Goal: Contribute content: Contribute content

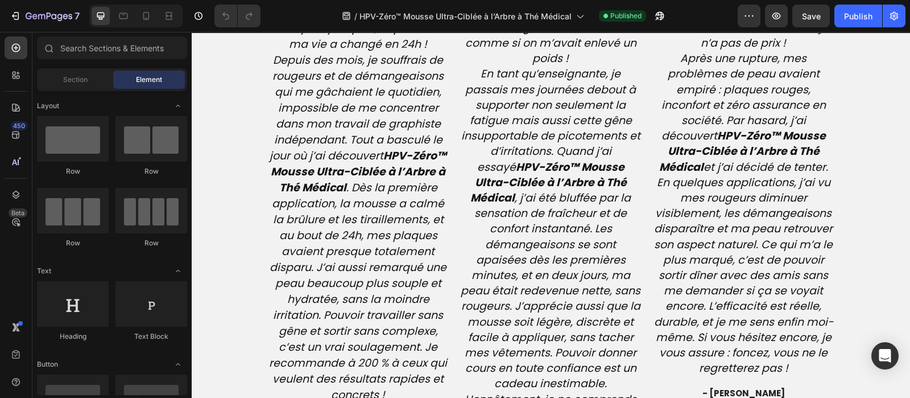
scroll to position [2866, 0]
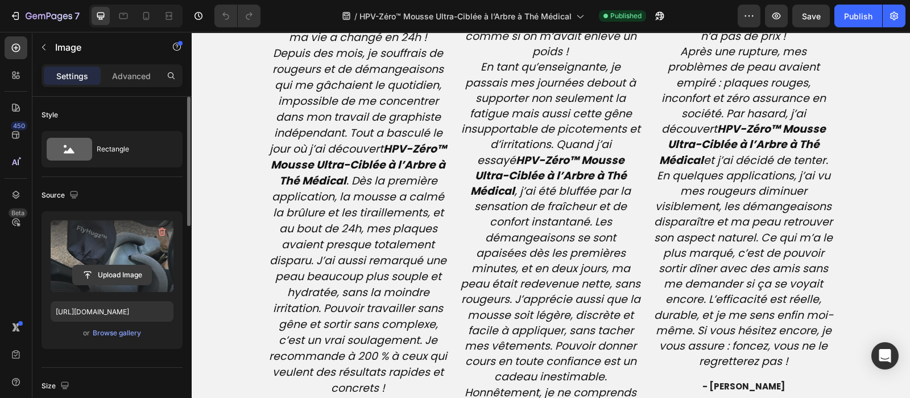
click at [115, 270] on input "file" at bounding box center [112, 274] width 78 height 19
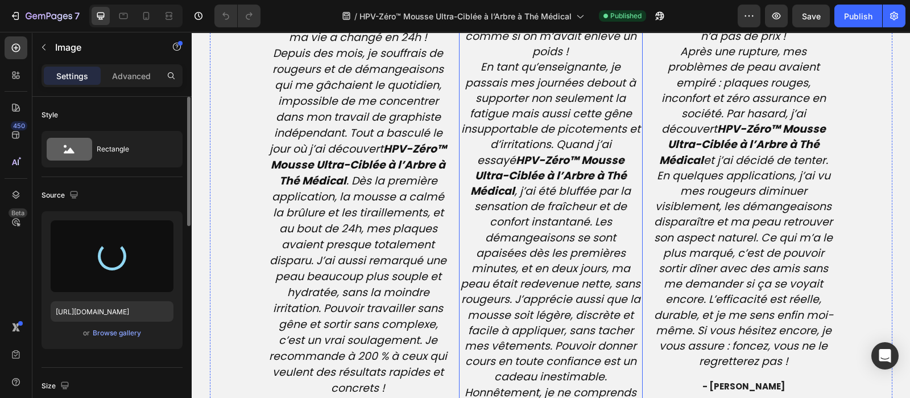
type input "https://cdn.shopify.com/s/files/1/0810/9329/6452/files/gempages_540190890933617…"
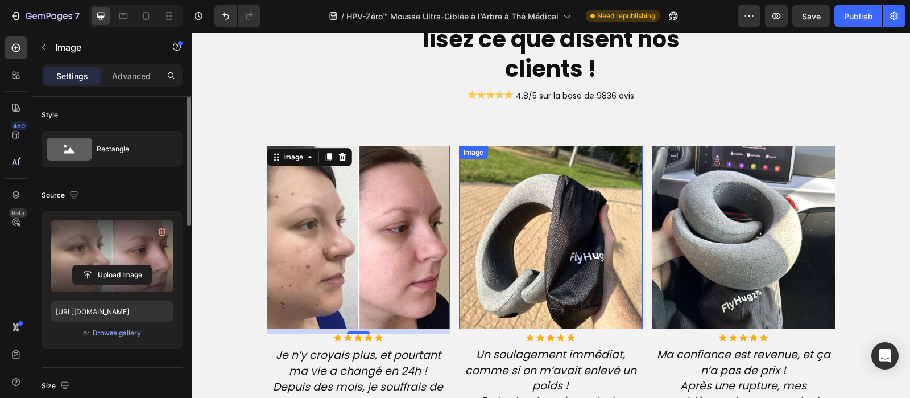
scroll to position [2717, 0]
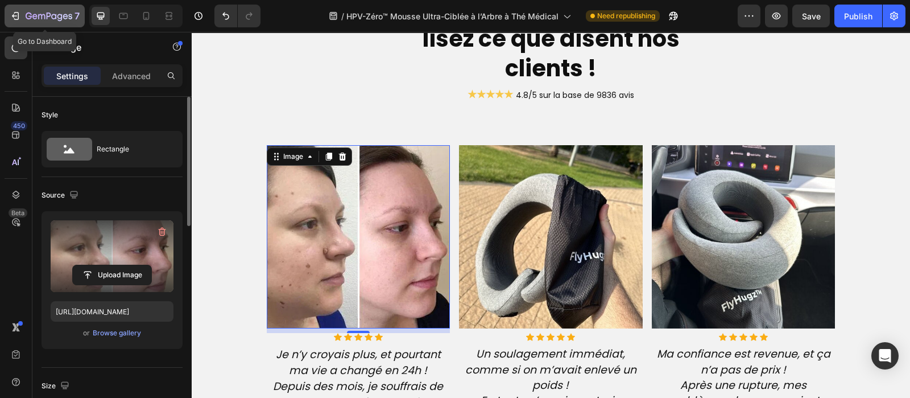
click at [61, 12] on icon "button" at bounding box center [49, 17] width 47 height 10
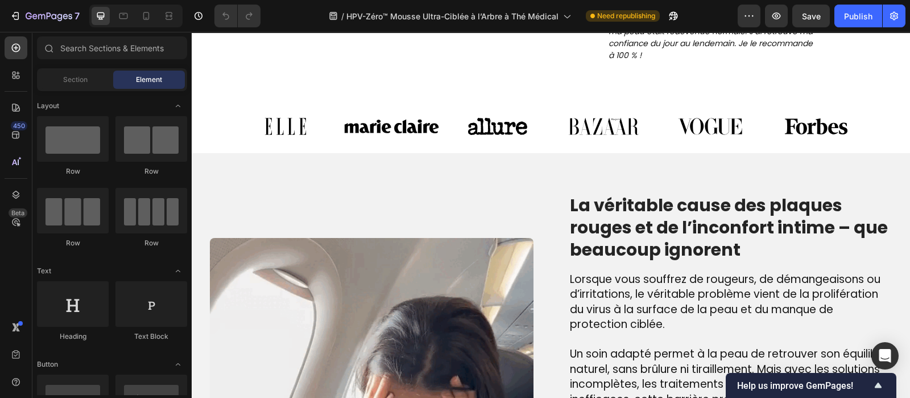
scroll to position [901, 0]
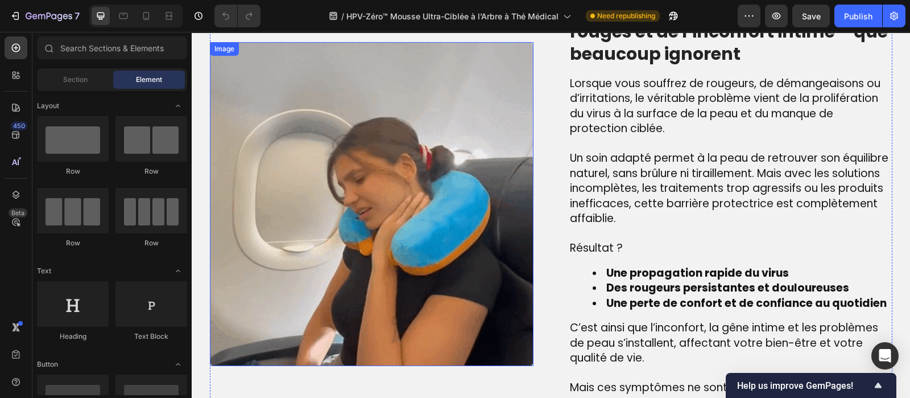
click at [394, 211] on img at bounding box center [372, 204] width 324 height 324
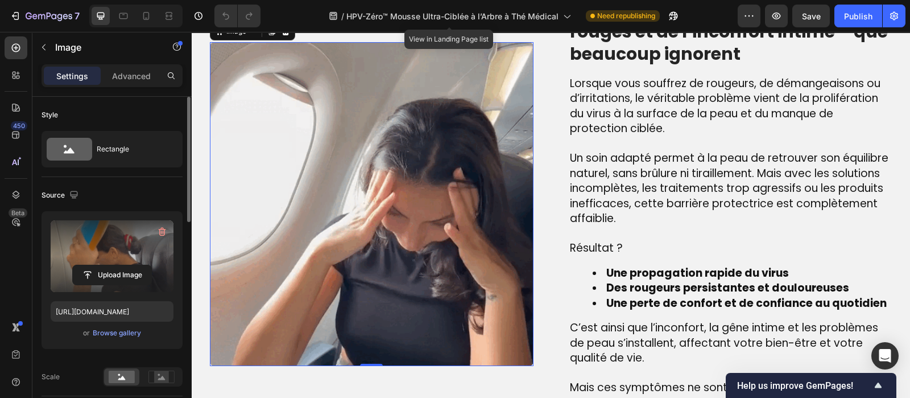
scroll to position [857, 0]
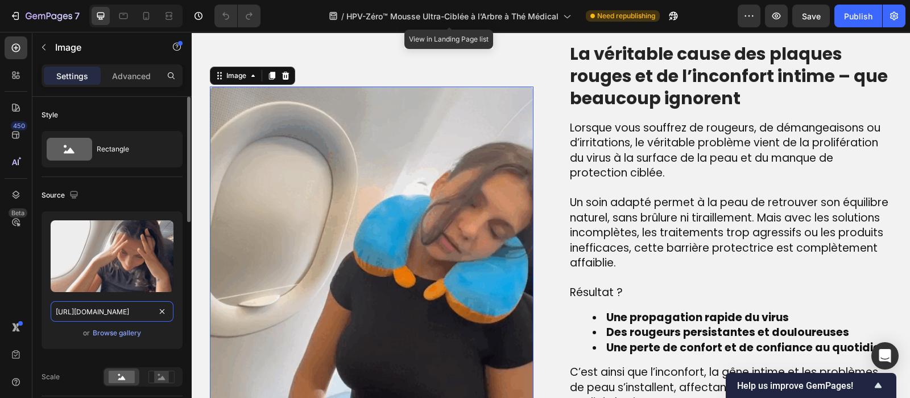
click at [112, 311] on input "https://cdn.shopify.com/s/files/1/0810/9329/6452/files/gempages_540190890933617…" at bounding box center [112, 311] width 123 height 20
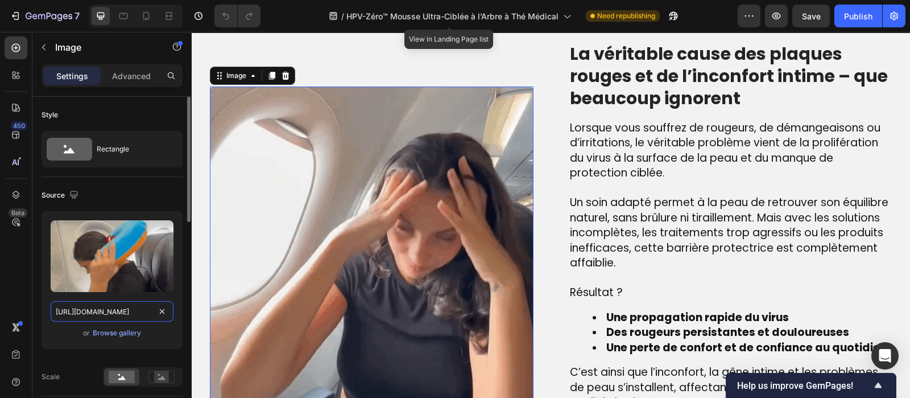
paste input "actualite-science.com/cdn/shop/files/gempages_540190890933617569-e9a89153-151d-…"
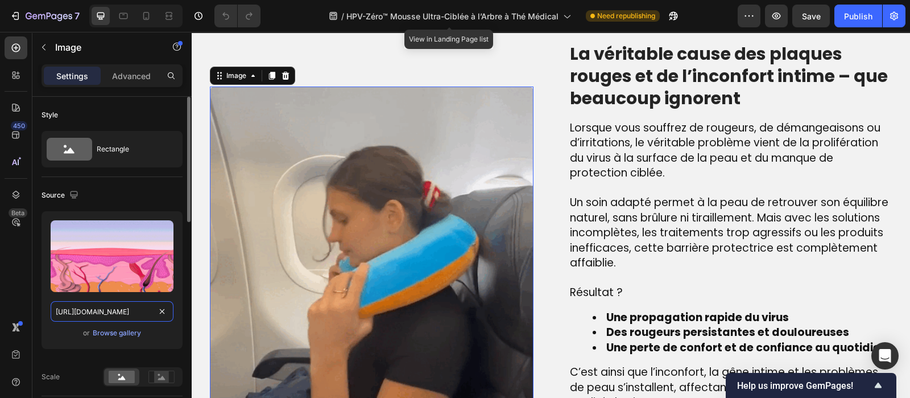
scroll to position [0, 397]
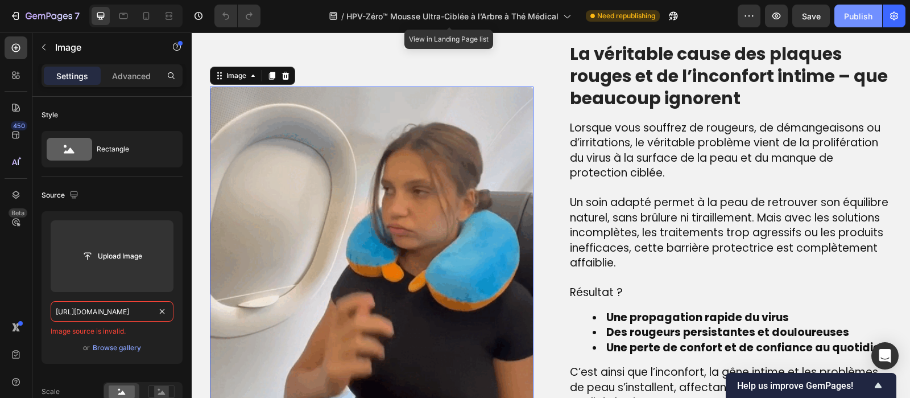
type input "https://actualite-science.com/cdn/shop/files/gempages_540190890933617569-e9a891…"
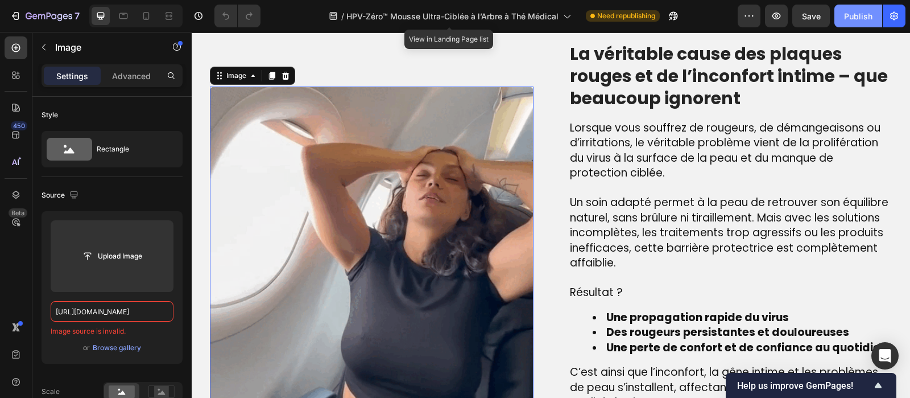
scroll to position [0, 0]
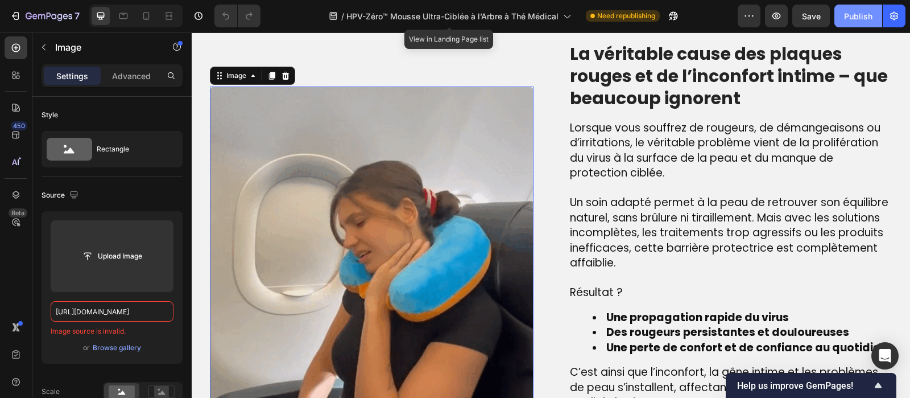
click at [852, 22] on button "Publish" at bounding box center [858, 16] width 48 height 23
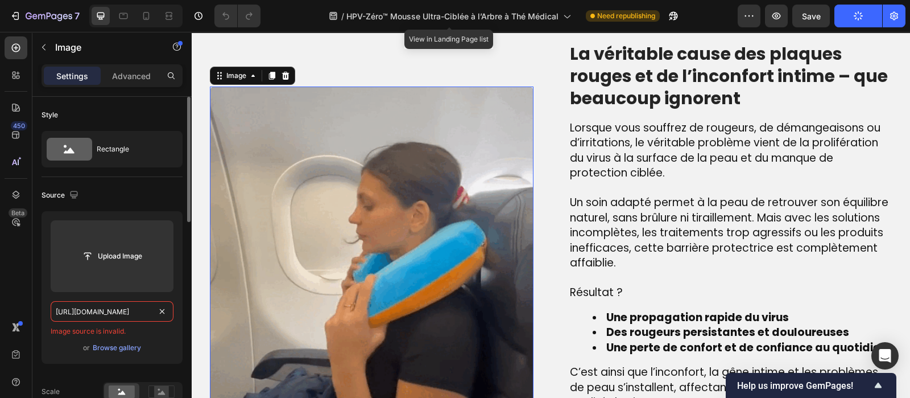
click at [121, 314] on input "https://actualite-science.com/cdn/shop/files/gempages_540190890933617569-e9a891…" at bounding box center [112, 311] width 123 height 20
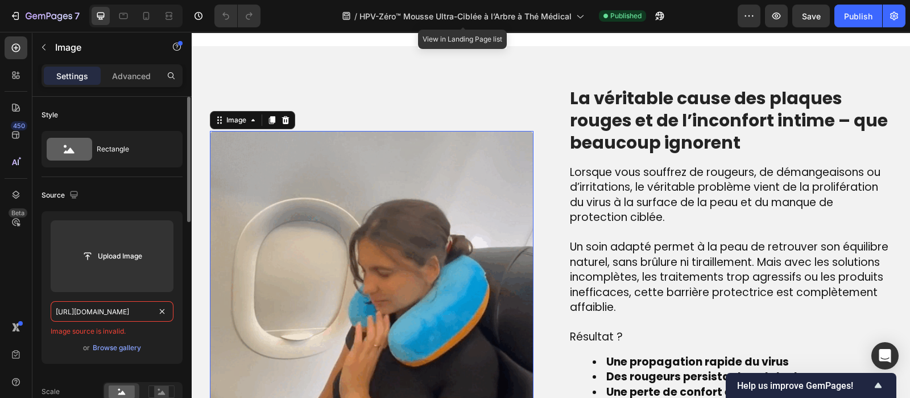
click at [125, 313] on input "https://actualite-science.com/cdn/shop/files/gempages_540190890933617569-e9a891…" at bounding box center [112, 311] width 123 height 20
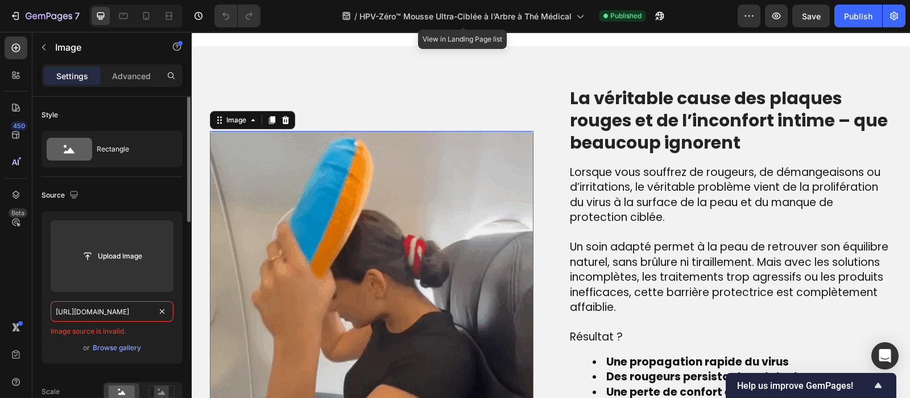
click at [125, 313] on input "https://actualite-science.com/cdn/shop/files/gempages_540190890933617569-e9a891…" at bounding box center [112, 311] width 123 height 20
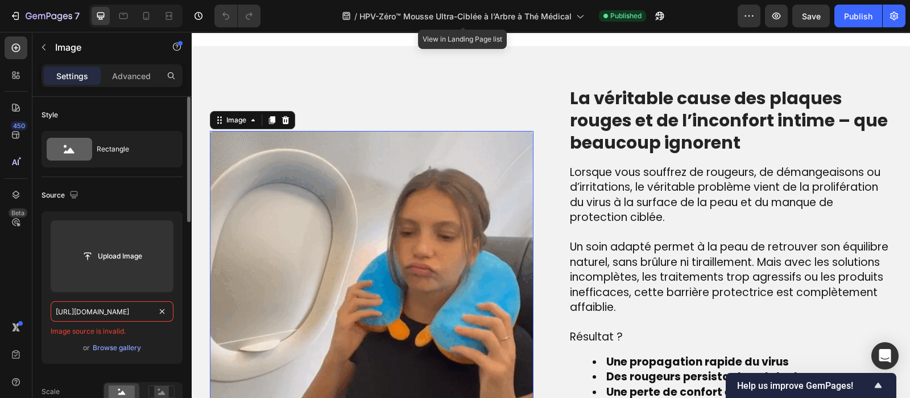
click at [125, 313] on input "https://actualite-science.com/cdn/shop/files/gempages_540190890933617569-e9a891…" at bounding box center [112, 311] width 123 height 20
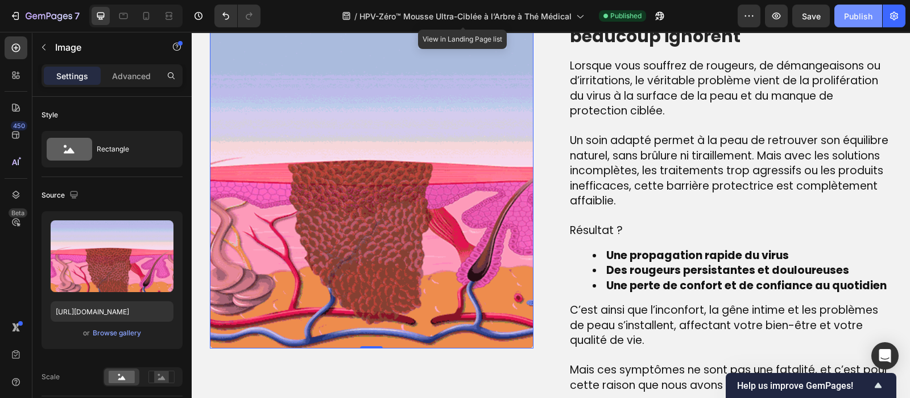
click at [855, 22] on button "Publish" at bounding box center [858, 16] width 48 height 23
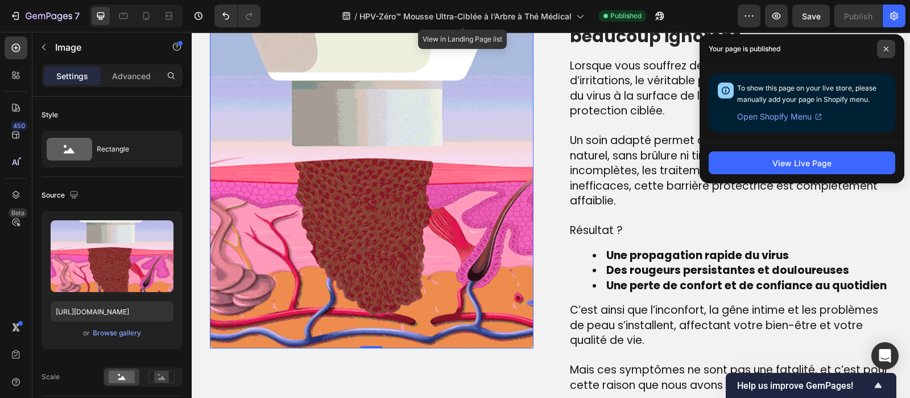
click at [885, 46] on icon at bounding box center [886, 49] width 6 height 6
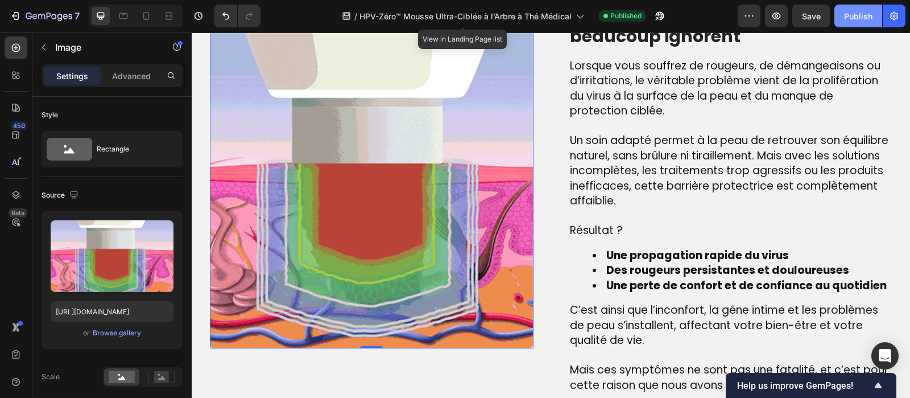
click at [855, 16] on div "Publish" at bounding box center [858, 16] width 28 height 12
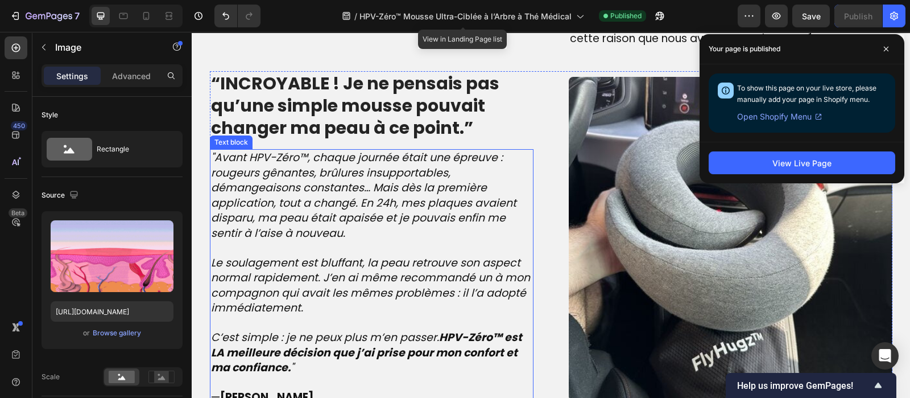
scroll to position [1410, 0]
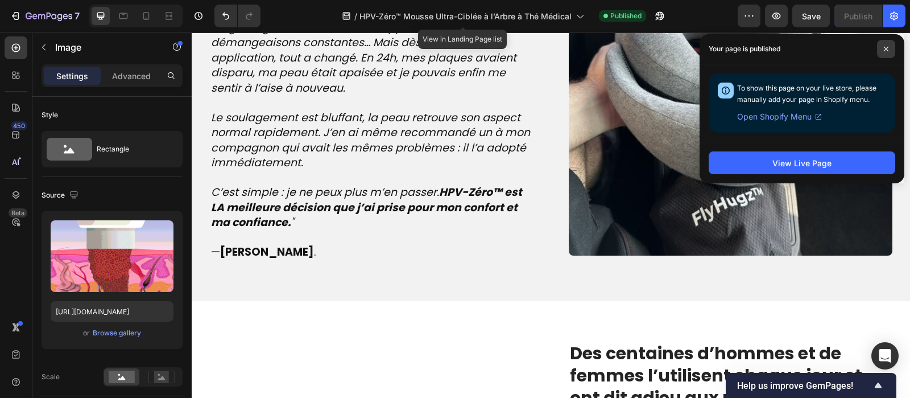
click at [889, 53] on span at bounding box center [886, 49] width 18 height 18
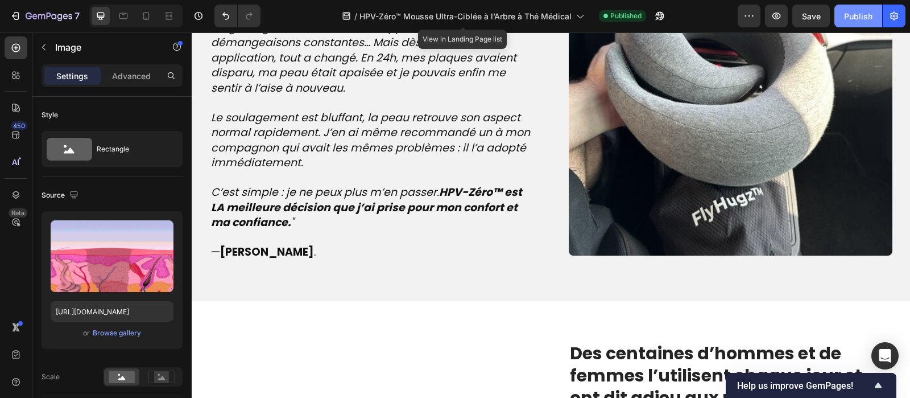
click at [864, 23] on button "Publish" at bounding box center [858, 16] width 48 height 23
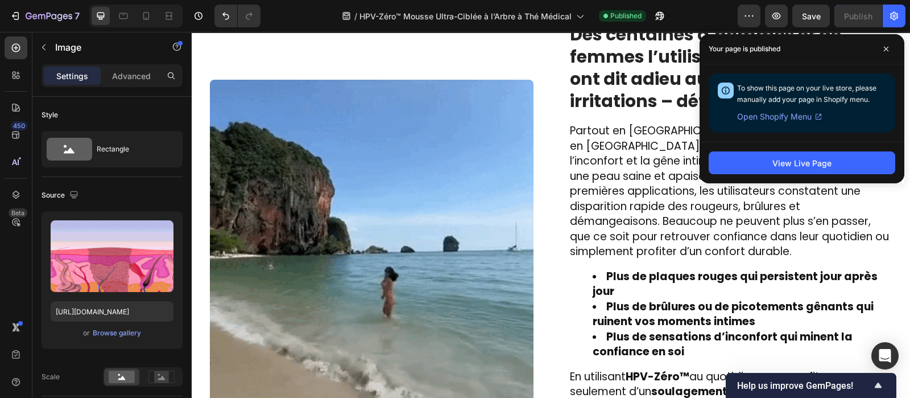
scroll to position [1758, 0]
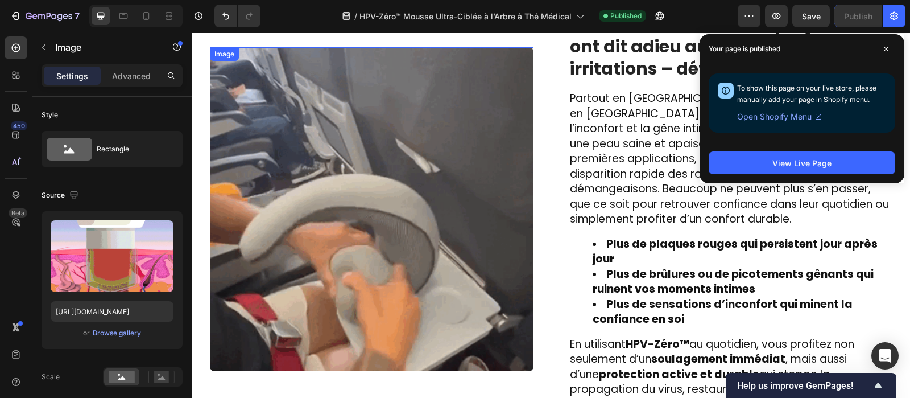
click at [295, 257] on img at bounding box center [372, 209] width 324 height 324
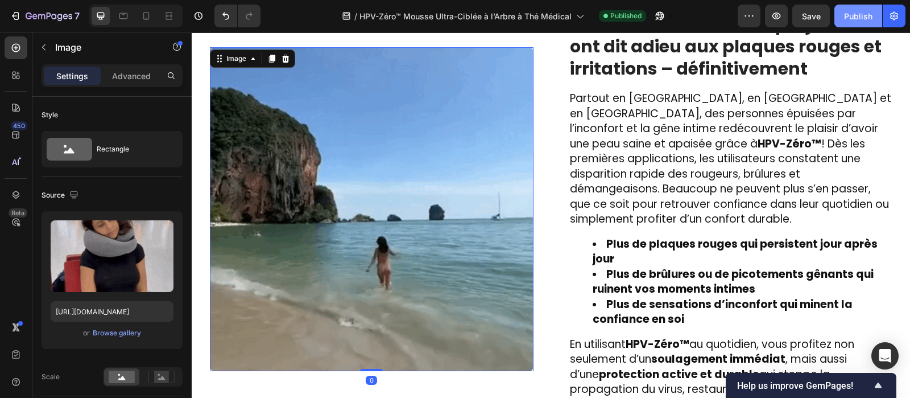
click at [862, 10] on div "Publish" at bounding box center [858, 16] width 28 height 12
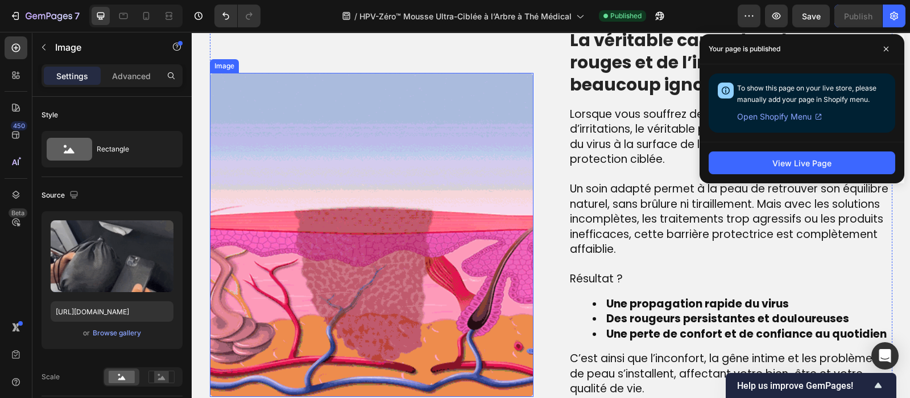
scroll to position [870, 0]
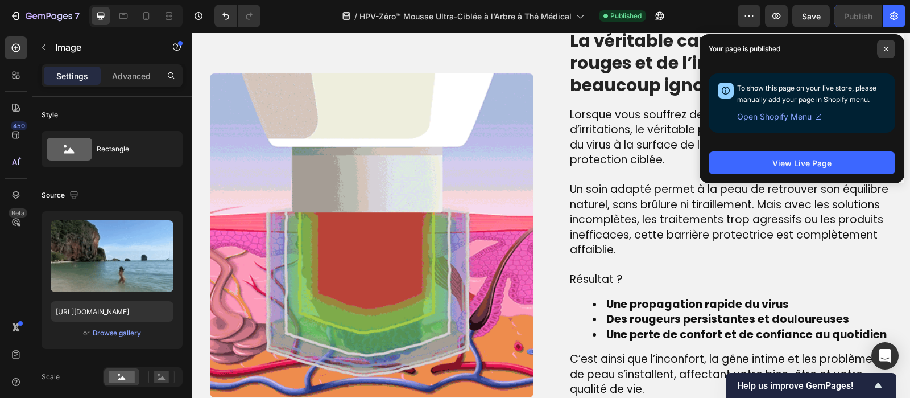
click at [888, 47] on icon at bounding box center [886, 49] width 5 height 5
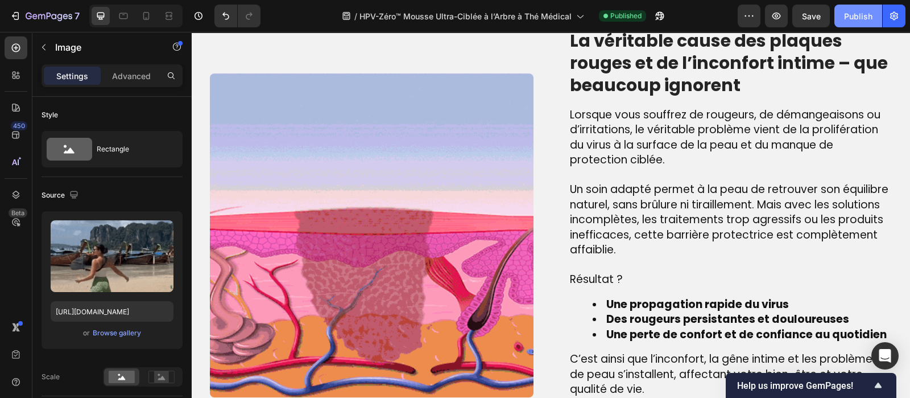
click at [854, 13] on div "Publish" at bounding box center [858, 16] width 28 height 12
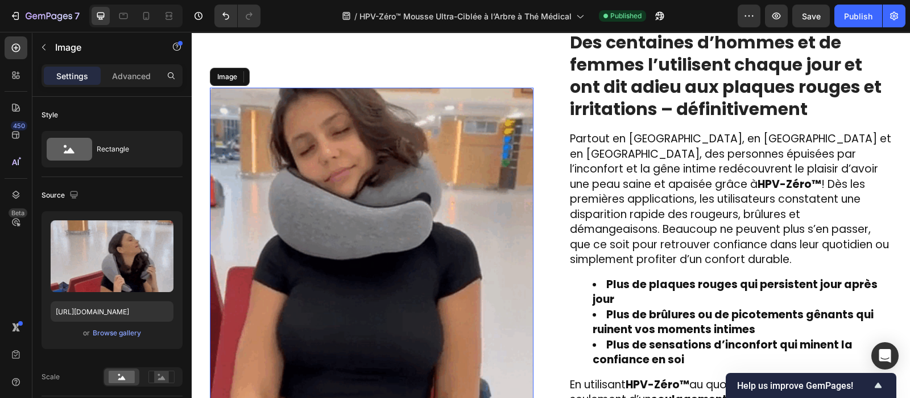
scroll to position [1668, 0]
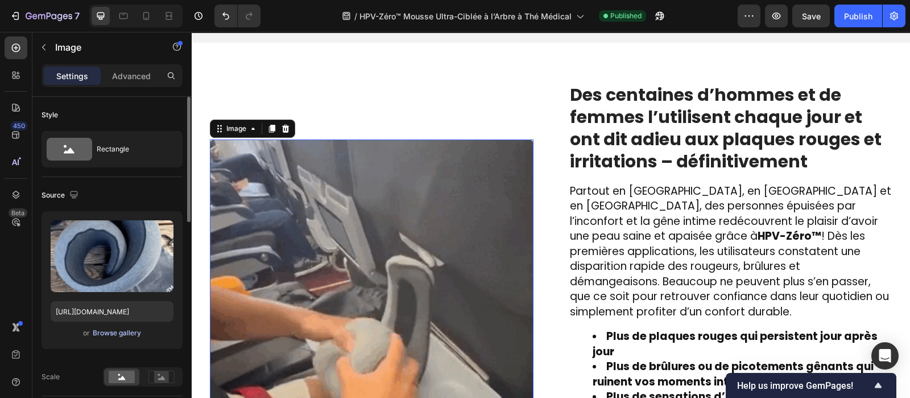
click at [122, 330] on div "Browse gallery" at bounding box center [117, 333] width 48 height 10
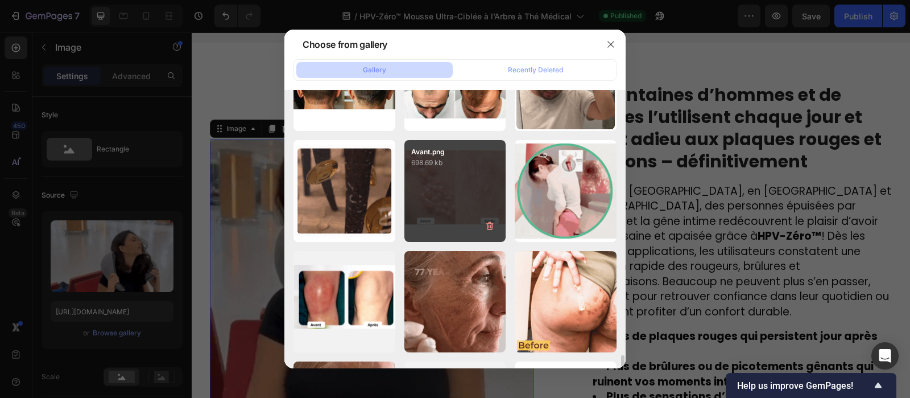
scroll to position [5956, 0]
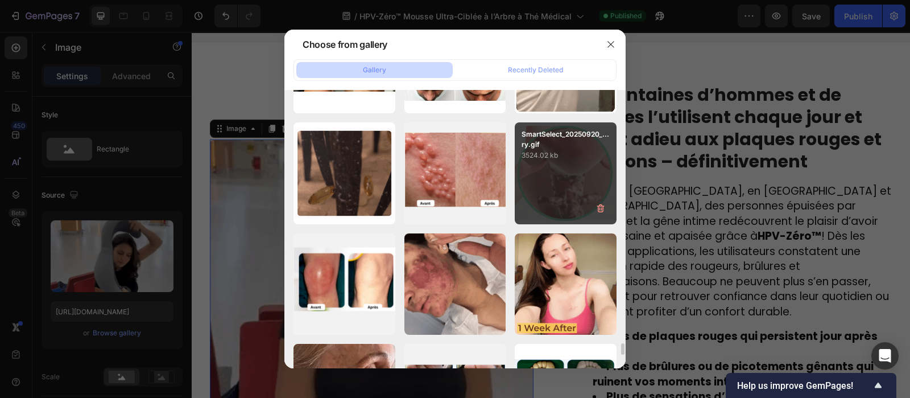
click at [569, 189] on div "SmartSelect_20250920_...ry.gif 3524.02 kb" at bounding box center [566, 173] width 102 height 102
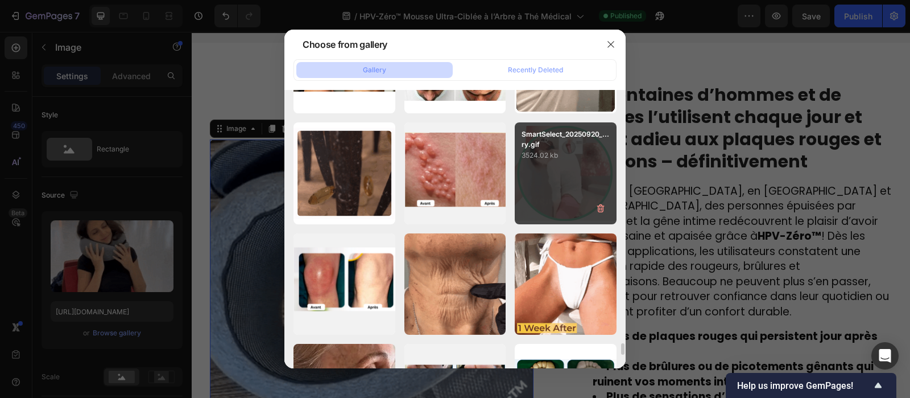
type input "https://cdn.shopify.com/s/files/1/0810/9329/6452/files/gempages_540190890933617…"
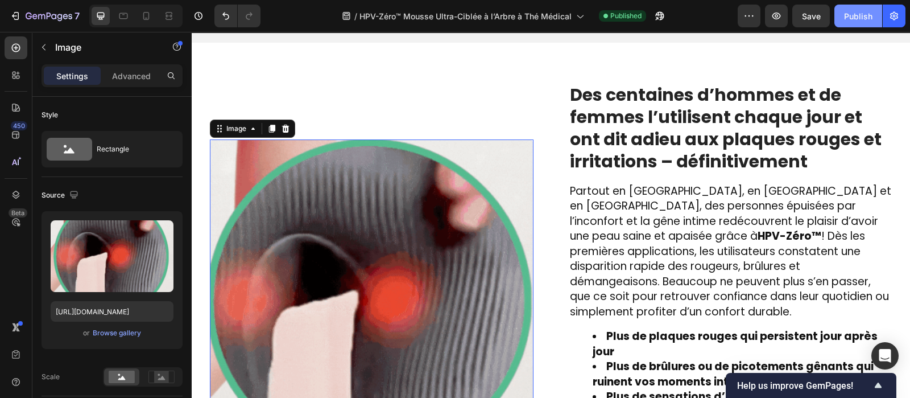
click at [858, 14] on div "Publish" at bounding box center [858, 16] width 28 height 12
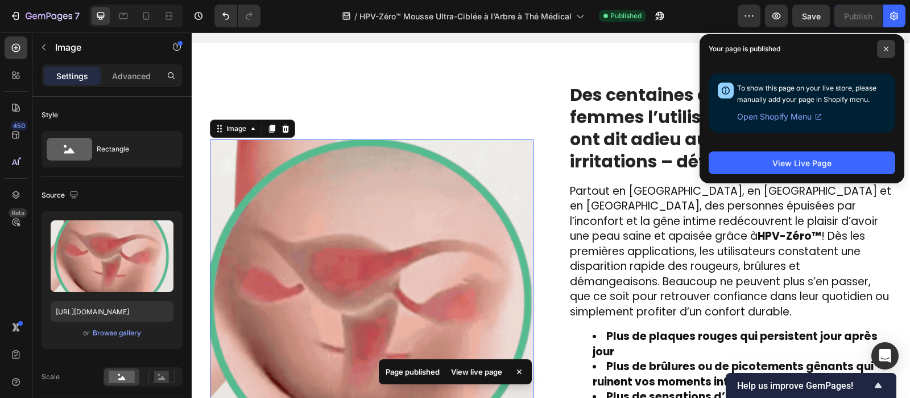
click at [885, 53] on span at bounding box center [886, 49] width 18 height 18
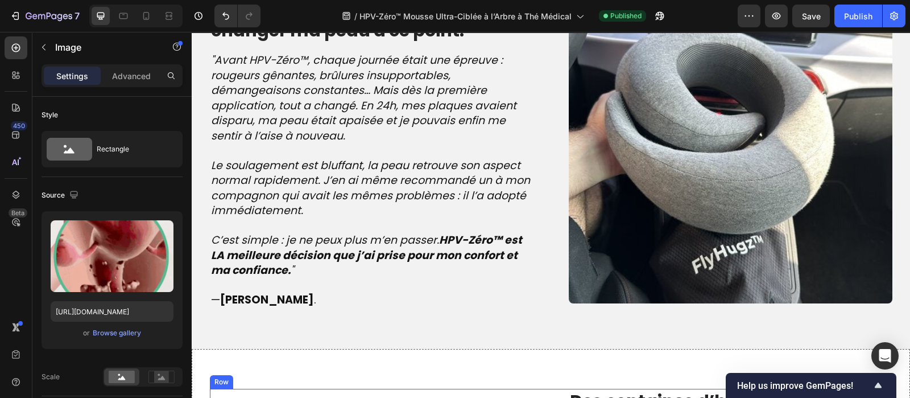
scroll to position [1361, 0]
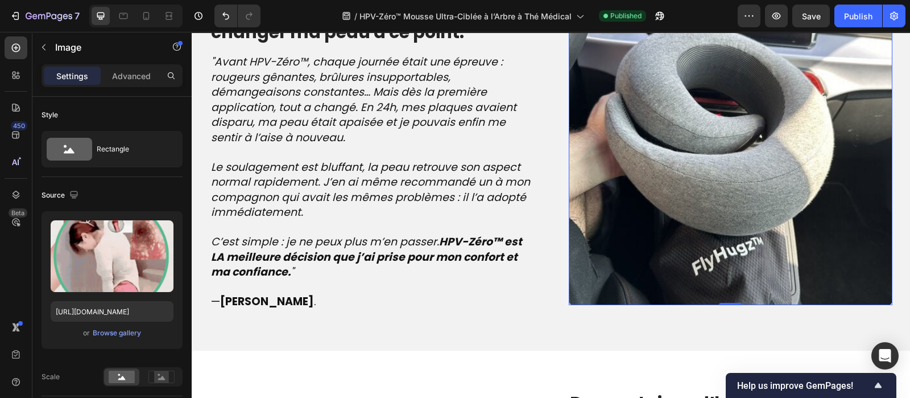
click at [692, 196] on img at bounding box center [731, 143] width 324 height 324
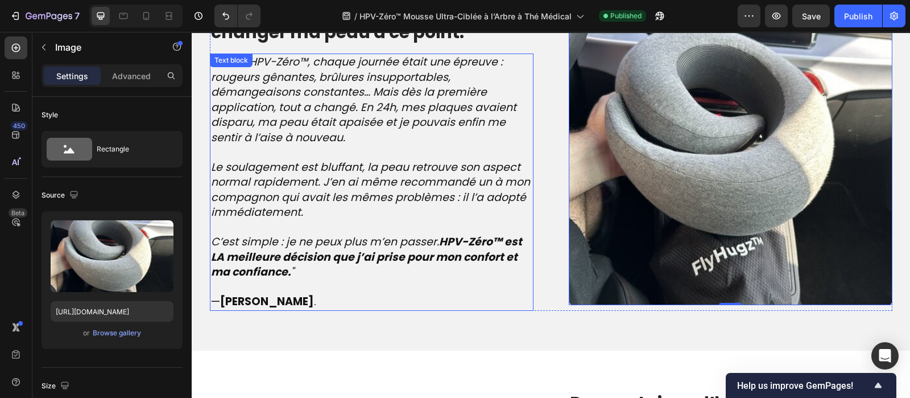
scroll to position [1342, 0]
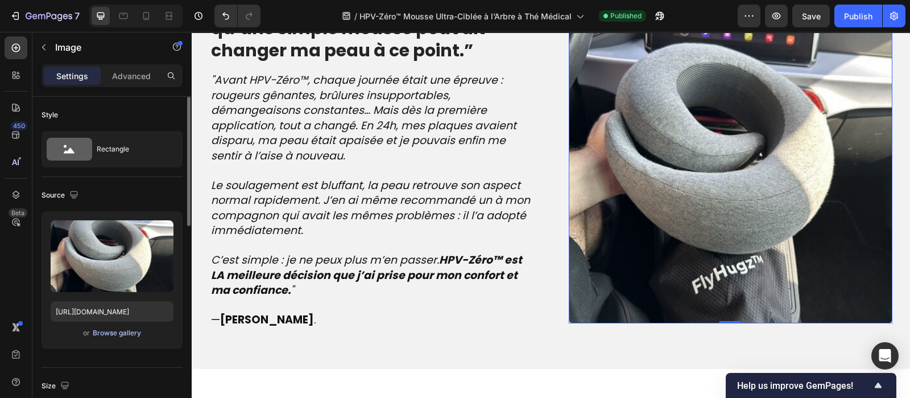
click at [117, 334] on div "Browse gallery" at bounding box center [117, 333] width 48 height 10
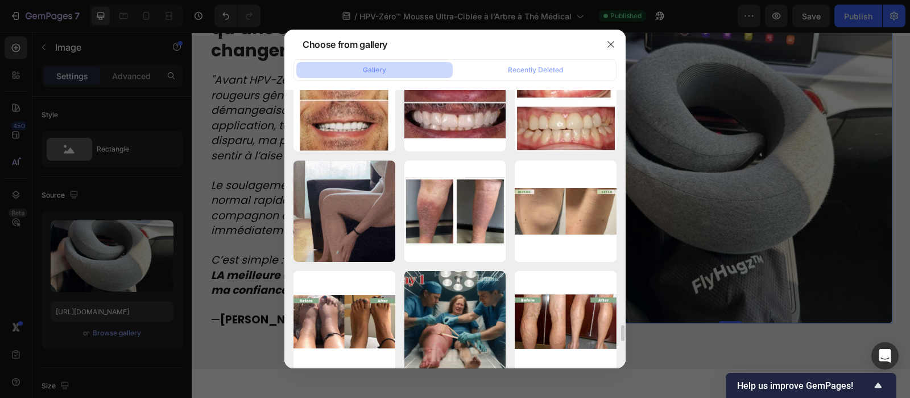
scroll to position [4035, 0]
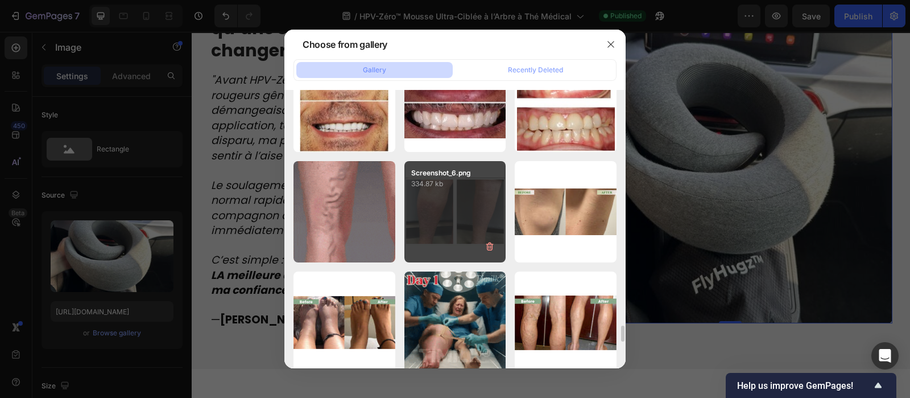
click at [457, 217] on div "Screenshot_6.png 334.87 kb" at bounding box center [455, 212] width 102 height 102
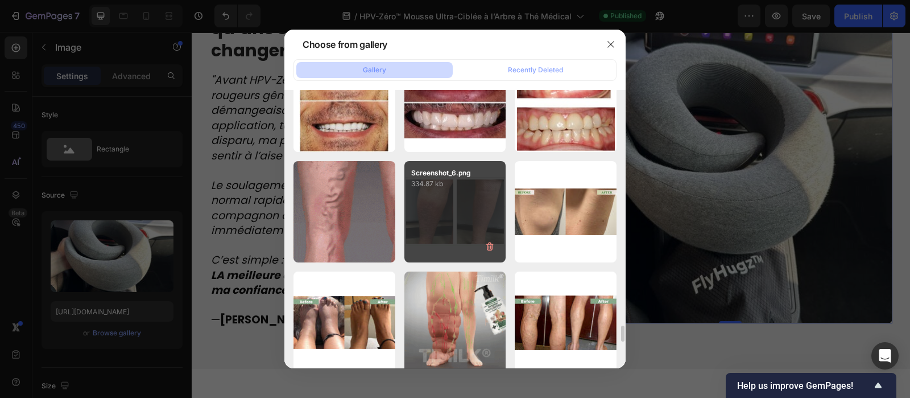
type input "https://cdn.shopify.com/s/files/1/0810/9329/6452/files/gempages_540190890933617…"
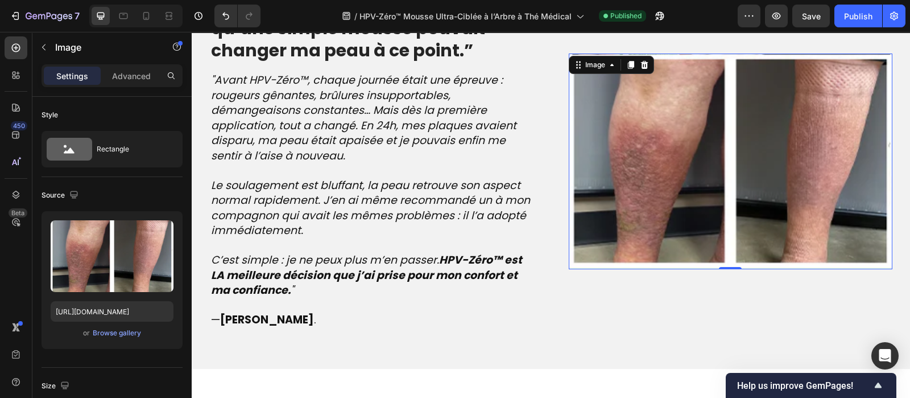
scroll to position [1321, 0]
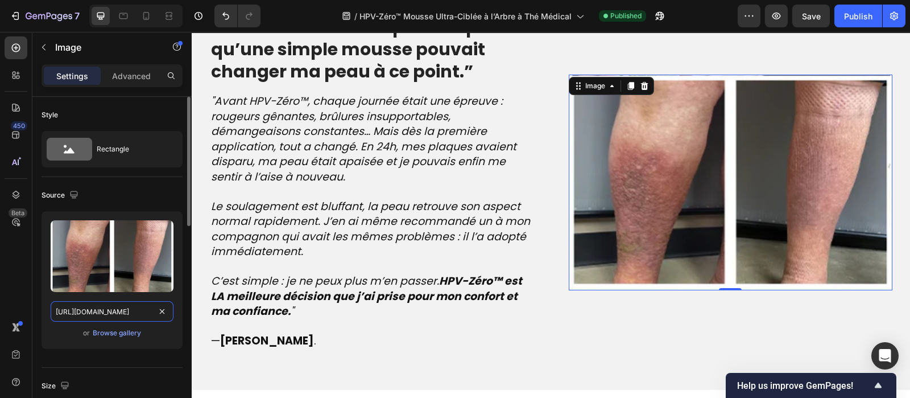
click at [92, 315] on input "https://cdn.shopify.com/s/files/1/0810/9329/6452/files/gempages_540190890933617…" at bounding box center [112, 311] width 123 height 20
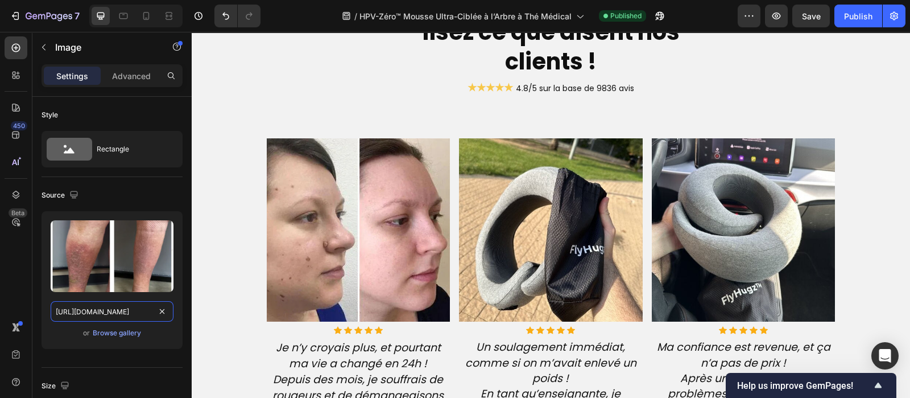
scroll to position [2725, 0]
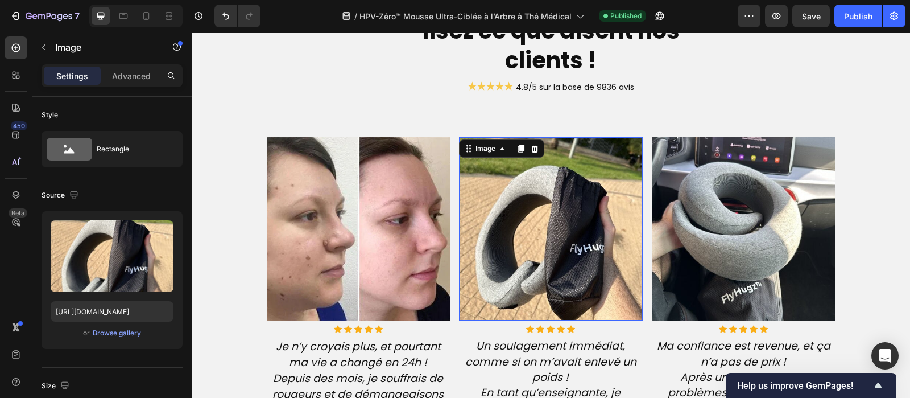
click at [545, 246] on img at bounding box center [551, 229] width 184 height 184
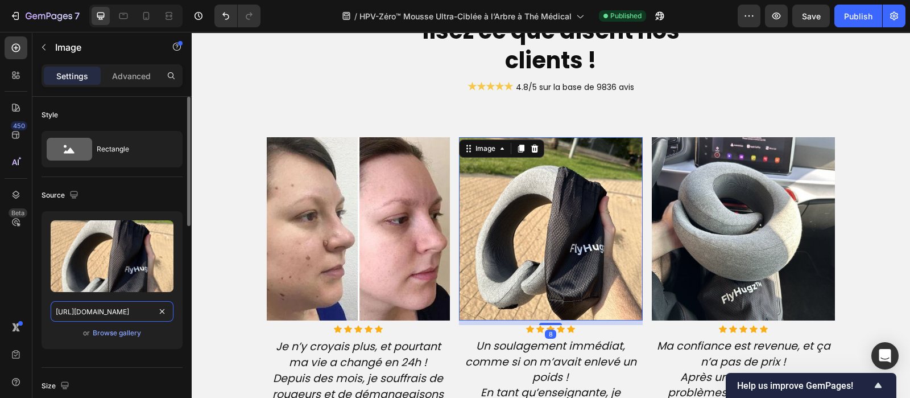
click at [105, 313] on input "https://cdn.shopify.com/s/files/1/0810/9329/6452/files/gempages_540190890933617…" at bounding box center [112, 311] width 123 height 20
paste input "4f09bbb6-badb-4946-afc7-41db113e8869.pn"
type input "https://cdn.shopify.com/s/files/1/0810/9329/6452/files/gempages_540190890933617…"
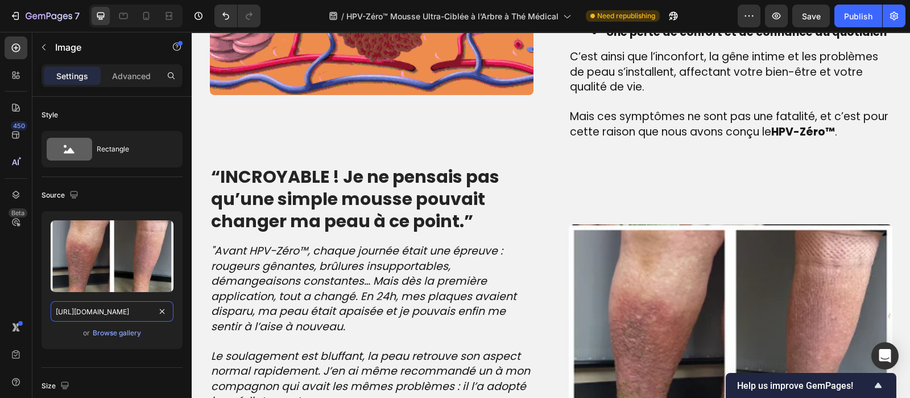
scroll to position [1140, 0]
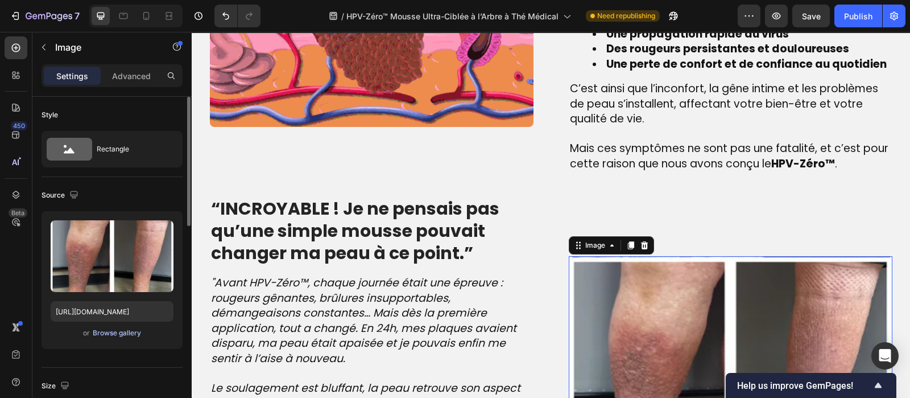
click at [116, 336] on div "Browse gallery" at bounding box center [117, 333] width 48 height 10
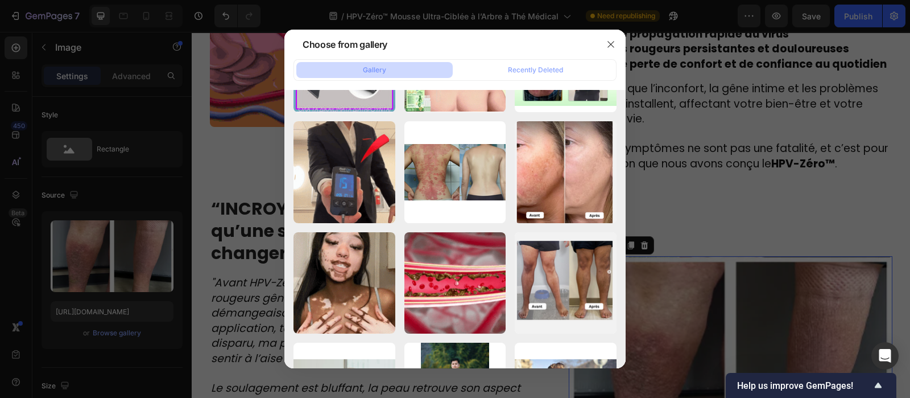
scroll to position [4960, 0]
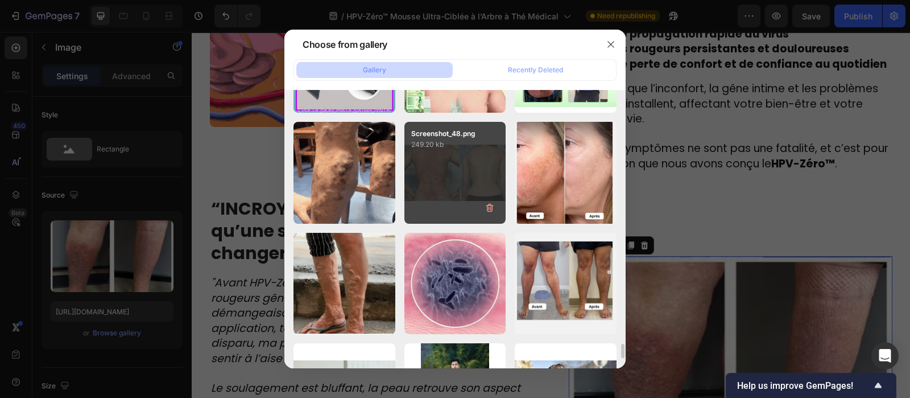
click at [449, 195] on div "Screenshot_48.png 249.20 kb" at bounding box center [455, 173] width 102 height 102
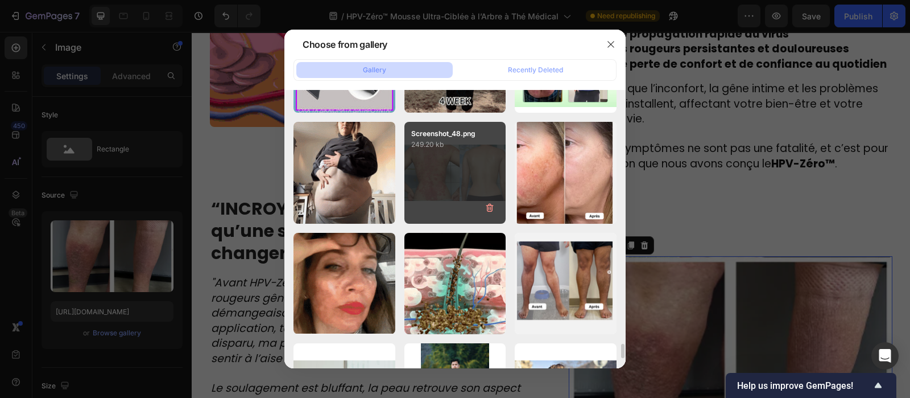
type input "https://cdn.shopify.com/s/files/1/0810/9329/6452/files/gempages_540190890933617…"
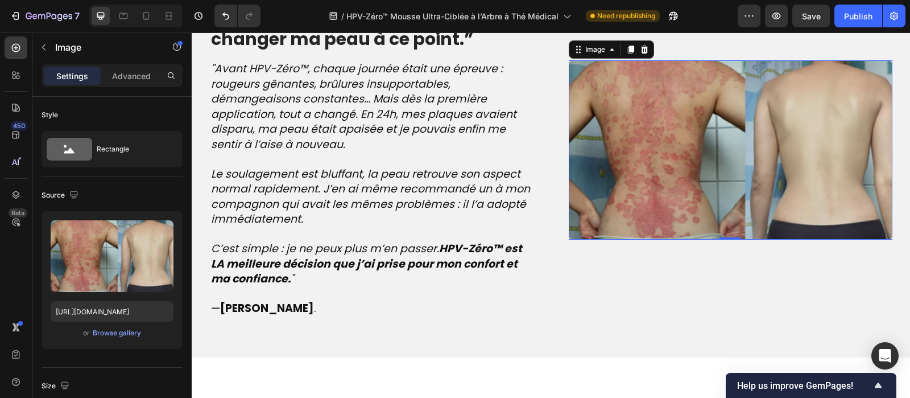
scroll to position [1355, 0]
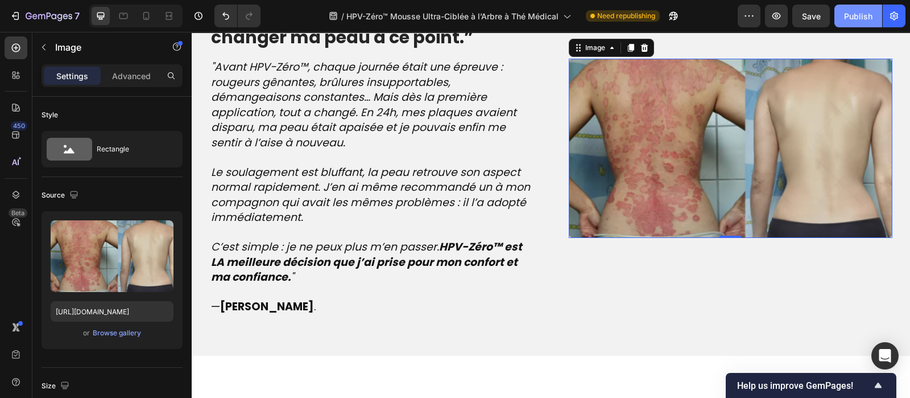
drag, startPoint x: 871, startPoint y: 9, endPoint x: 466, endPoint y: 97, distance: 413.9
click at [871, 10] on div "Publish" at bounding box center [858, 16] width 28 height 12
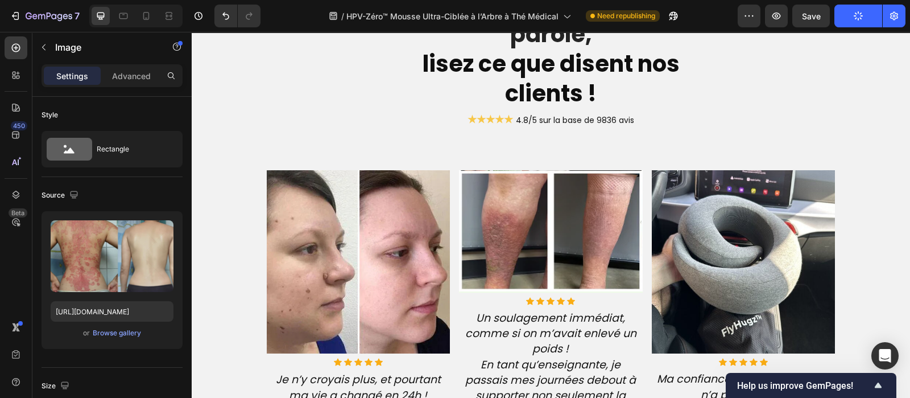
scroll to position [2716, 0]
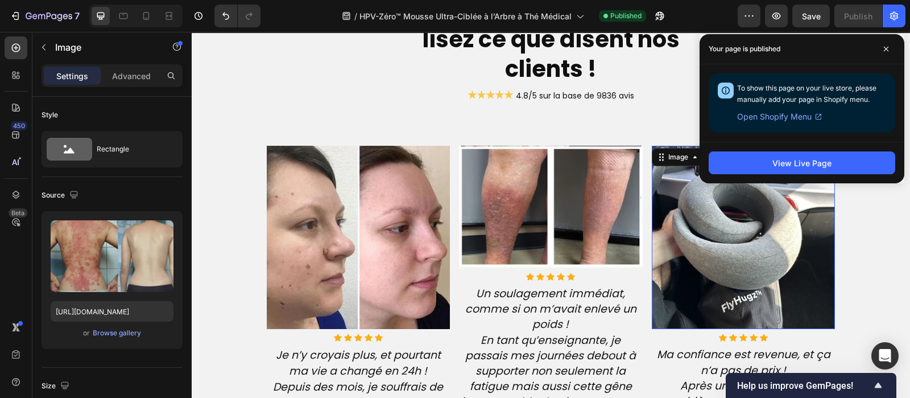
click at [735, 321] on img at bounding box center [744, 238] width 184 height 184
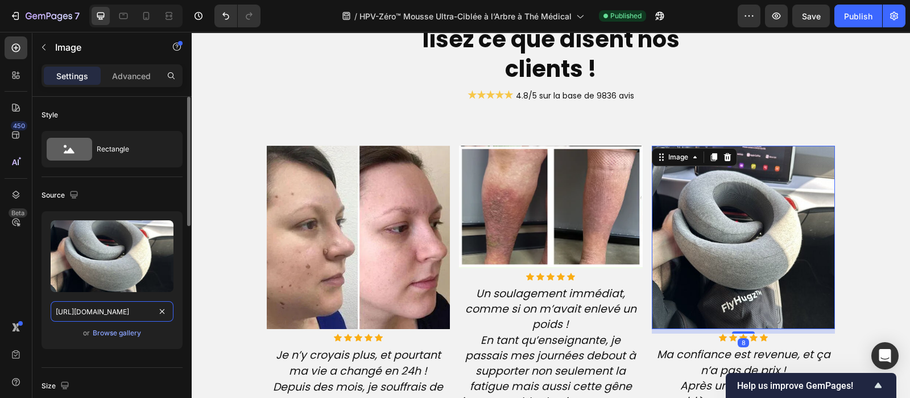
click at [101, 307] on input "[URL][DOMAIN_NAME]" at bounding box center [112, 311] width 123 height 20
paste input "actualite-science.com/cdn/shop/files/gempages_540190890933617569-c48283e8-48a1-…"
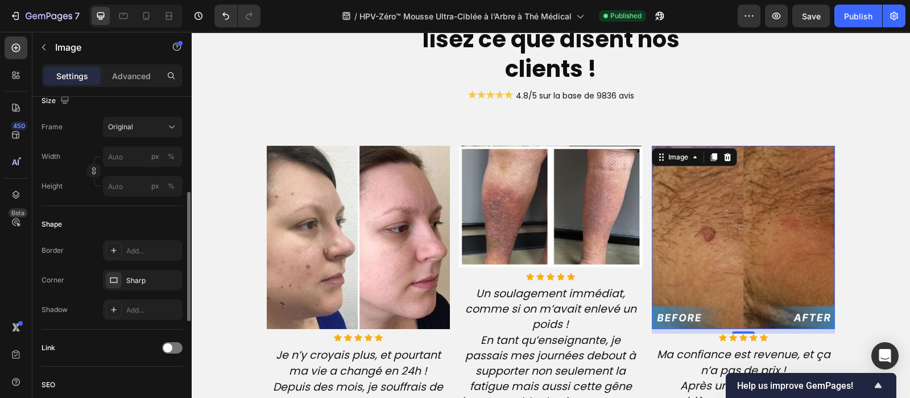
scroll to position [307, 0]
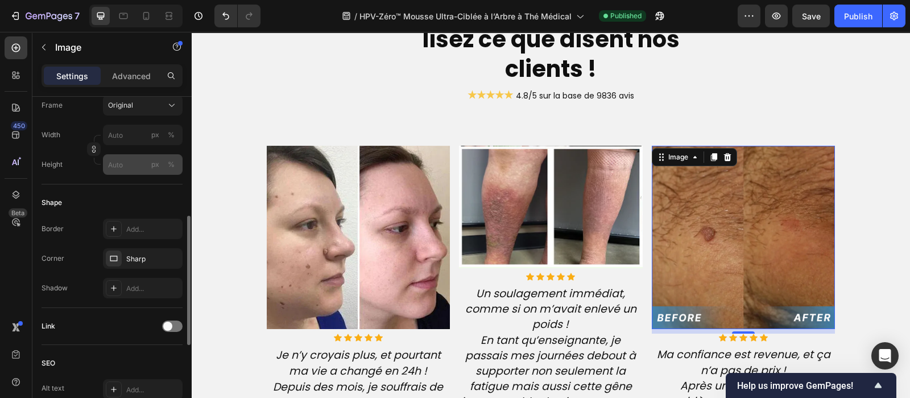
type input "https://actualite-science.com/cdn/shop/files/gempages_540190890933617569-c48283…"
click at [118, 158] on input "px %" at bounding box center [143, 164] width 80 height 20
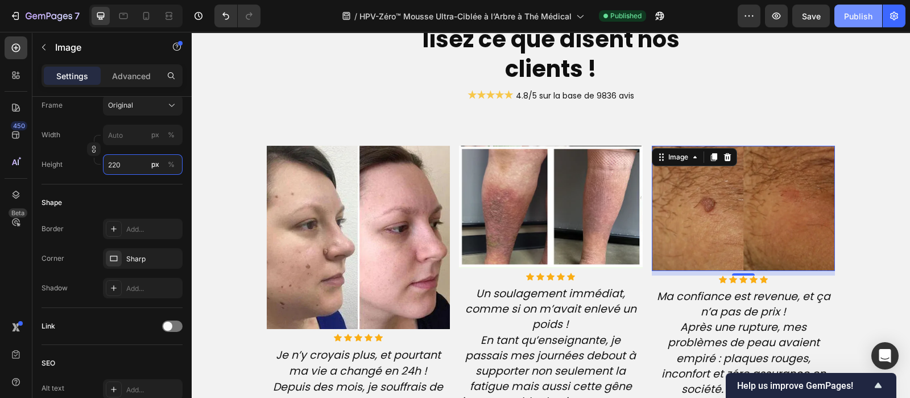
type input "220"
click at [869, 10] on div "Publish" at bounding box center [858, 16] width 28 height 12
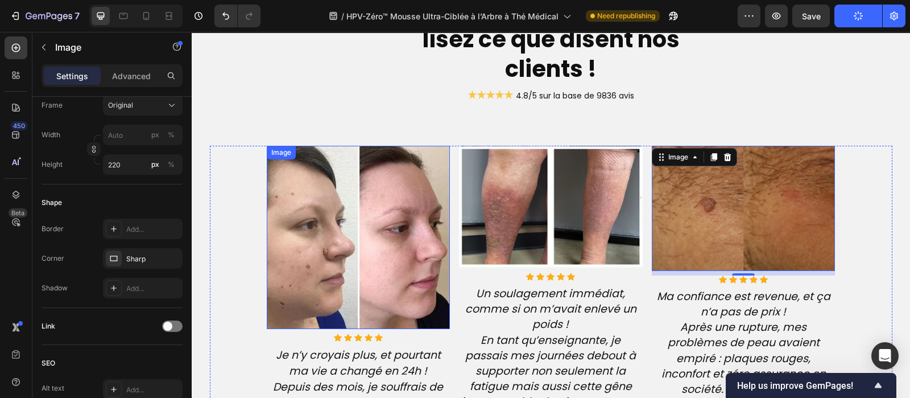
click at [346, 289] on img at bounding box center [359, 238] width 184 height 184
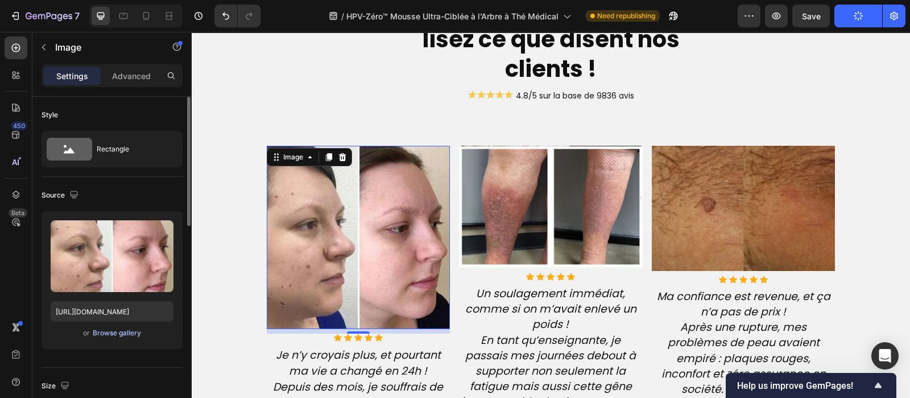
click at [118, 329] on div "Browse gallery" at bounding box center [117, 333] width 48 height 10
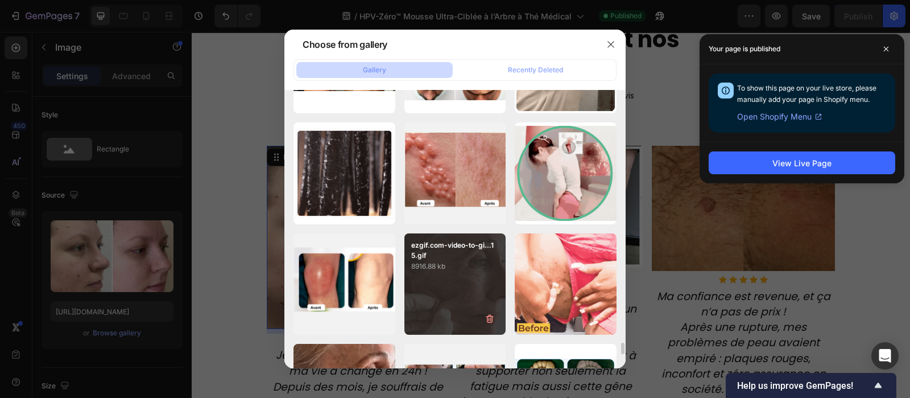
scroll to position [5955, 0]
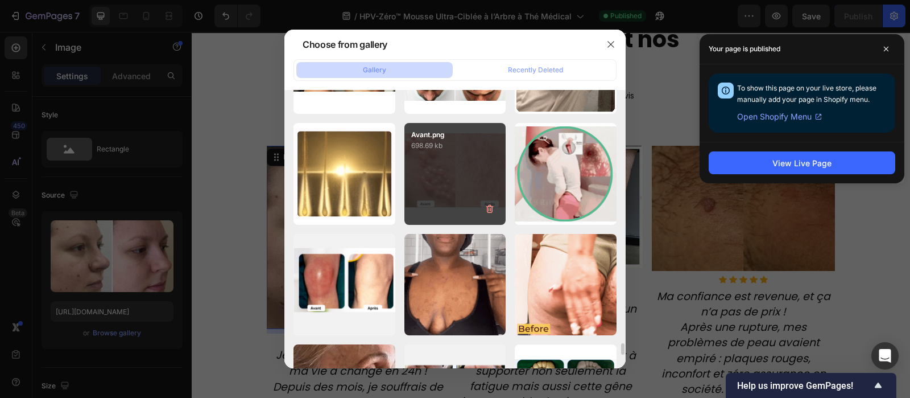
click at [435, 169] on div "Avant.png 698.69 kb" at bounding box center [455, 174] width 102 height 102
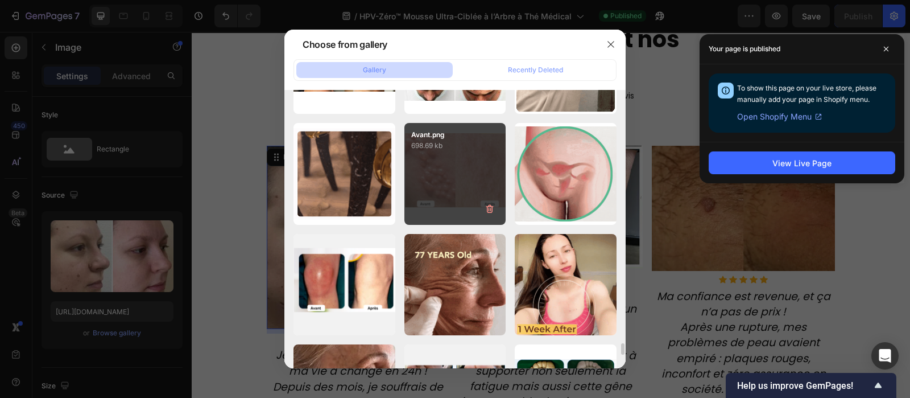
type input "https://cdn.shopify.com/s/files/1/0810/9329/6452/files/gempages_540190890933617…"
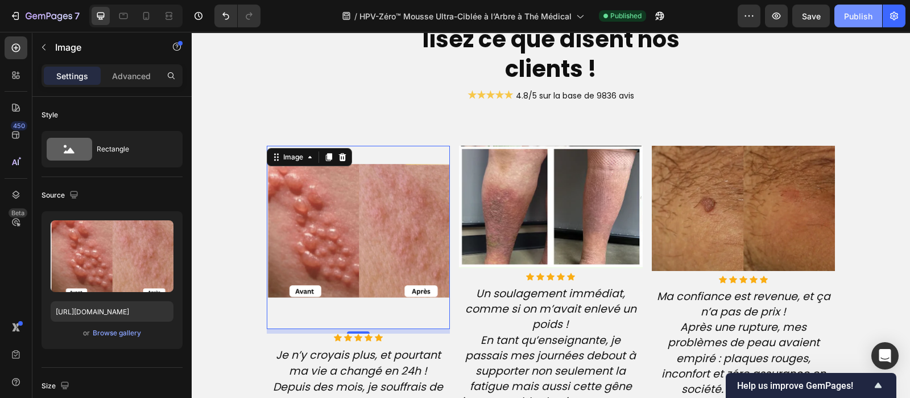
click at [862, 13] on div "Publish" at bounding box center [858, 16] width 28 height 12
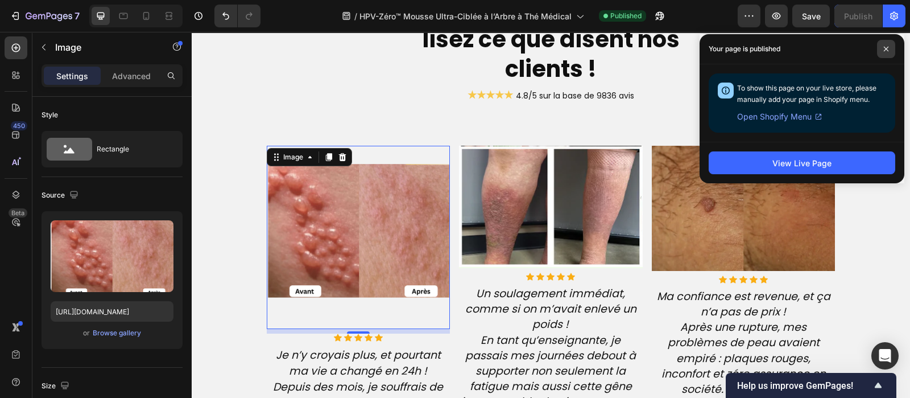
click at [887, 51] on icon at bounding box center [886, 49] width 6 height 6
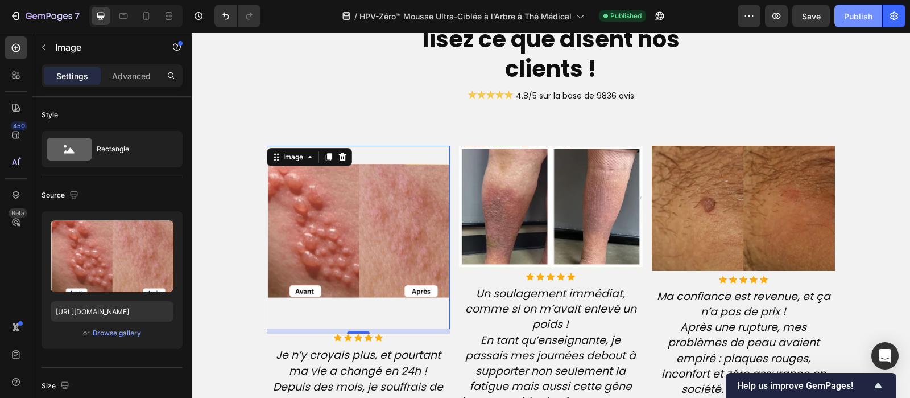
click at [867, 13] on div "Publish" at bounding box center [858, 16] width 28 height 12
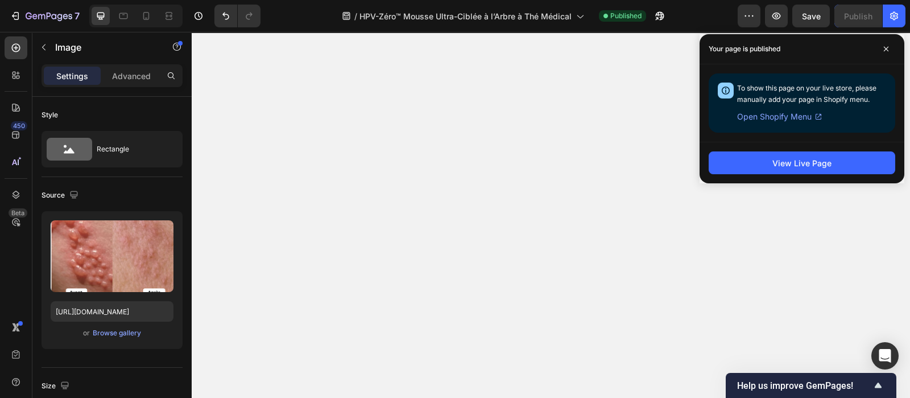
scroll to position [179, 0]
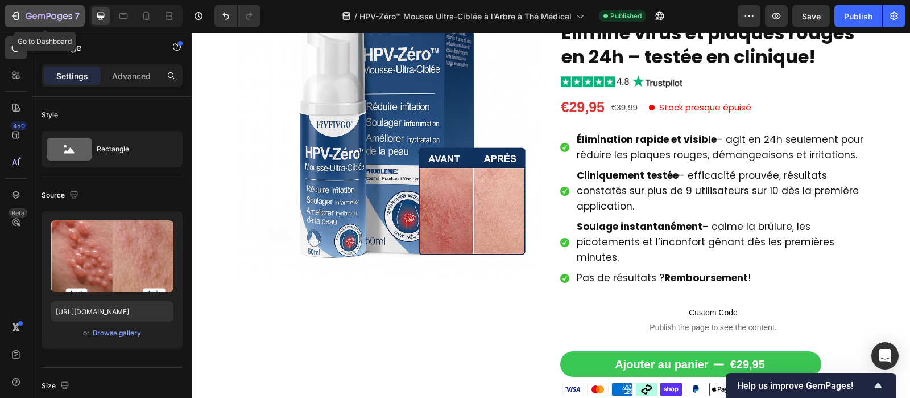
click at [40, 9] on div "7" at bounding box center [53, 16] width 54 height 14
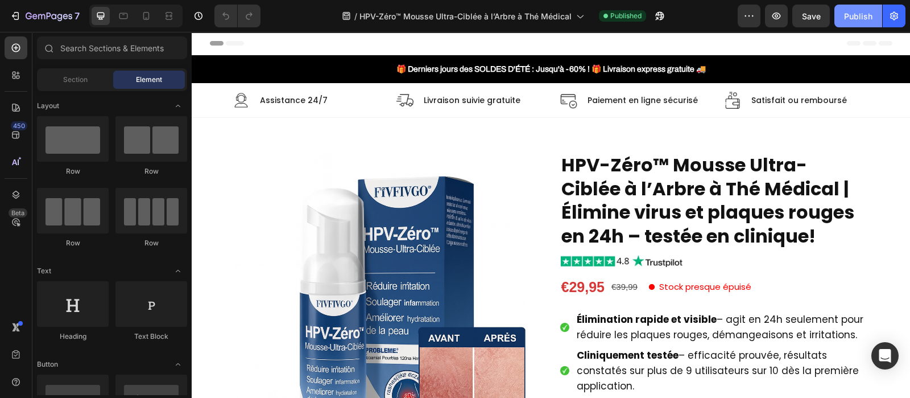
click at [855, 12] on div "Publish" at bounding box center [858, 16] width 28 height 12
click at [47, 13] on icon "button" at bounding box center [49, 16] width 5 height 7
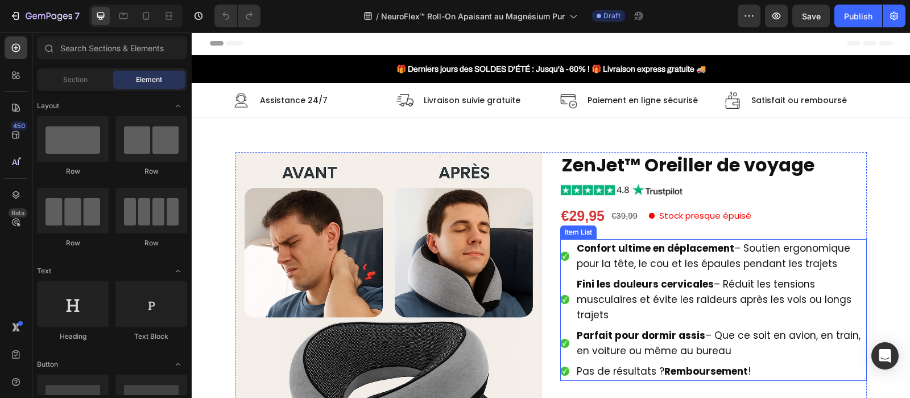
click at [629, 255] on p "Confort ultime en déplacement – Soutien ergonomique pour la tête, le cou et les…" at bounding box center [721, 256] width 288 height 31
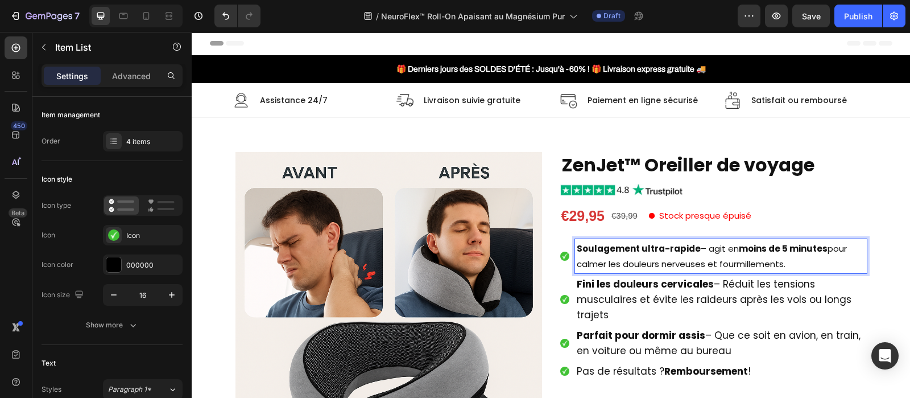
click at [656, 308] on p "Fini les douleurs cervicales – Réduit les tensions musculaires et évite les rai…" at bounding box center [721, 299] width 288 height 46
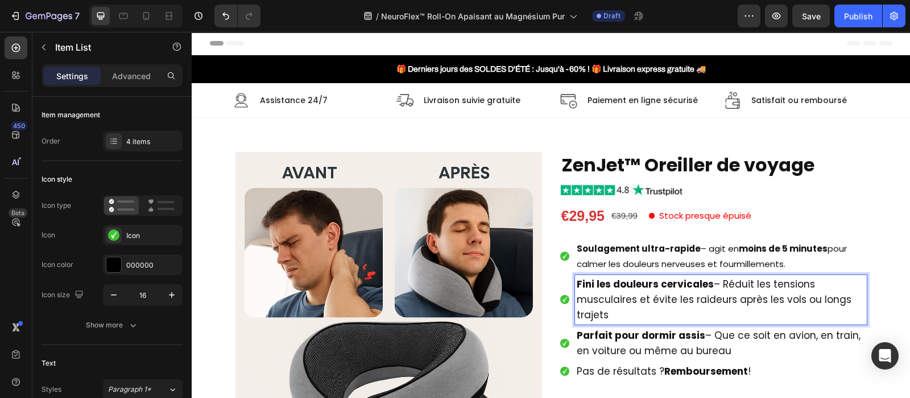
click at [656, 308] on p "Fini les douleurs cervicales – Réduit les tensions musculaires et évite les rai…" at bounding box center [721, 299] width 288 height 46
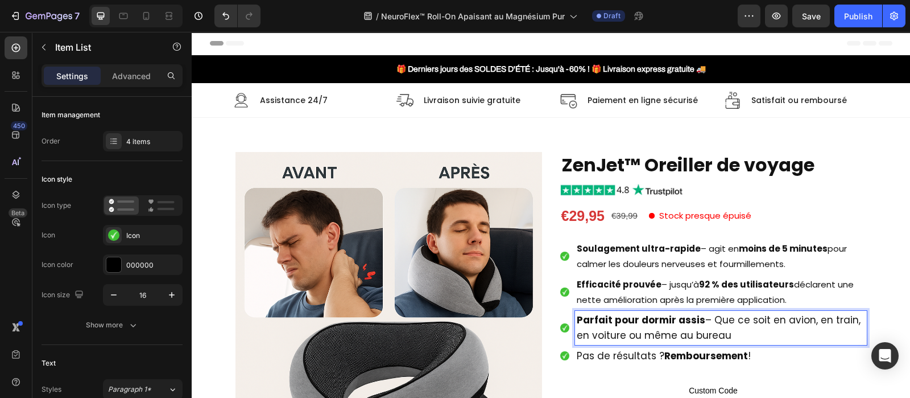
click at [654, 330] on span "Parfait pour dormir assis – Que ce soit en avion, en train, en voiture ou même …" at bounding box center [719, 327] width 284 height 29
click at [642, 333] on p "Réduction durable – une application régulière contribue à diminuer la fréquence…" at bounding box center [721, 327] width 288 height 31
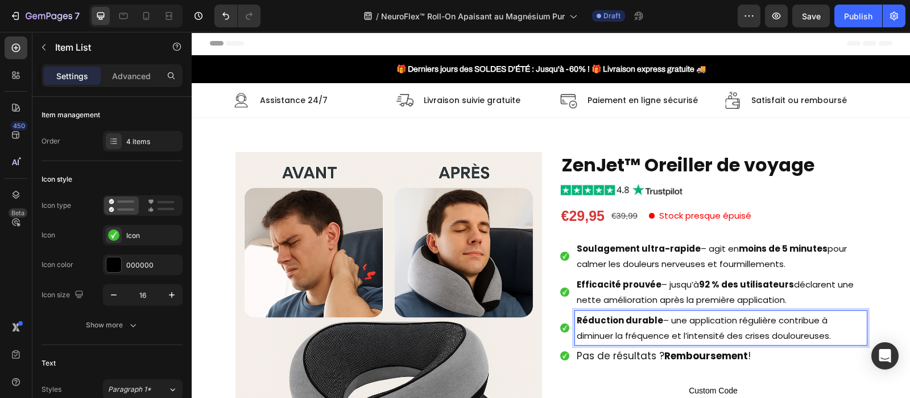
click at [642, 333] on p "Réduction durable – une application régulière contribue à diminuer la fréquence…" at bounding box center [721, 327] width 288 height 31
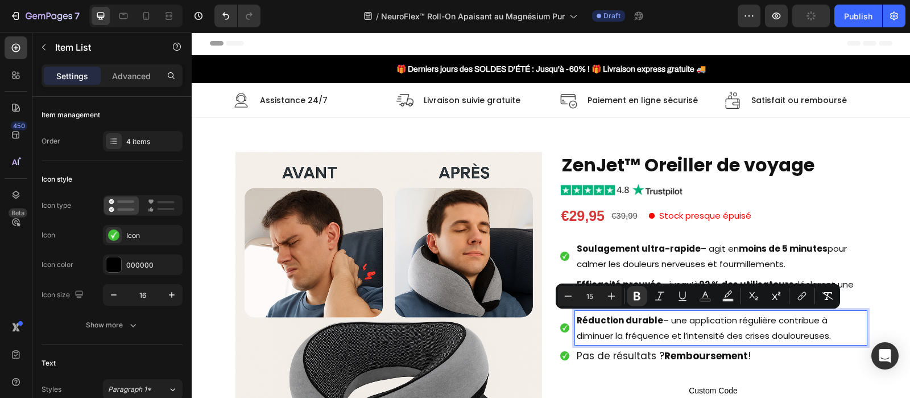
drag, startPoint x: 642, startPoint y: 333, endPoint x: 613, endPoint y: 297, distance: 46.1
click at [613, 297] on div "Soulagement ultra-rapide – agit en moins de 5 minutes pour calmer les douleurs …" at bounding box center [713, 302] width 307 height 126
click at [613, 297] on icon "Editor contextual toolbar" at bounding box center [611, 295] width 11 height 11
type input "17"
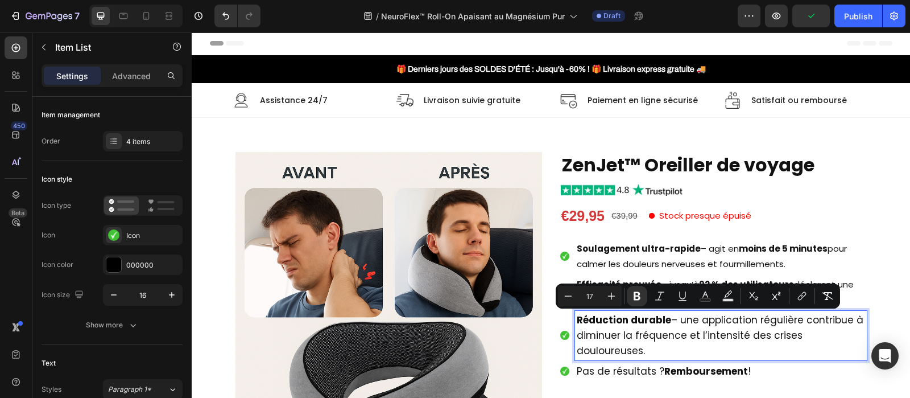
click at [651, 252] on strong "Soulagement ultra-rapide" at bounding box center [639, 248] width 124 height 12
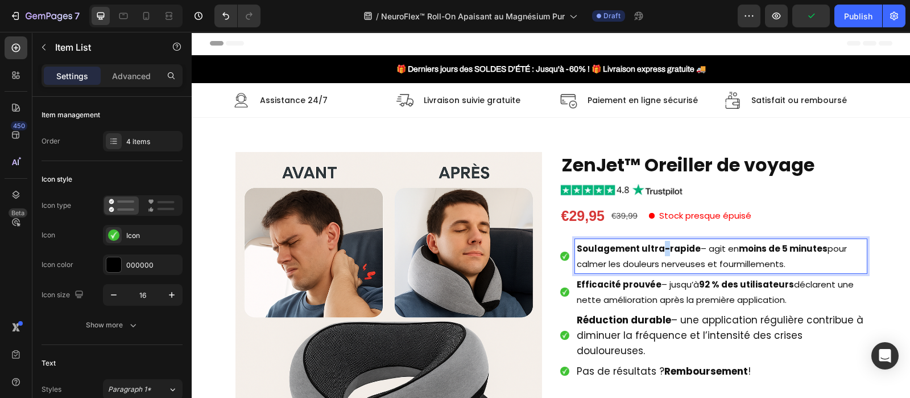
click at [651, 252] on strong "Soulagement ultra-rapide" at bounding box center [639, 248] width 124 height 12
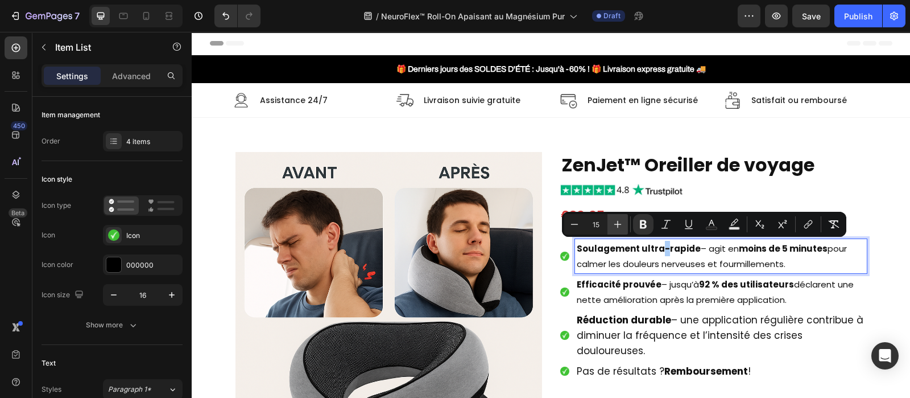
click at [616, 229] on icon "Editor contextual toolbar" at bounding box center [617, 223] width 11 height 11
type input "17"
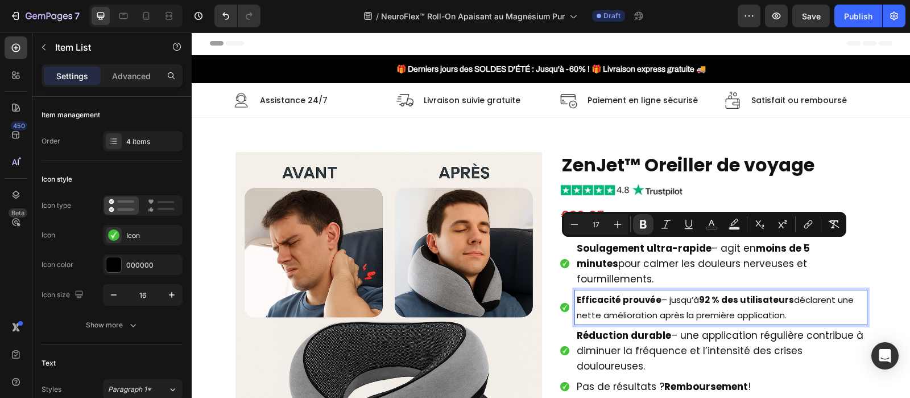
click at [605, 299] on p "Efficacité prouvée – jusqu’à 92 % des utilisateurs déclarent une nette améliora…" at bounding box center [721, 307] width 288 height 31
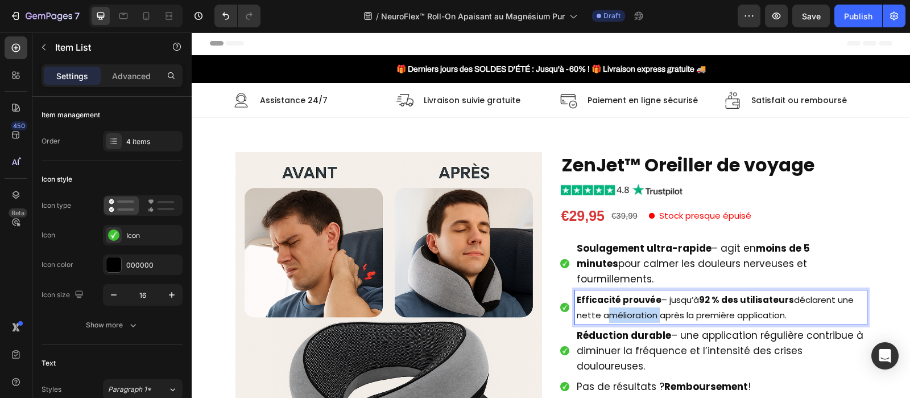
click at [605, 299] on p "Efficacité prouvée – jusqu’à 92 % des utilisateurs déclarent une nette améliora…" at bounding box center [721, 307] width 288 height 31
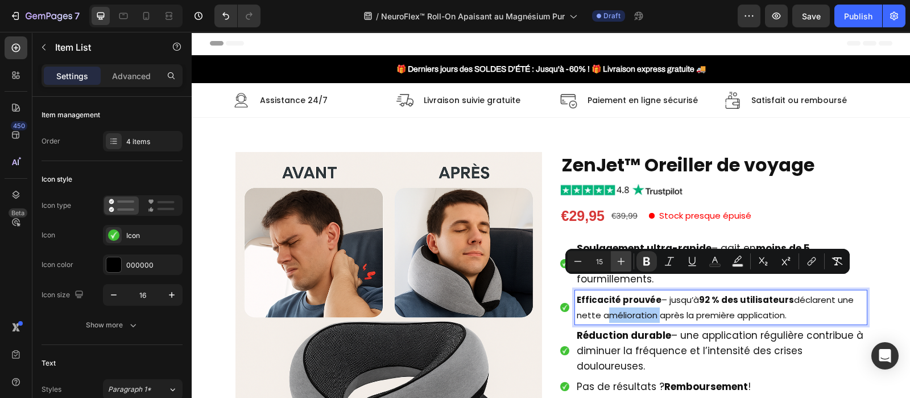
click at [622, 259] on icon "Editor contextual toolbar" at bounding box center [620, 260] width 11 height 11
type input "17"
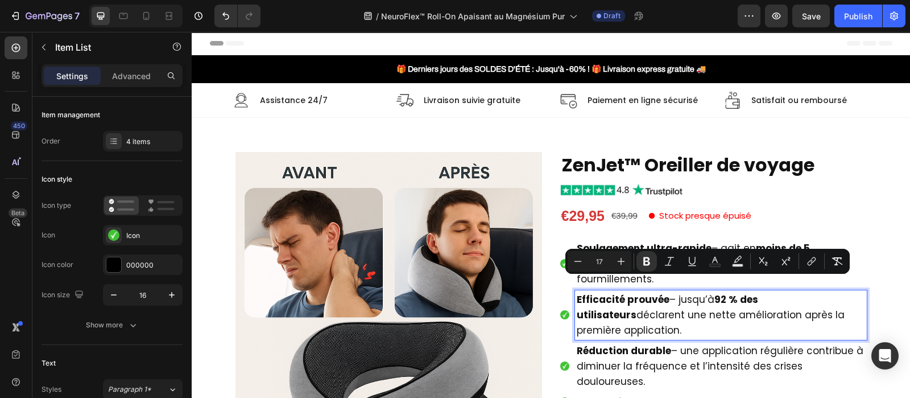
click at [758, 292] on strong "92 % des utilisateurs" at bounding box center [667, 306] width 181 height 29
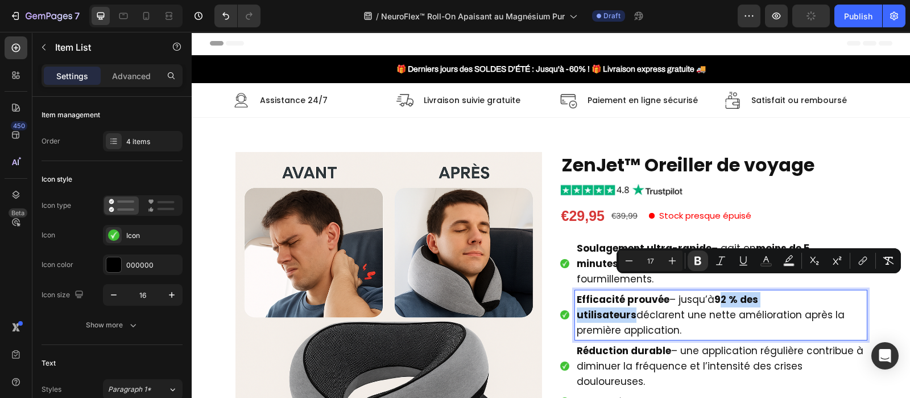
drag, startPoint x: 809, startPoint y: 284, endPoint x: 713, endPoint y: 288, distance: 95.7
click at [713, 292] on strong "92 % des utilisateurs" at bounding box center [667, 306] width 181 height 29
click at [692, 261] on icon "Editor contextual toolbar" at bounding box center [697, 260] width 11 height 11
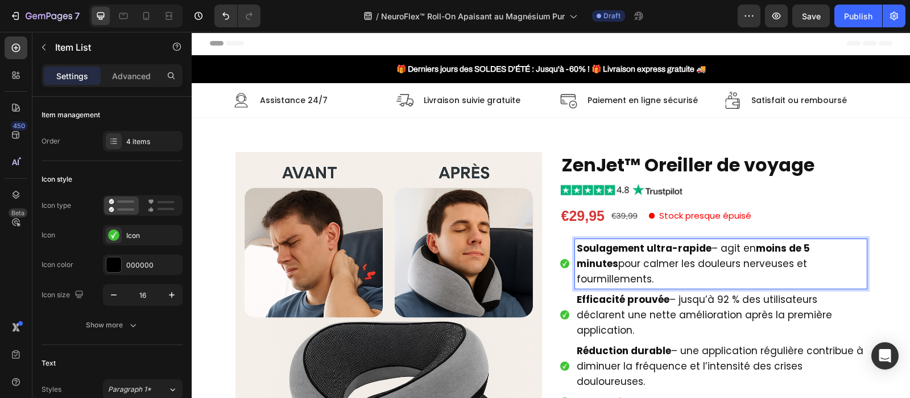
click at [850, 246] on p "Soulagement ultra-rapide – agit en moins de 5 minutes pour calmer les douleurs …" at bounding box center [721, 264] width 288 height 46
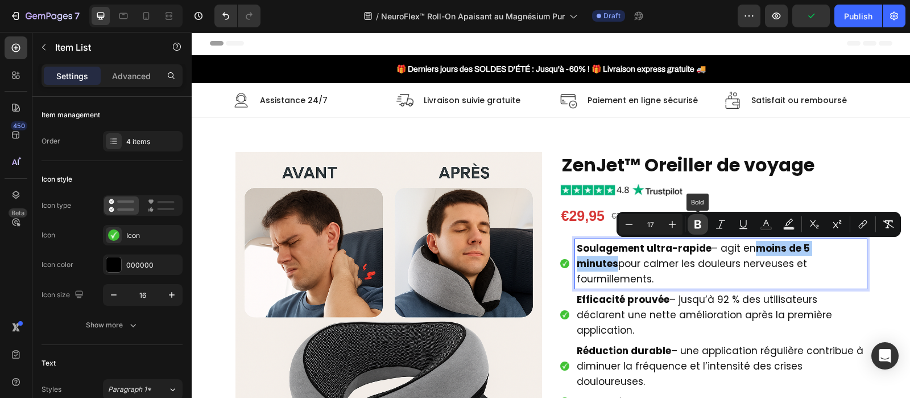
click at [702, 231] on button "Bold" at bounding box center [698, 224] width 20 height 20
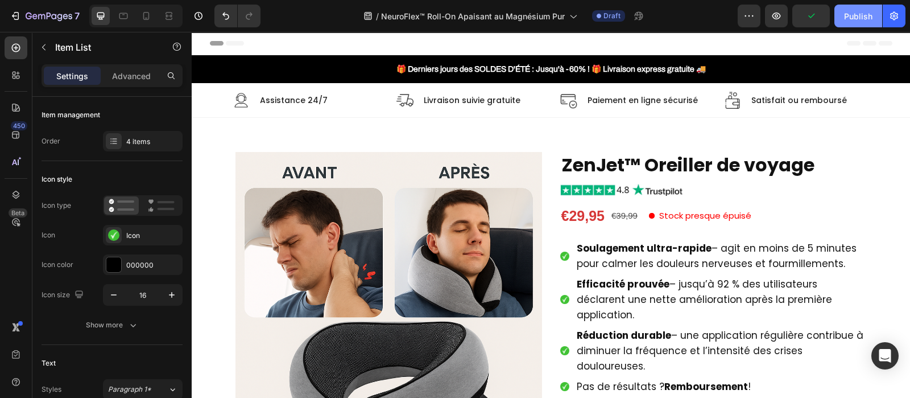
click at [850, 10] on div "Publish" at bounding box center [858, 16] width 28 height 12
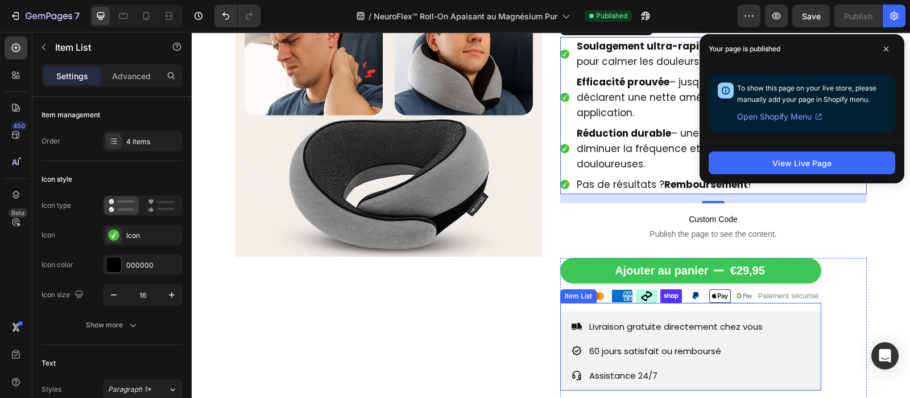
scroll to position [427, 0]
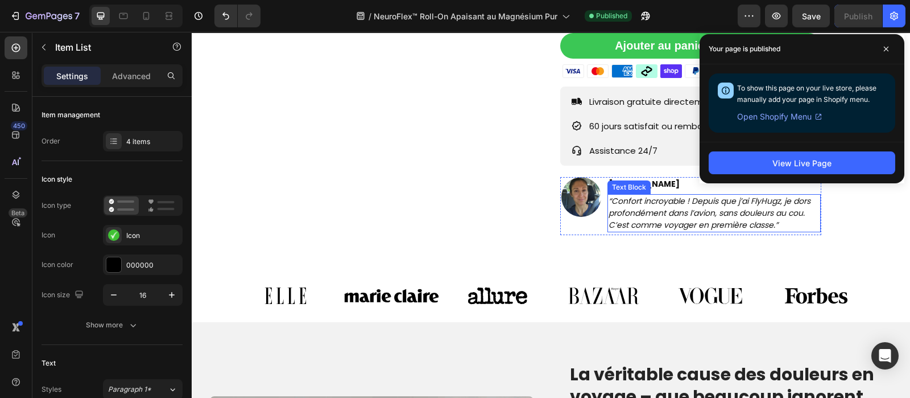
click at [647, 195] on p "“Confort incroyable ! Depuis que j’ai FlyHugz, je dors profondément dans l’avio…" at bounding box center [715, 213] width 212 height 36
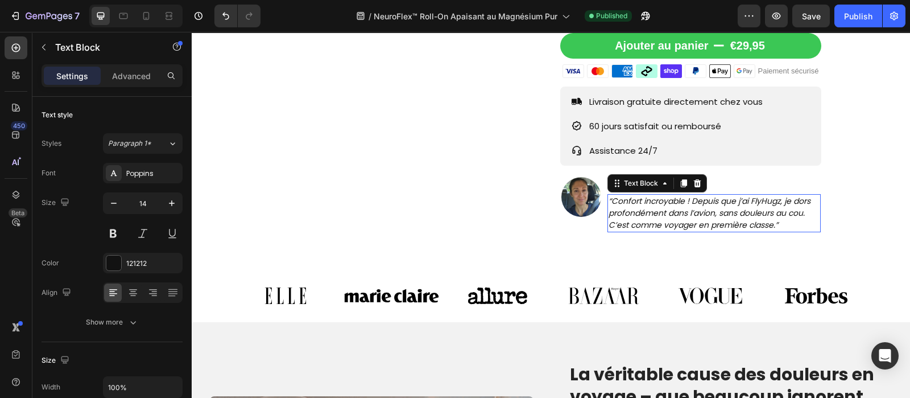
click at [647, 195] on p "“Confort incroyable ! Depuis que j’ai FlyHugz, je dors profondément dans l’avio…" at bounding box center [715, 213] width 212 height 36
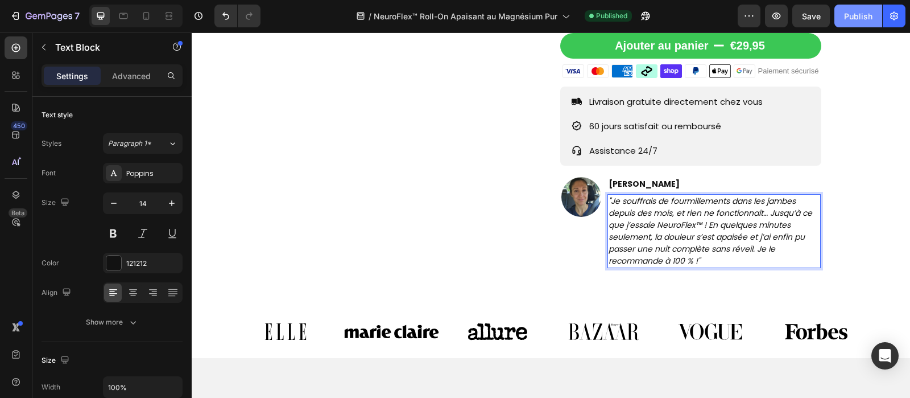
click at [852, 5] on button "Publish" at bounding box center [858, 16] width 48 height 23
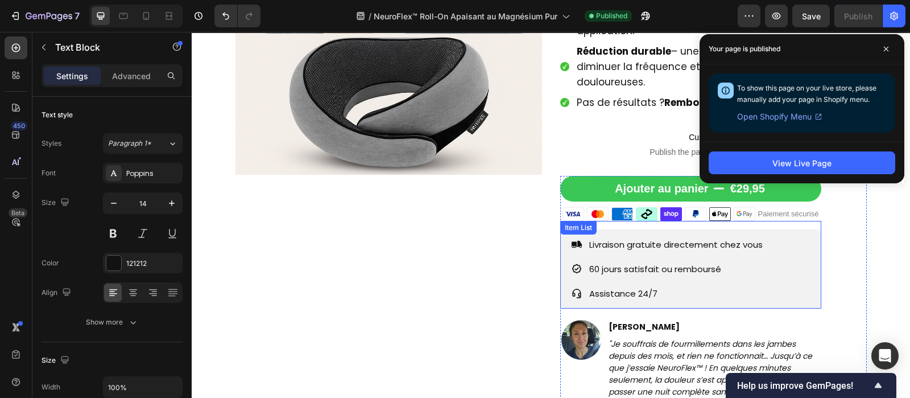
scroll to position [283, 0]
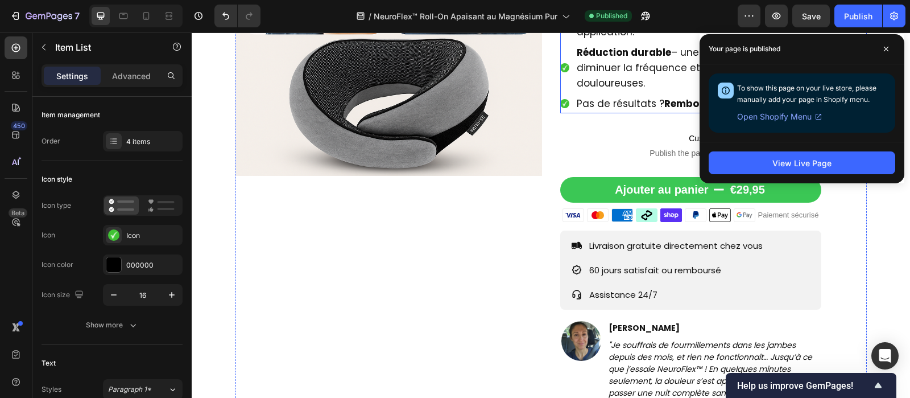
click at [620, 97] on span "Pas de résultats ? Remboursement !" at bounding box center [664, 104] width 174 height 14
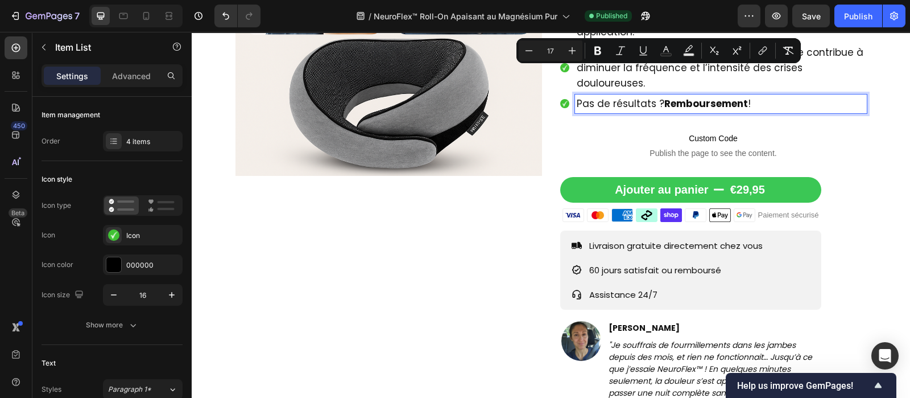
copy span "Pas de résultats ? Remboursement !"
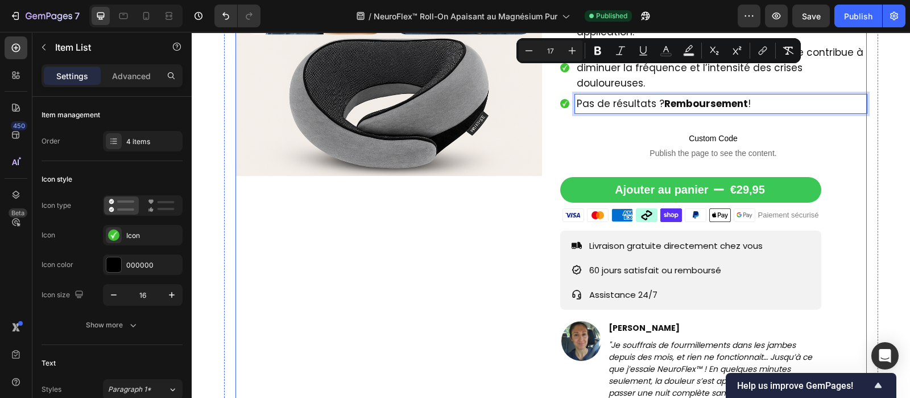
click at [404, 280] on div "Product Images" at bounding box center [388, 141] width 307 height 545
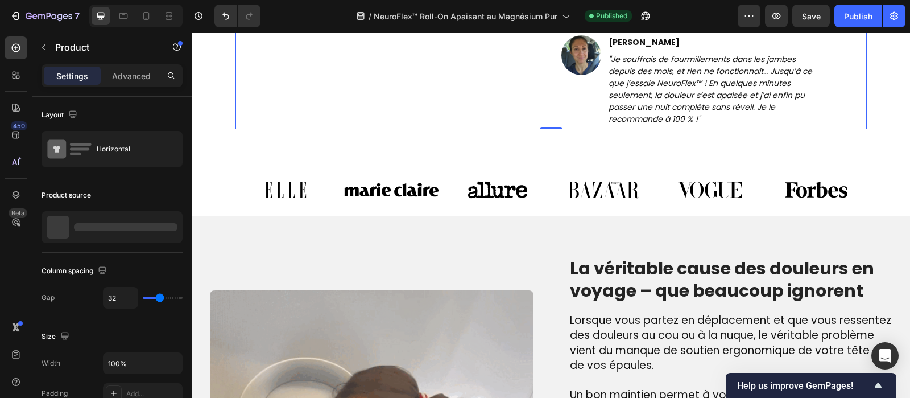
scroll to position [574, 0]
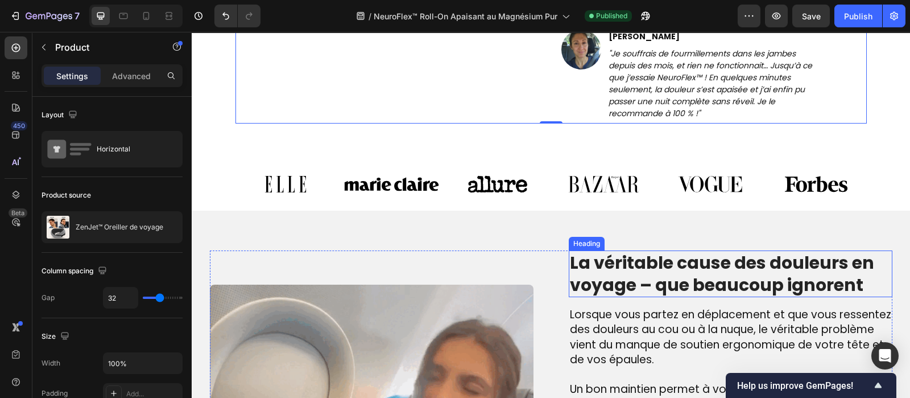
click at [655, 250] on h2 "La véritable cause des douleurs en voyage – que beaucoup ignorent" at bounding box center [731, 273] width 324 height 47
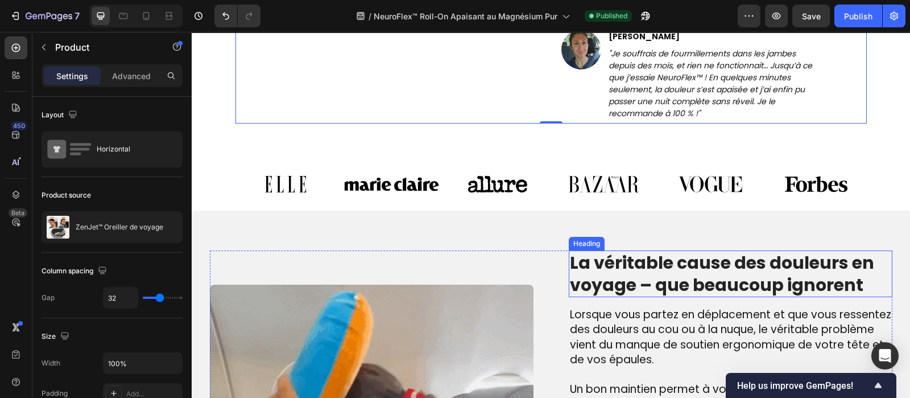
click at [655, 250] on h2 "La véritable cause des douleurs en voyage – que beaucoup ignorent" at bounding box center [731, 273] width 324 height 47
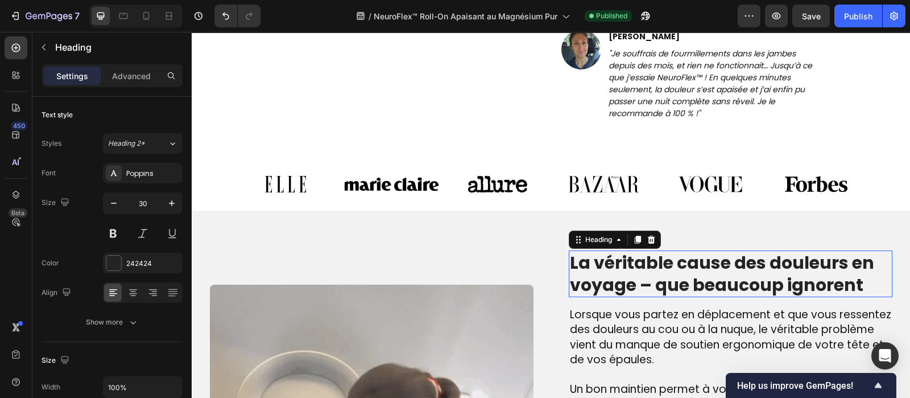
click at [655, 251] on p "La véritable cause des douleurs en voyage – que beaucoup ignorent" at bounding box center [730, 273] width 321 height 44
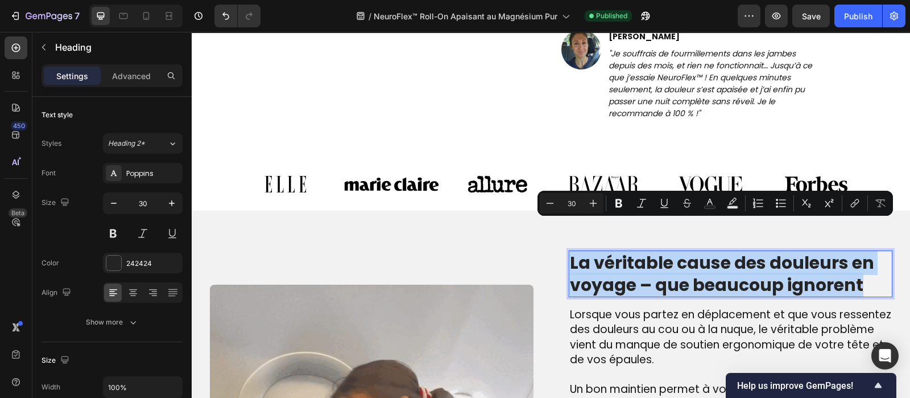
copy p "La véritable cause des douleurs en voyage – que beaucoup ignorent"
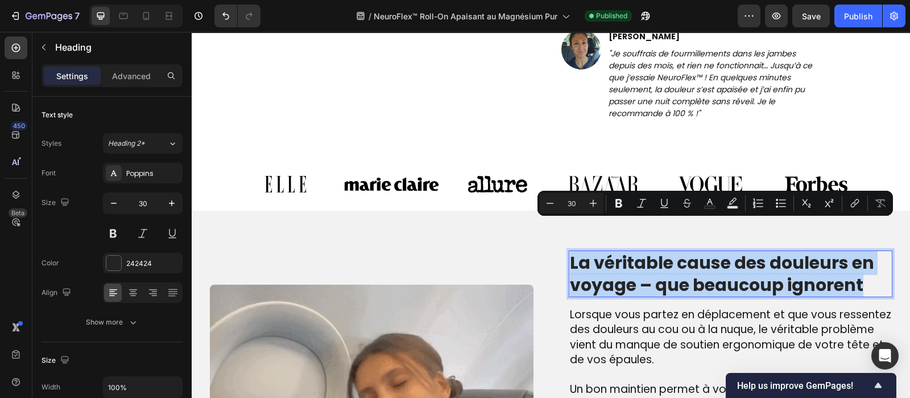
copy p "La véritable cause des douleurs en voyage – que beaucoup ignorent"
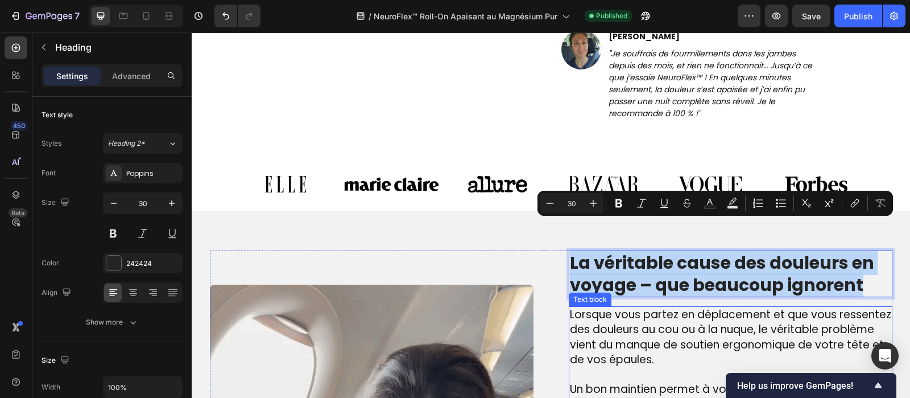
click at [629, 307] on span "Lorsque vous partez en déplacement et que vous ressentez des douleurs au cou ou…" at bounding box center [730, 337] width 321 height 61
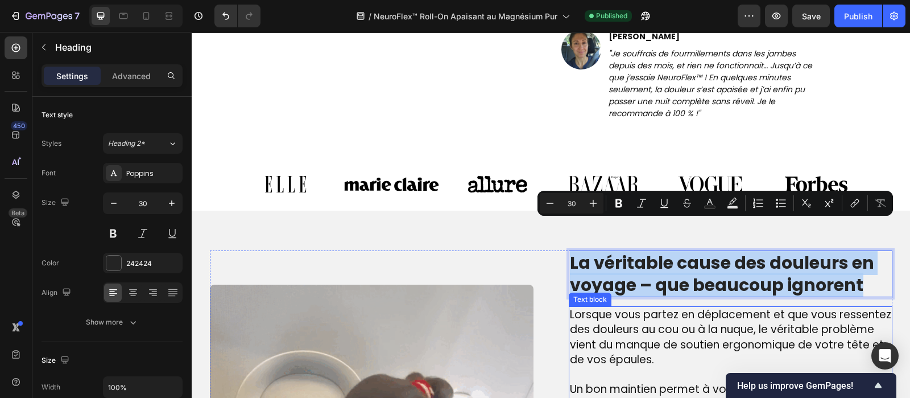
click at [629, 307] on span "Lorsque vous partez en déplacement et que vous ressentez des douleurs au cou ou…" at bounding box center [730, 337] width 321 height 61
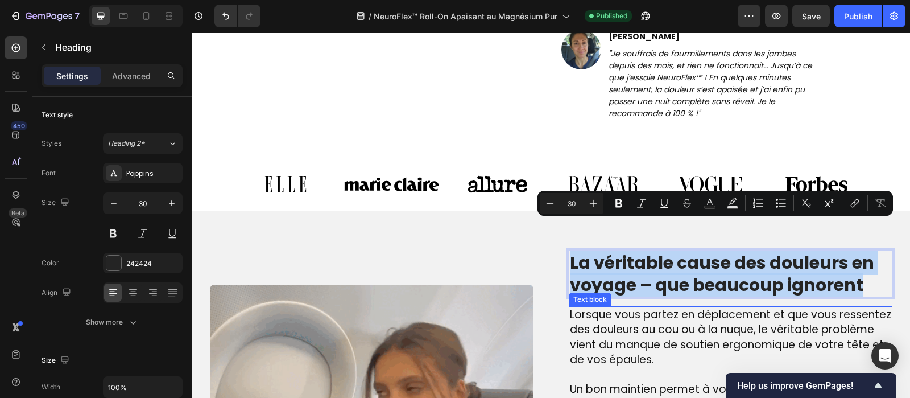
click at [629, 307] on span "Lorsque vous partez en déplacement et que vous ressentez des douleurs au cou ou…" at bounding box center [730, 337] width 321 height 61
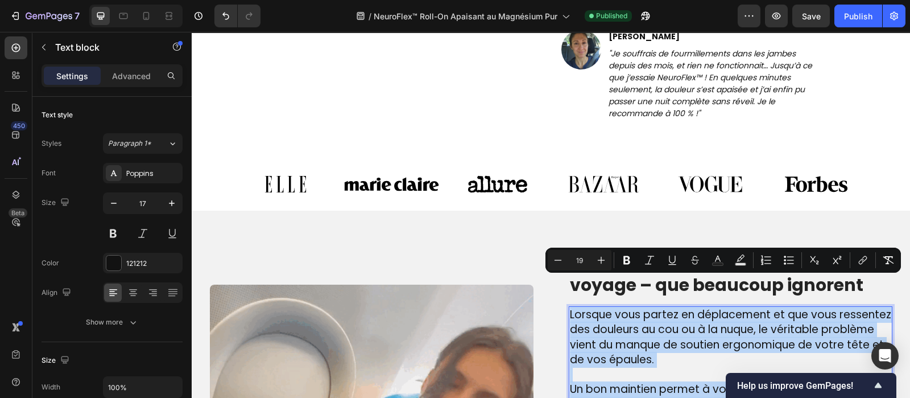
copy div "Lorsque vous partez en déplacement et que vous ressentez des douleurs au cou ou…"
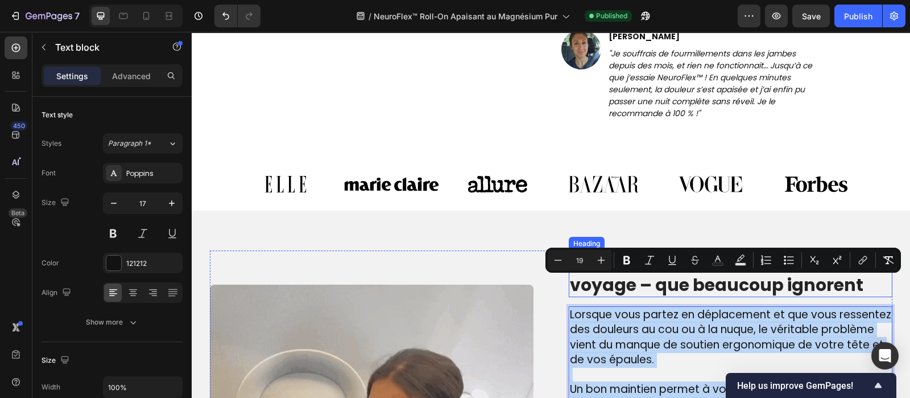
click at [620, 251] on p "La véritable cause des douleurs en voyage – que beaucoup ignorent" at bounding box center [730, 273] width 321 height 44
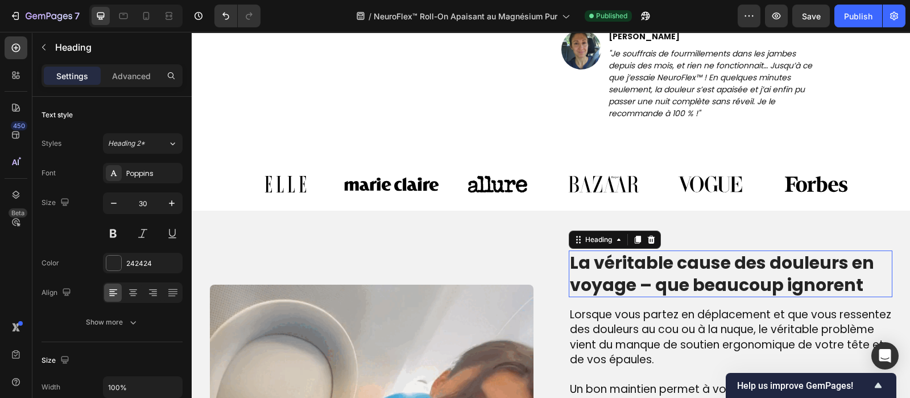
click at [620, 251] on p "La véritable cause des douleurs en voyage – que beaucoup ignorent" at bounding box center [730, 273] width 321 height 44
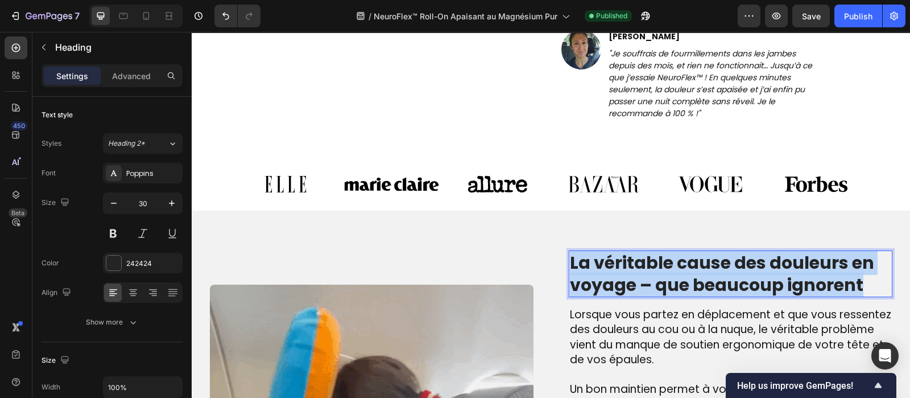
click at [620, 251] on p "La véritable cause des douleurs en voyage – que beaucoup ignorent" at bounding box center [730, 273] width 321 height 44
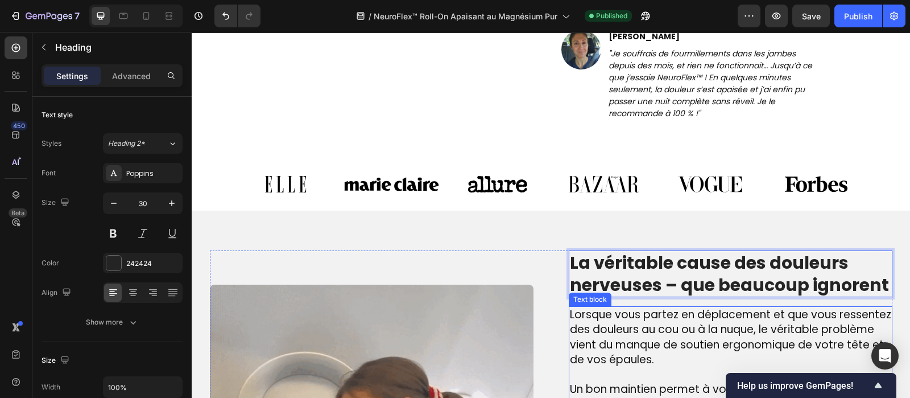
click at [620, 308] on span "Lorsque vous partez en déplacement et que vous ressentez des douleurs au cou ou…" at bounding box center [730, 337] width 321 height 61
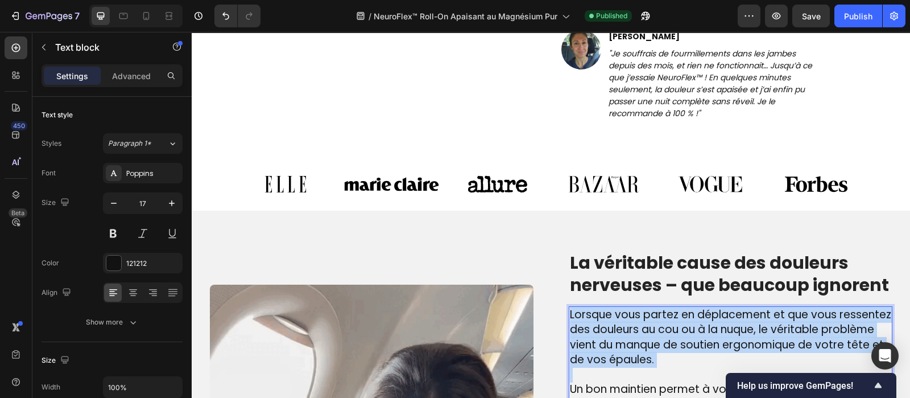
click at [620, 308] on span "Lorsque vous partez en déplacement et que vous ressentez des douleurs au cou ou…" at bounding box center [730, 337] width 321 height 61
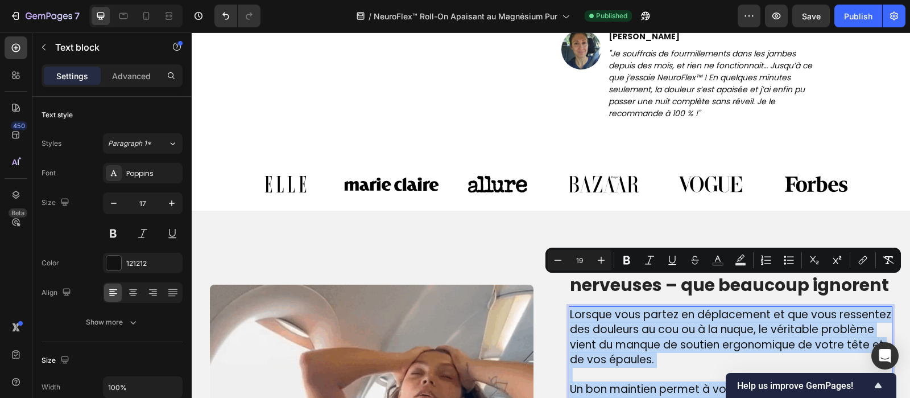
type input "17"
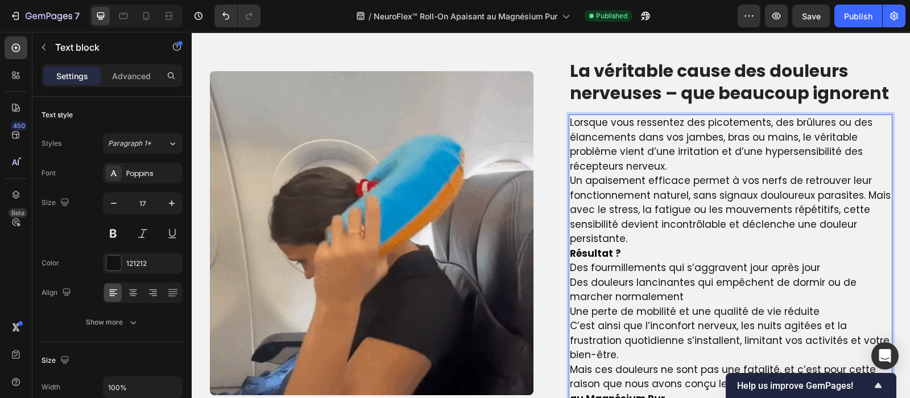
scroll to position [741, 0]
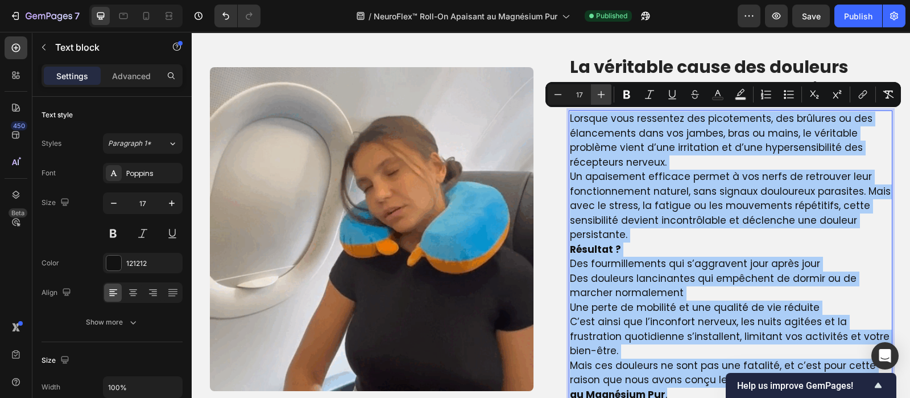
click at [605, 93] on icon "Editor contextual toolbar" at bounding box center [601, 94] width 11 height 11
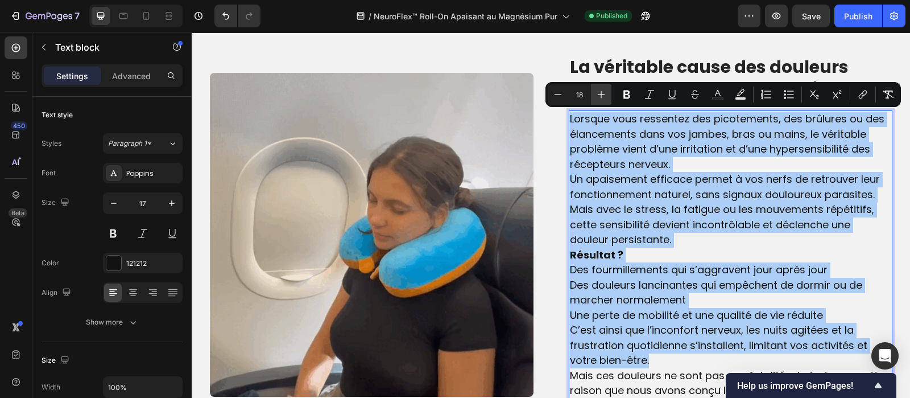
click at [605, 93] on icon "Editor contextual toolbar" at bounding box center [601, 94] width 11 height 11
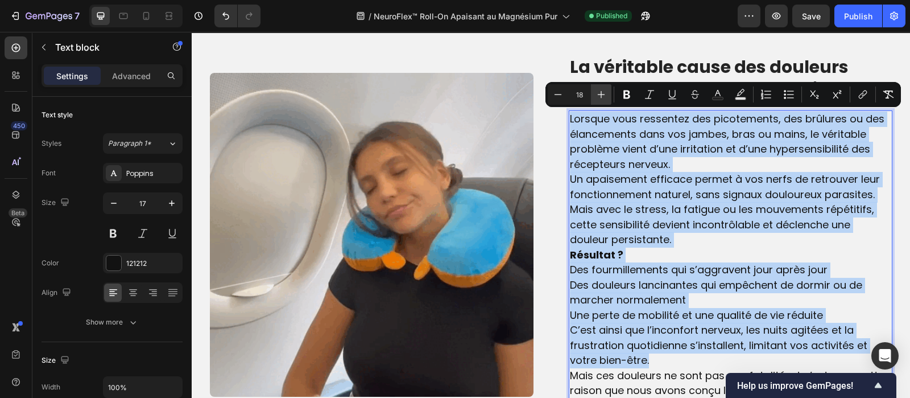
type input "19"
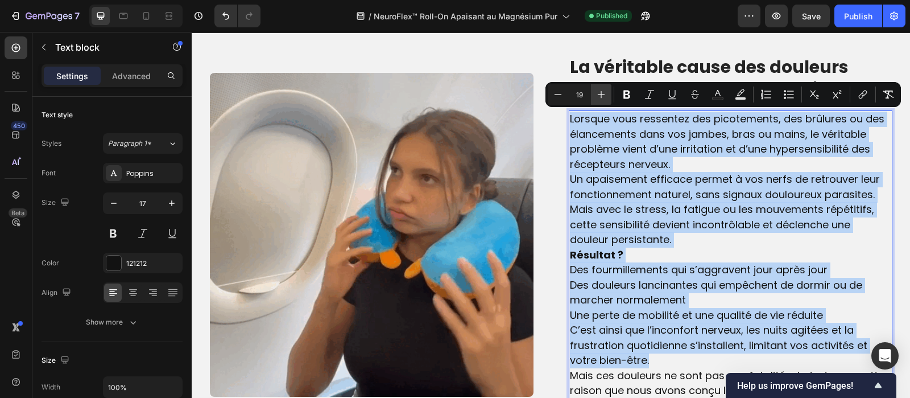
scroll to position [745, 0]
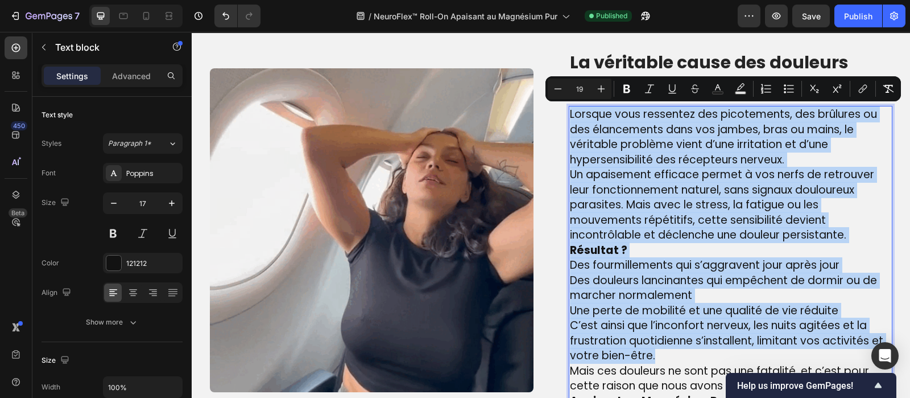
click at [798, 158] on p "Lorsque vous ressentez des picotements, des brûlures ou des élancements dans vo…" at bounding box center [730, 137] width 321 height 60
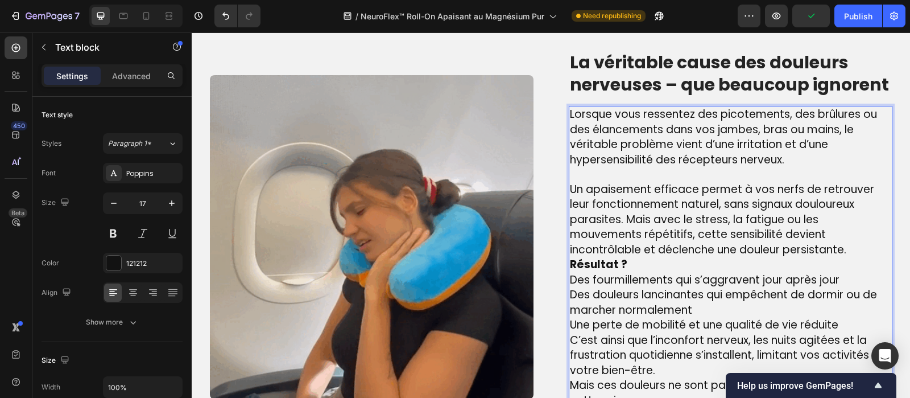
click at [845, 254] on p "Un apaisement efficace permet à vos nerfs de retrouver leur fonctionnement natu…" at bounding box center [730, 220] width 321 height 76
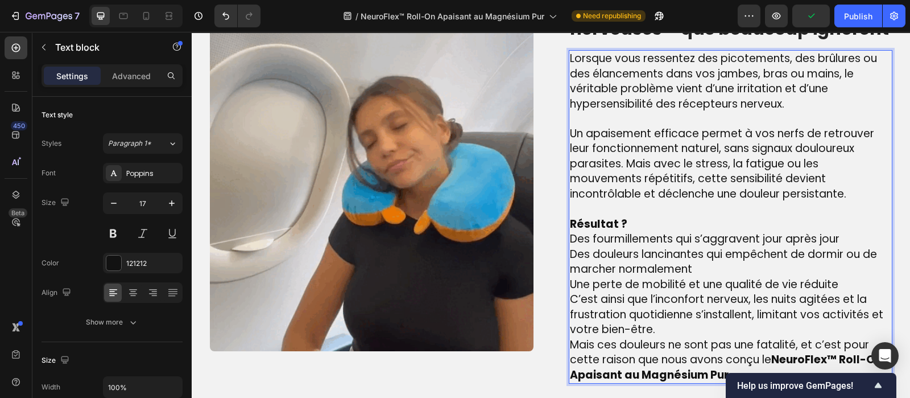
scroll to position [802, 0]
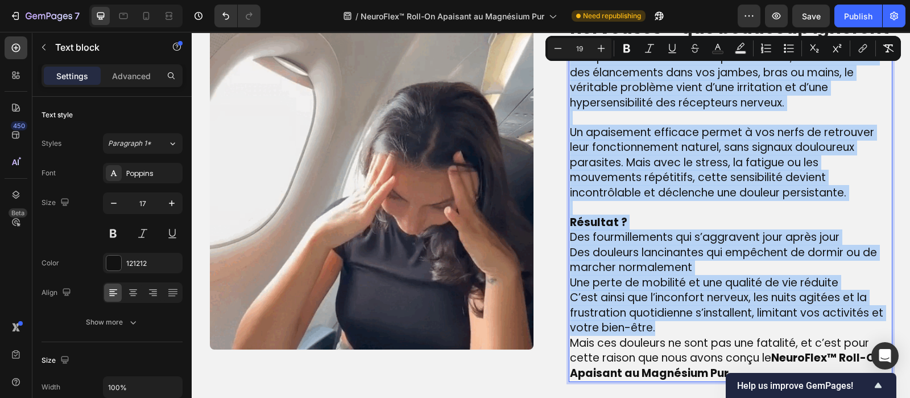
click at [772, 228] on p "Résultat ?" at bounding box center [730, 222] width 321 height 15
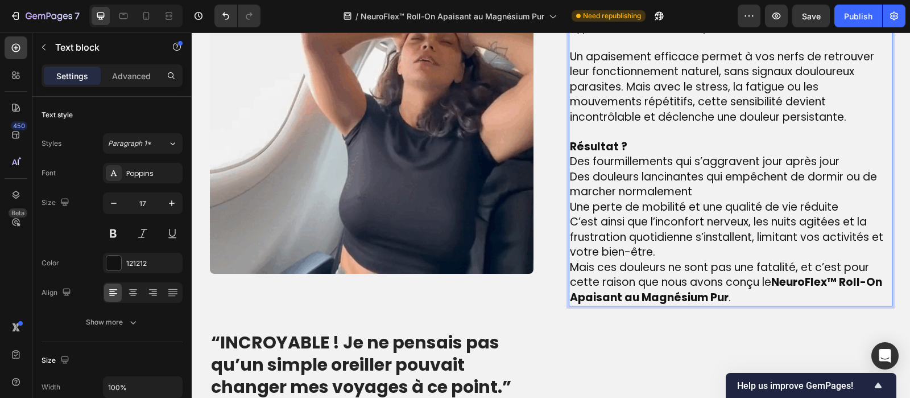
scroll to position [895, 0]
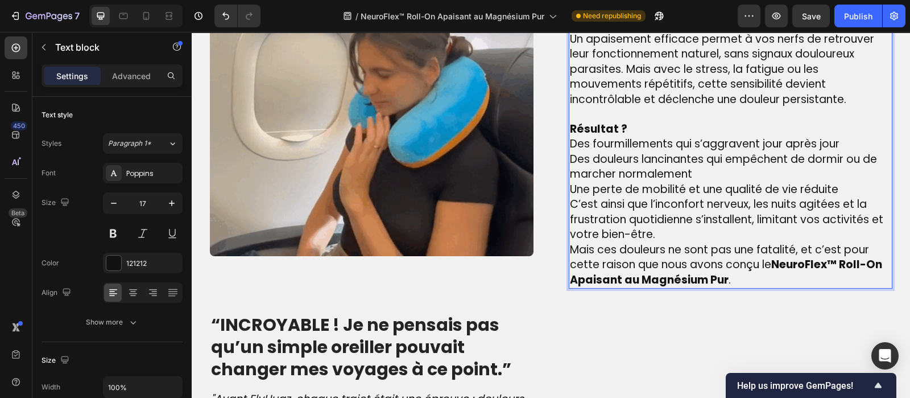
click at [843, 186] on p "Une perte de mobilité et une qualité de vie réduite" at bounding box center [730, 189] width 321 height 15
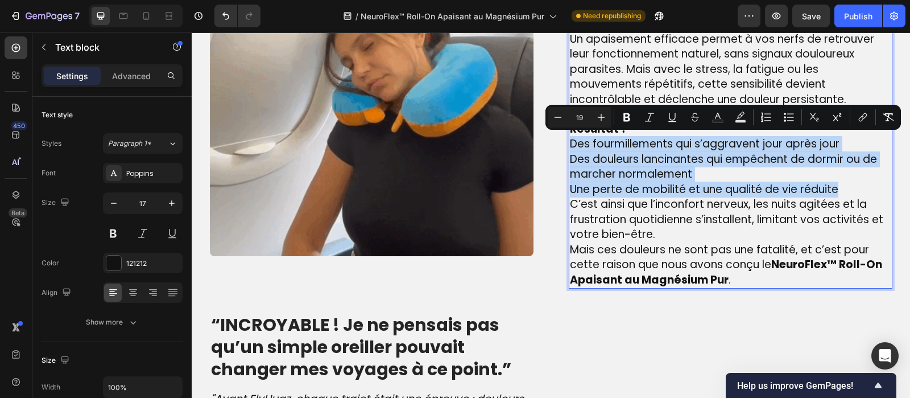
drag, startPoint x: 843, startPoint y: 186, endPoint x: 564, endPoint y: 147, distance: 282.0
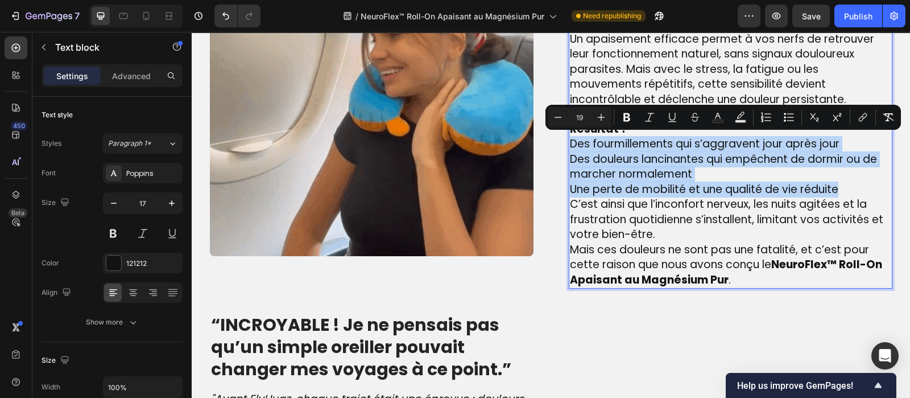
click at [569, 147] on div "Lorsque vous ressentez des picotements, des brûlures ou des élancements dans vo…" at bounding box center [731, 122] width 324 height 333
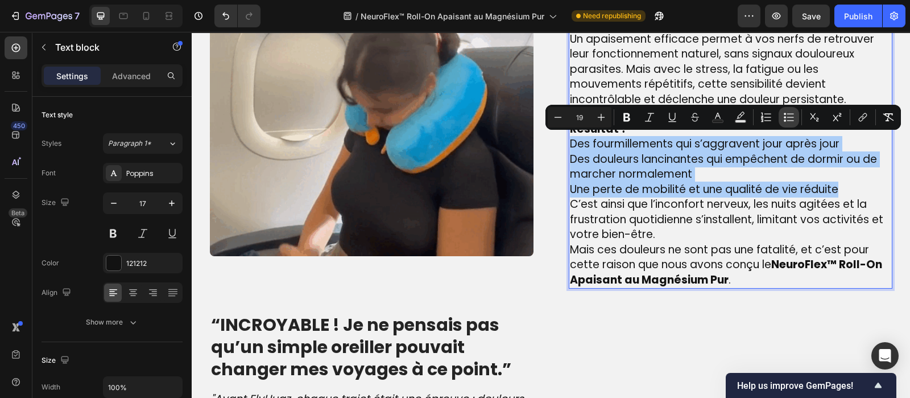
click at [788, 115] on icon "Editor contextual toolbar" at bounding box center [788, 116] width 11 height 11
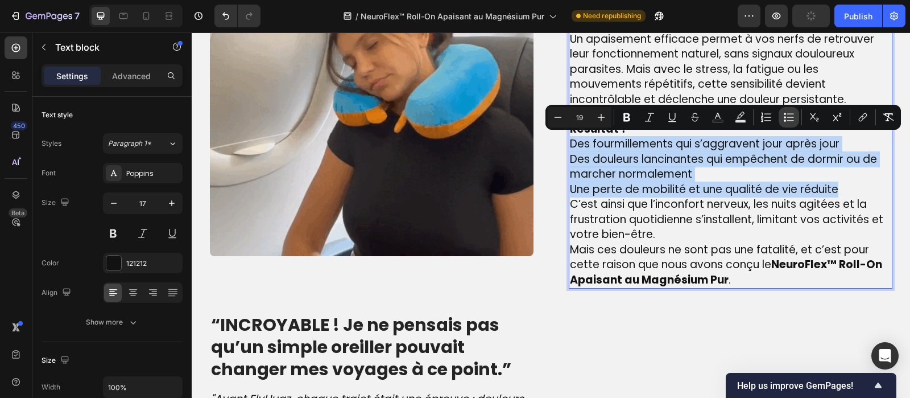
scroll to position [905, 0]
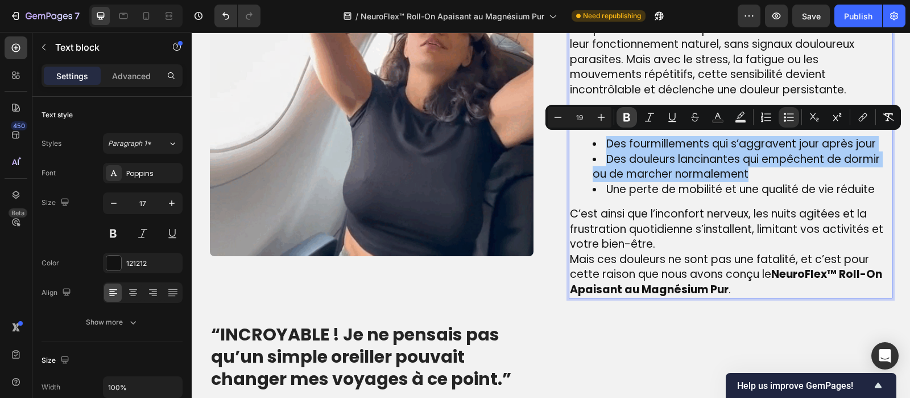
click at [631, 118] on icon "Editor contextual toolbar" at bounding box center [626, 116] width 11 height 11
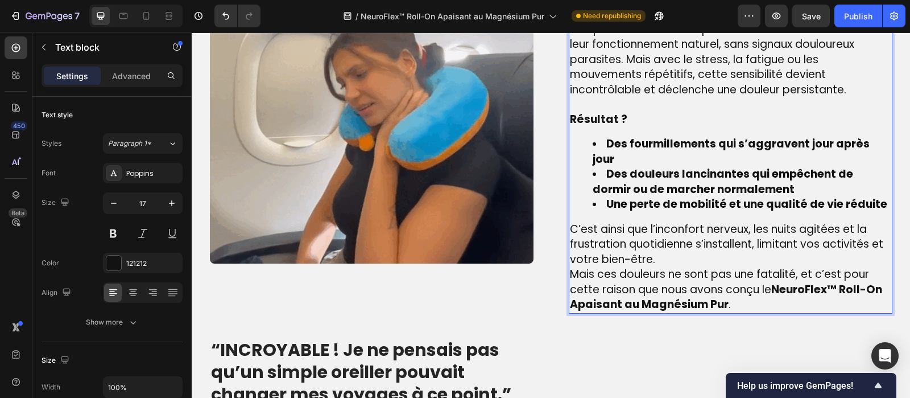
click at [660, 242] on p "C’est ainsi que l’inconfort nerveux, les nuits agitées et la frustration quotid…" at bounding box center [730, 245] width 321 height 46
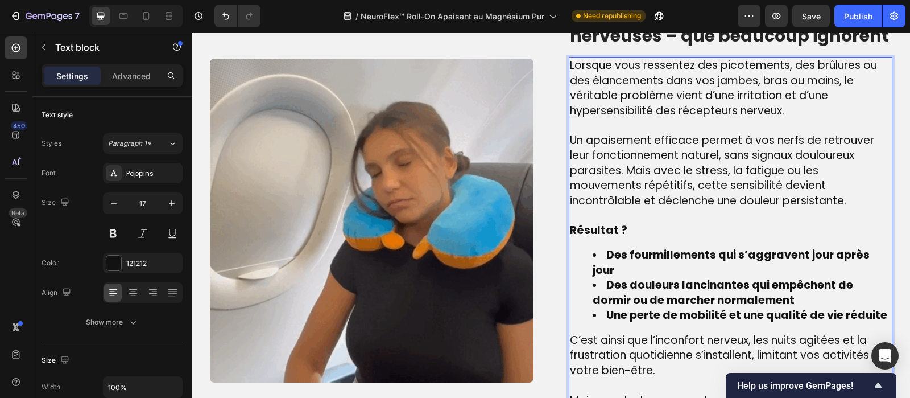
scroll to position [736, 0]
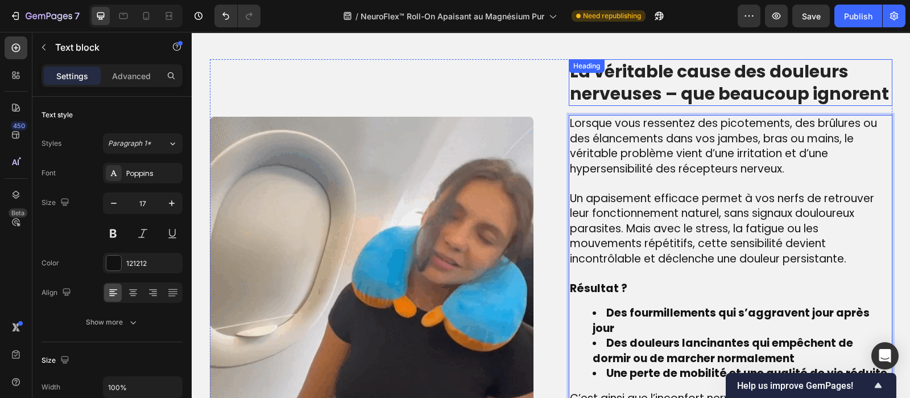
click at [646, 76] on div "La véritable cause des douleurs nerveuses – que beaucoup ignorent Heading" at bounding box center [731, 82] width 324 height 47
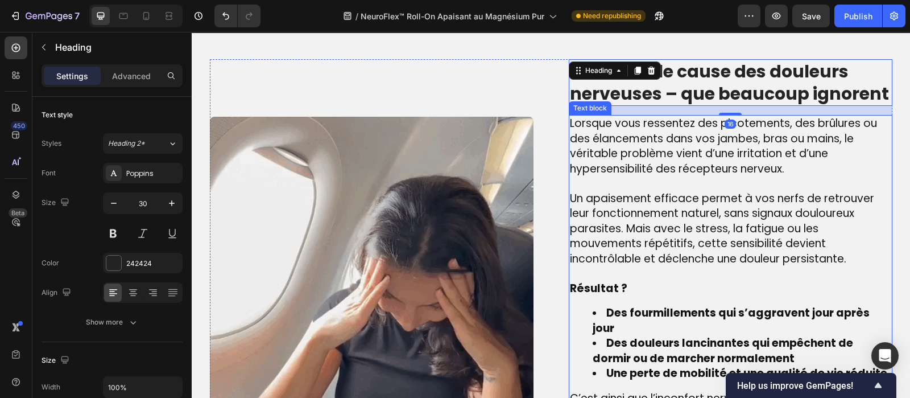
scroll to position [817, 0]
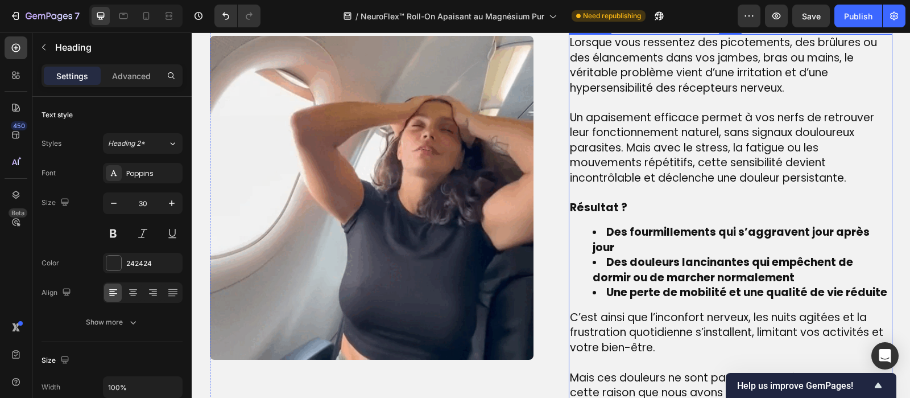
click at [619, 200] on p "Résultat ?" at bounding box center [730, 207] width 321 height 15
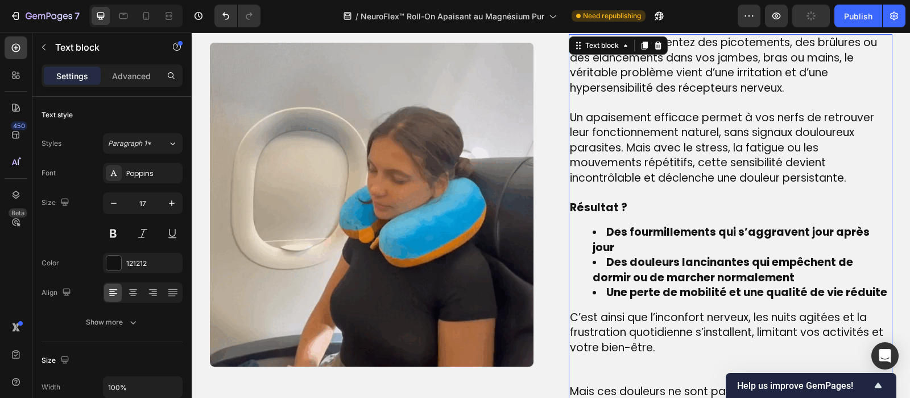
scroll to position [824, 0]
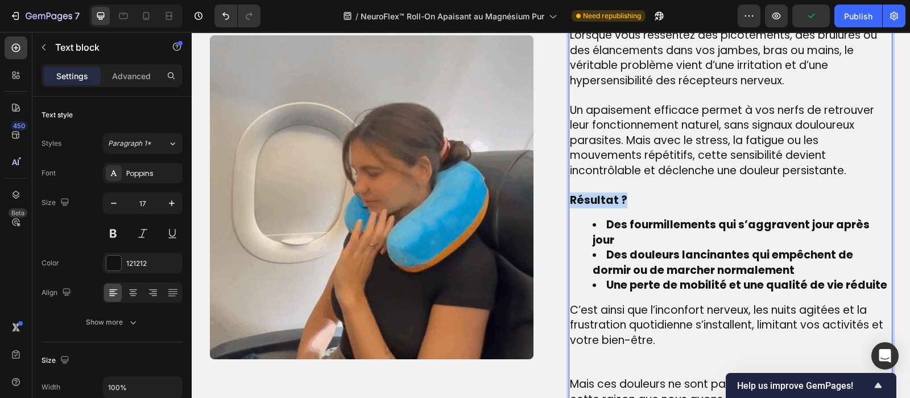
drag, startPoint x: 619, startPoint y: 204, endPoint x: 567, endPoint y: 201, distance: 53.0
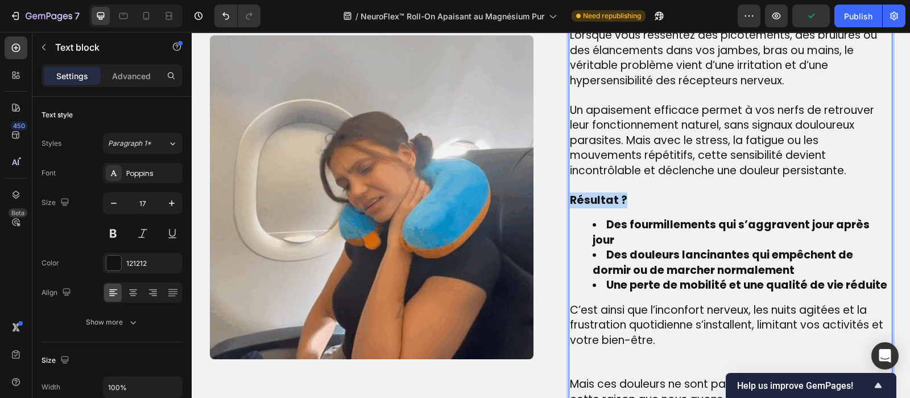
click at [570, 201] on p "Résultat ?" at bounding box center [730, 200] width 321 height 15
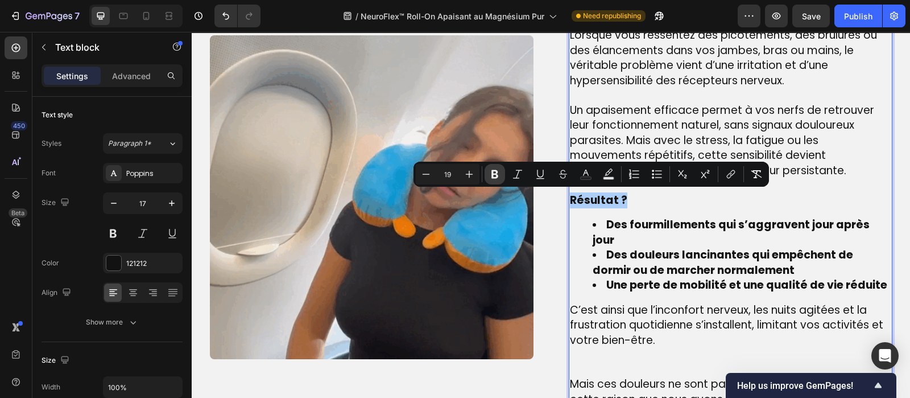
click at [492, 175] on icon "Editor contextual toolbar" at bounding box center [494, 174] width 7 height 9
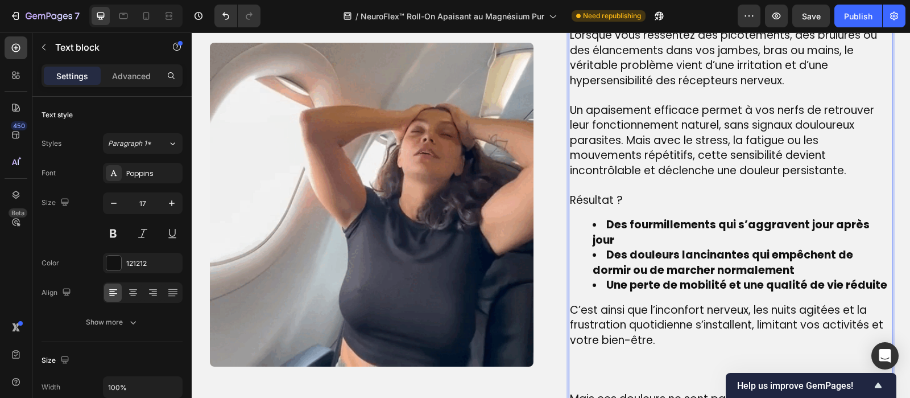
click at [573, 351] on p "Rich Text Editor. Editing area: main" at bounding box center [730, 370] width 321 height 44
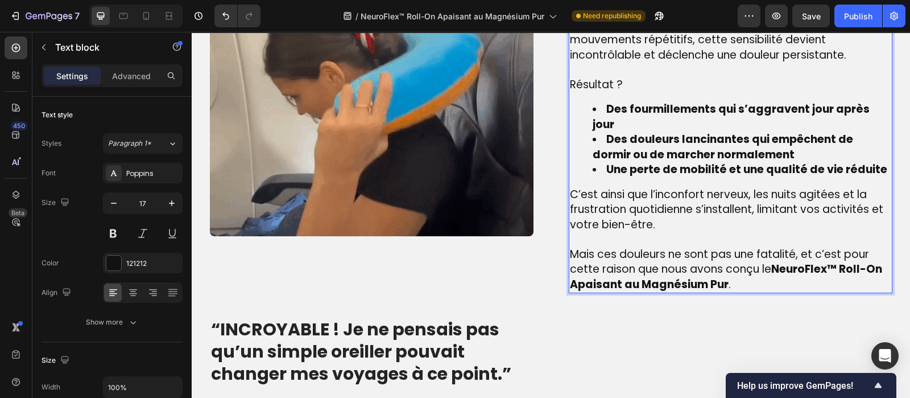
scroll to position [948, 0]
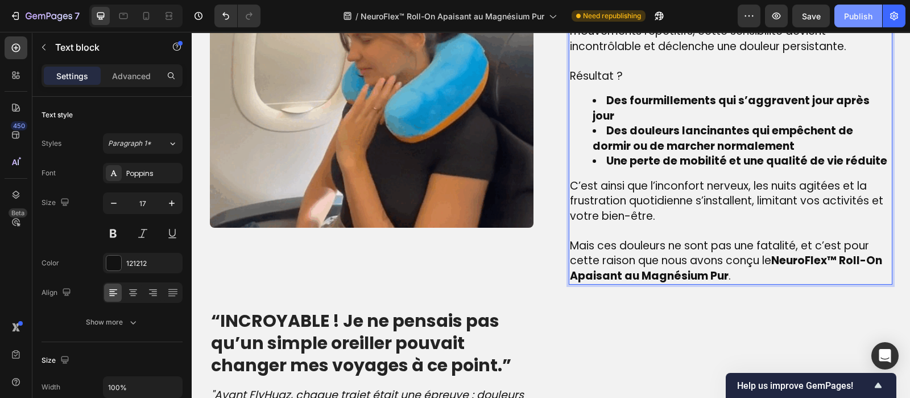
click at [858, 15] on div "Publish" at bounding box center [858, 16] width 28 height 12
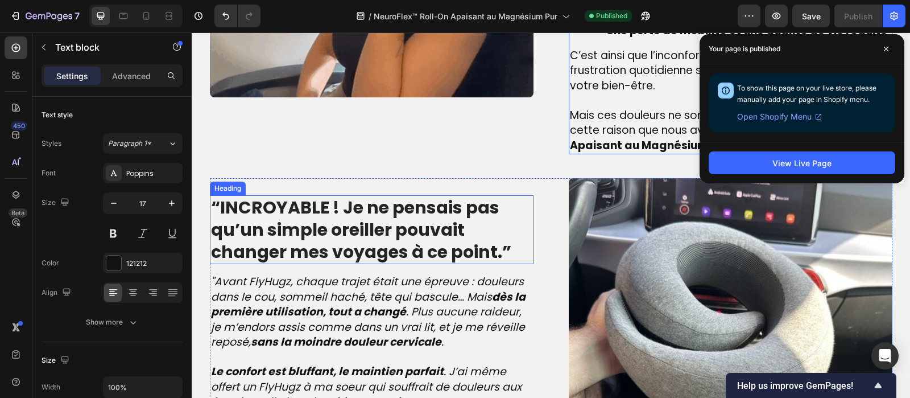
scroll to position [1079, 0]
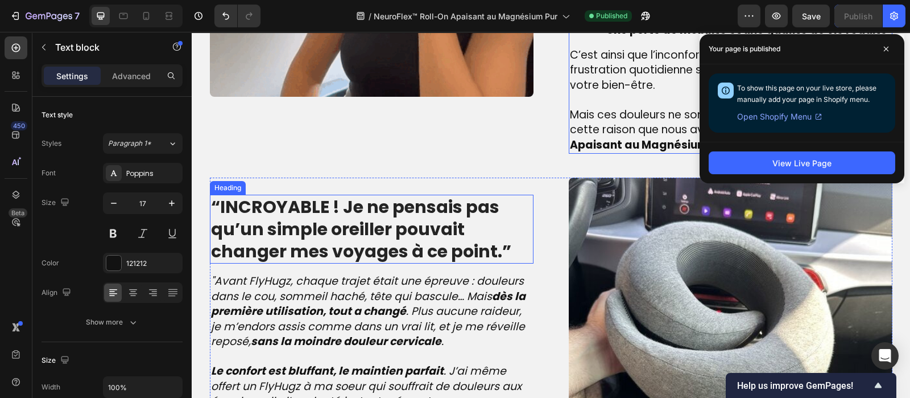
click at [324, 199] on strong "“INCROYABLE ! Je ne pensais pas qu’un simple oreiller pouvait changer mes voyag…" at bounding box center [361, 229] width 300 height 69
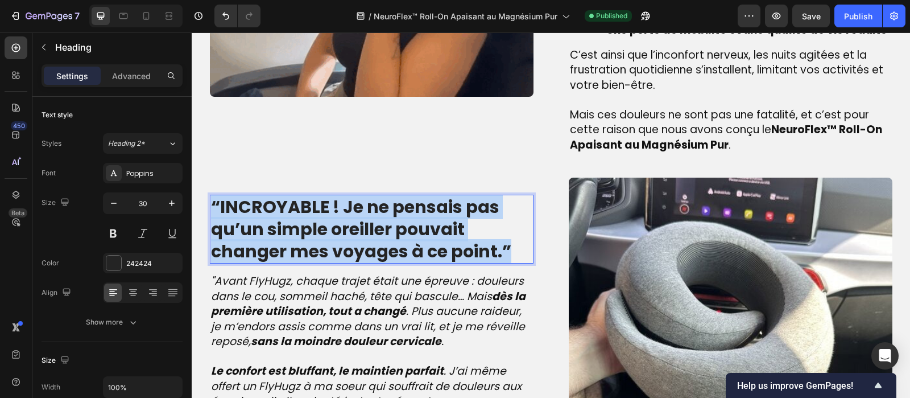
click at [324, 199] on strong "“INCROYABLE ! Je ne pensais pas qu’un simple oreiller pouvait changer mes voyag…" at bounding box center [361, 229] width 300 height 69
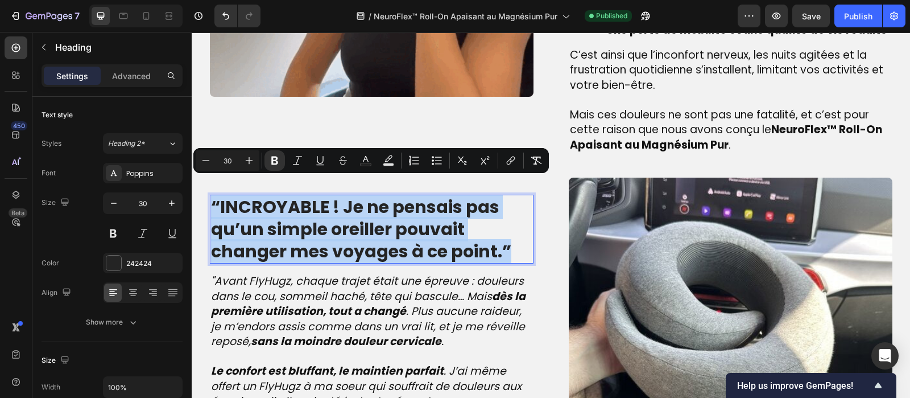
click at [324, 199] on strong "“INCROYABLE ! Je ne pensais pas qu’un simple oreiller pouvait changer mes voyag…" at bounding box center [361, 229] width 300 height 69
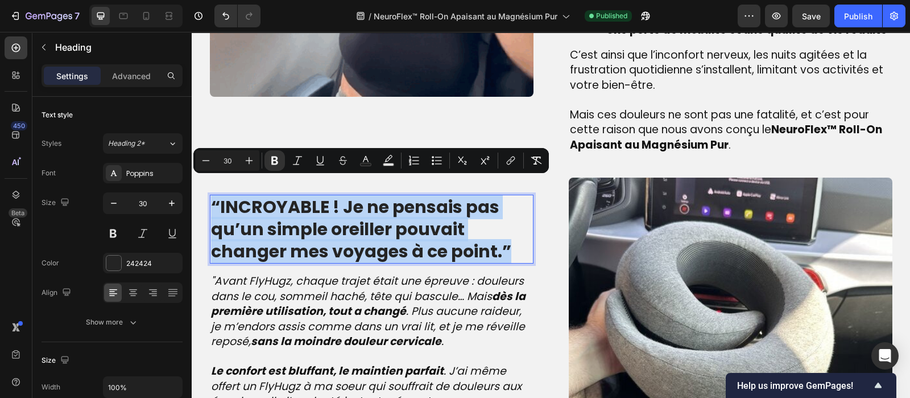
copy strong "“INCROYABLE ! Je ne pensais pas qu’un simple oreiller pouvait changer mes voyag…"
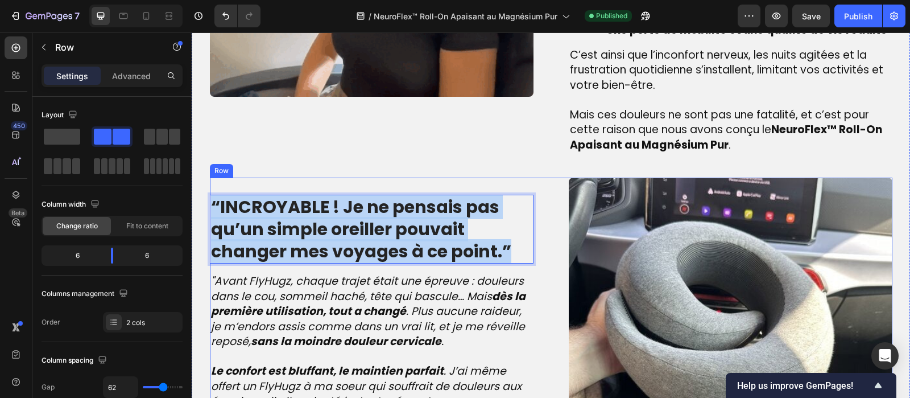
click at [300, 247] on div "“INCROYABLE ! Je ne pensais pas qu’un simple oreiller pouvait changer mes voyag…" at bounding box center [372, 339] width 324 height 324
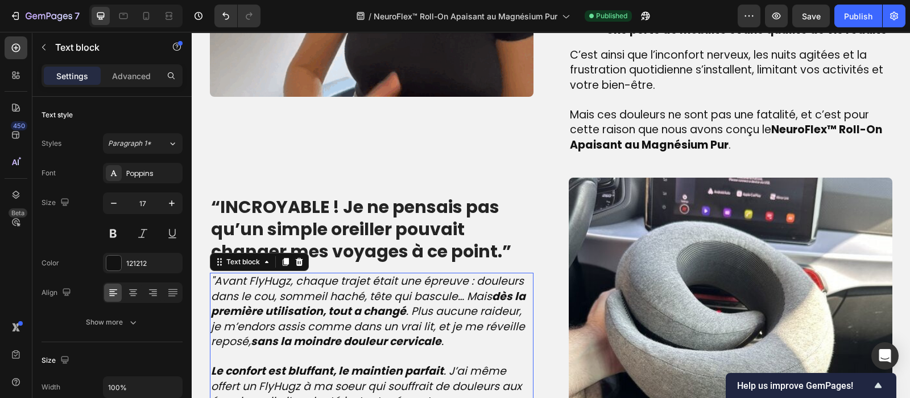
click at [293, 283] on icon ""Avant FlyHugz, chaque trajet était une épreuve : douleurs dans le cou, sommeil…" at bounding box center [368, 311] width 315 height 76
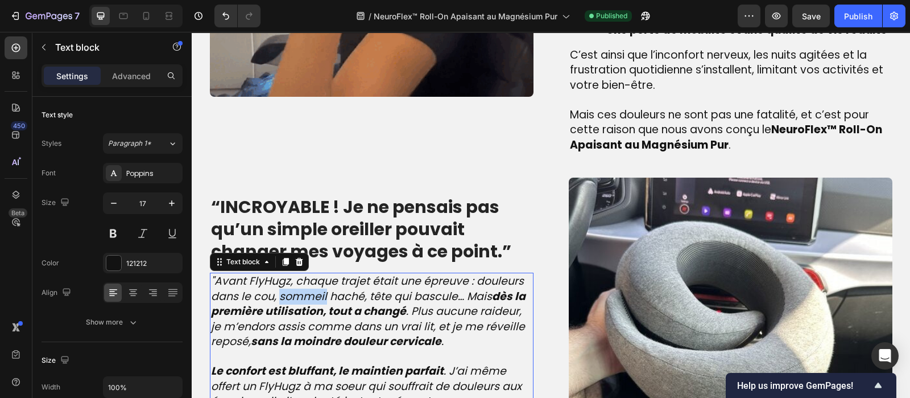
click at [293, 283] on icon ""Avant FlyHugz, chaque trajet était une épreuve : douleurs dans le cou, sommeil…" at bounding box center [368, 311] width 315 height 76
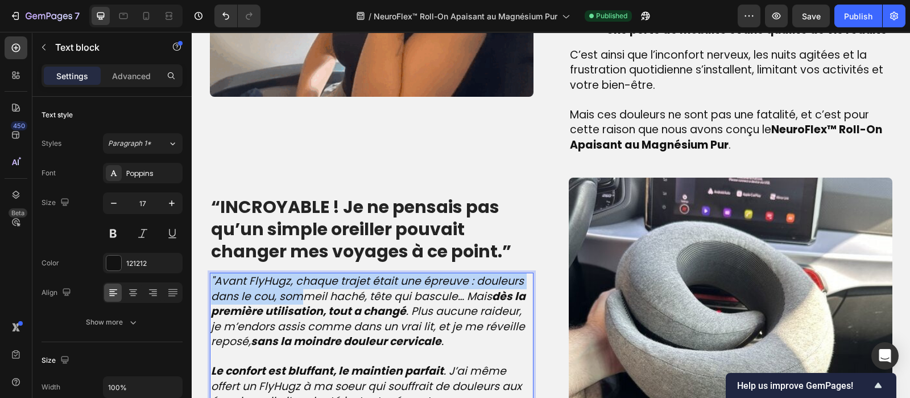
click at [293, 283] on icon ""Avant FlyHugz, chaque trajet était une épreuve : douleurs dans le cou, sommeil…" at bounding box center [368, 311] width 315 height 76
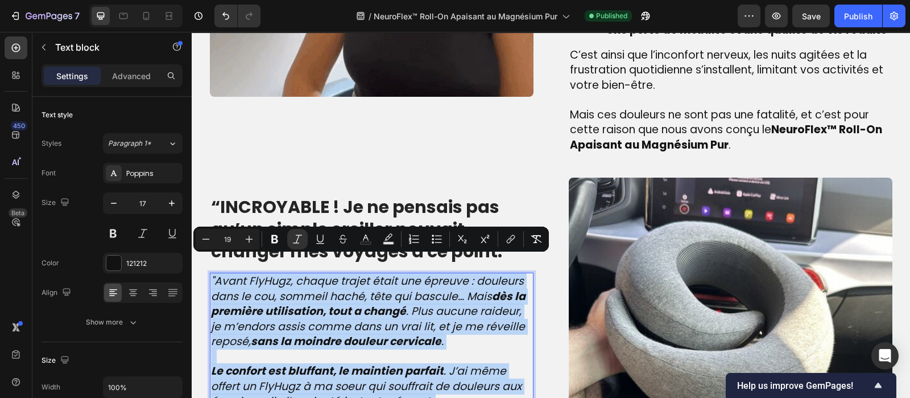
copy div ""Avant FlyHugz, chaque trajet était une épreuve : douleurs dans le cou, sommeil…"
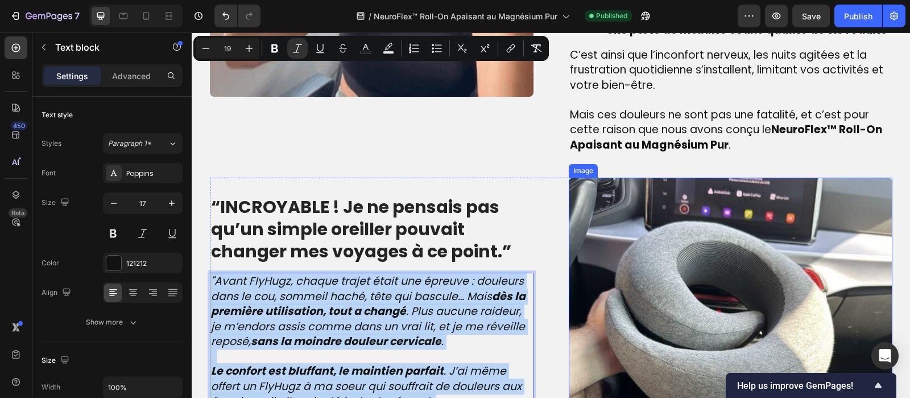
scroll to position [1381, 0]
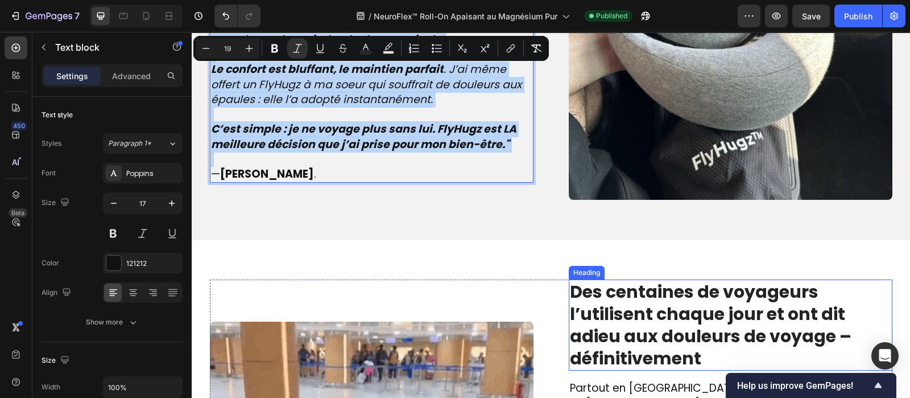
click at [629, 304] on strong "Des centaines de voyageurs l’utilisent chaque jour et ont dit adieu aux douleur…" at bounding box center [711, 324] width 282 height 91
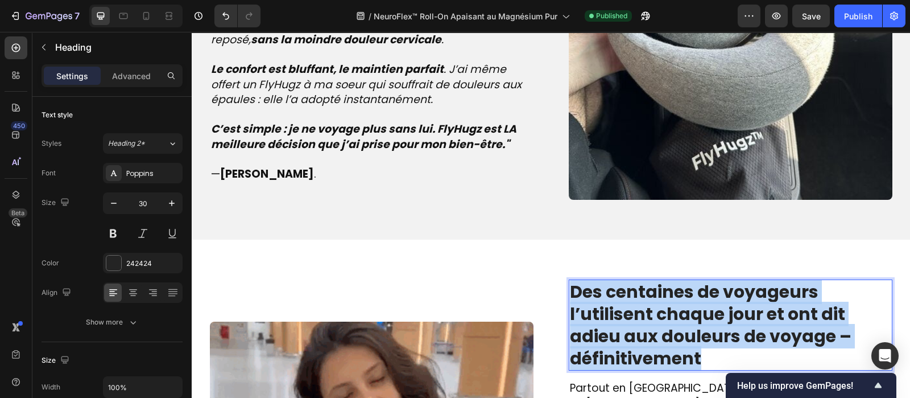
click at [629, 304] on strong "Des centaines de voyageurs l’utilisent chaque jour et ont dit adieu aux douleur…" at bounding box center [711, 324] width 282 height 91
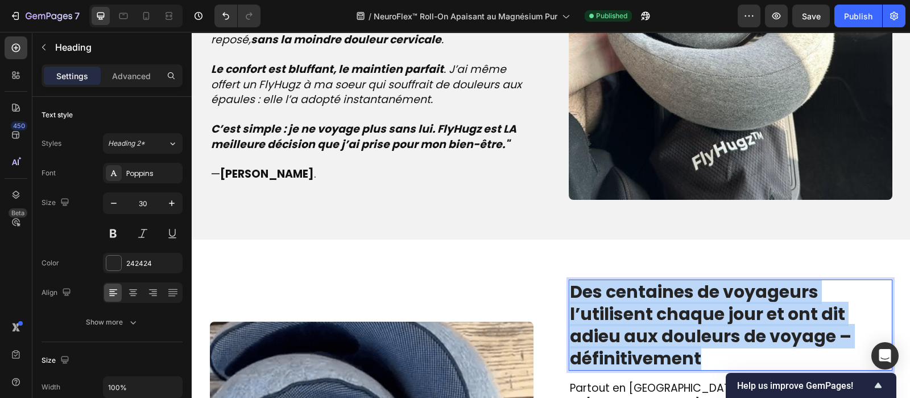
click at [629, 304] on strong "Des centaines de voyageurs l’utilisent chaque jour et ont dit adieu aux douleur…" at bounding box center [711, 324] width 282 height 91
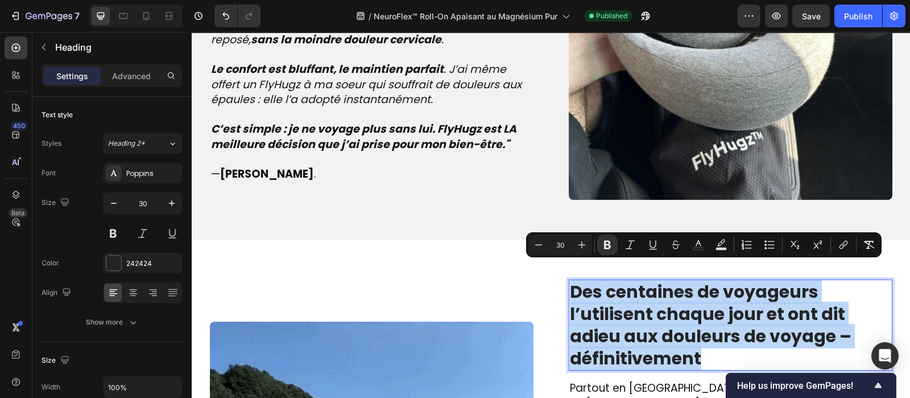
copy strong "Des centaines de voyageurs l’utilisent chaque jour et ont dit adieu aux douleur…"
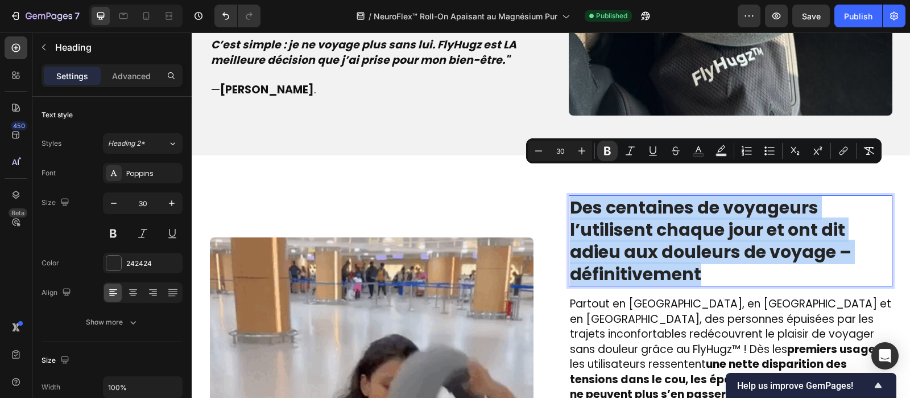
scroll to position [1474, 0]
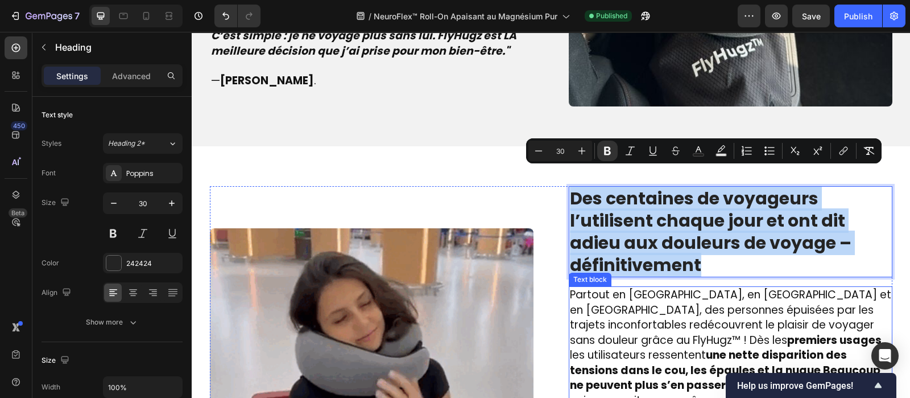
click at [606, 304] on span "Partout en France, en Belgique et en Suisse, des personnes épuisées par les tra…" at bounding box center [730, 347] width 321 height 121
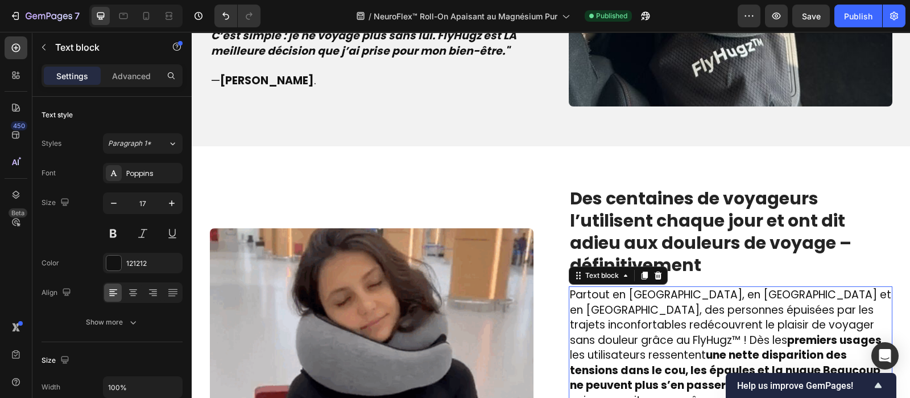
click at [606, 304] on span "Partout en France, en Belgique et en Suisse, des personnes épuisées par les tra…" at bounding box center [730, 347] width 321 height 121
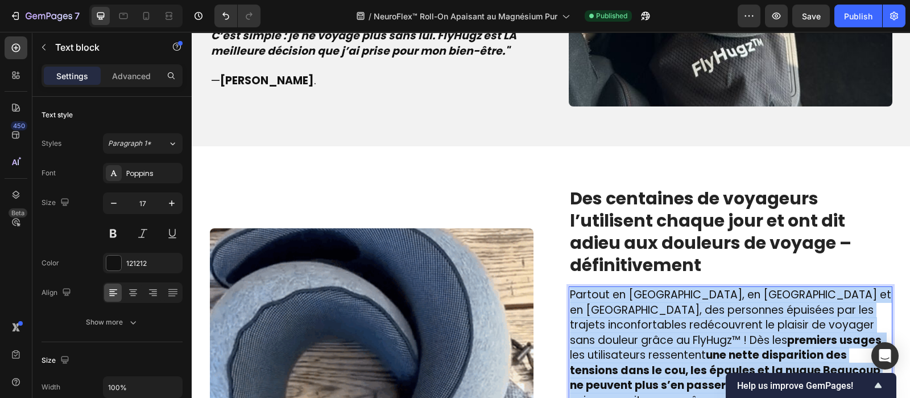
click at [606, 304] on span "Partout en France, en Belgique et en Suisse, des personnes épuisées par les tra…" at bounding box center [730, 347] width 321 height 121
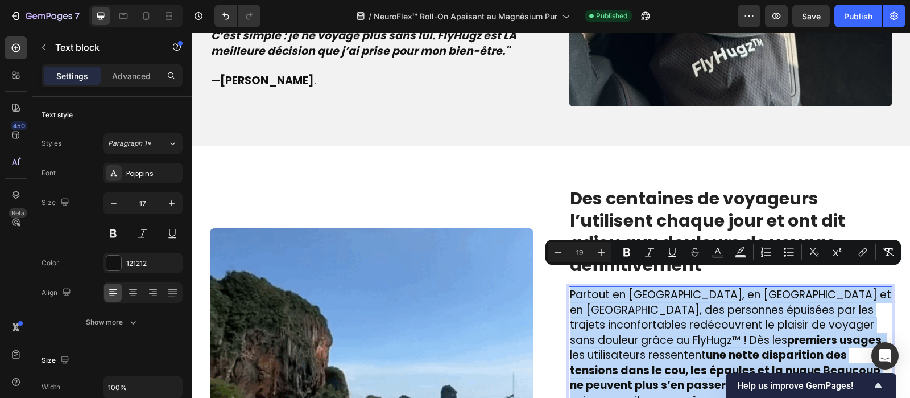
copy div "Partout en France, en Belgique et en Suisse, des personnes épuisées par les tra…"
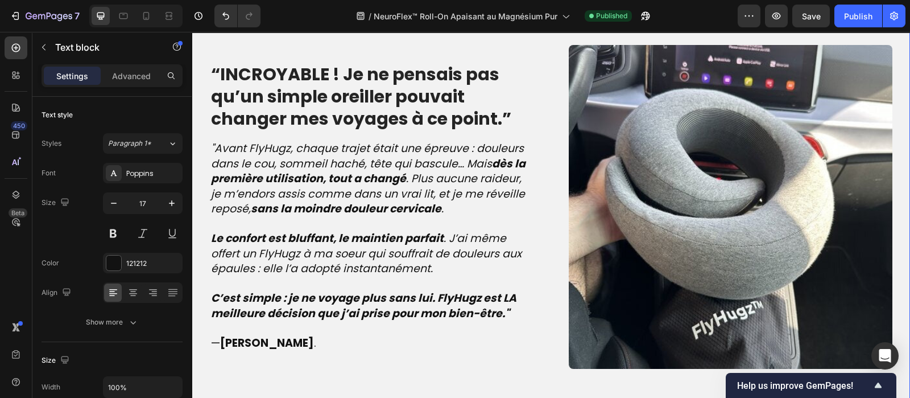
scroll to position [1195, 0]
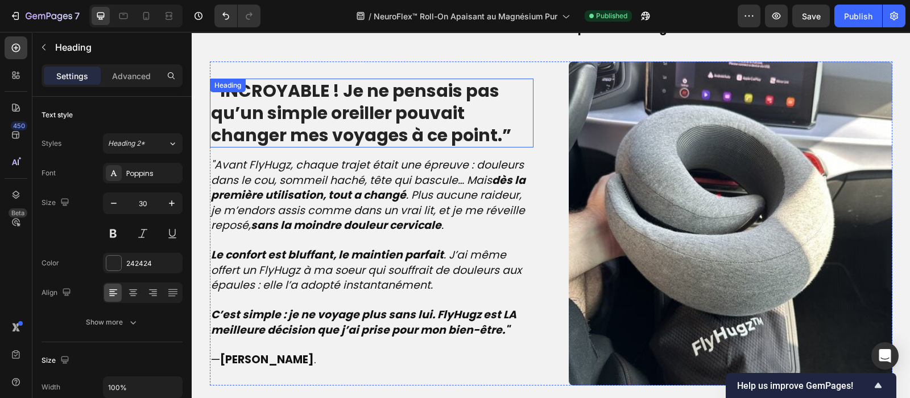
click at [346, 90] on strong "“INCROYABLE ! Je ne pensais pas qu’un simple oreiller pouvait changer mes voyag…" at bounding box center [361, 112] width 300 height 69
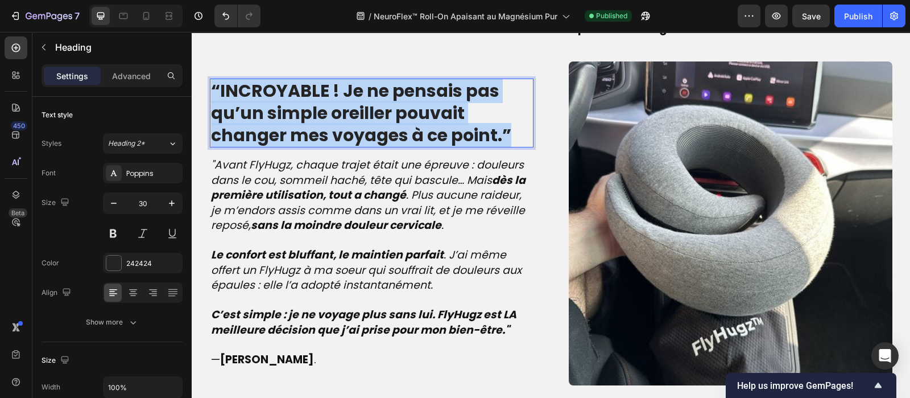
click at [346, 90] on strong "“INCROYABLE ! Je ne pensais pas qu’un simple oreiller pouvait changer mes voyag…" at bounding box center [361, 112] width 300 height 69
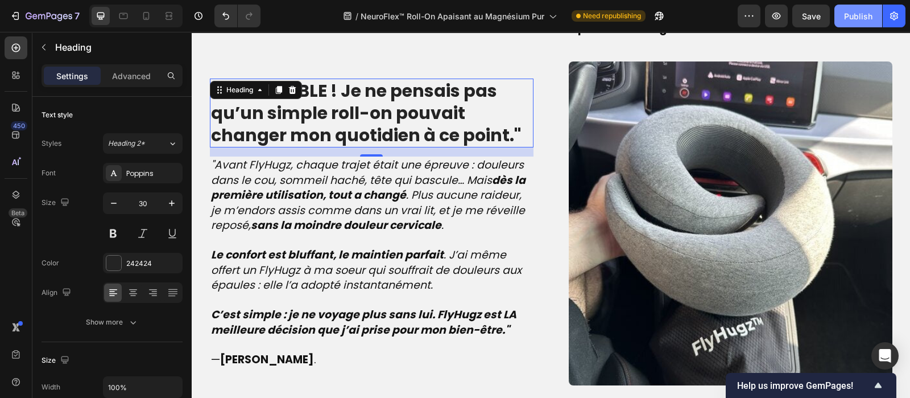
click at [854, 19] on div "Publish" at bounding box center [858, 16] width 28 height 12
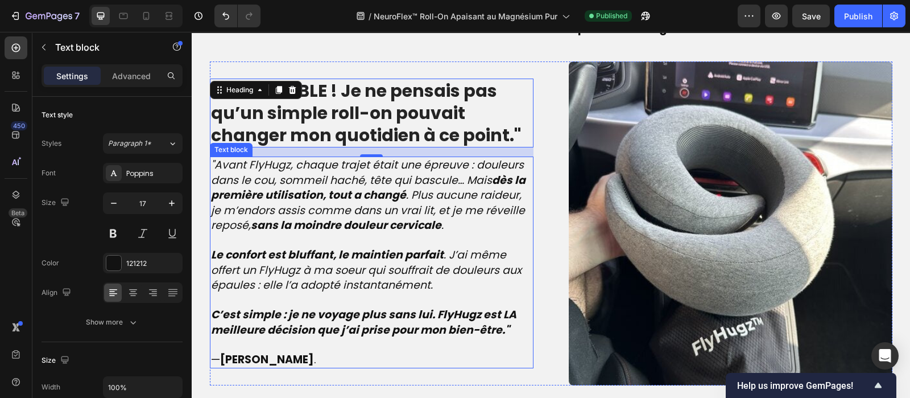
click at [510, 307] on p "C’est simple : je ne voyage plus sans lui. FlyHugz est LA meilleure décision qu…" at bounding box center [371, 322] width 321 height 30
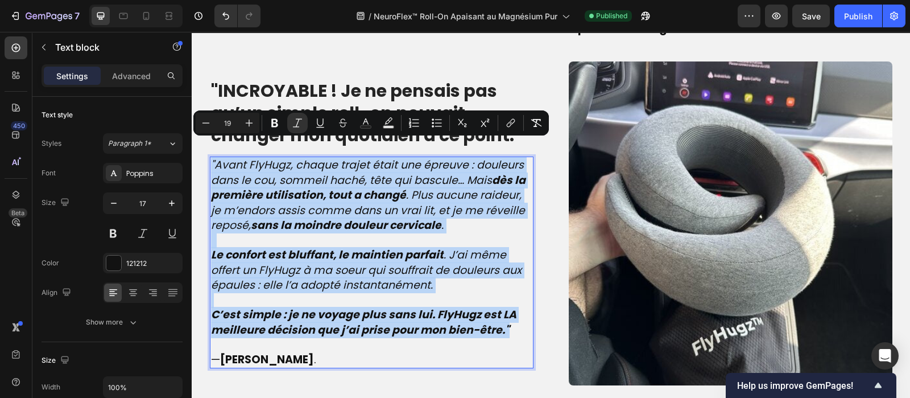
drag, startPoint x: 510, startPoint y: 306, endPoint x: 146, endPoint y: 113, distance: 412.0
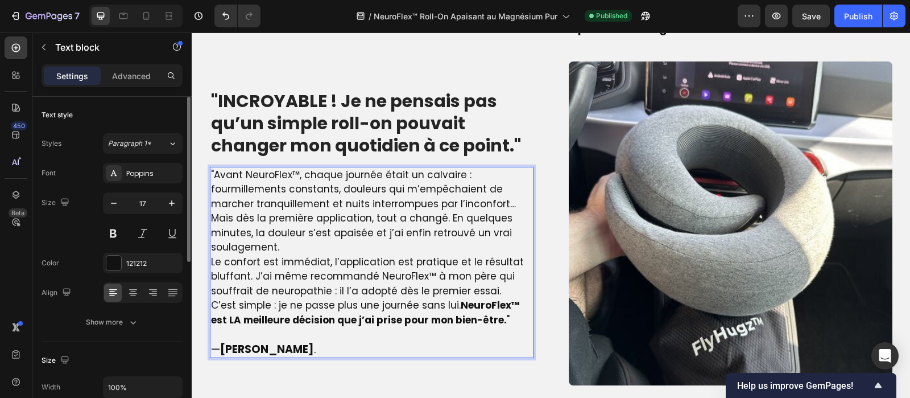
scroll to position [1205, 0]
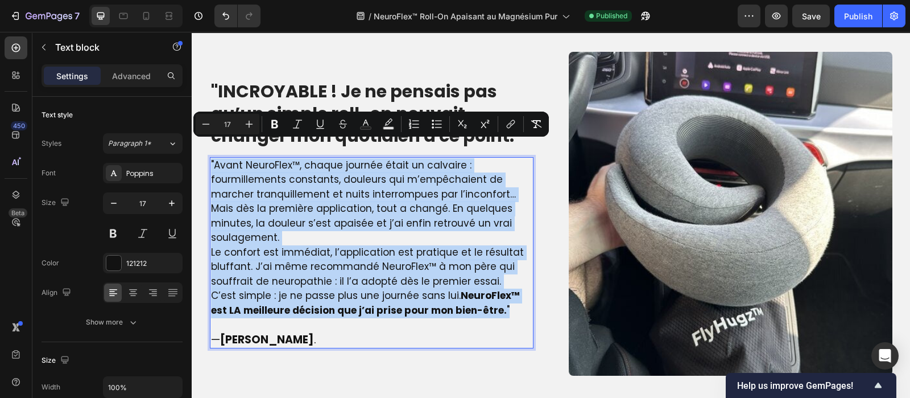
drag, startPoint x: 504, startPoint y: 292, endPoint x: 371, endPoint y: 181, distance: 173.6
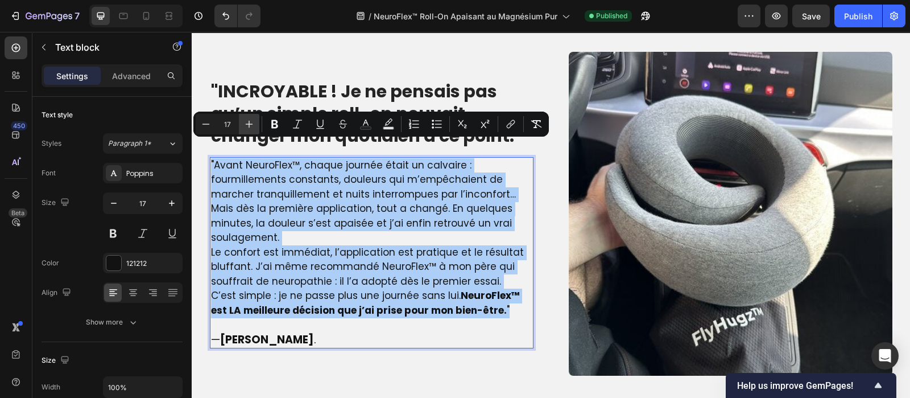
click at [246, 127] on icon "Editor contextual toolbar" at bounding box center [248, 123] width 11 height 11
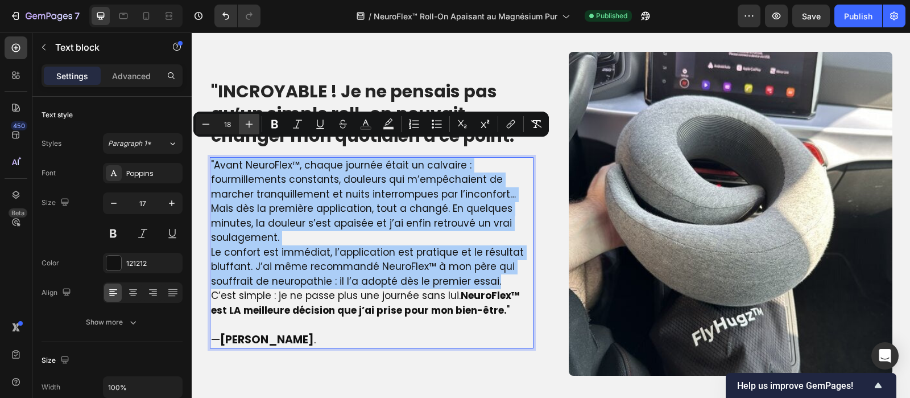
click at [246, 127] on icon "Editor contextual toolbar" at bounding box center [248, 123] width 11 height 11
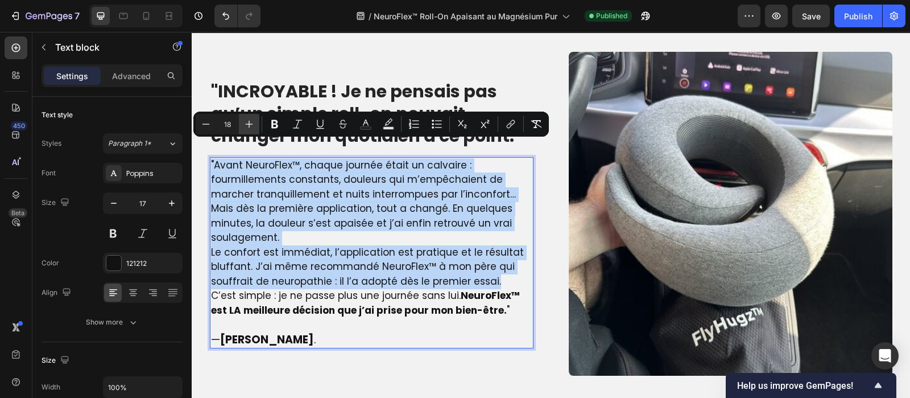
type input "19"
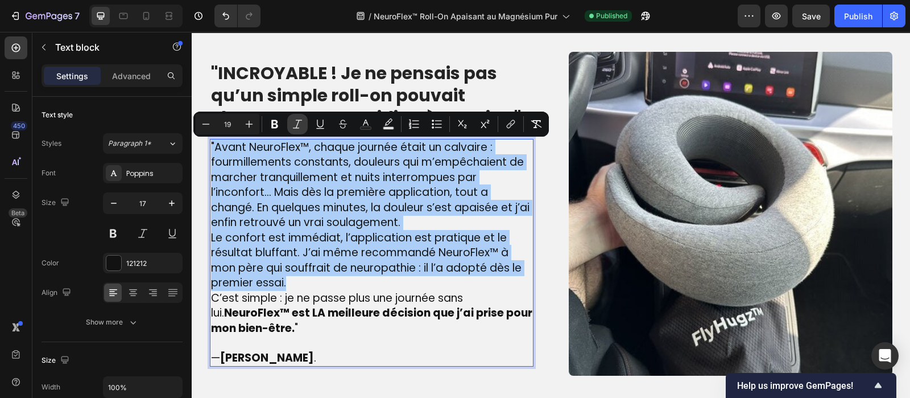
click at [295, 126] on icon "Editor contextual toolbar" at bounding box center [297, 123] width 11 height 11
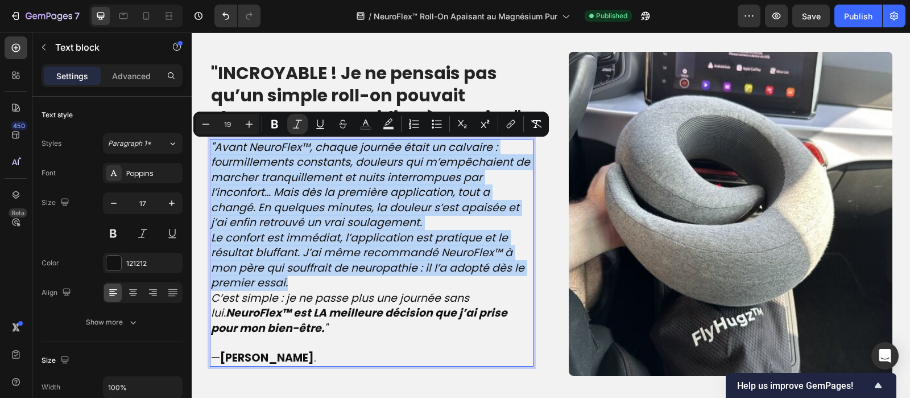
click at [428, 200] on p ""Avant NeuroFlex™, chaque journée était un calvaire : fourmillements constants,…" at bounding box center [371, 185] width 321 height 90
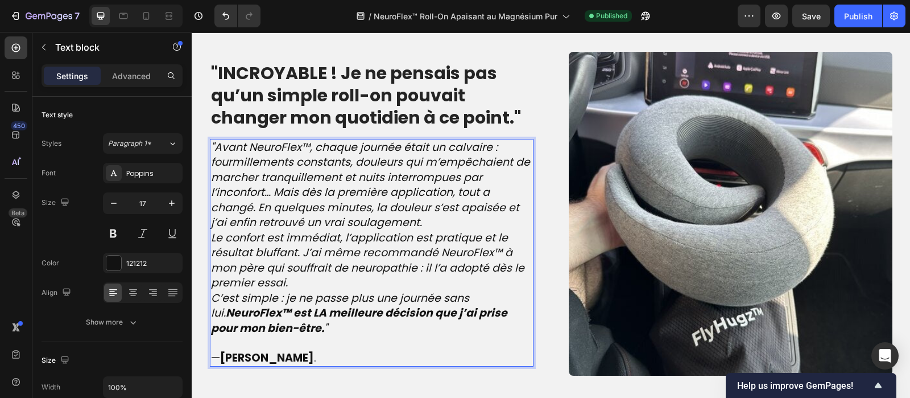
scroll to position [1197, 0]
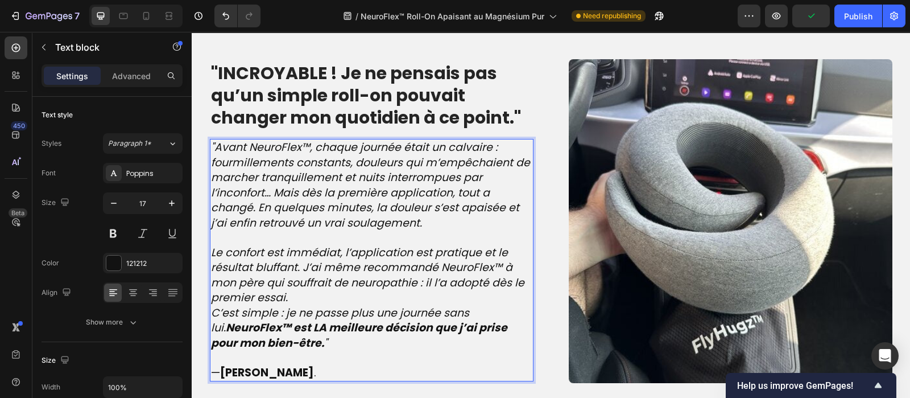
click at [321, 282] on p "Le confort est immédiat, l’application est pratique et le résultat bluffant. J’…" at bounding box center [371, 275] width 321 height 60
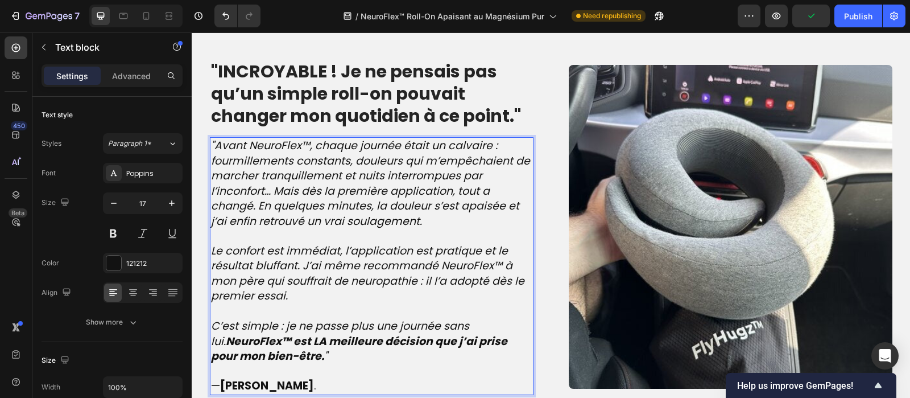
scroll to position [1195, 0]
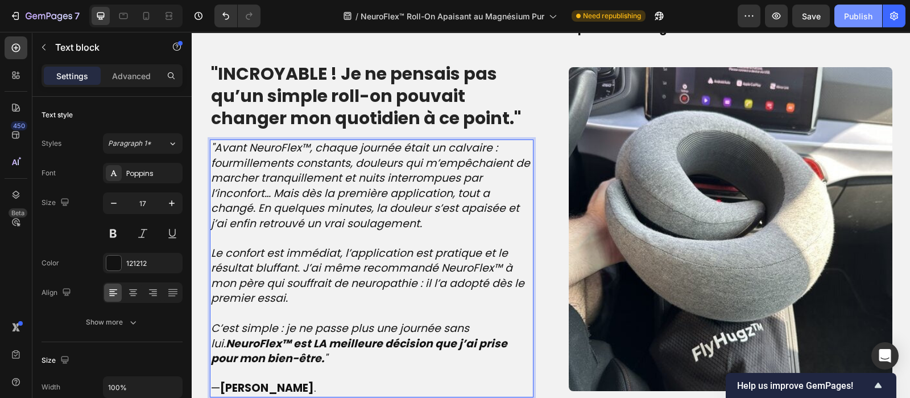
click at [852, 20] on div "Publish" at bounding box center [858, 16] width 28 height 12
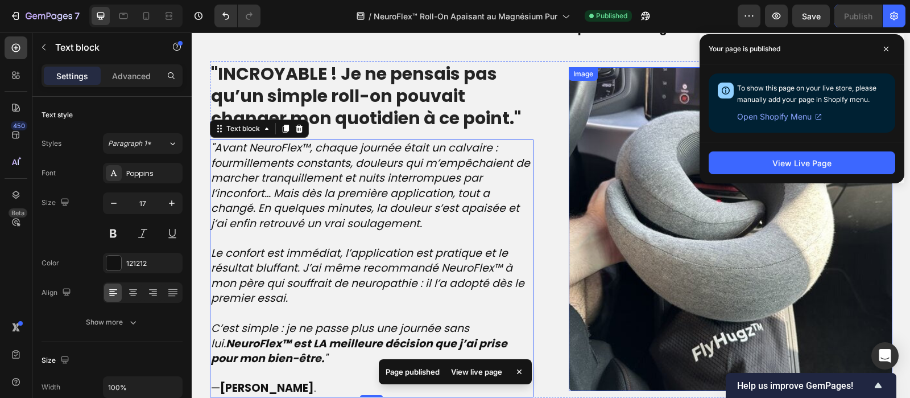
scroll to position [1435, 0]
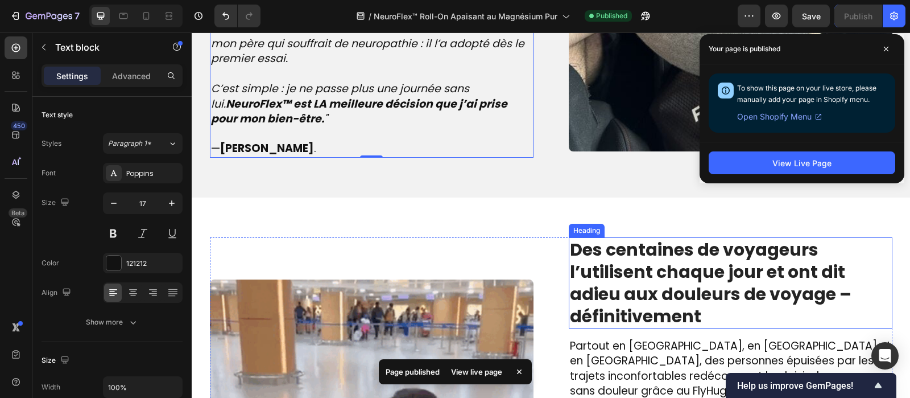
click at [685, 259] on strong "Des centaines de voyageurs l’utilisent chaque jour et ont dit adieu aux douleur…" at bounding box center [711, 282] width 282 height 91
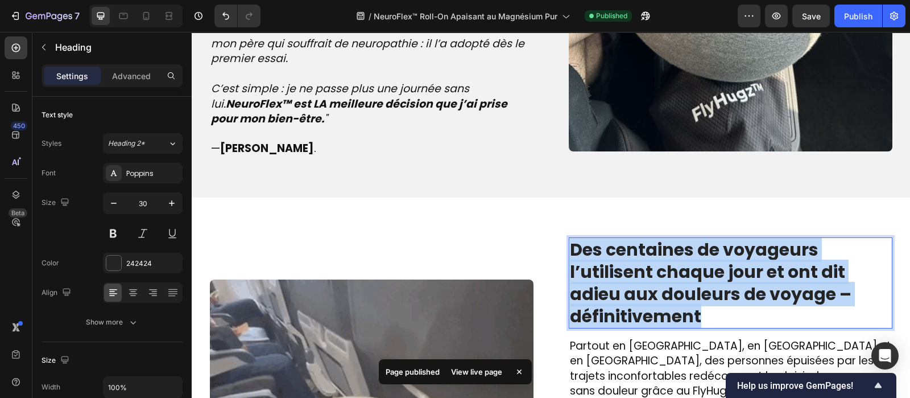
click at [685, 259] on strong "Des centaines de voyageurs l’utilisent chaque jour et ont dit adieu aux douleur…" at bounding box center [711, 282] width 282 height 91
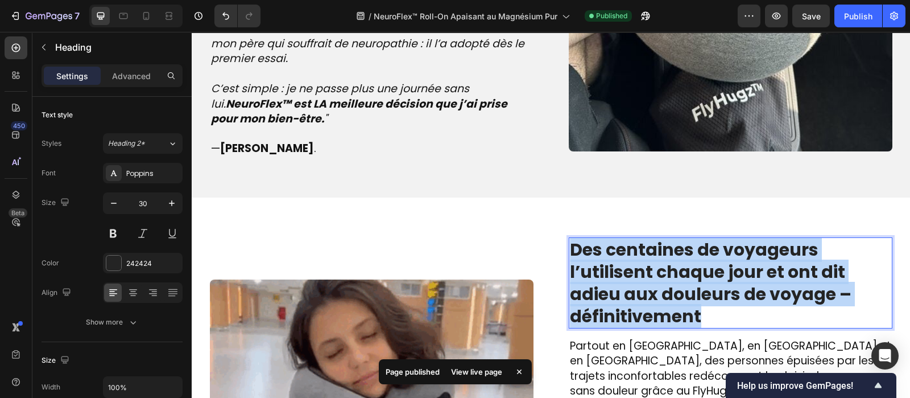
click at [685, 259] on strong "Des centaines de voyageurs l’utilisent chaque jour et ont dit adieu aux douleur…" at bounding box center [711, 282] width 282 height 91
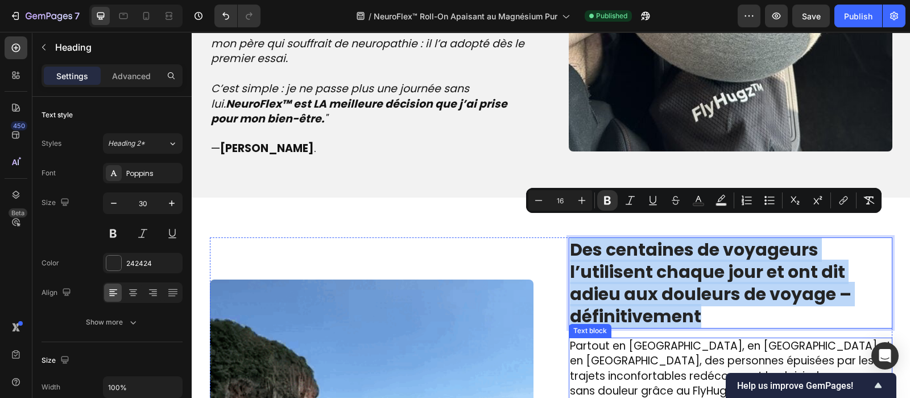
click at [657, 338] on span "Partout en France, en Belgique et en Suisse, des personnes épuisées par les tra…" at bounding box center [730, 398] width 321 height 121
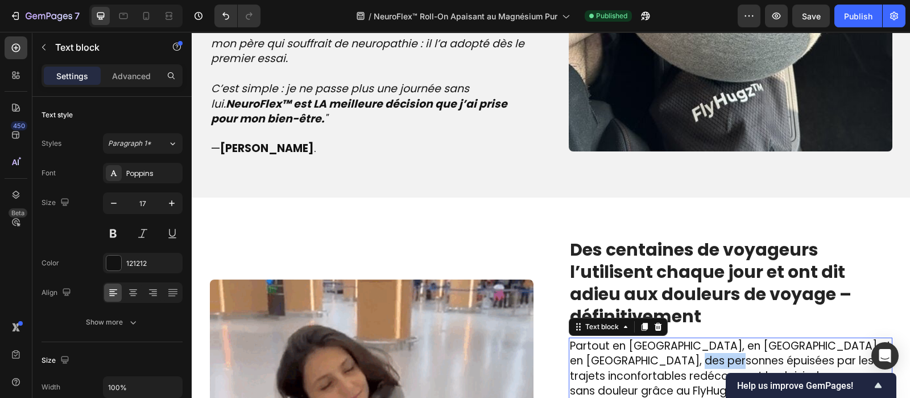
click at [657, 338] on span "Partout en France, en Belgique et en Suisse, des personnes épuisées par les tra…" at bounding box center [730, 398] width 321 height 121
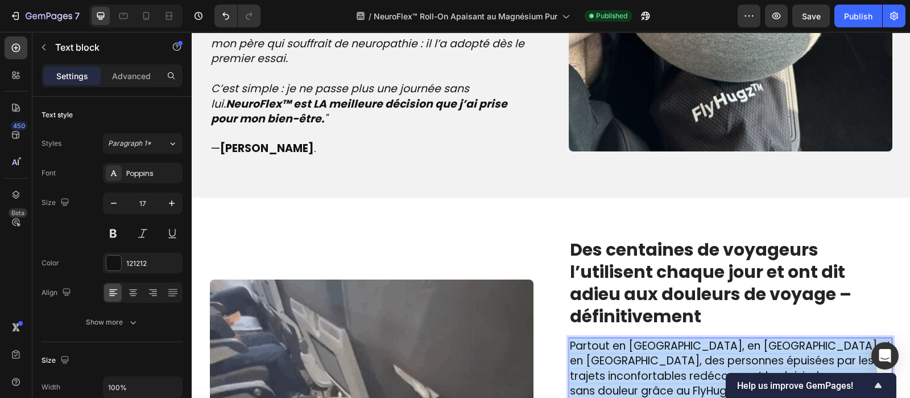
click at [657, 338] on span "Partout en France, en Belgique et en Suisse, des personnes épuisées par les tra…" at bounding box center [730, 398] width 321 height 121
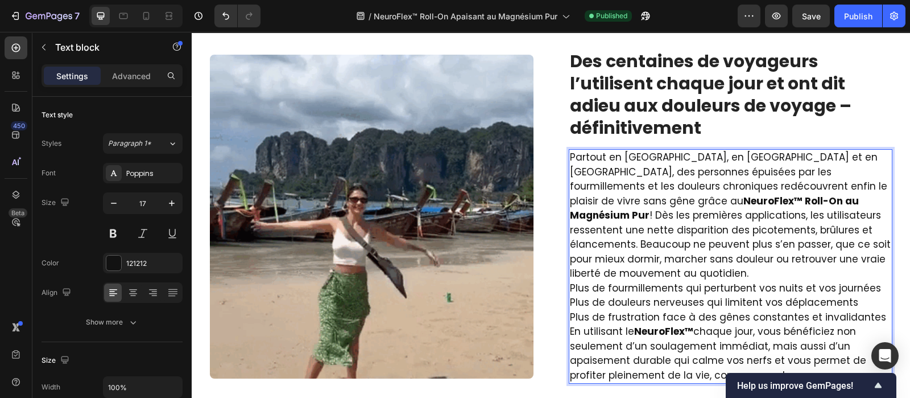
scroll to position [1596, 0]
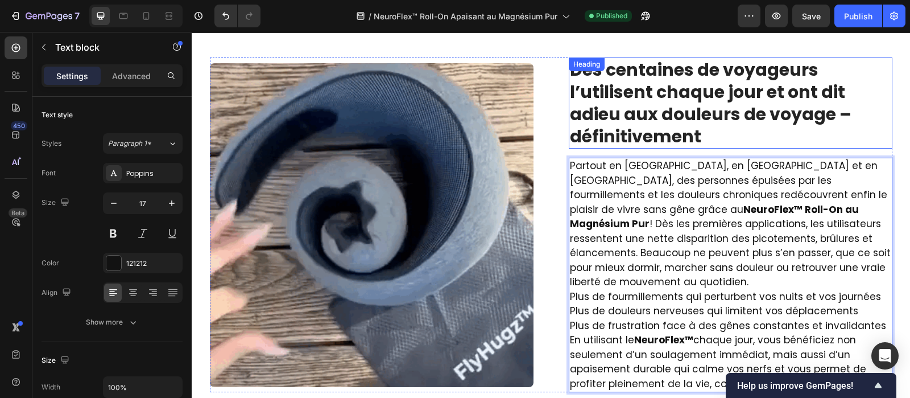
click at [647, 98] on strong "Des centaines de voyageurs l’utilisent chaque jour et ont dit adieu aux douleur…" at bounding box center [711, 102] width 282 height 91
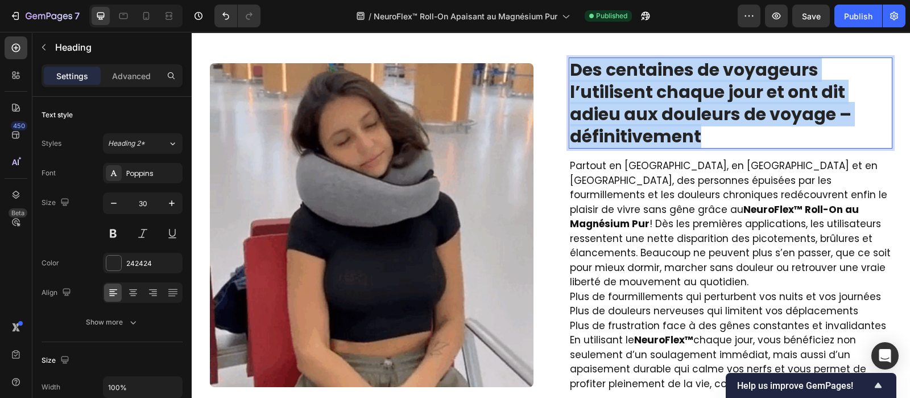
click at [647, 98] on strong "Des centaines de voyageurs l’utilisent chaque jour et ont dit adieu aux douleur…" at bounding box center [711, 102] width 282 height 91
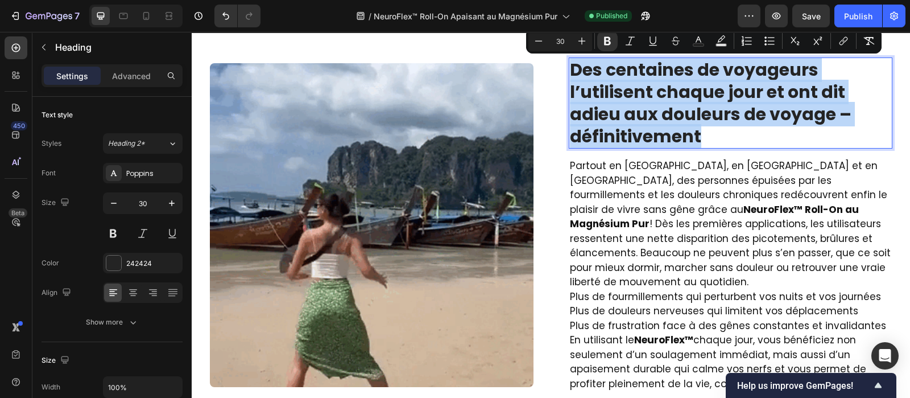
click at [647, 98] on strong "Des centaines de voyageurs l’utilisent chaque jour et ont dit adieu aux douleur…" at bounding box center [711, 102] width 282 height 91
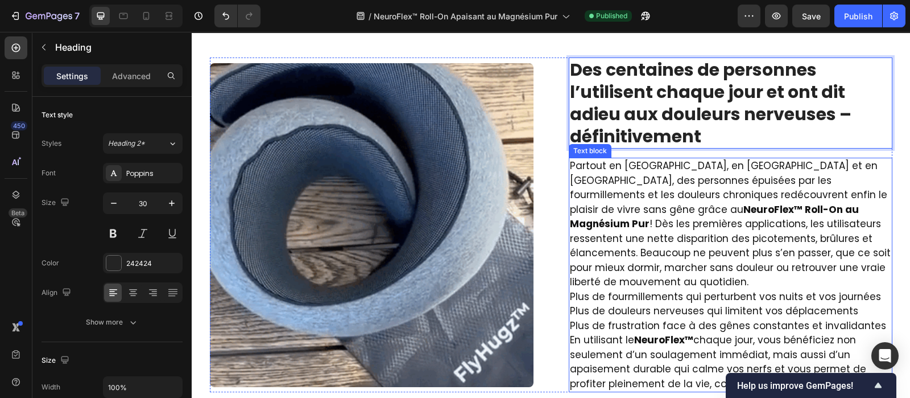
click at [651, 220] on p "Partout en France, en Belgique et en Suisse, des personnes épuisées par les fou…" at bounding box center [730, 224] width 321 height 131
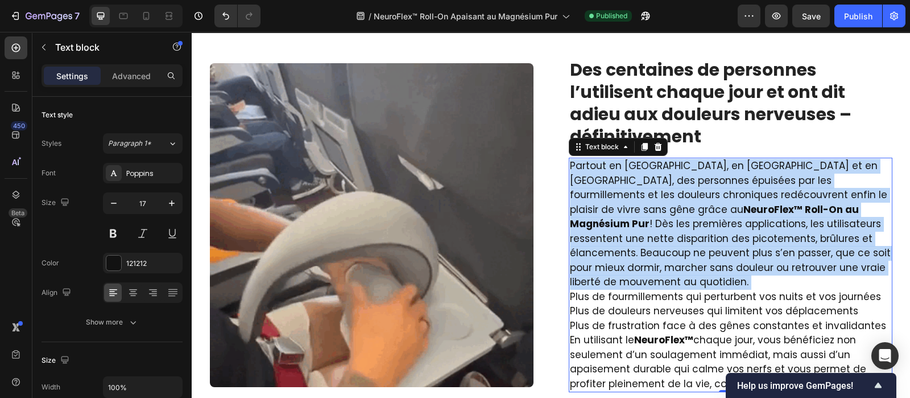
click at [651, 220] on p "Partout en France, en Belgique et en Suisse, des personnes épuisées par les fou…" at bounding box center [730, 224] width 321 height 131
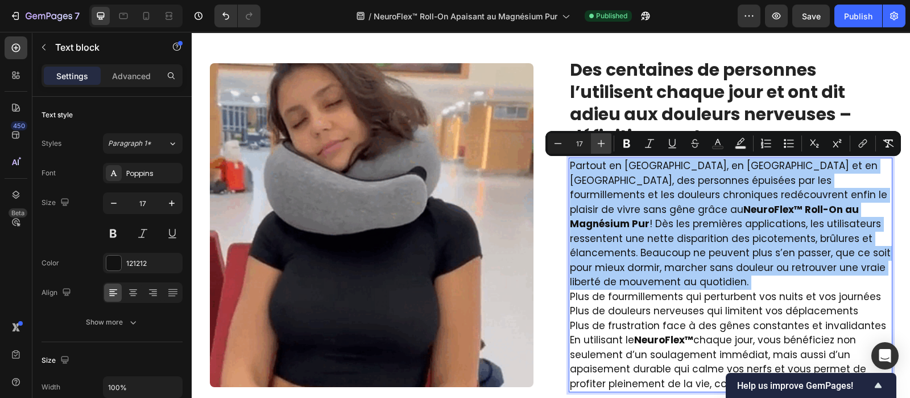
click at [605, 146] on icon "Editor contextual toolbar" at bounding box center [601, 143] width 11 height 11
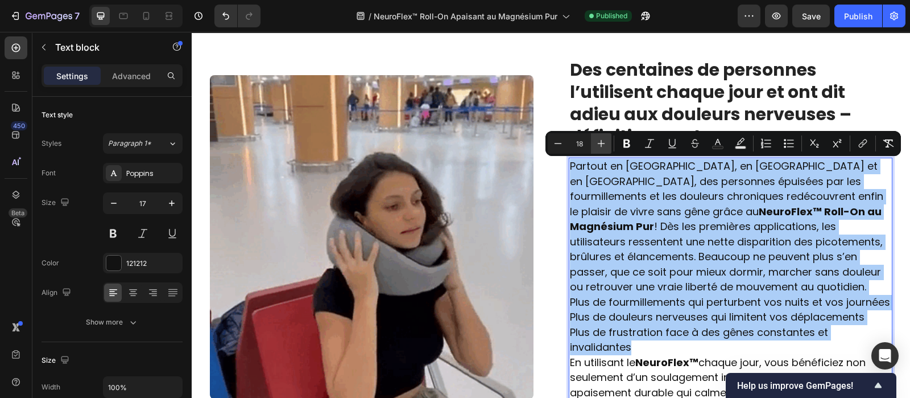
click at [605, 146] on icon "Editor contextual toolbar" at bounding box center [601, 143] width 11 height 11
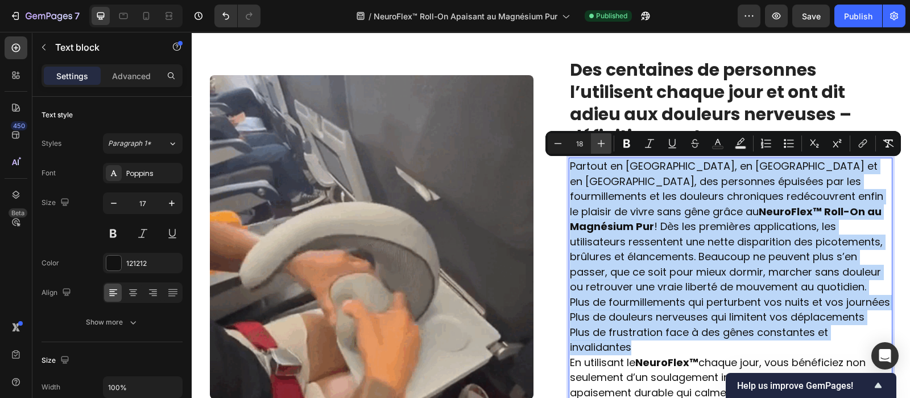
type input "19"
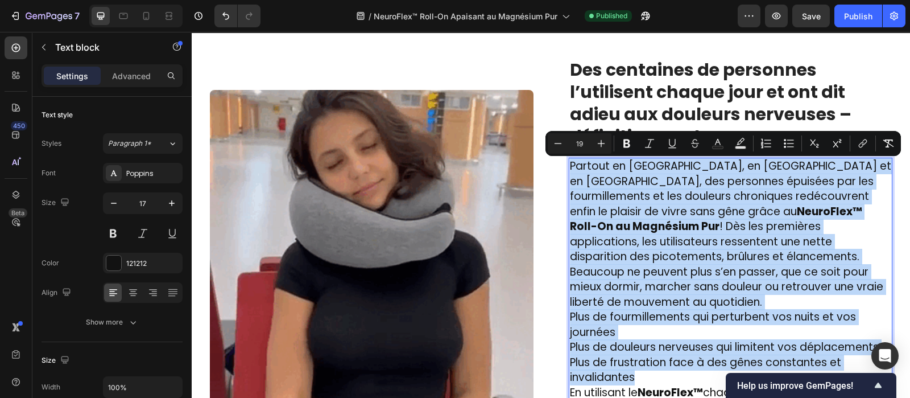
click at [679, 226] on span "Partout en France, en Belgique et en Suisse, des personnes épuisées par les fou…" at bounding box center [730, 233] width 321 height 151
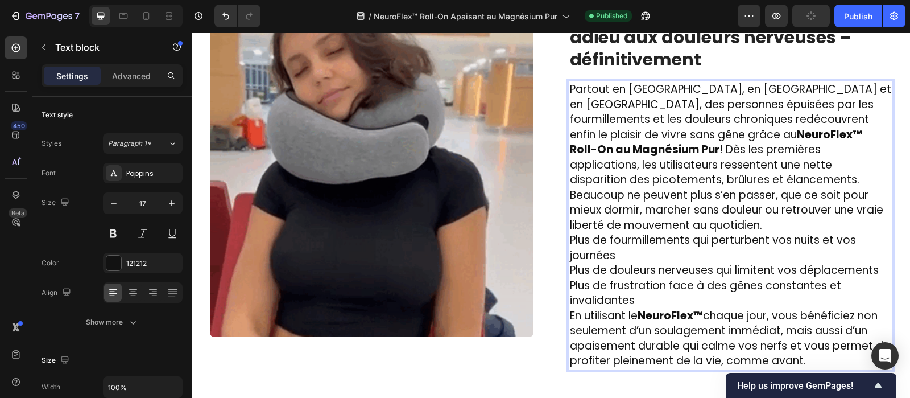
scroll to position [1691, 0]
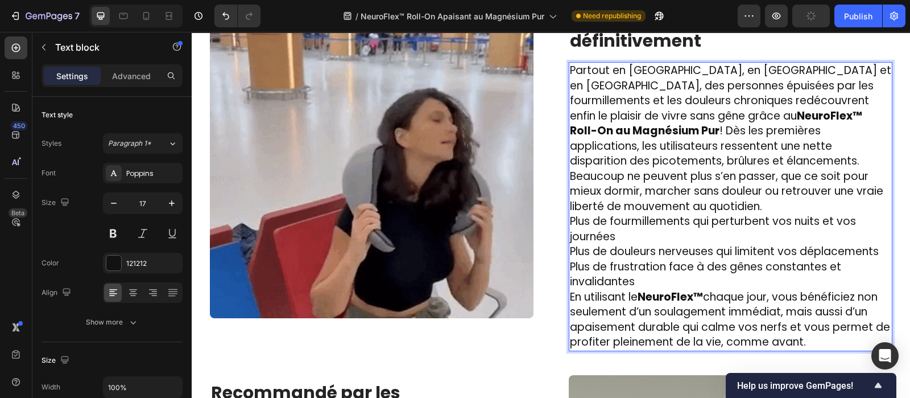
click at [633, 265] on p "Plus de frustration face à des gênes constantes et invalidantes" at bounding box center [730, 274] width 321 height 30
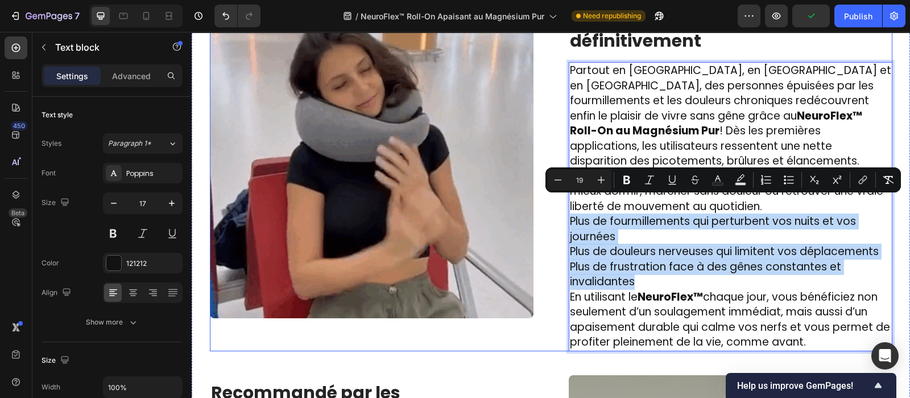
drag, startPoint x: 633, startPoint y: 266, endPoint x: 557, endPoint y: 202, distance: 98.5
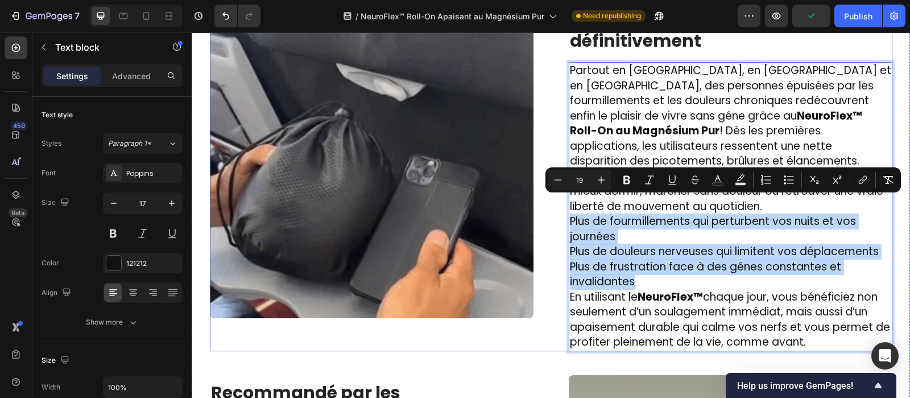
click at [557, 202] on div "Image ⁠⁠⁠⁠⁠⁠⁠ Des centaines de personnes l’utilisent chaque jour et ont dit adi…" at bounding box center [551, 156] width 683 height 389
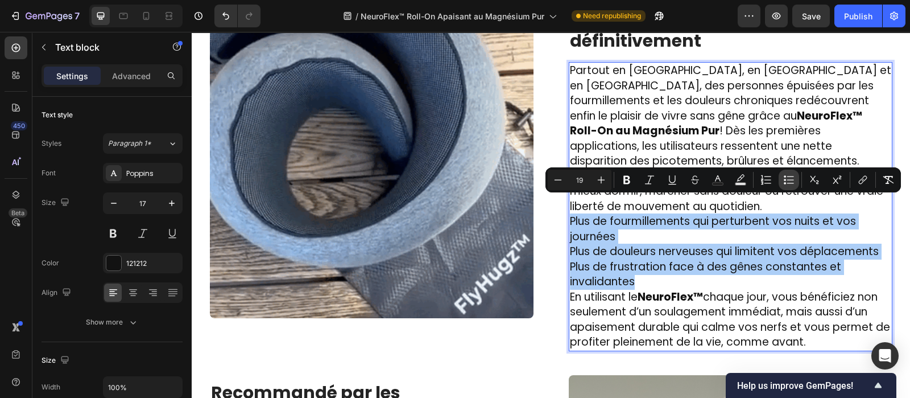
click at [788, 177] on icon "Editor contextual toolbar" at bounding box center [788, 179] width 11 height 11
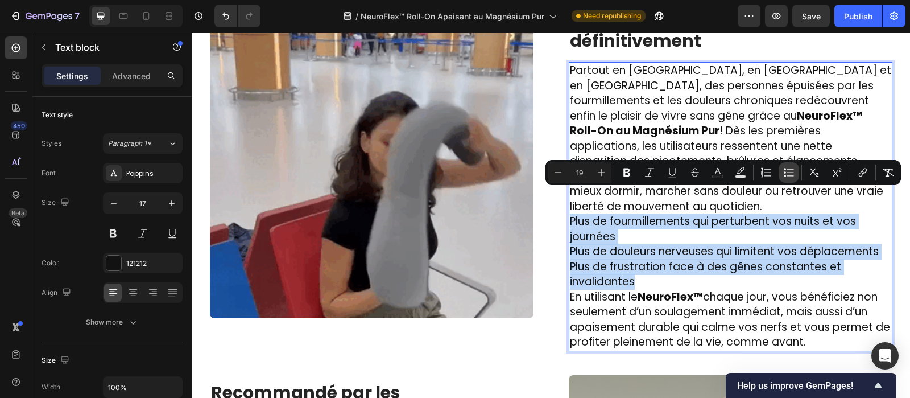
scroll to position [1708, 0]
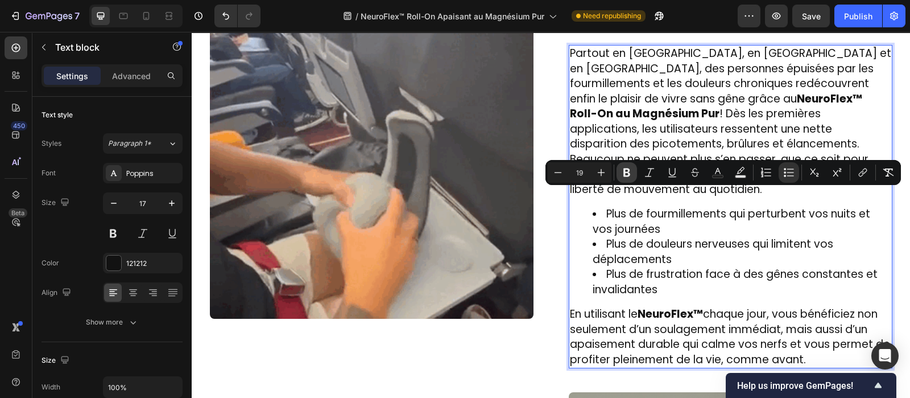
click at [630, 175] on icon "Editor contextual toolbar" at bounding box center [626, 172] width 11 height 11
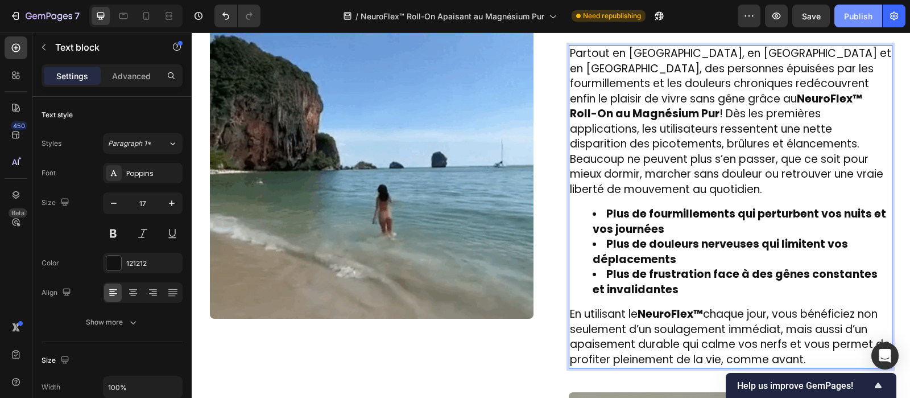
click at [859, 16] on div "Publish" at bounding box center [858, 16] width 28 height 12
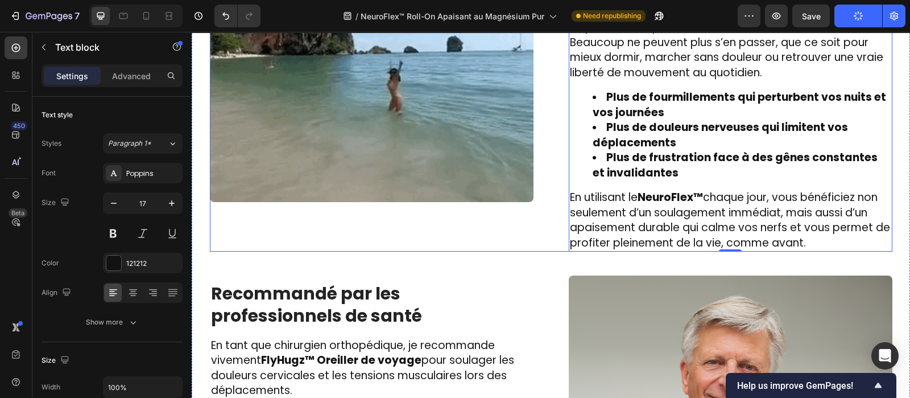
scroll to position [1876, 0]
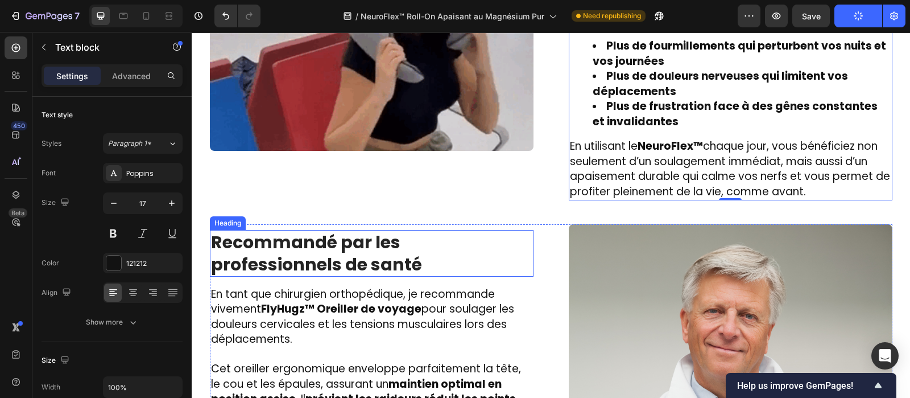
click at [326, 251] on h2 "Recommandé par les professionnels de santé" at bounding box center [372, 253] width 324 height 47
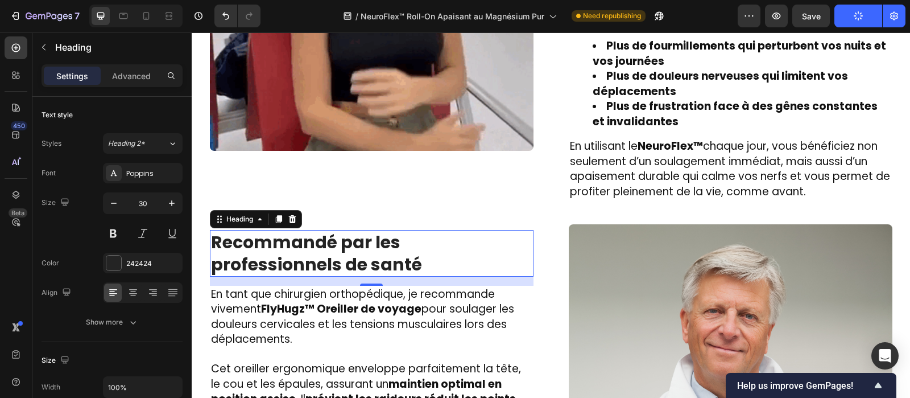
click at [326, 251] on h2 "Recommandé par les professionnels de santé" at bounding box center [372, 253] width 324 height 47
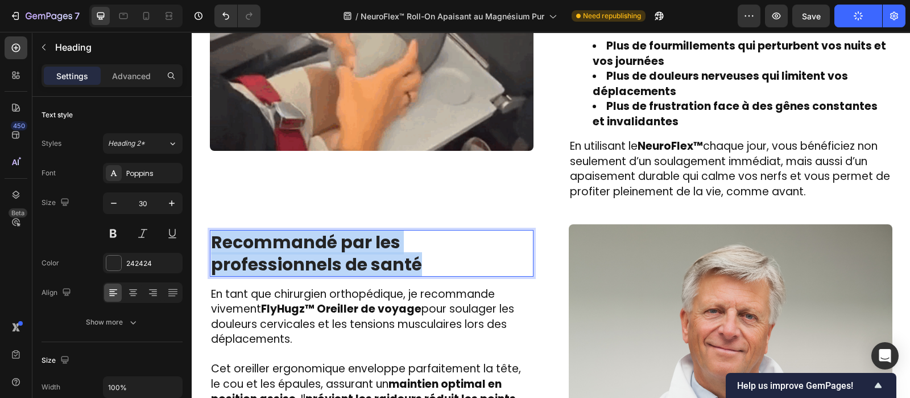
click at [326, 251] on p "Recommandé par les professionnels de santé" at bounding box center [371, 253] width 321 height 44
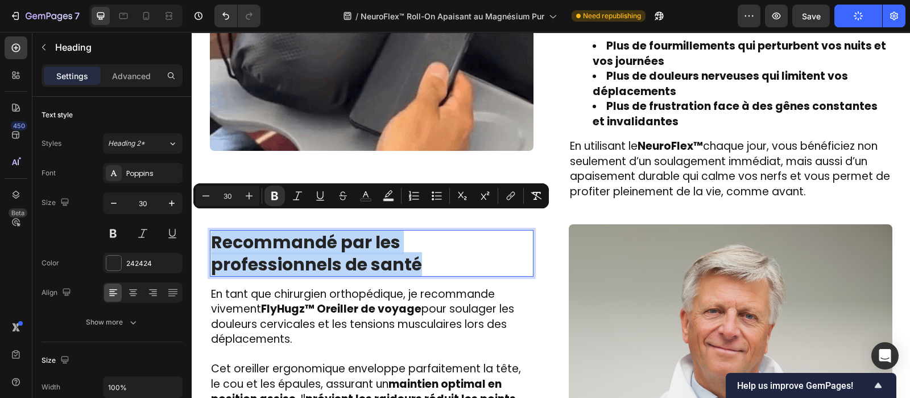
click at [326, 251] on p "Recommandé par les professionnels de santé" at bounding box center [371, 253] width 321 height 44
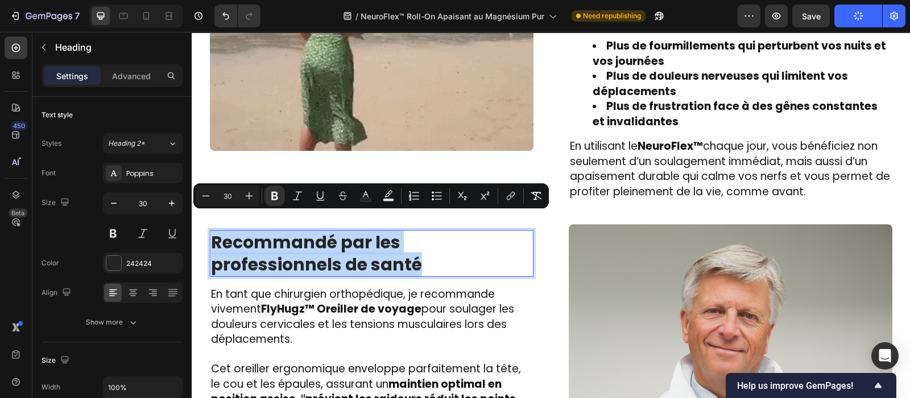
copy strong "Recommandé par les professionnels de santé"
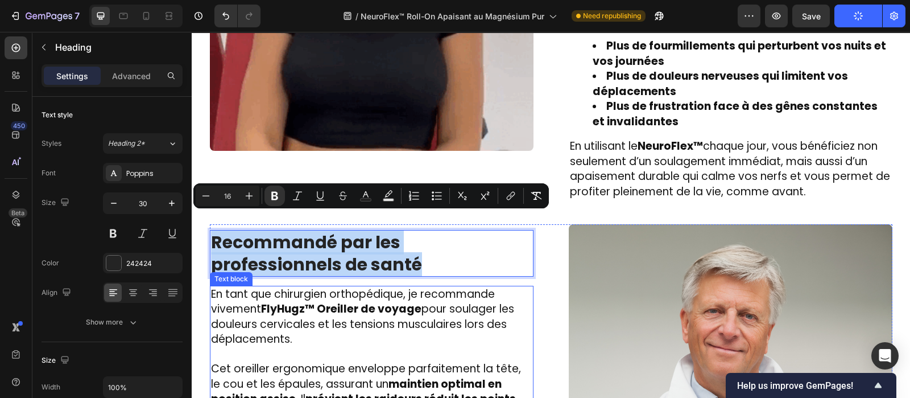
click at [312, 299] on span "En tant que chirurgien orthopédique, je recommande vivement FlyHugz™ Oreiller d…" at bounding box center [362, 316] width 303 height 61
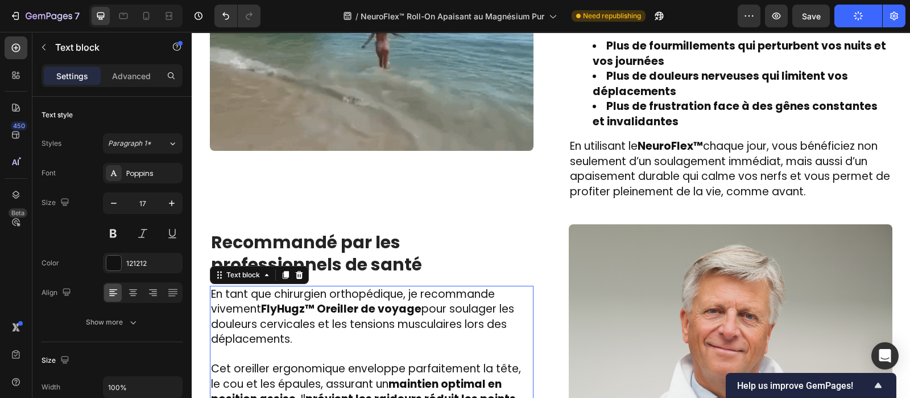
click at [312, 299] on span "En tant que chirurgien orthopédique, je recommande vivement FlyHugz™ Oreiller d…" at bounding box center [362, 316] width 303 height 61
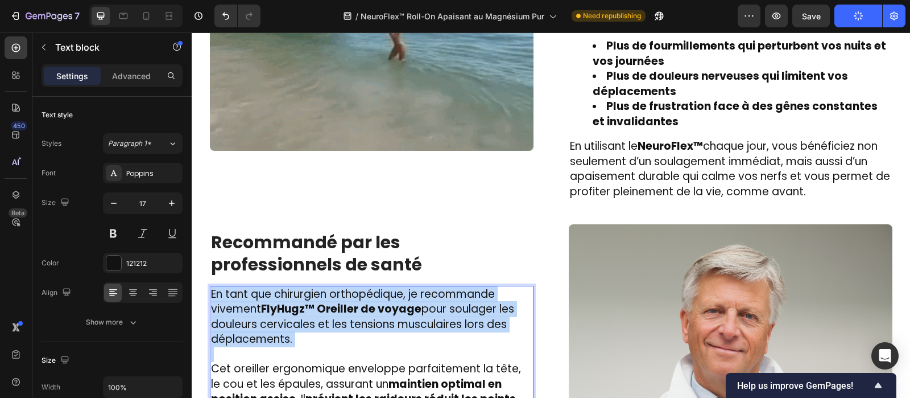
click at [312, 299] on span "En tant que chirurgien orthopédique, je recommande vivement FlyHugz™ Oreiller d…" at bounding box center [362, 316] width 303 height 61
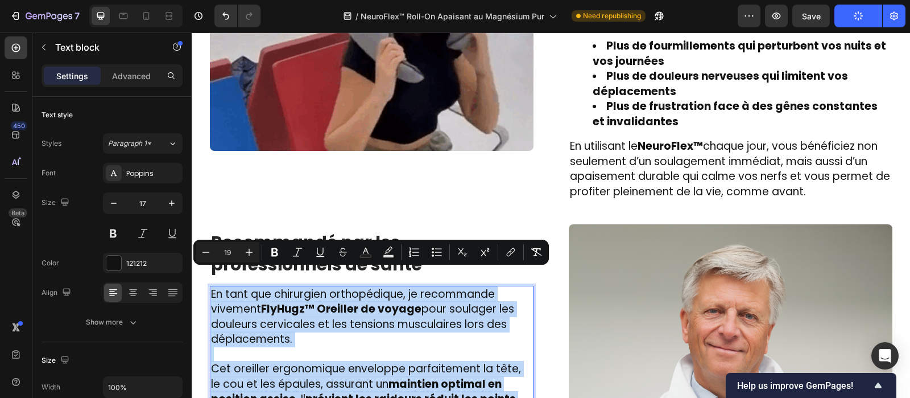
copy div "En tant que chirurgien orthopédique, je recommande vivement FlyHugz™ Oreiller d…"
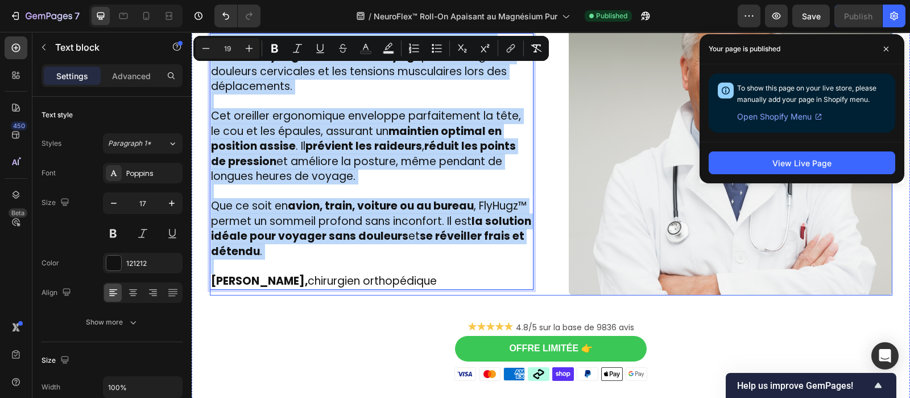
scroll to position [2147, 0]
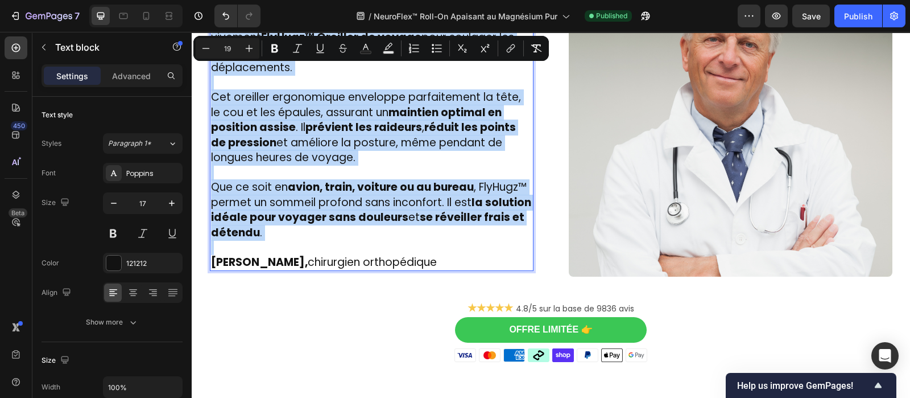
click at [324, 254] on span "Dr. Laurent Bachelet, chirurgien orthopédique" at bounding box center [324, 261] width 226 height 15
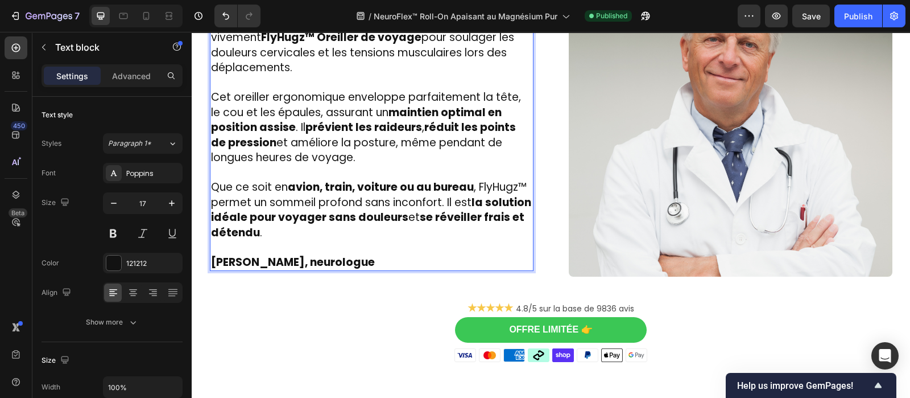
click at [305, 211] on p "Que ce soit en avion, train, voiture ou au bureau , FlyHugz™ permet un sommeil …" at bounding box center [371, 210] width 321 height 60
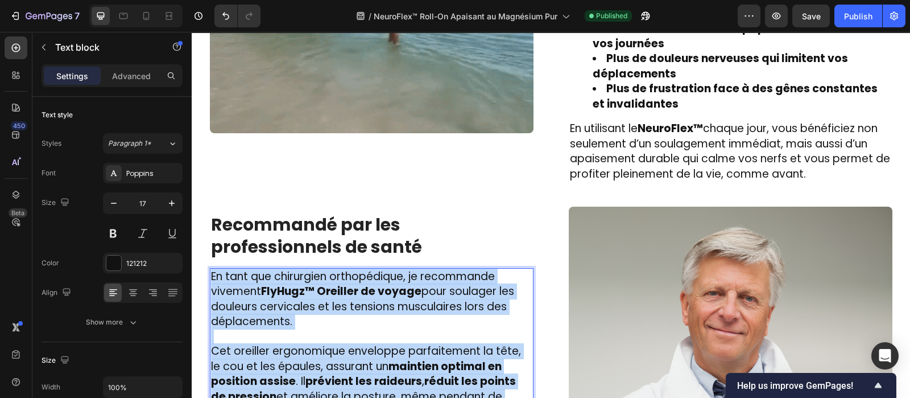
drag, startPoint x: 306, startPoint y: 211, endPoint x: 391, endPoint y: 52, distance: 180.2
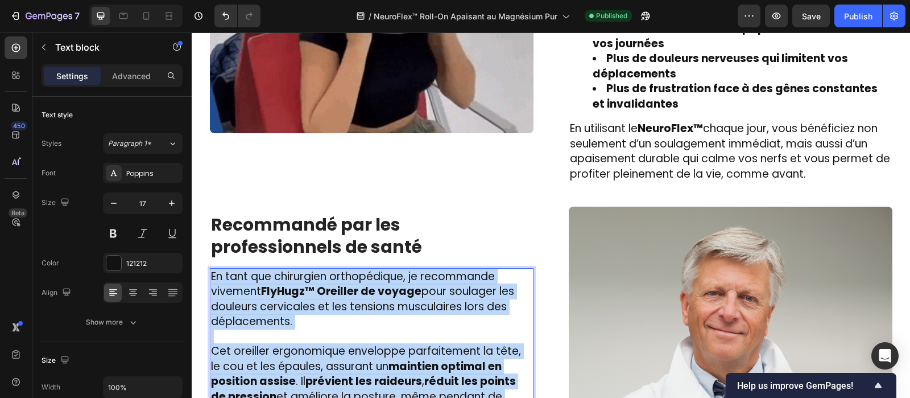
click at [200, 20] on html "Header Image ⁠⁠⁠⁠⁠⁠⁠ Des centaines de personnes l’utilisent chaque jour et ont …" at bounding box center [551, 212] width 718 height 4149
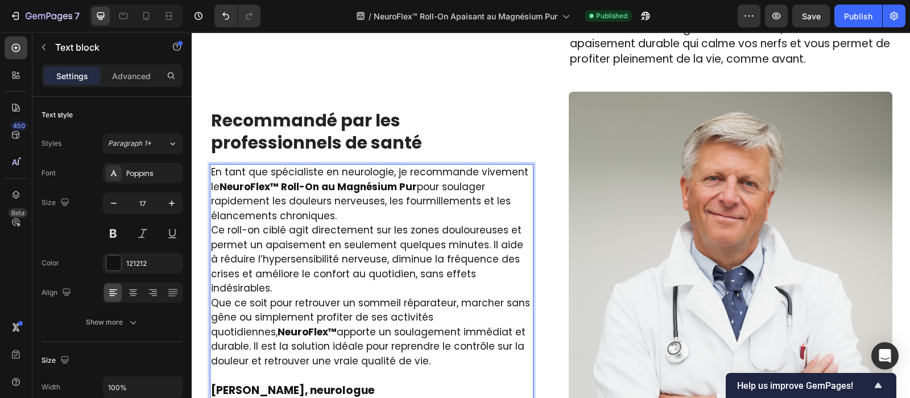
scroll to position [2009, 0]
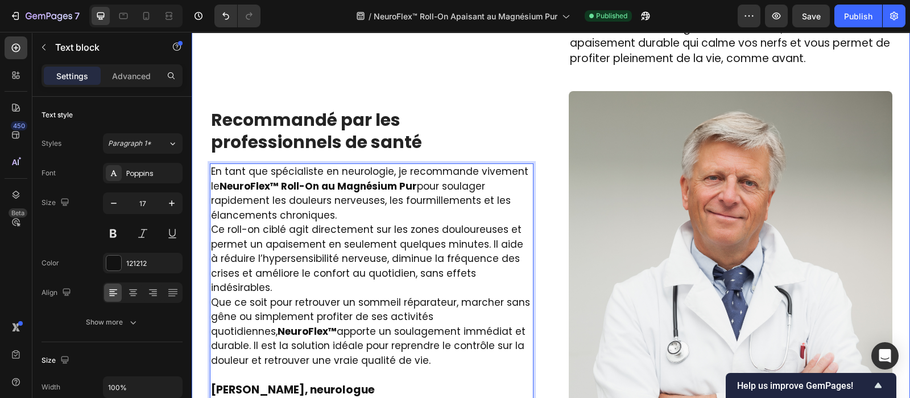
drag, startPoint x: 373, startPoint y: 333, endPoint x: 193, endPoint y: 94, distance: 299.4
click at [193, 94] on div "Image ⁠⁠⁠⁠⁠⁠⁠ Des centaines de personnes l’utilisent chaque jour et ont dit adi…" at bounding box center [551, 72] width 718 height 936
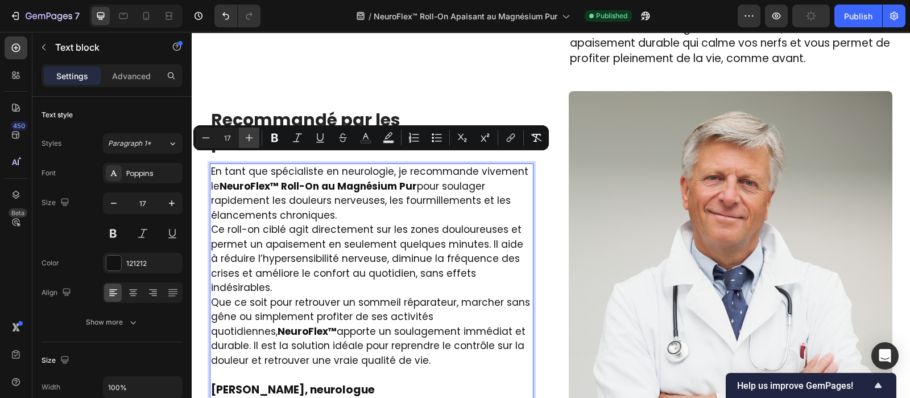
click at [247, 137] on icon "Editor contextual toolbar" at bounding box center [248, 137] width 11 height 11
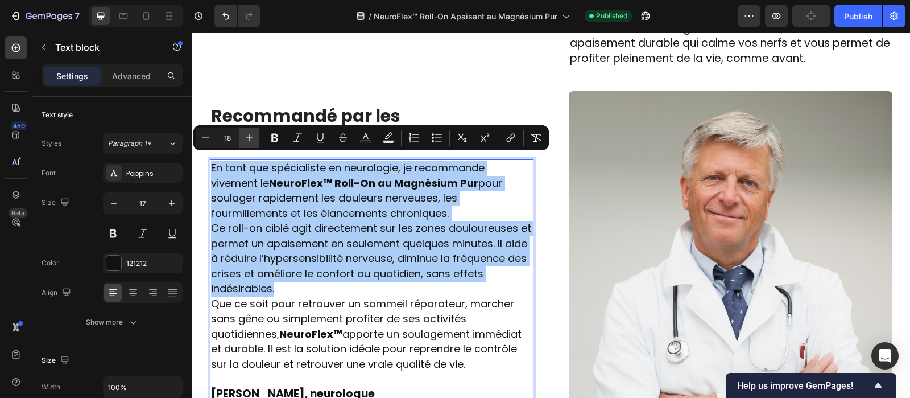
click at [247, 137] on icon "Editor contextual toolbar" at bounding box center [248, 137] width 11 height 11
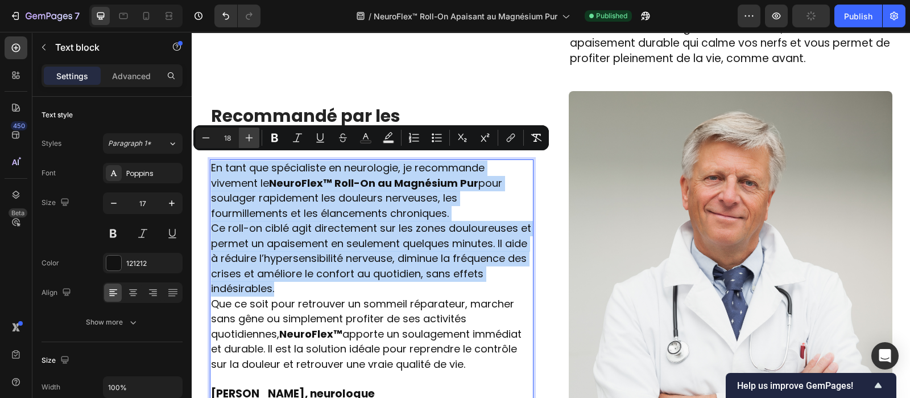
type input "19"
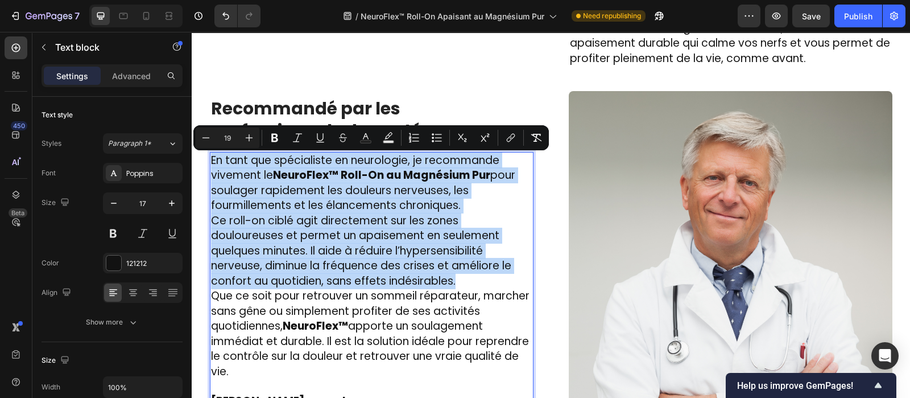
click at [236, 340] on span "Que ce soit pour retrouver un sommeil réparateur, marcher sans gêne ou simpleme…" at bounding box center [370, 333] width 319 height 91
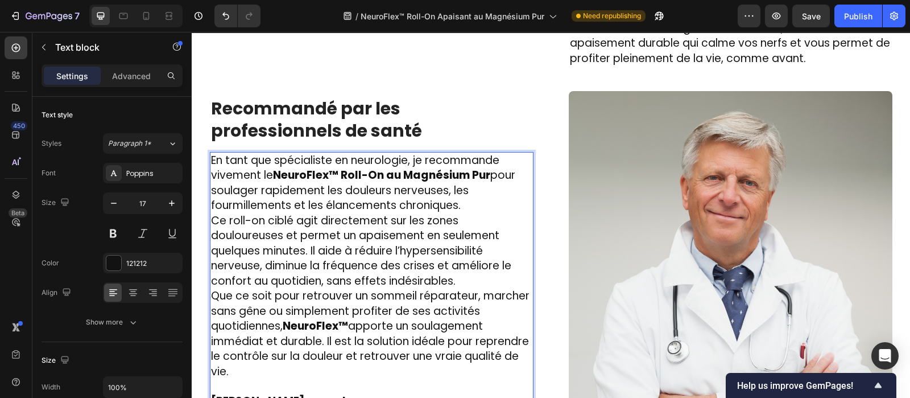
click at [469, 191] on p "En tant que spécialiste en neurologie, je recommande vivement le NeuroFlex™ Rol…" at bounding box center [371, 183] width 321 height 60
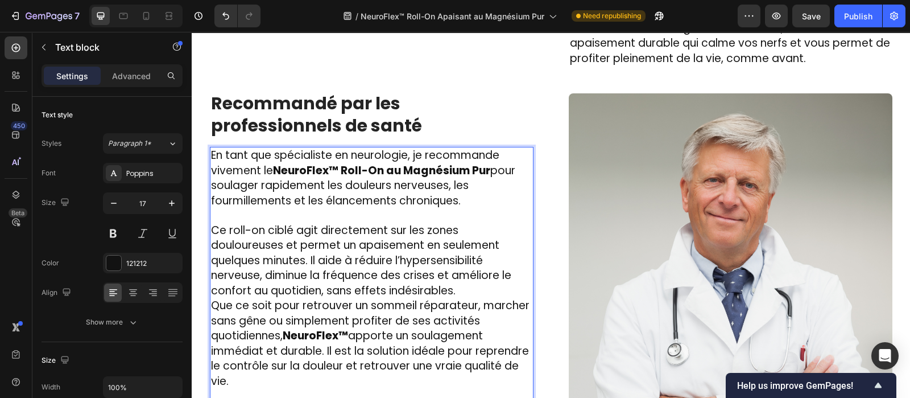
click at [464, 277] on p "Ce roll-on ciblé agit directement sur les zones douloureuses et permet un apais…" at bounding box center [371, 261] width 321 height 76
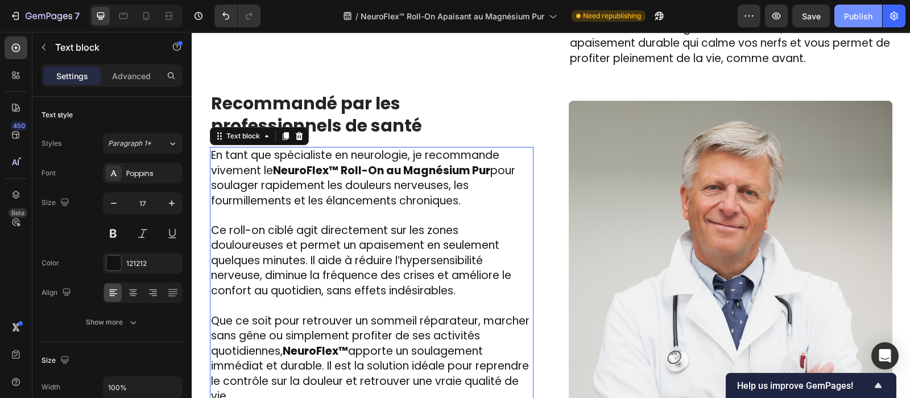
click at [859, 15] on div "Publish" at bounding box center [858, 16] width 28 height 12
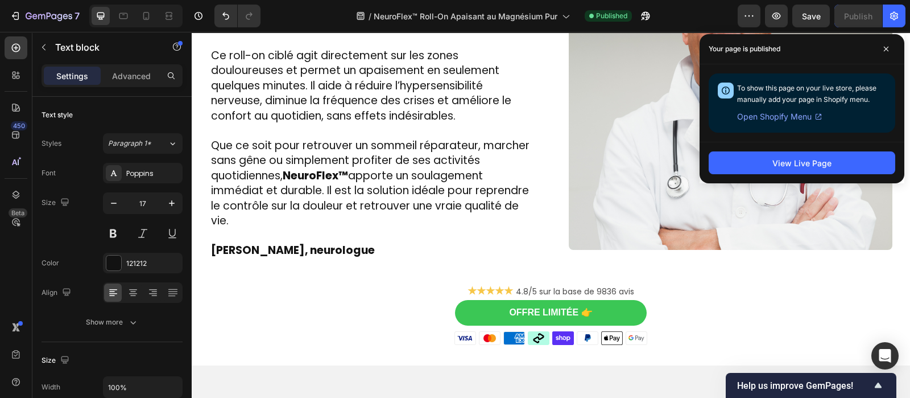
scroll to position [2124, 0]
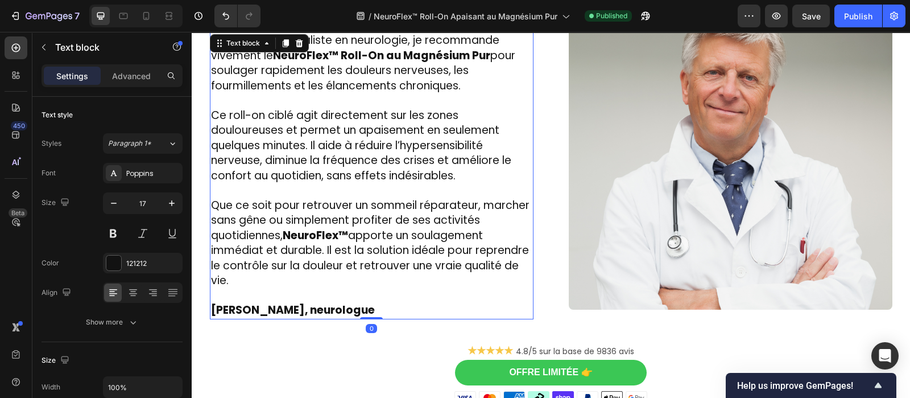
click at [390, 289] on p "Dr. Laurent Bachelet, neurologue" at bounding box center [371, 303] width 321 height 30
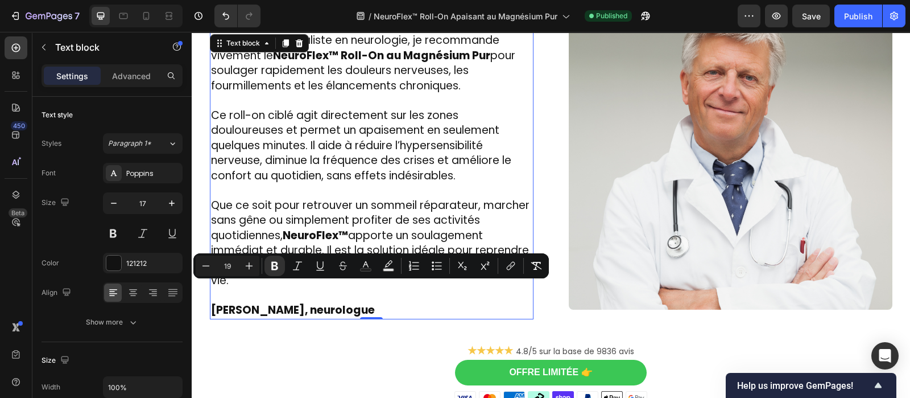
drag, startPoint x: 390, startPoint y: 289, endPoint x: 325, endPoint y: 286, distance: 65.5
click at [325, 288] on p "Dr. Laurent Bachelet, neurologue" at bounding box center [371, 303] width 321 height 30
click at [274, 264] on icon "Editor contextual toolbar" at bounding box center [274, 265] width 11 height 11
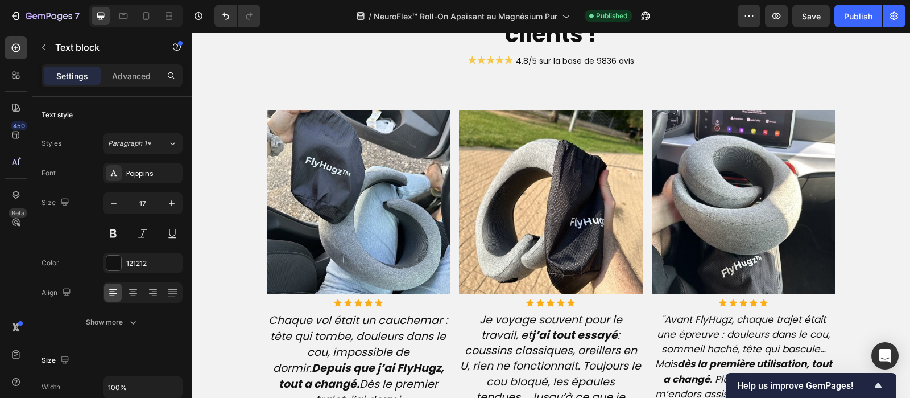
scroll to position [2787, 0]
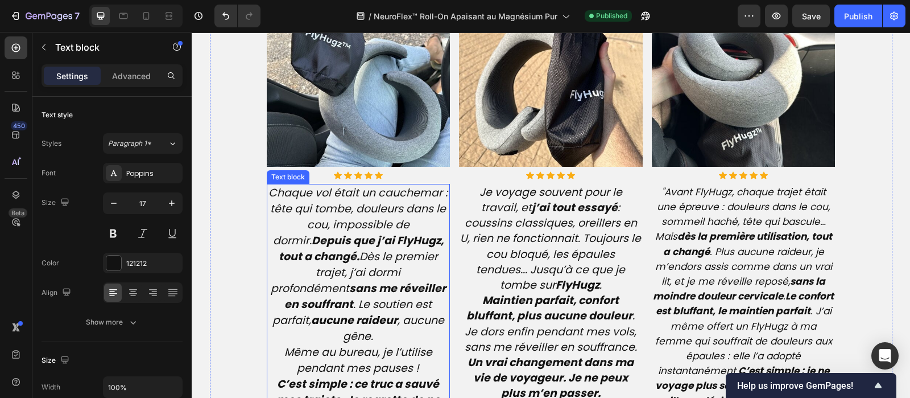
click at [339, 263] on icon "Chaque vol était un cauchemar : tête qui tombe, douleurs dans le cou, impossibl…" at bounding box center [357, 264] width 179 height 159
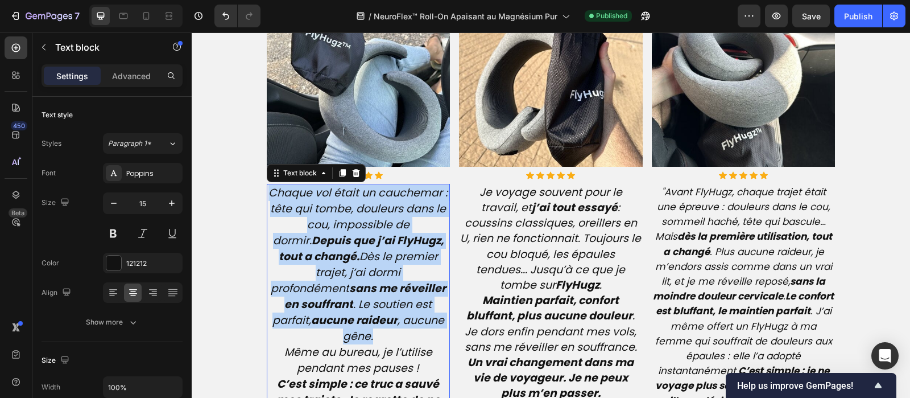
click at [339, 263] on icon "Chaque vol était un cauchemar : tête qui tombe, douleurs dans le cou, impossibl…" at bounding box center [357, 264] width 179 height 159
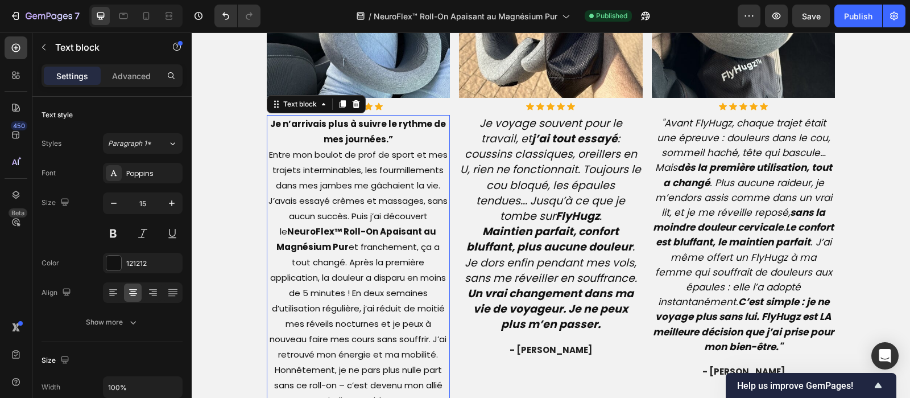
scroll to position [2859, 0]
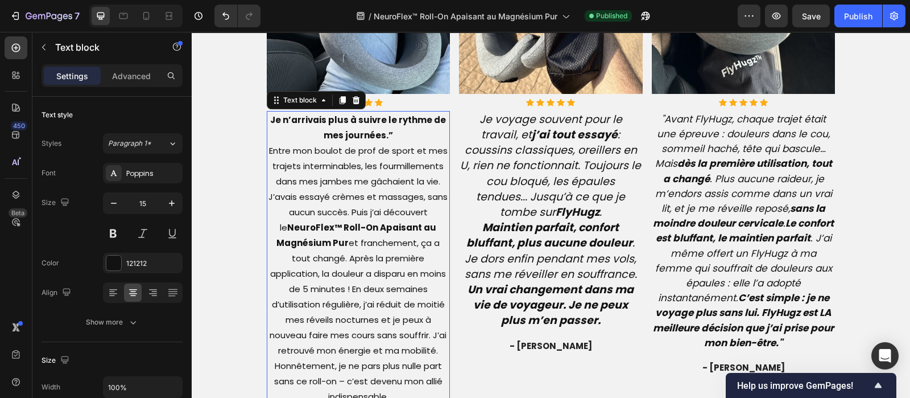
click at [389, 132] on p "Je n’arrivais plus à suivre le rythme de mes journées.” Entre mon boulot de pro…" at bounding box center [358, 258] width 181 height 292
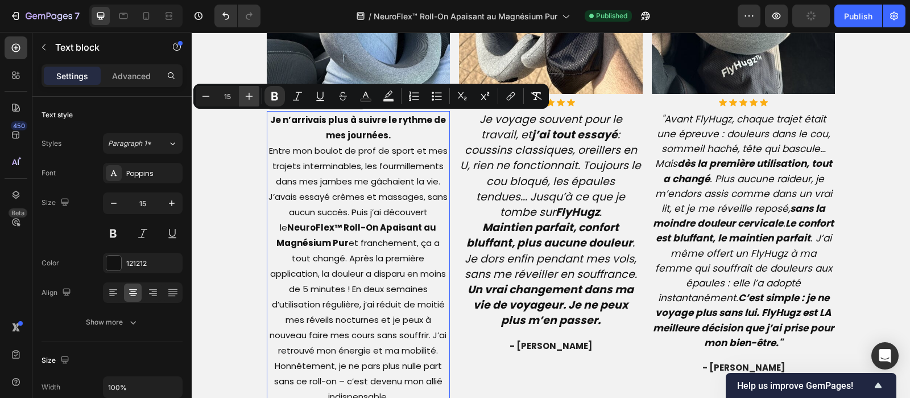
click at [249, 96] on icon "Editor contextual toolbar" at bounding box center [249, 96] width 7 height 7
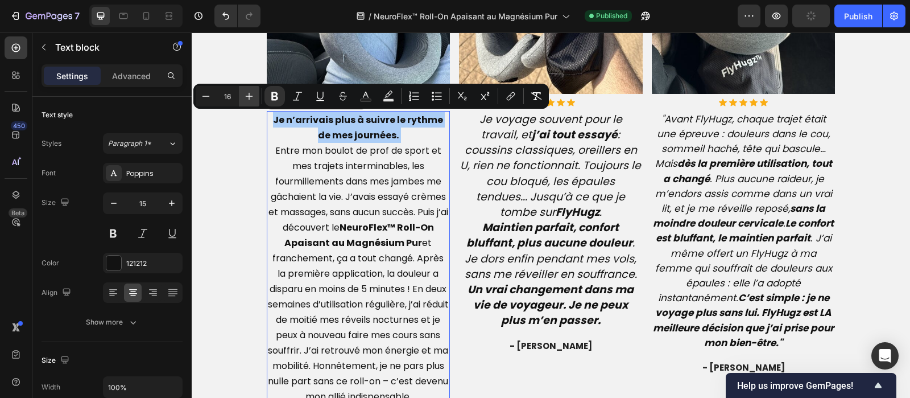
click at [249, 96] on icon "Editor contextual toolbar" at bounding box center [249, 96] width 7 height 7
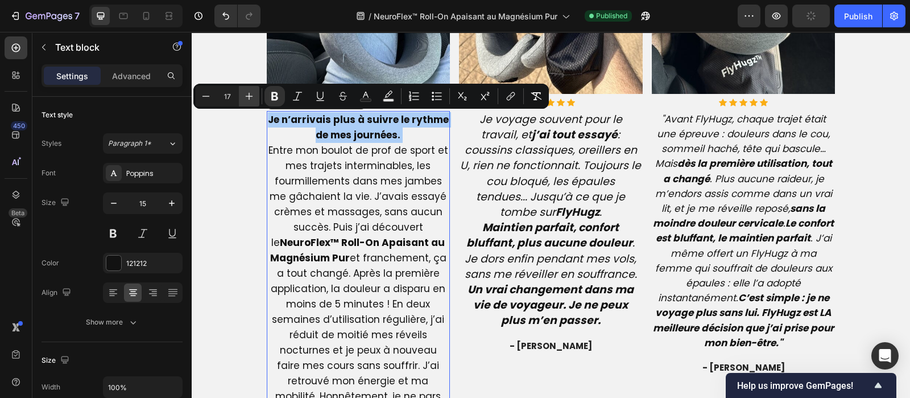
click at [249, 96] on icon "Editor contextual toolbar" at bounding box center [249, 96] width 7 height 7
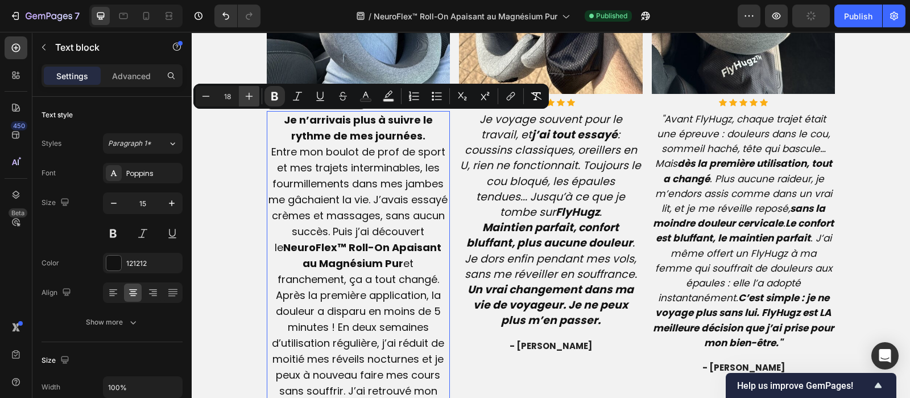
click at [249, 96] on icon "Editor contextual toolbar" at bounding box center [249, 96] width 7 height 7
type input "19"
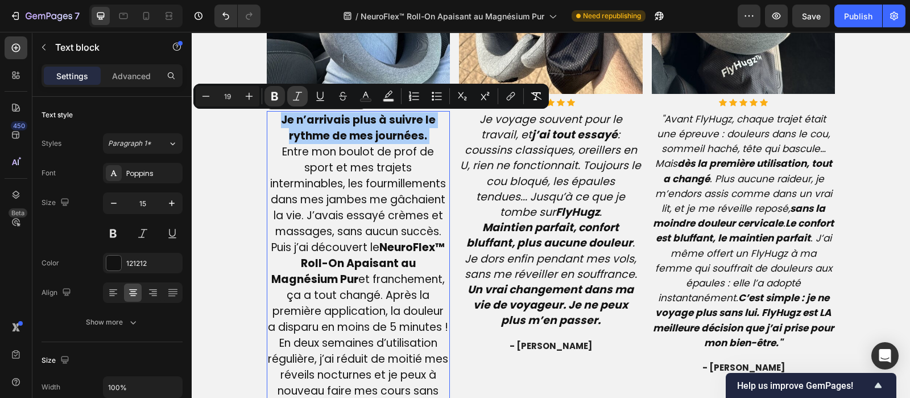
click at [290, 103] on button "Italic" at bounding box center [297, 96] width 20 height 20
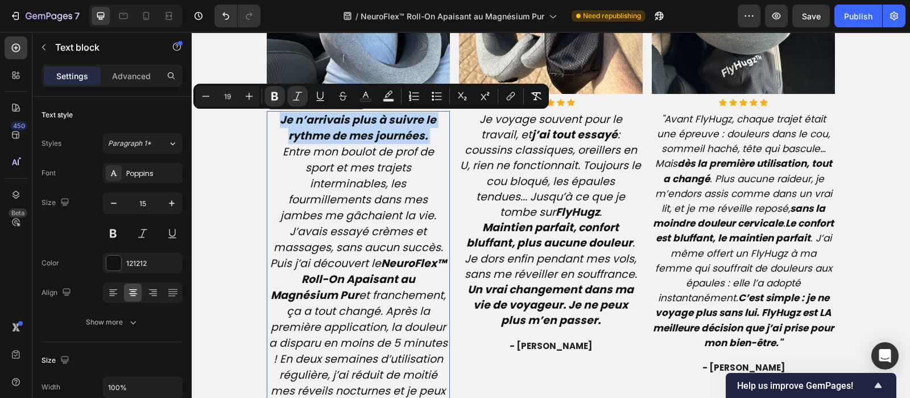
click at [431, 140] on p "Je n’arrivais plus à suivre le rythme de mes journées. Entre mon boulot de prof…" at bounding box center [358, 303] width 181 height 382
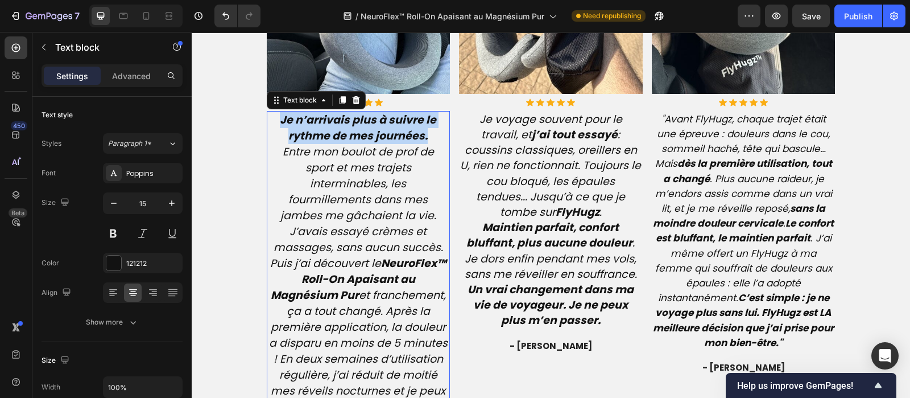
drag, startPoint x: 431, startPoint y: 140, endPoint x: 274, endPoint y: 122, distance: 158.0
click at [274, 122] on p "Je n’arrivais plus à suivre le rythme de mes journées. Entre mon boulot de prof…" at bounding box center [358, 303] width 181 height 382
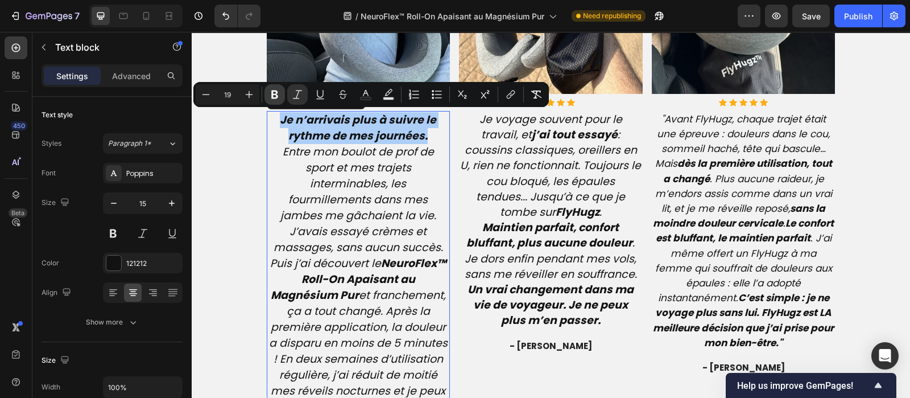
click at [271, 90] on icon "Editor contextual toolbar" at bounding box center [274, 94] width 11 height 11
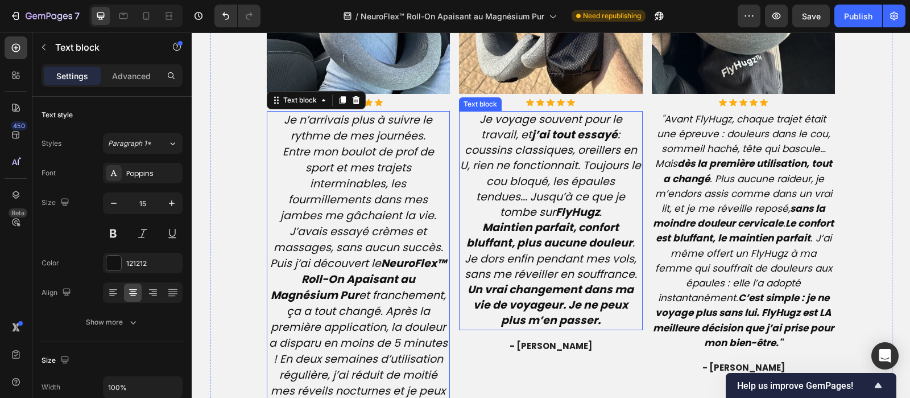
click at [529, 220] on strong "Maintien parfait, confort bluffant, plus aucune douleur" at bounding box center [549, 235] width 166 height 31
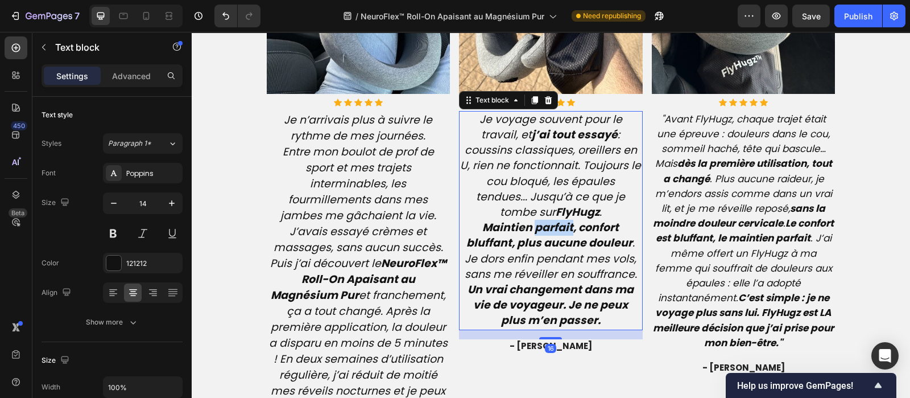
click at [529, 220] on strong "Maintien parfait, confort bluffant, plus aucune douleur" at bounding box center [549, 235] width 166 height 31
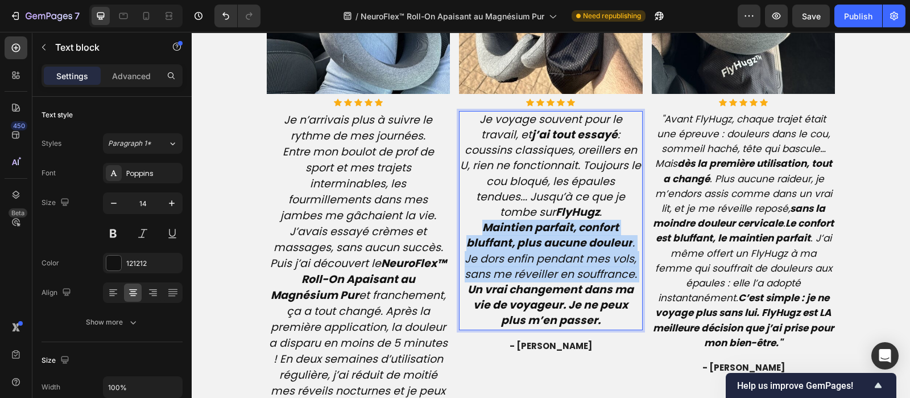
click at [529, 220] on strong "Maintien parfait, confort bluffant, plus aucune douleur" at bounding box center [549, 235] width 166 height 31
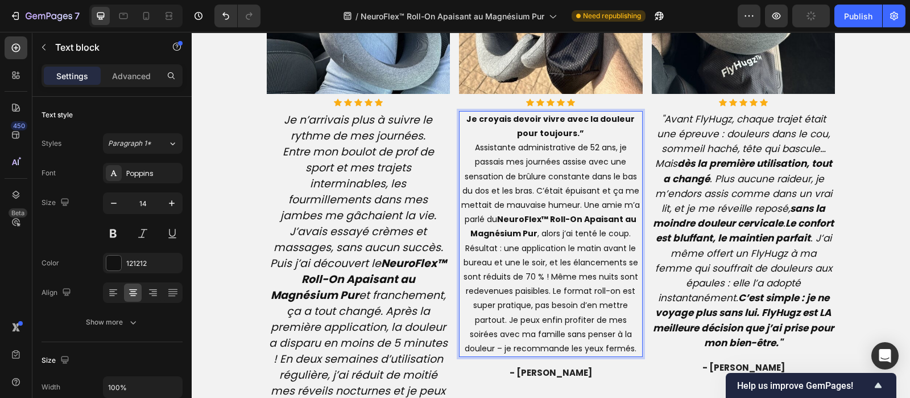
click at [569, 135] on p "Je croyais devoir vivre avec la douleur pour toujours.” Assistante administrati…" at bounding box center [550, 233] width 181 height 243
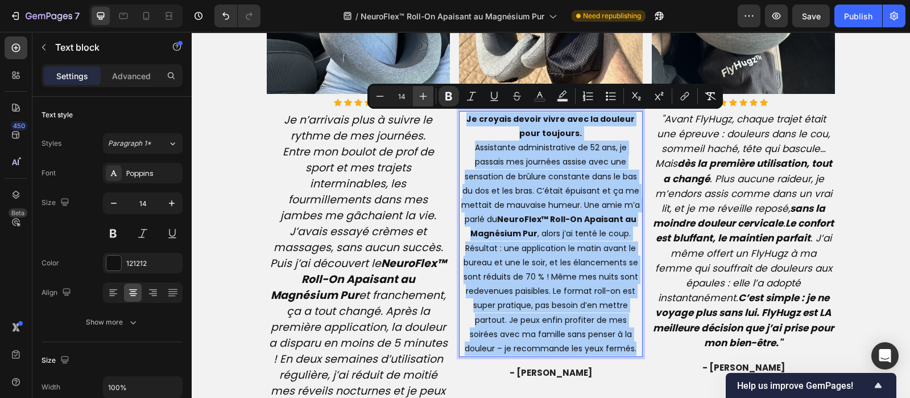
click at [427, 99] on icon "Editor contextual toolbar" at bounding box center [423, 95] width 11 height 11
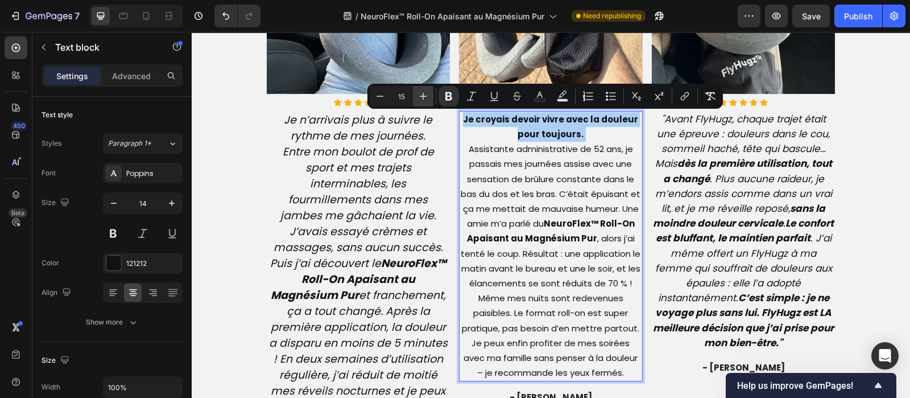
click at [427, 99] on icon "Editor contextual toolbar" at bounding box center [423, 95] width 11 height 11
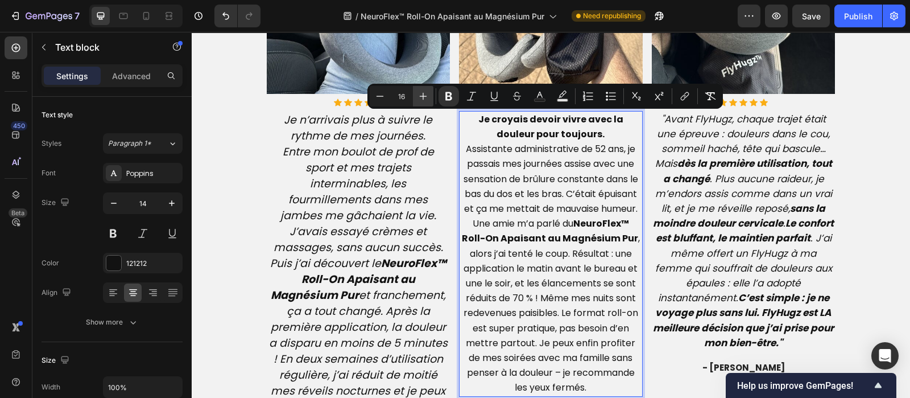
click at [427, 99] on icon "Editor contextual toolbar" at bounding box center [423, 95] width 11 height 11
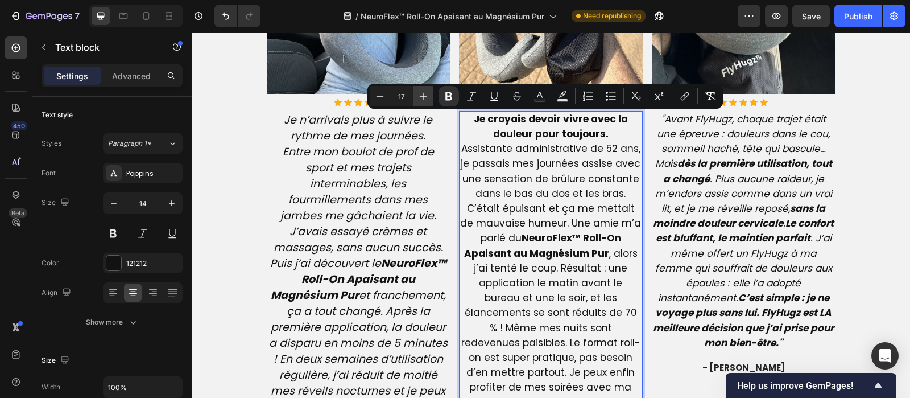
click at [427, 99] on icon "Editor contextual toolbar" at bounding box center [423, 95] width 11 height 11
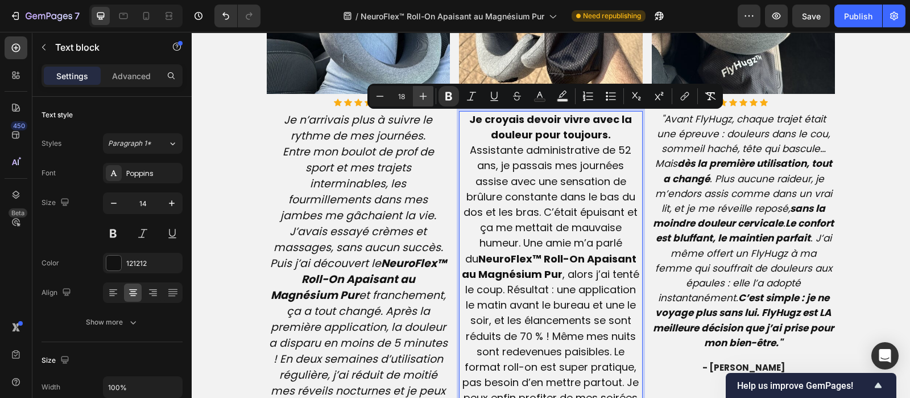
click at [427, 99] on icon "Editor contextual toolbar" at bounding box center [423, 95] width 11 height 11
type input "19"
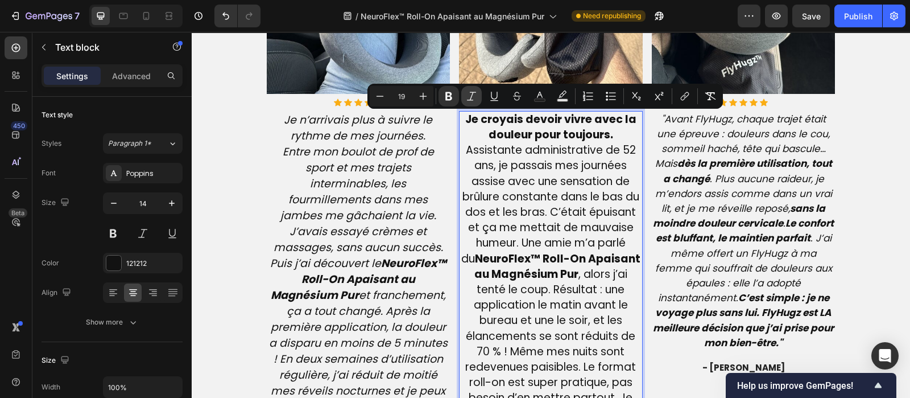
click at [469, 93] on icon "Editor contextual toolbar" at bounding box center [471, 95] width 11 height 11
click at [611, 131] on p "Je croyais devoir vivre avec la douleur pour toujours. Assistante administrativ…" at bounding box center [550, 290] width 181 height 356
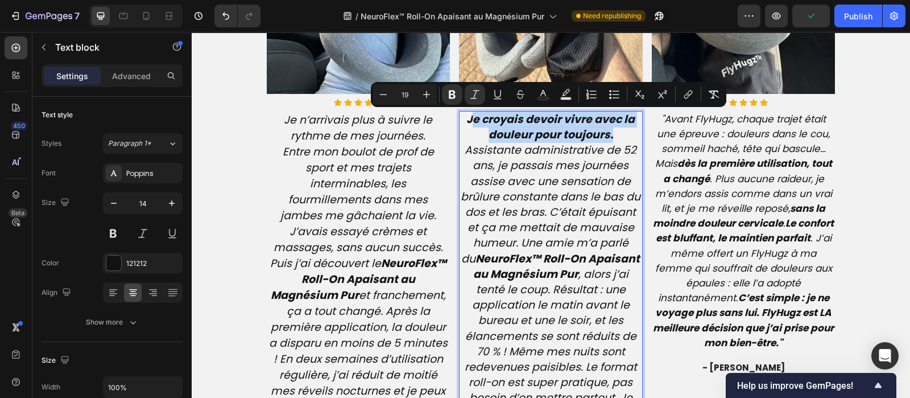
drag, startPoint x: 611, startPoint y: 131, endPoint x: 466, endPoint y: 122, distance: 145.9
click at [466, 122] on p "Je croyais devoir vivre avec la douleur pour toujours. Assistante administrativ…" at bounding box center [550, 290] width 181 height 356
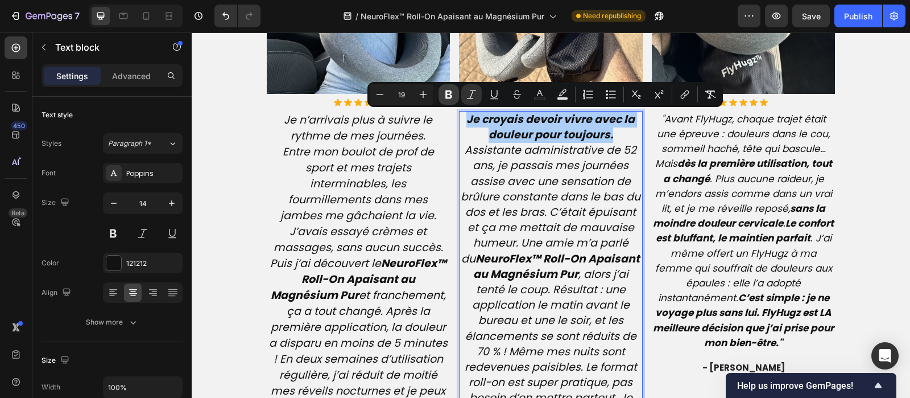
click at [451, 95] on icon "Editor contextual toolbar" at bounding box center [448, 94] width 7 height 9
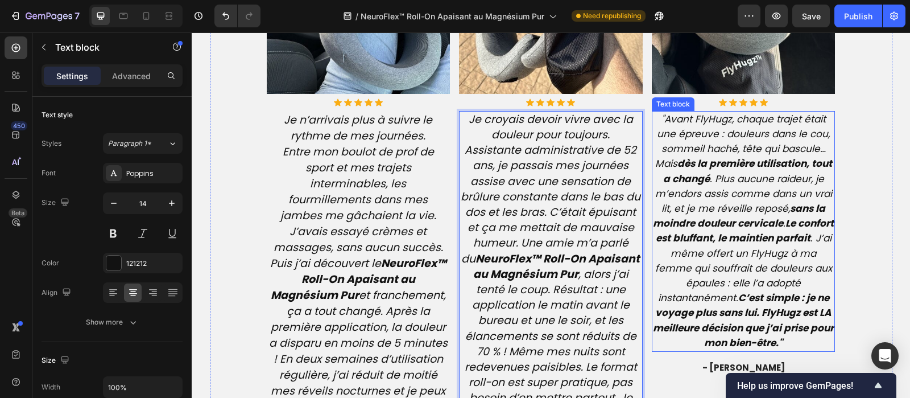
click at [729, 203] on icon ""Avant FlyHugz, chaque trajet était une épreuve : douleurs dans le cou, sommeil…" at bounding box center [743, 230] width 181 height 237
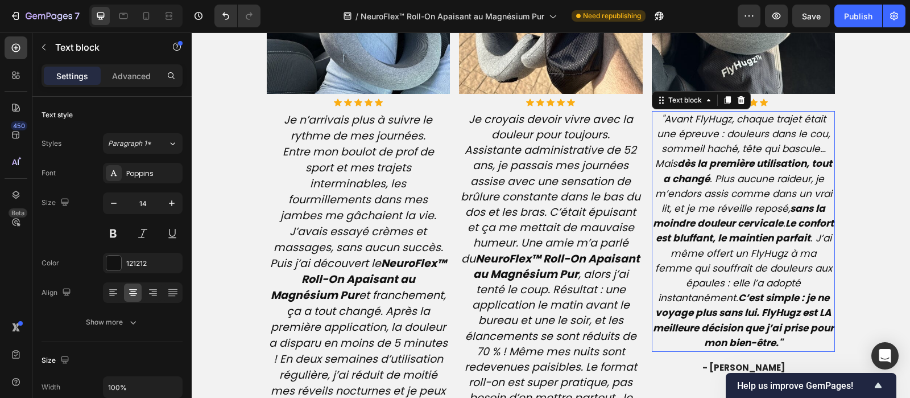
click at [729, 203] on icon ""Avant FlyHugz, chaque trajet était une épreuve : douleurs dans le cou, sommeil…" at bounding box center [743, 230] width 181 height 237
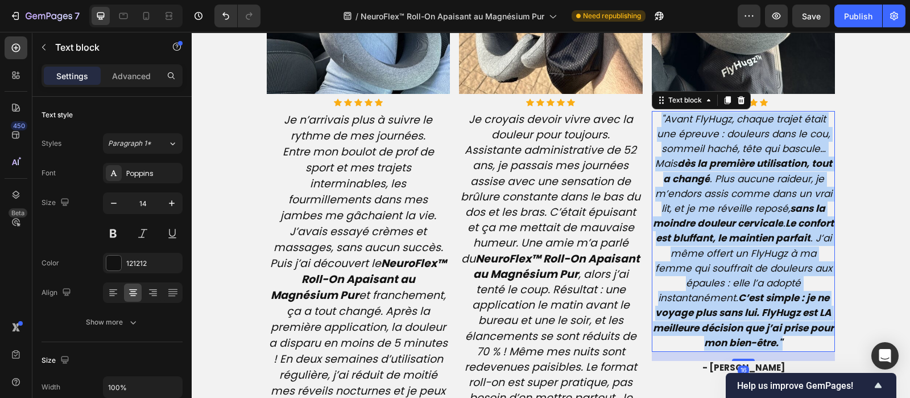
click at [729, 203] on icon ""Avant FlyHugz, chaque trajet était une épreuve : douleurs dans le cou, sommeil…" at bounding box center [743, 230] width 181 height 237
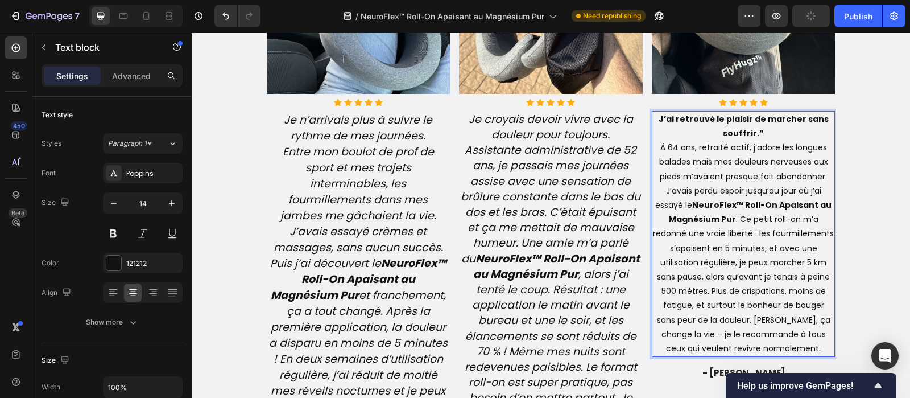
click at [757, 130] on p "J’ai retrouvé le plaisir de marcher sans souffrir.” À 64 ans, retraité actif, j…" at bounding box center [743, 233] width 181 height 243
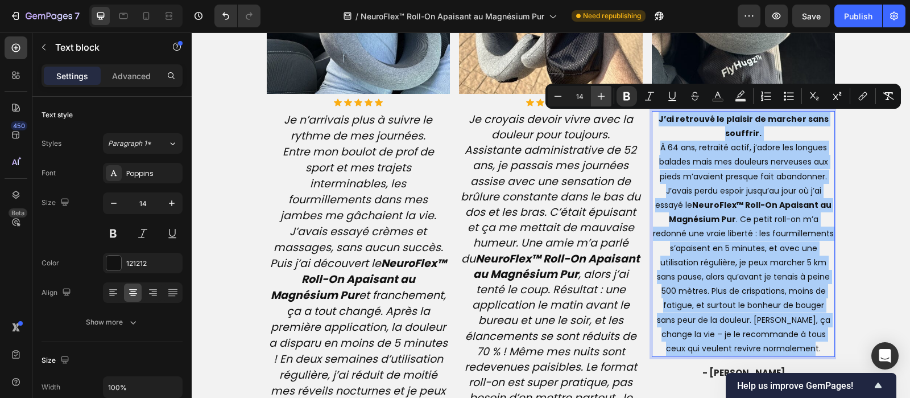
click at [596, 97] on icon "Editor contextual toolbar" at bounding box center [601, 95] width 11 height 11
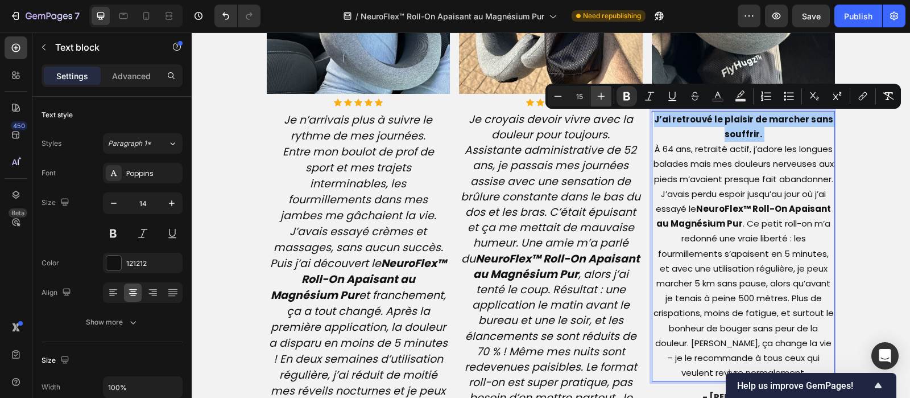
click at [596, 97] on icon "Editor contextual toolbar" at bounding box center [601, 95] width 11 height 11
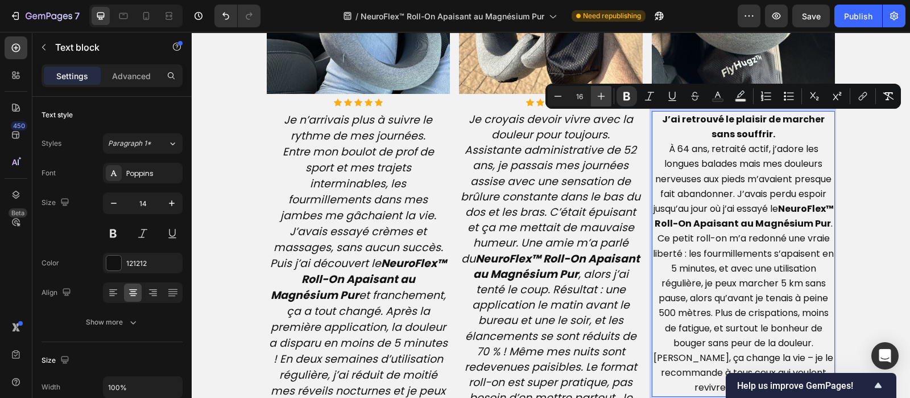
click at [596, 97] on icon "Editor contextual toolbar" at bounding box center [601, 95] width 11 height 11
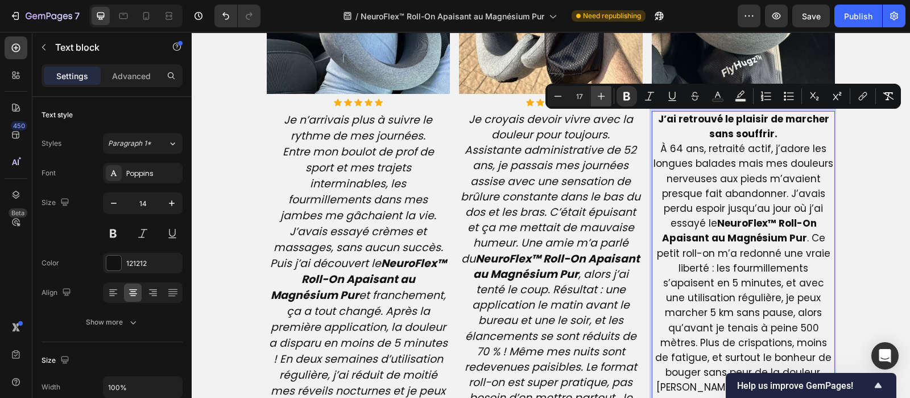
click at [596, 97] on icon "Editor contextual toolbar" at bounding box center [601, 95] width 11 height 11
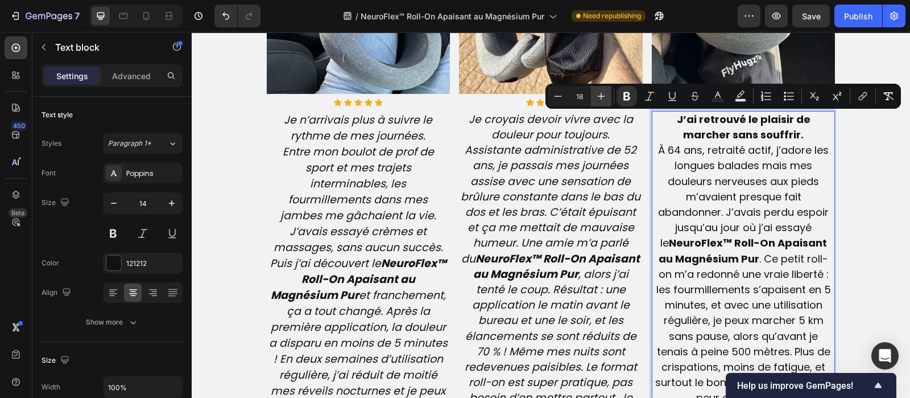
click at [596, 97] on icon "Editor contextual toolbar" at bounding box center [601, 95] width 11 height 11
type input "19"
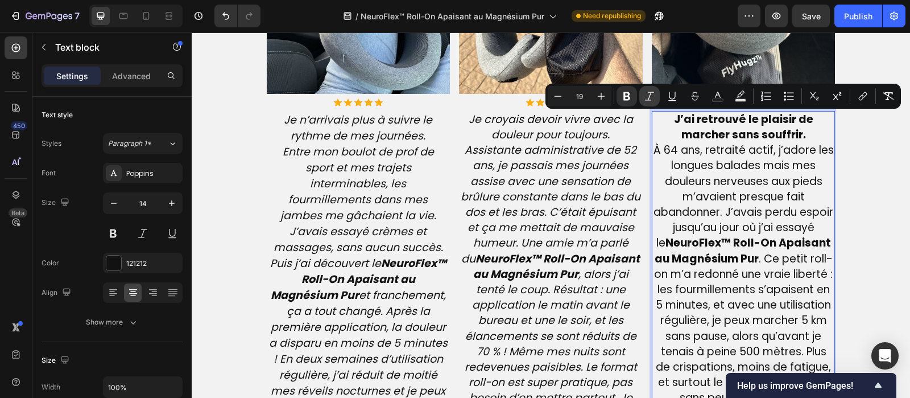
click at [650, 96] on icon "Editor contextual toolbar" at bounding box center [649, 95] width 11 height 11
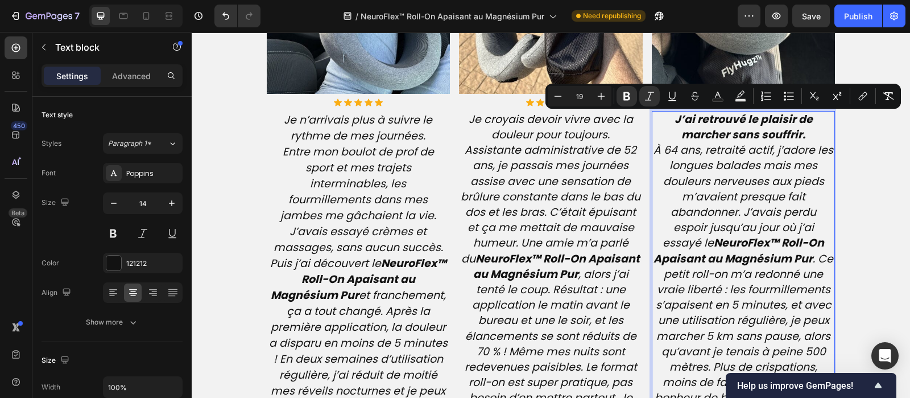
click at [805, 138] on p "J’ai retrouvé le plaisir de marcher sans souffrir. À 64 ans, retraité actif, j’…" at bounding box center [743, 290] width 181 height 356
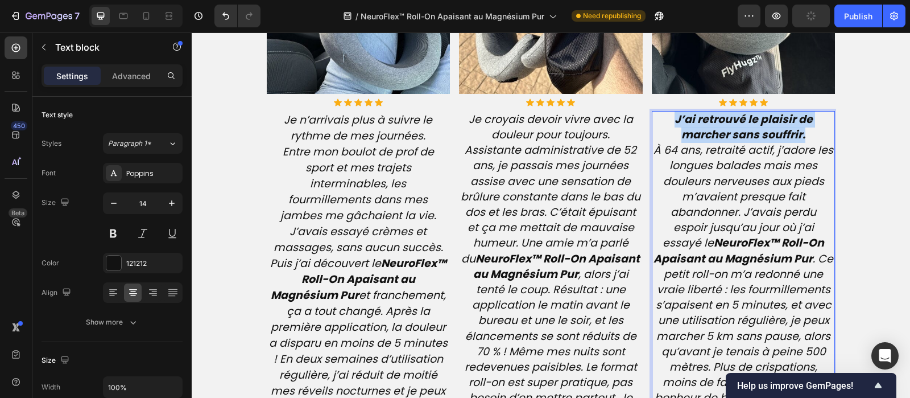
drag, startPoint x: 805, startPoint y: 138, endPoint x: 669, endPoint y: 121, distance: 137.6
click at [669, 121] on p "J’ai retrouvé le plaisir de marcher sans souffrir. À 64 ans, retraité actif, j’…" at bounding box center [743, 290] width 181 height 356
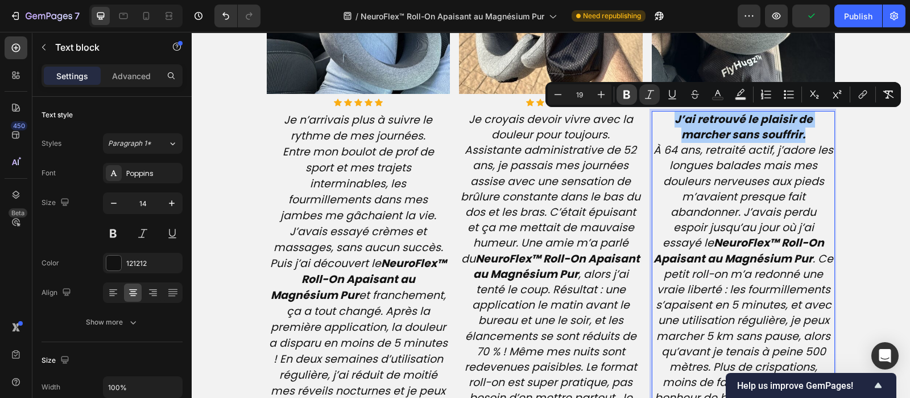
click at [626, 94] on icon "Editor contextual toolbar" at bounding box center [626, 94] width 7 height 9
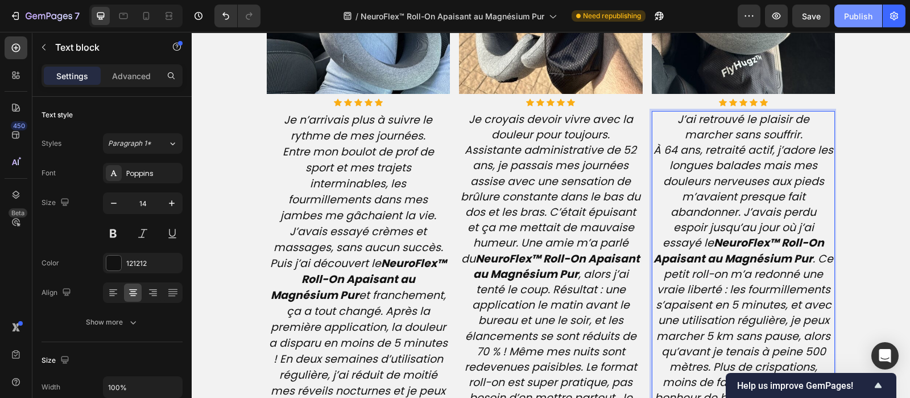
click at [861, 16] on div "Publish" at bounding box center [858, 16] width 28 height 12
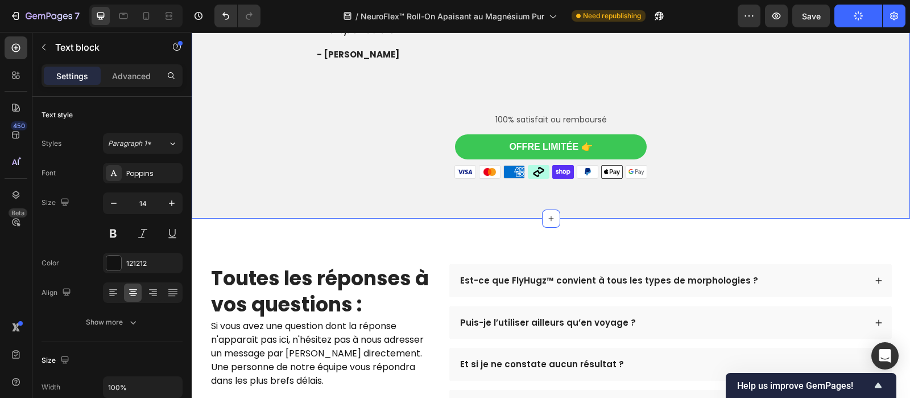
scroll to position [3318, 0]
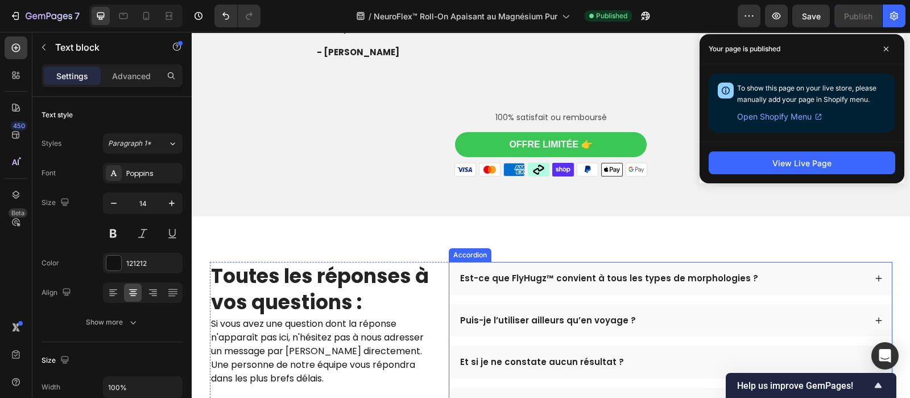
click at [523, 274] on p "Est-ce que FlyHugz™ convient à tous les types de morphologies ?" at bounding box center [609, 277] width 298 height 11
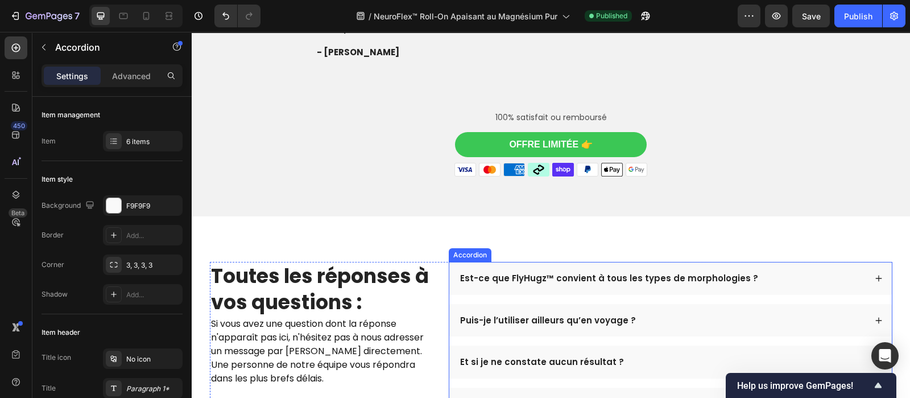
click at [523, 274] on p "Est-ce que FlyHugz™ convient à tous les types de morphologies ?" at bounding box center [609, 277] width 298 height 11
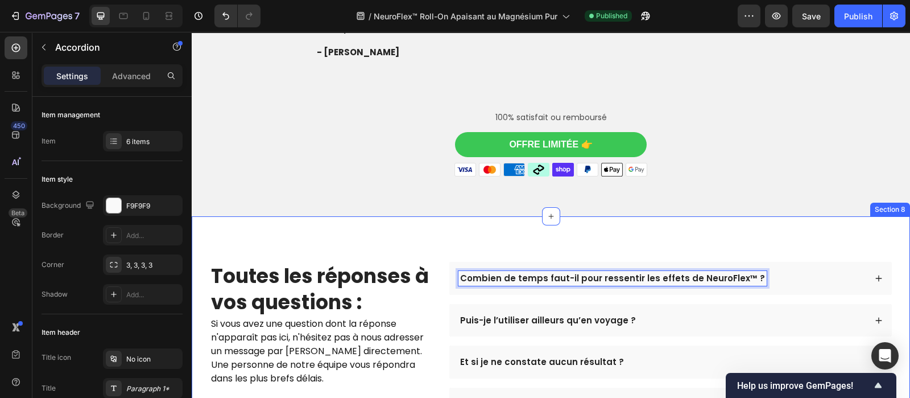
click at [518, 315] on p "Puis-je l’utiliser ailleurs qu’en voyage ?" at bounding box center [548, 320] width 176 height 11
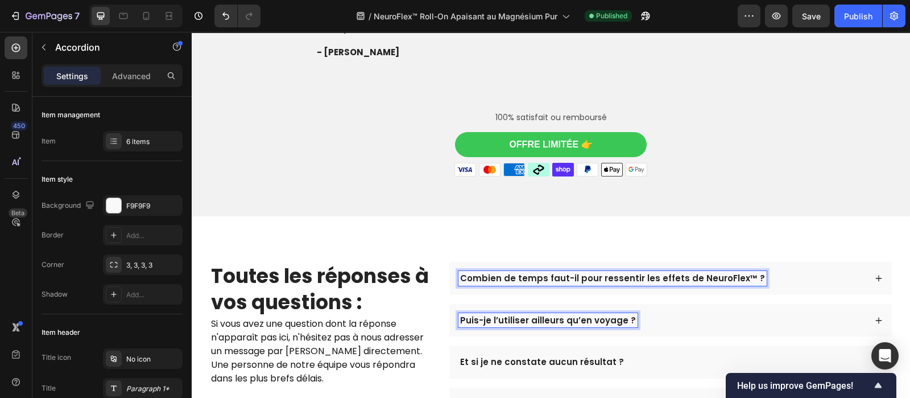
click at [518, 315] on p "Puis-je l’utiliser ailleurs qu’en voyage ?" at bounding box center [548, 320] width 176 height 11
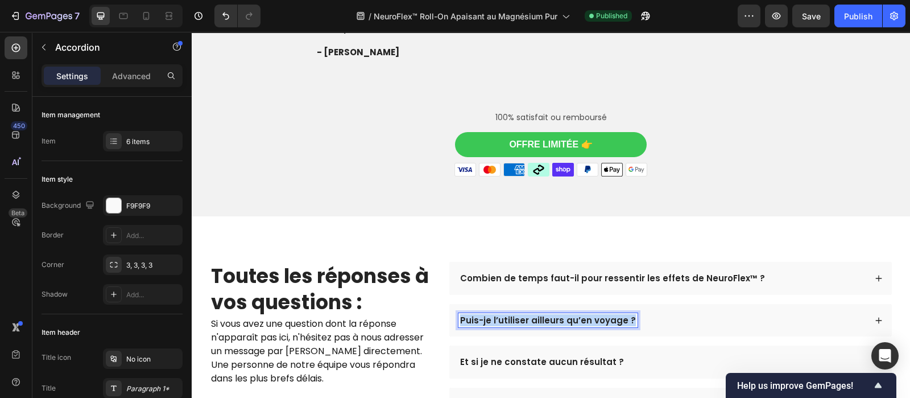
click at [518, 315] on p "Puis-je l’utiliser ailleurs qu’en voyage ?" at bounding box center [548, 320] width 176 height 11
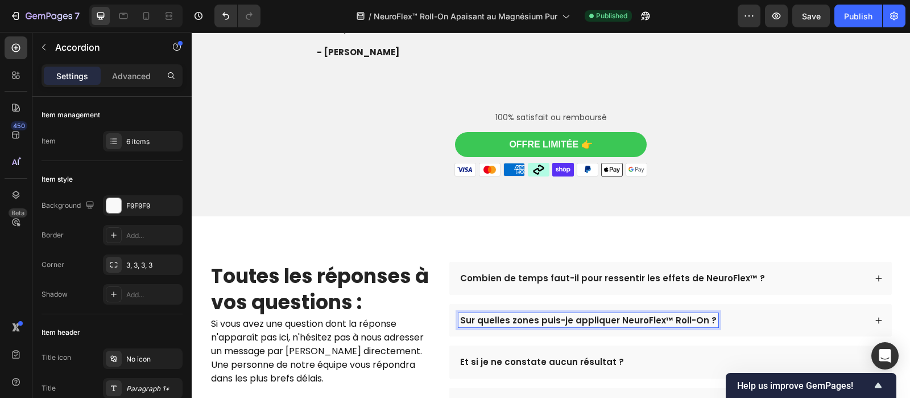
click at [508, 304] on div "Sur quelles zones puis-je appliquer NeuroFlex™ Roll-On ?" at bounding box center [670, 320] width 443 height 33
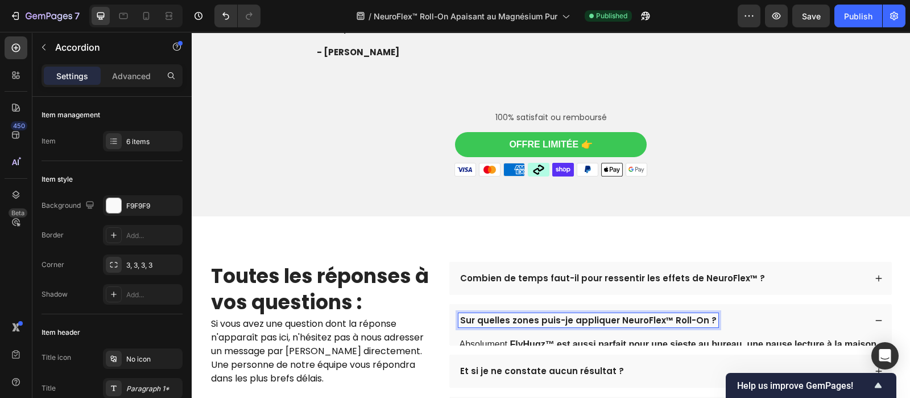
click at [508, 304] on div "Sur quelles zones puis-je appliquer NeuroFlex™ Roll-On ?" at bounding box center [670, 320] width 443 height 33
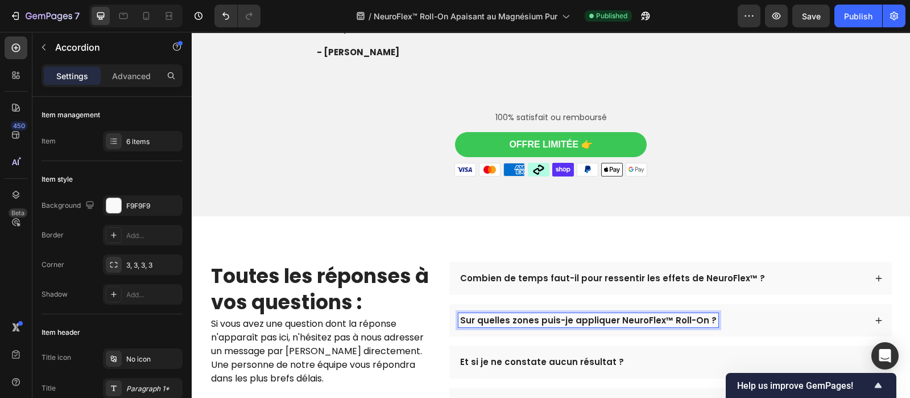
scroll to position [3433, 0]
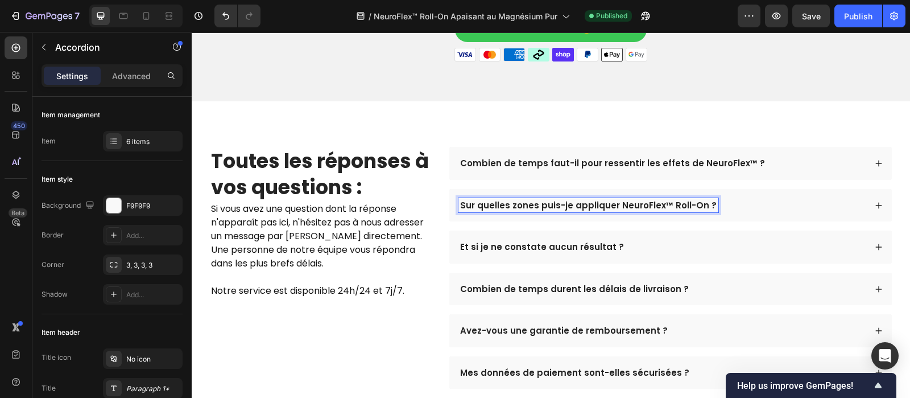
click at [508, 239] on div "Combien de temps faut-il pour ressentir les effets de NeuroFlex™ ? Sur quelles …" at bounding box center [671, 268] width 444 height 242
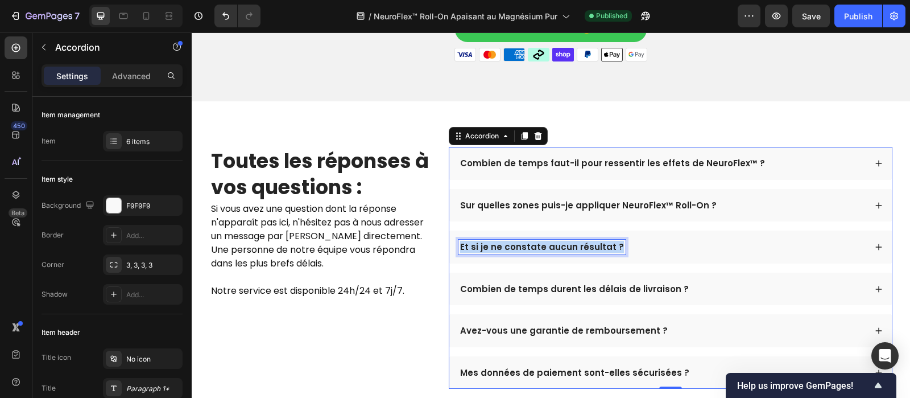
click at [508, 241] on p "Et si je ne constate aucun résultat ?" at bounding box center [542, 246] width 164 height 11
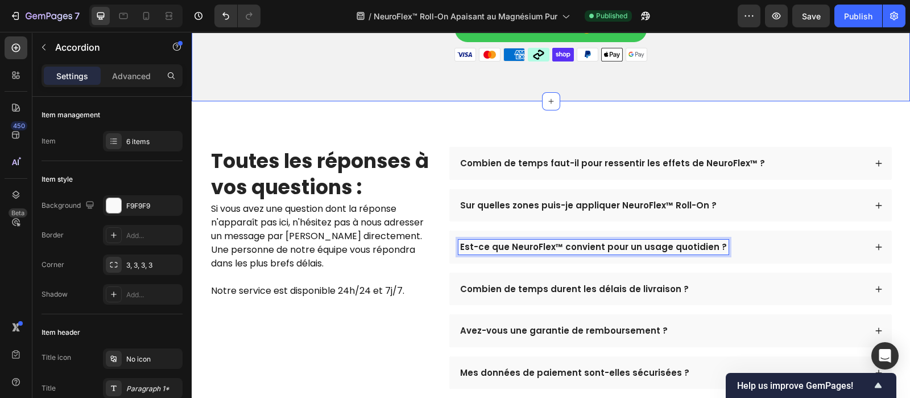
click at [761, 166] on div "Combien de temps faut-il pour ressentir les effets de NeuroFlex™ ?" at bounding box center [670, 163] width 443 height 33
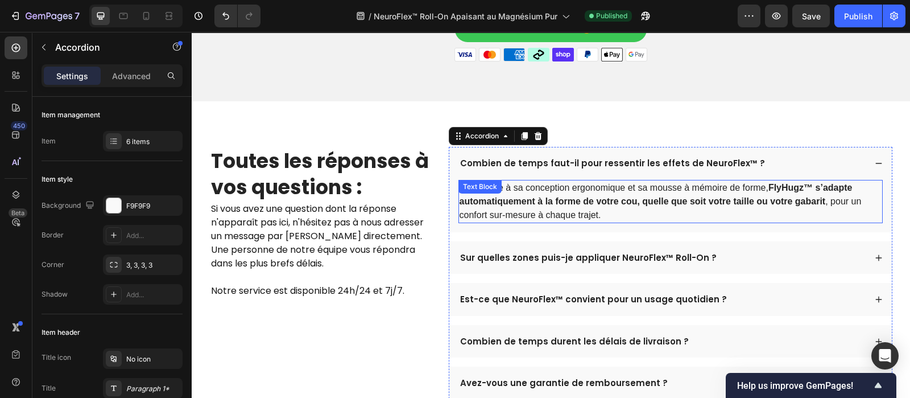
click at [693, 184] on p "Oui. Grâce à sa conception ergonomique et sa mousse à mémoire de forme, FlyHugz…" at bounding box center [671, 201] width 422 height 41
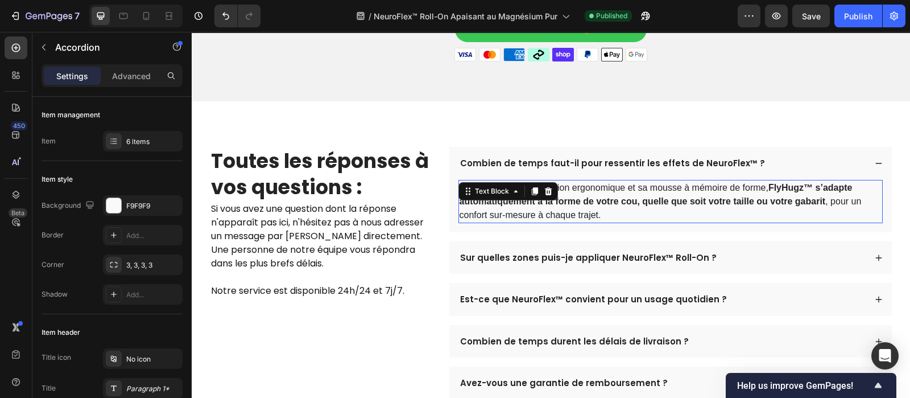
click at [693, 184] on p "Oui. Grâce à sa conception ergonomique et sa mousse à mémoire de forme, FlyHugz…" at bounding box center [671, 201] width 422 height 41
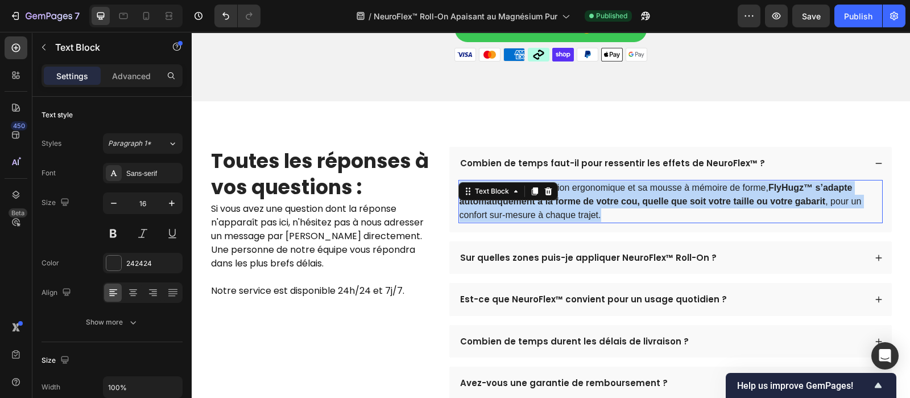
click at [693, 184] on p "Oui. Grâce à sa conception ergonomique et sa mousse à mémoire de forme, FlyHugz…" at bounding box center [671, 201] width 422 height 41
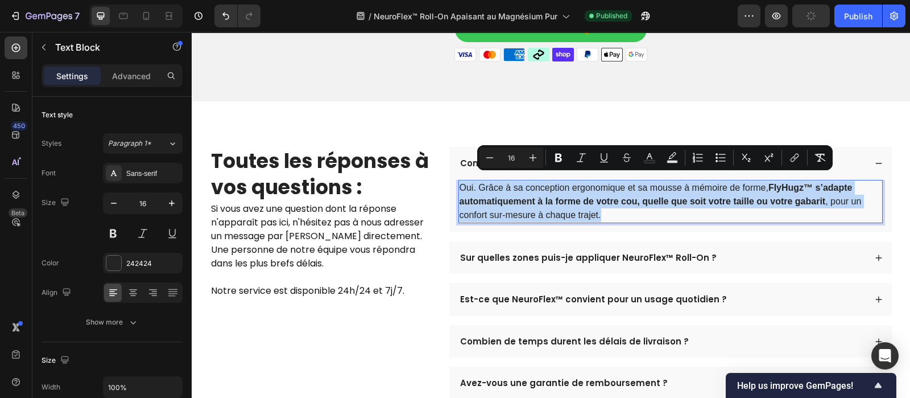
click at [693, 184] on p "Oui. Grâce à sa conception ergonomique et sa mousse à mémoire de forme, FlyHugz…" at bounding box center [671, 201] width 422 height 41
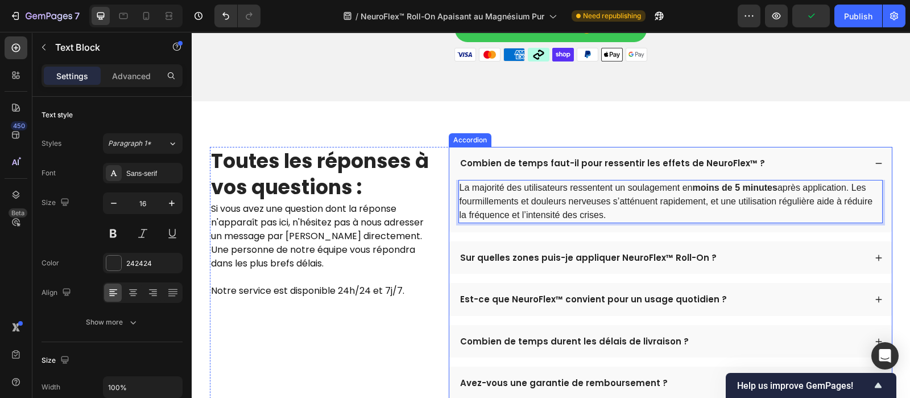
click at [738, 259] on div "Sur quelles zones puis-je appliquer NeuroFlex™ Roll-On ?" at bounding box center [670, 257] width 443 height 33
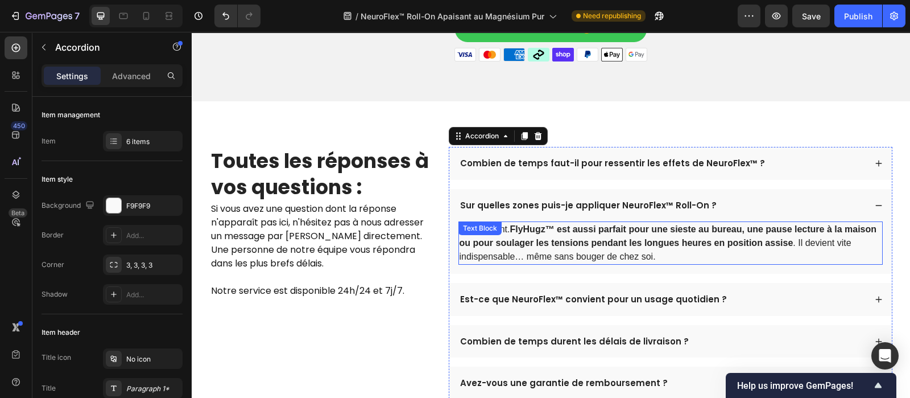
click at [654, 229] on strong "FlyHugz™ est aussi parfait pour une sieste au bureau, une pause lecture à la ma…" at bounding box center [669, 235] width 418 height 23
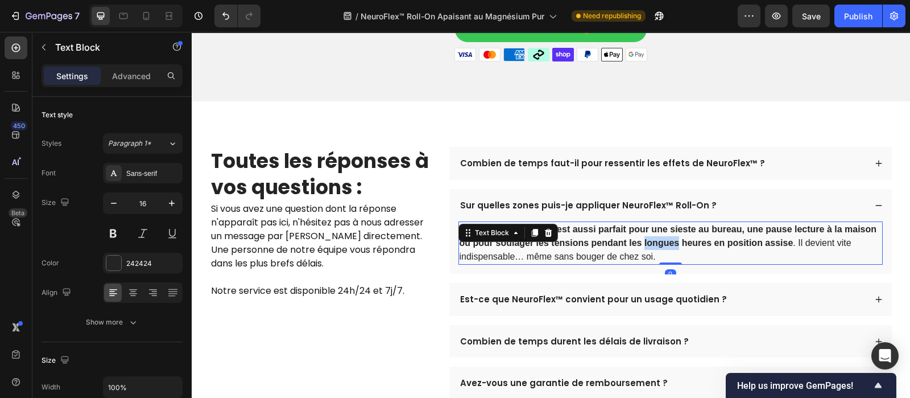
click at [654, 229] on strong "FlyHugz™ est aussi parfait pour une sieste au bureau, une pause lecture à la ma…" at bounding box center [669, 235] width 418 height 23
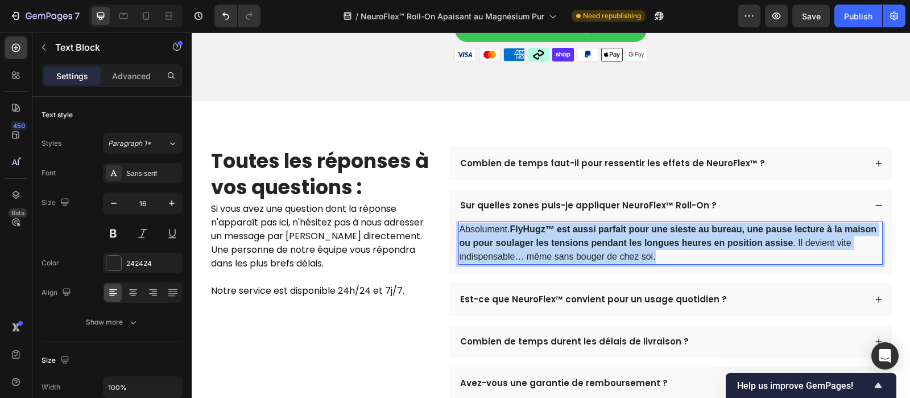
click at [654, 229] on strong "FlyHugz™ est aussi parfait pour une sieste au bureau, une pause lecture à la ma…" at bounding box center [669, 235] width 418 height 23
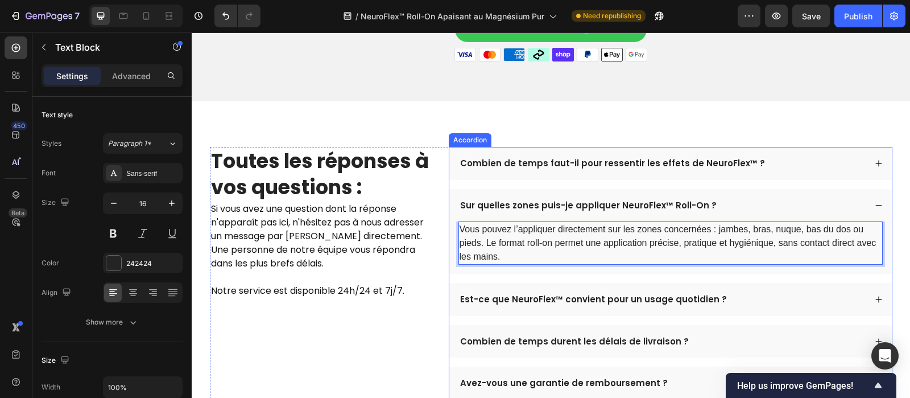
click at [738, 297] on div "Est-ce que NeuroFlex™ convient pour un usage quotidien ?" at bounding box center [661, 299] width 407 height 15
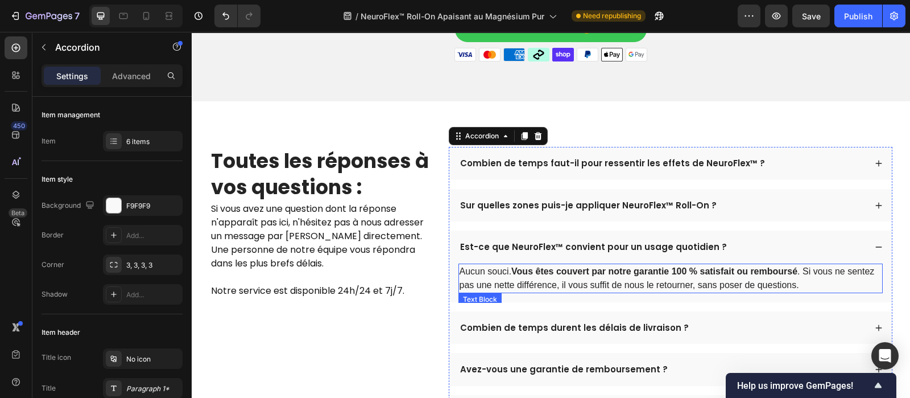
click at [626, 268] on p "Aucun souci. Vous êtes couvert par notre garantie 100 % satisfait ou remboursé …" at bounding box center [671, 277] width 422 height 27
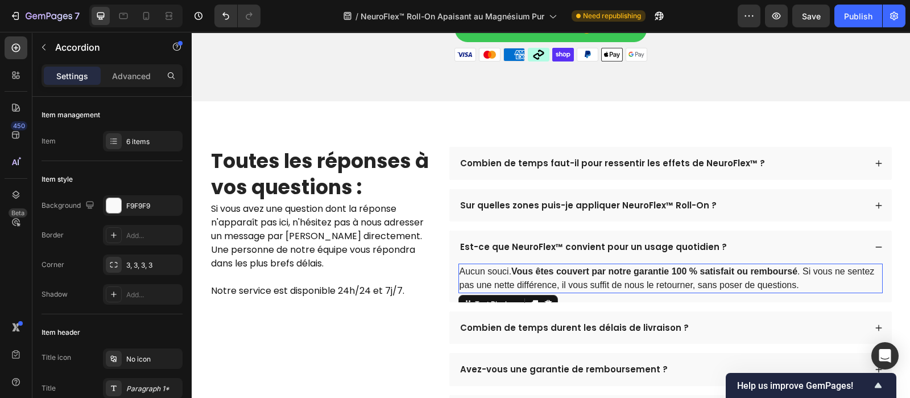
click at [626, 268] on p "Aucun souci. Vous êtes couvert par notre garantie 100 % satisfait ou remboursé …" at bounding box center [671, 277] width 422 height 27
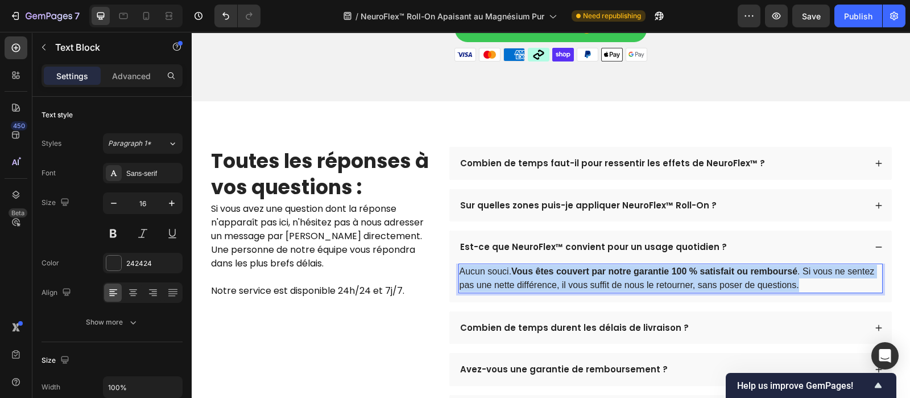
click at [626, 268] on p "Aucun souci. Vous êtes couvert par notre garantie 100 % satisfait ou remboursé …" at bounding box center [671, 277] width 422 height 27
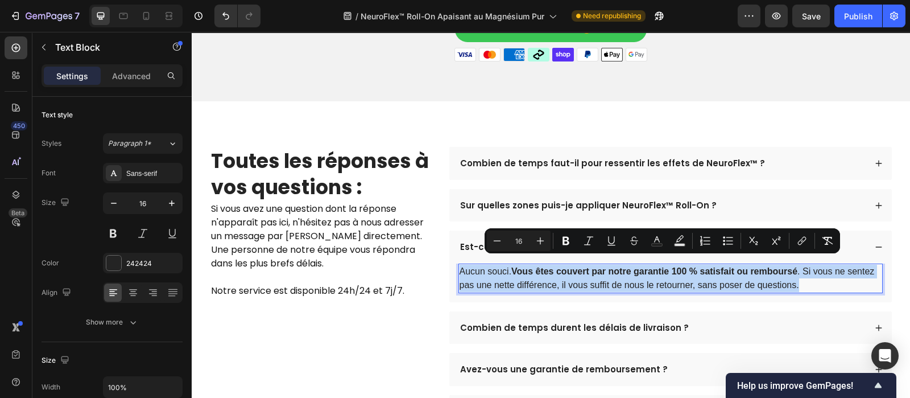
click at [626, 268] on p "Aucun souci. Vous êtes couvert par notre garantie 100 % satisfait ou remboursé …" at bounding box center [671, 277] width 422 height 27
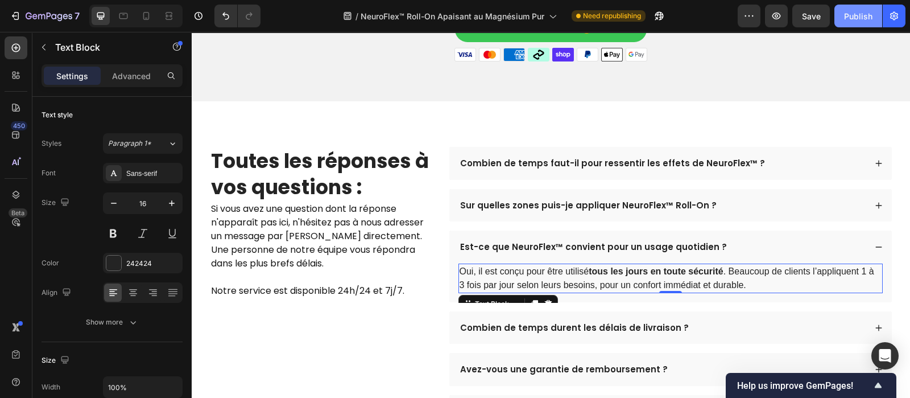
click at [855, 13] on div "Publish" at bounding box center [858, 16] width 28 height 12
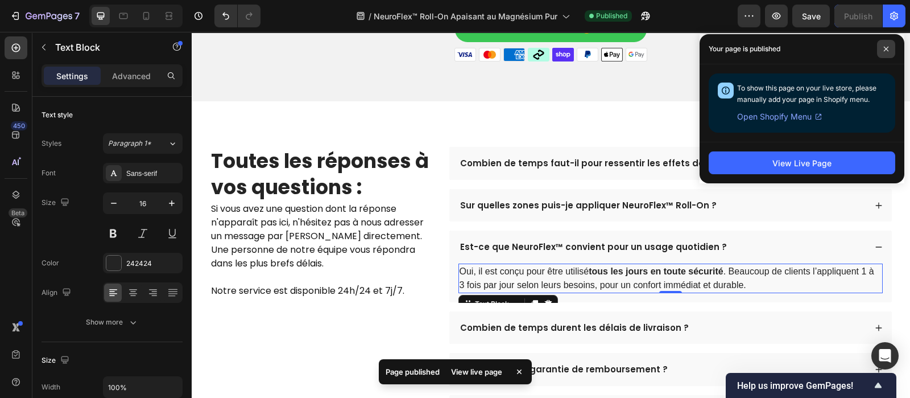
click at [887, 48] on icon at bounding box center [886, 49] width 5 height 5
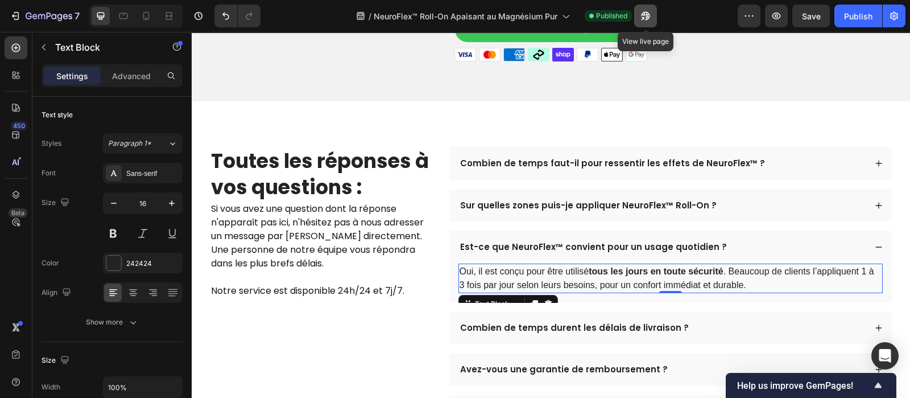
drag, startPoint x: 862, startPoint y: 11, endPoint x: 645, endPoint y: 15, distance: 217.3
click at [645, 15] on div "7 Version history / NeuroFlex™ Roll-On Apaisant au Magnésium Pur Published View…" at bounding box center [455, 16] width 910 height 32
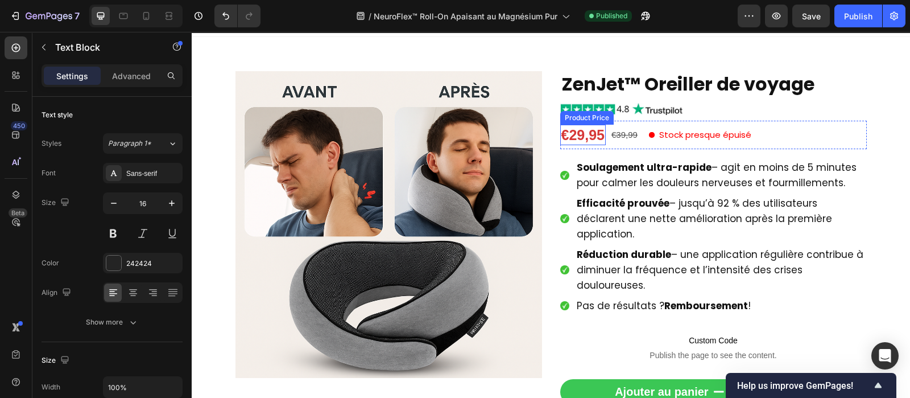
scroll to position [77, 0]
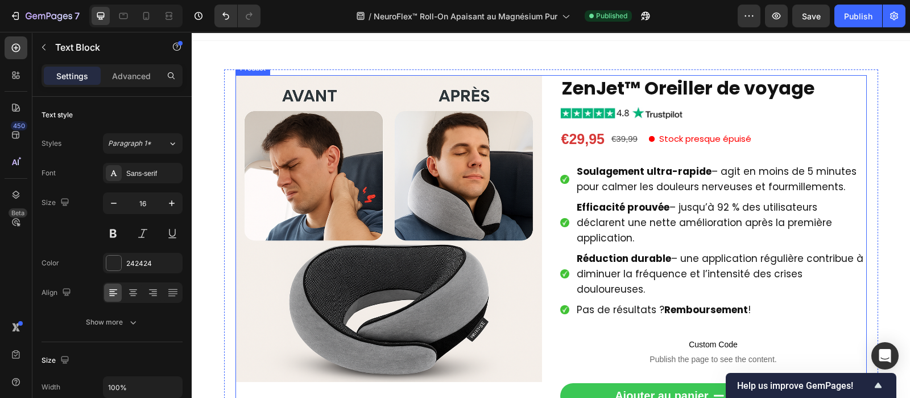
click at [543, 115] on div "Product Images ZenJet™ Oreiller de voyage Product Title Image €29,95 Product Pr…" at bounding box center [550, 347] width 631 height 545
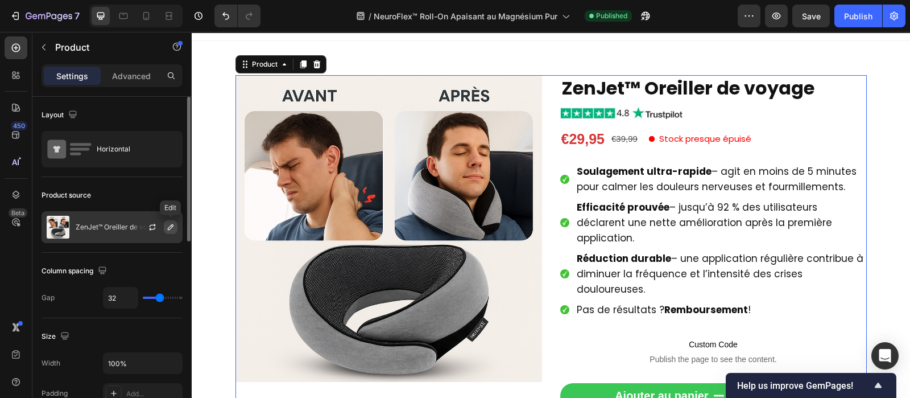
click at [172, 228] on icon "button" at bounding box center [170, 226] width 9 height 9
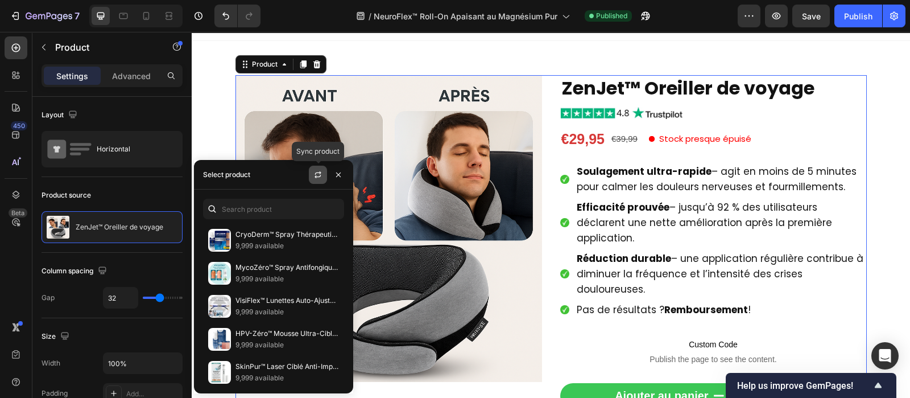
click at [317, 175] on icon "button" at bounding box center [317, 174] width 9 height 9
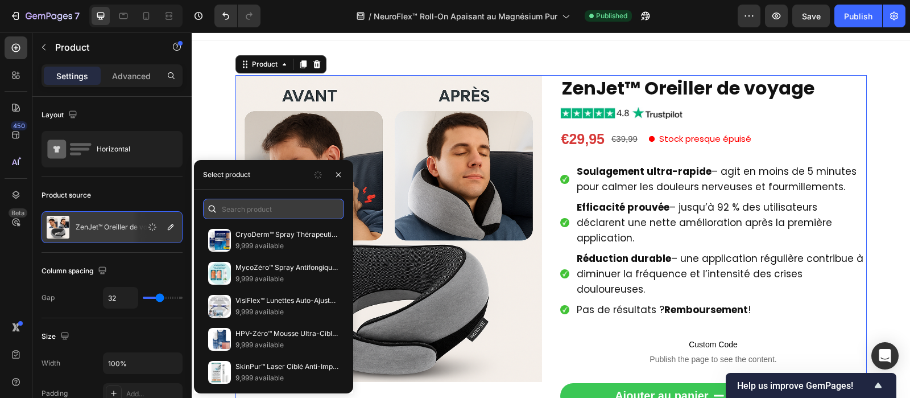
click at [282, 203] on input "text" at bounding box center [273, 209] width 141 height 20
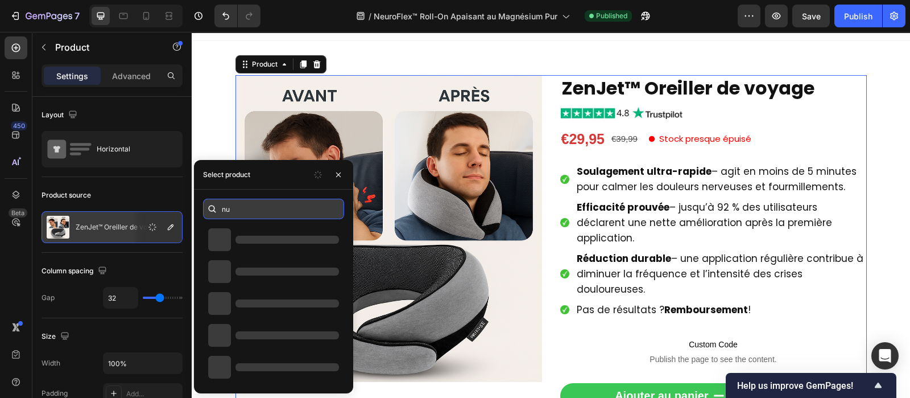
type input "n"
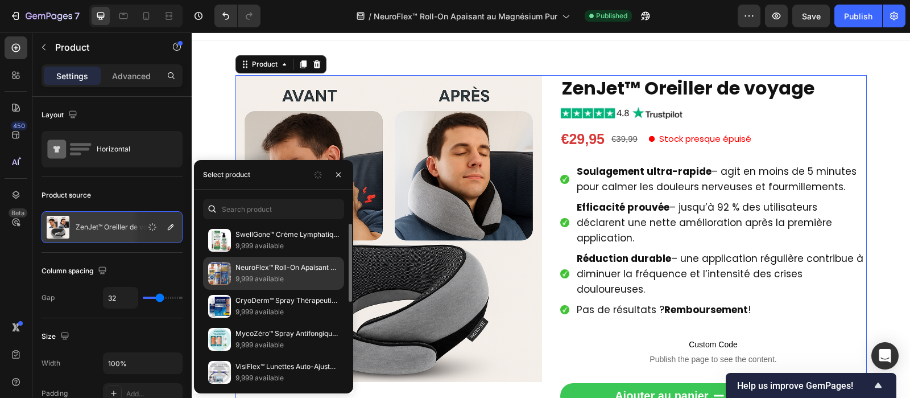
click at [265, 271] on p "NeuroFlex™ Roll-On Apaisant au Magnésium Pur | Stoppe douleurs nerveuses et fou…" at bounding box center [287, 267] width 104 height 11
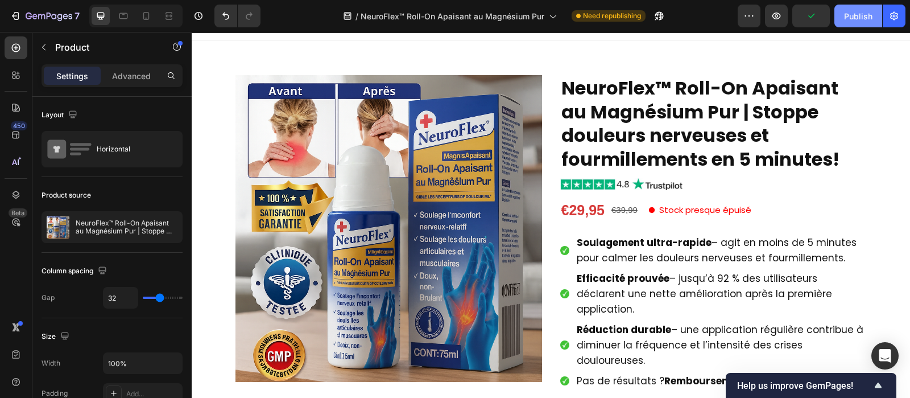
click at [867, 18] on div "Publish" at bounding box center [858, 16] width 28 height 12
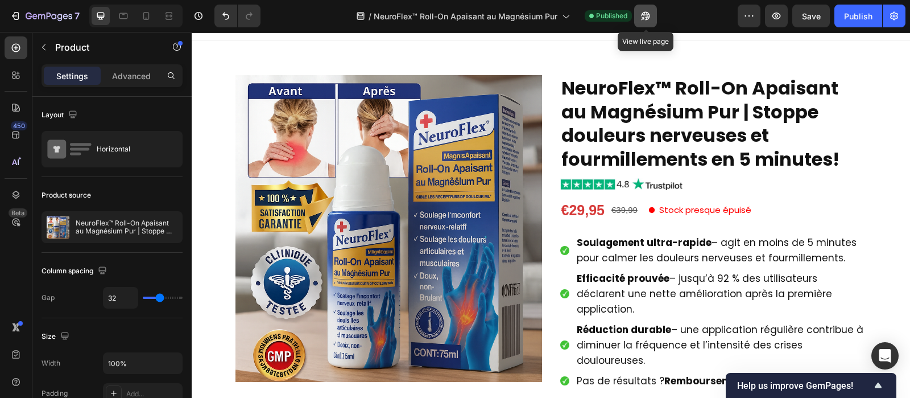
click at [648, 18] on icon "button" at bounding box center [645, 15] width 11 height 11
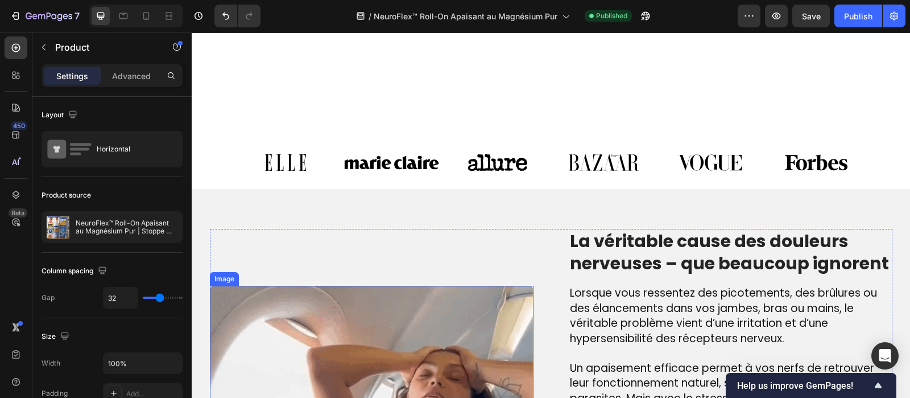
scroll to position [820, 0]
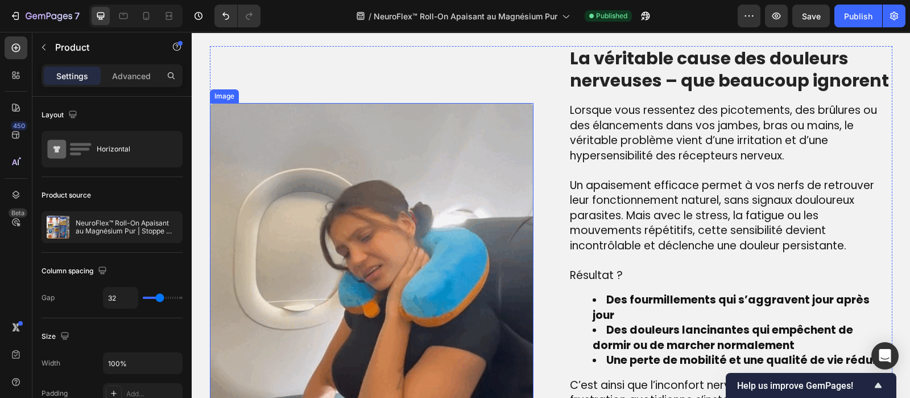
click at [383, 237] on img at bounding box center [372, 265] width 324 height 324
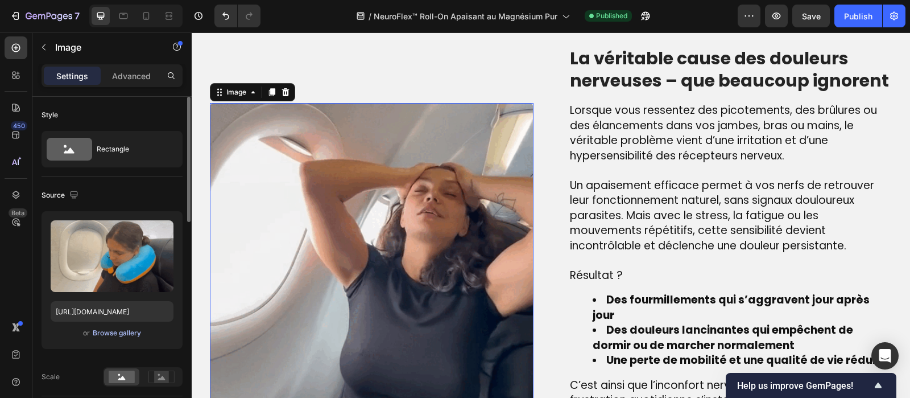
click at [110, 332] on div "Browse gallery" at bounding box center [117, 333] width 48 height 10
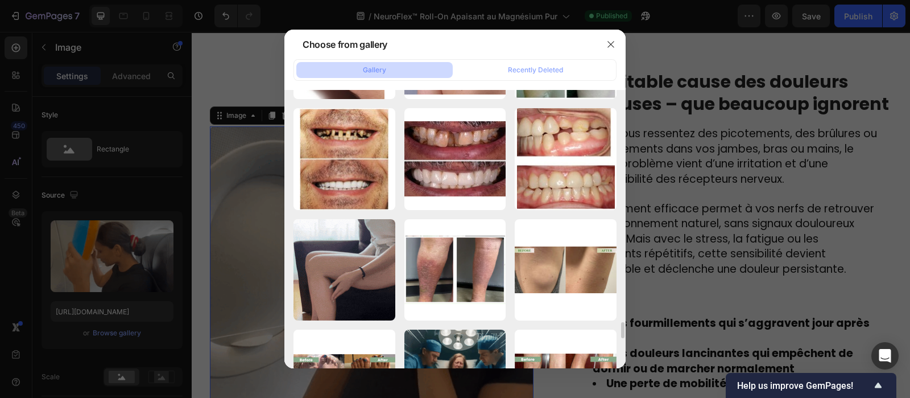
scroll to position [3977, 0]
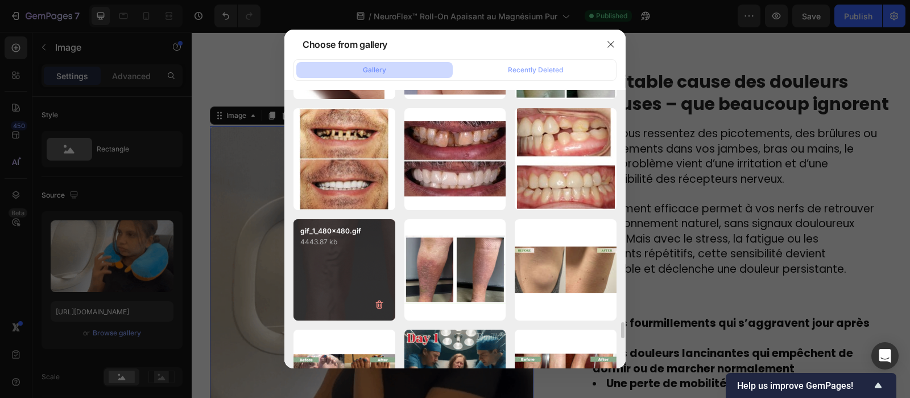
click at [345, 259] on div "gif_1_480x480.gif 4443.87 kb" at bounding box center [345, 270] width 102 height 102
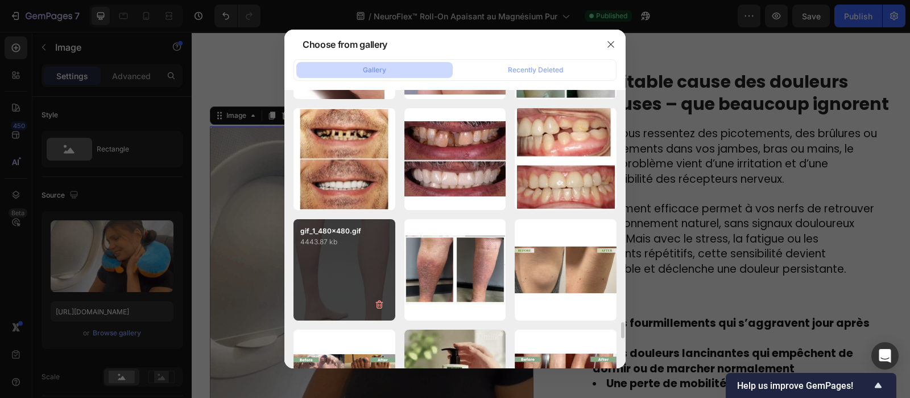
type input "https://cdn.shopify.com/s/files/1/0810/9329/6452/files/gempages_540190890933617…"
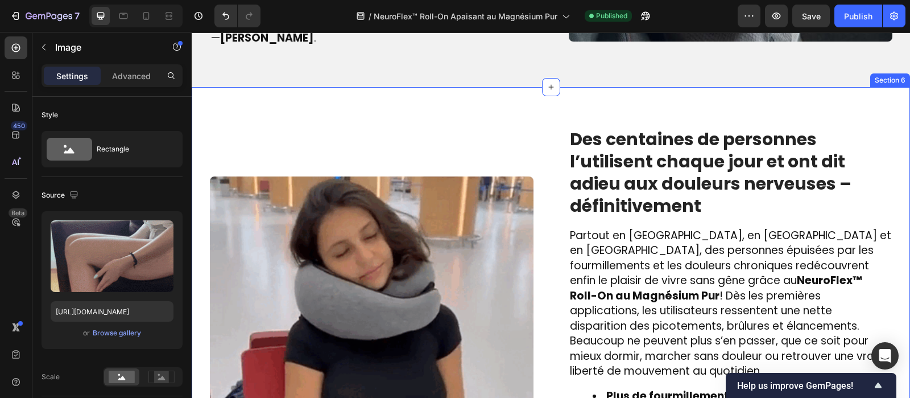
scroll to position [1664, 0]
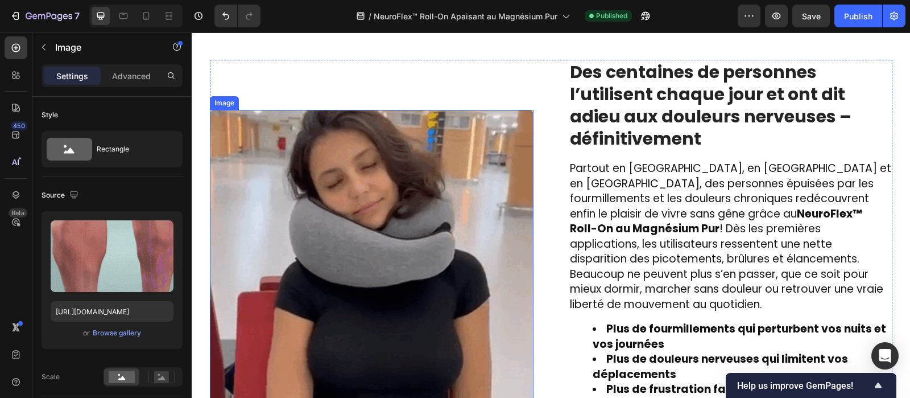
click at [396, 257] on img at bounding box center [372, 272] width 324 height 324
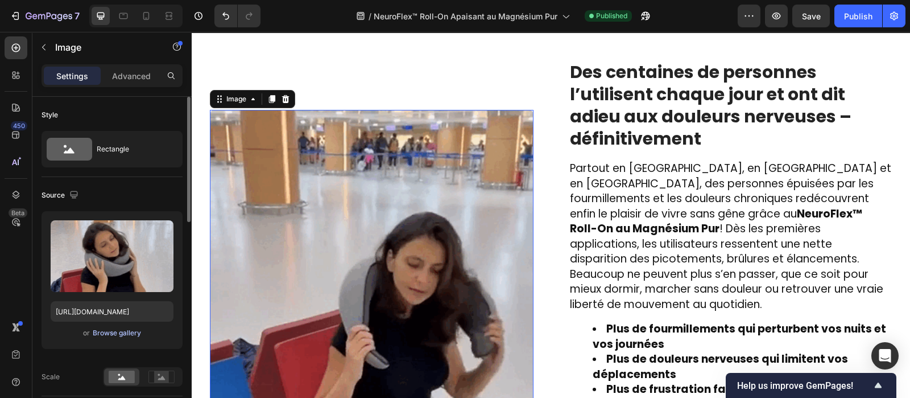
click at [117, 334] on div "Browse gallery" at bounding box center [117, 333] width 48 height 10
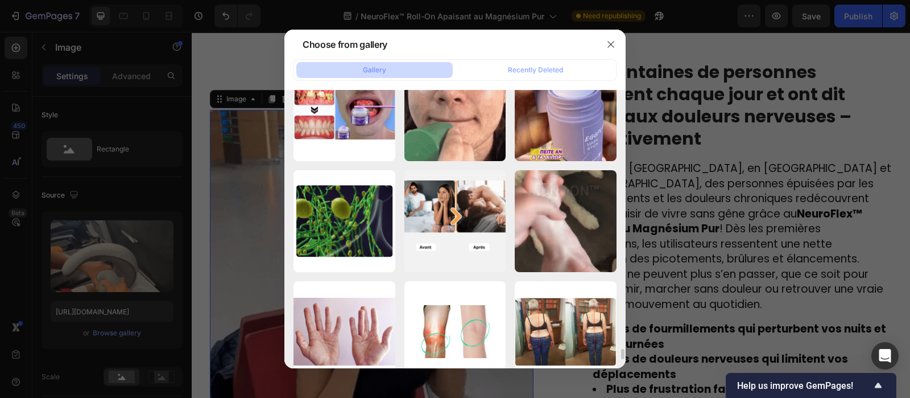
scroll to position [6684, 0]
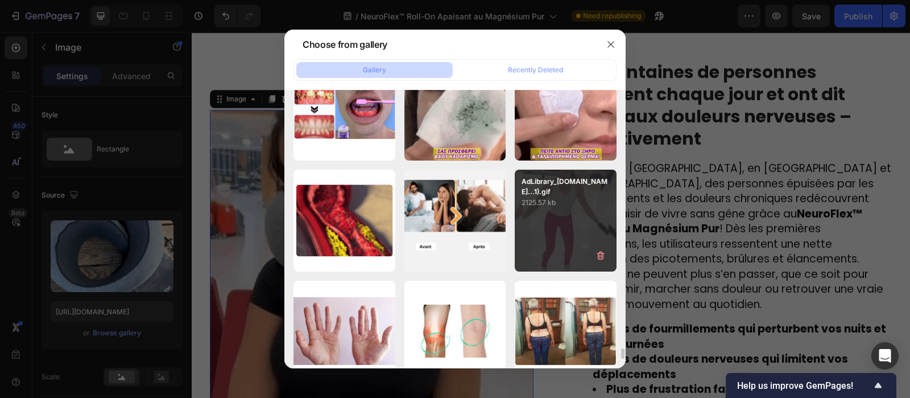
click at [556, 243] on div "AdLibrary_10-ezgif.co...1).gif 2125.57 kb" at bounding box center [566, 221] width 102 height 102
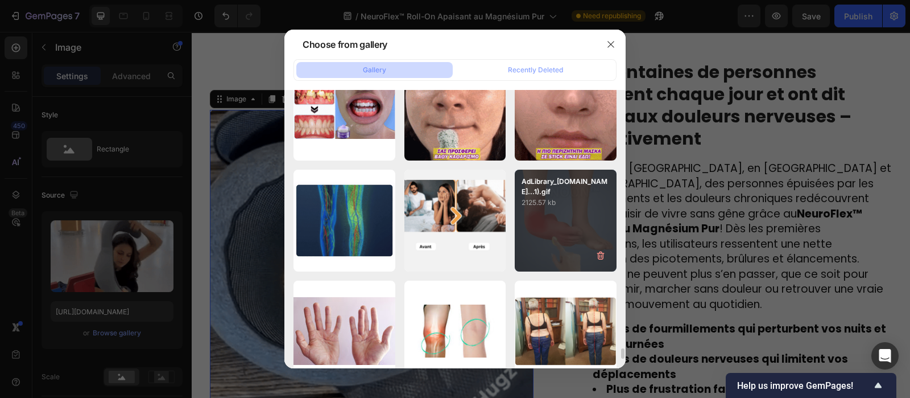
type input "https://cdn.shopify.com/s/files/1/0810/9329/6452/files/gempages_540190890933617…"
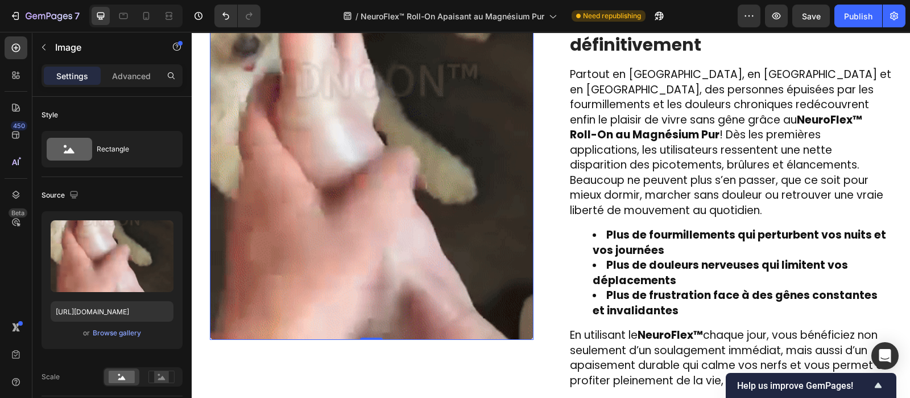
scroll to position [1745, 0]
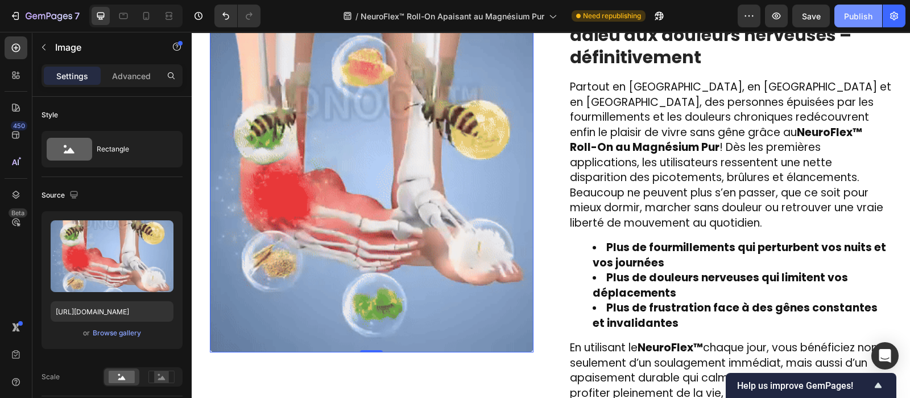
click at [856, 15] on div "Publish" at bounding box center [858, 16] width 28 height 12
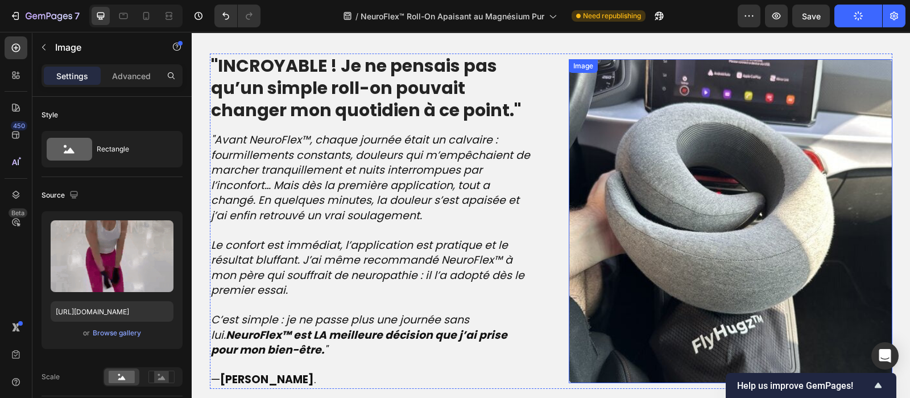
scroll to position [1321, 0]
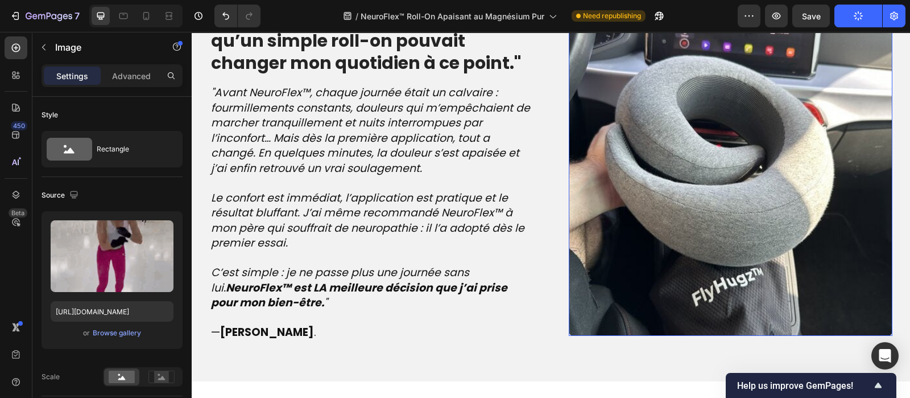
click at [668, 164] on img at bounding box center [731, 174] width 324 height 324
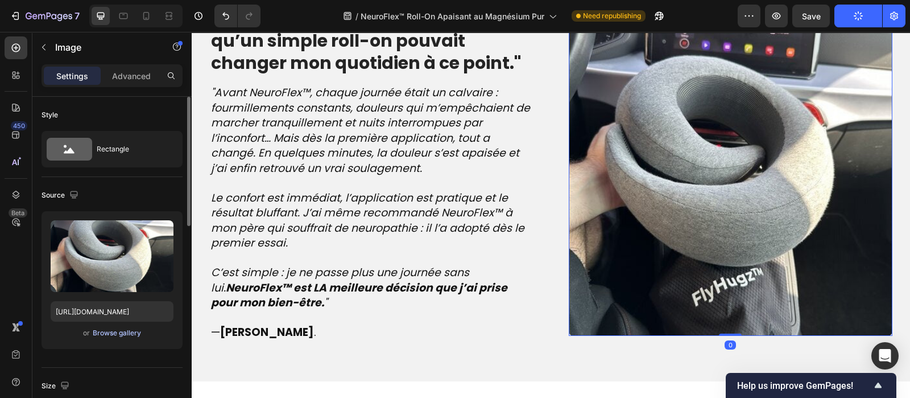
click at [117, 334] on div "Browse gallery" at bounding box center [117, 333] width 48 height 10
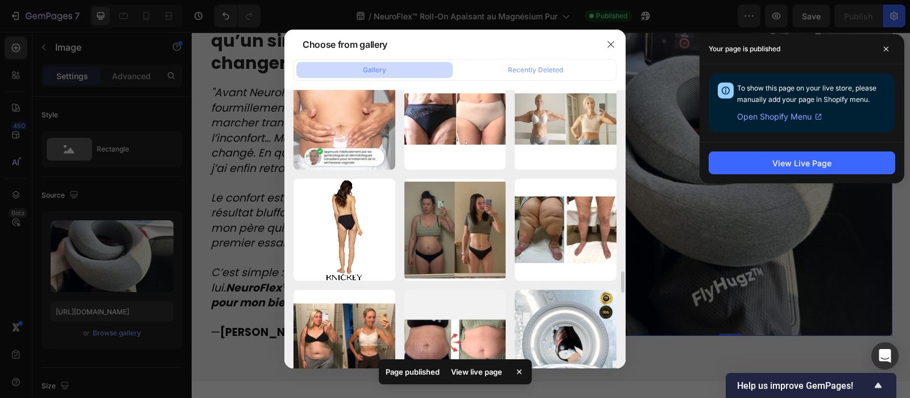
scroll to position [2461, 0]
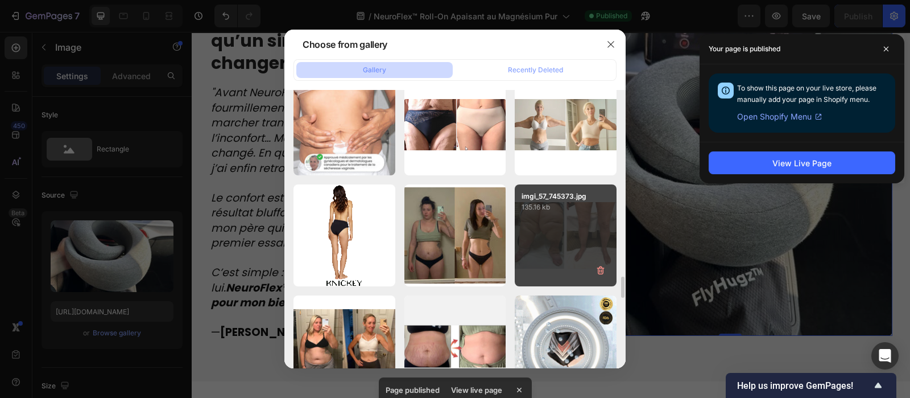
click at [589, 232] on div "imgi_57_745373.jpg 135.16 kb" at bounding box center [566, 235] width 102 height 102
type input "https://cdn.shopify.com/s/files/1/0810/9329/6452/files/gempages_540190890933617…"
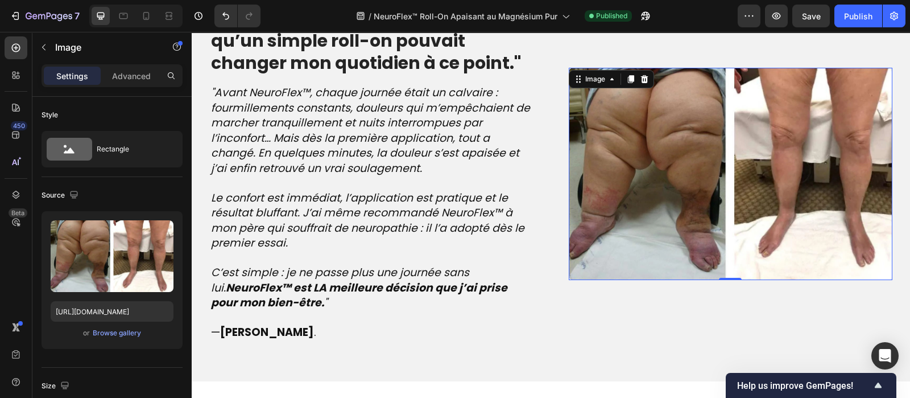
scroll to position [1204, 0]
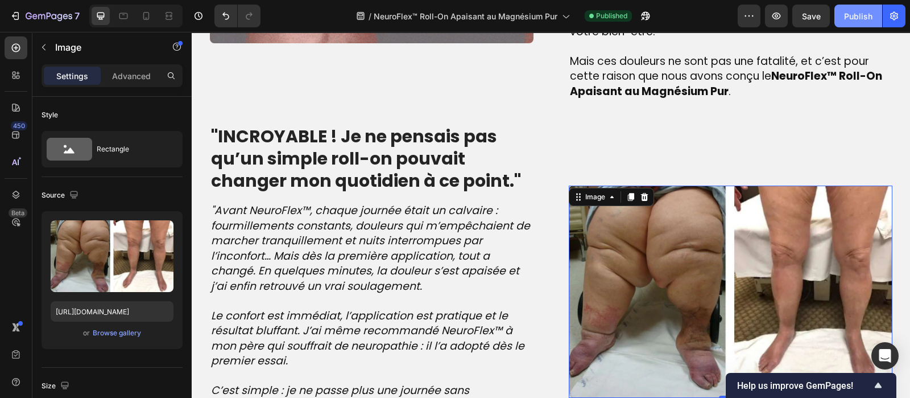
drag, startPoint x: 850, startPoint y: 18, endPoint x: 451, endPoint y: 179, distance: 429.8
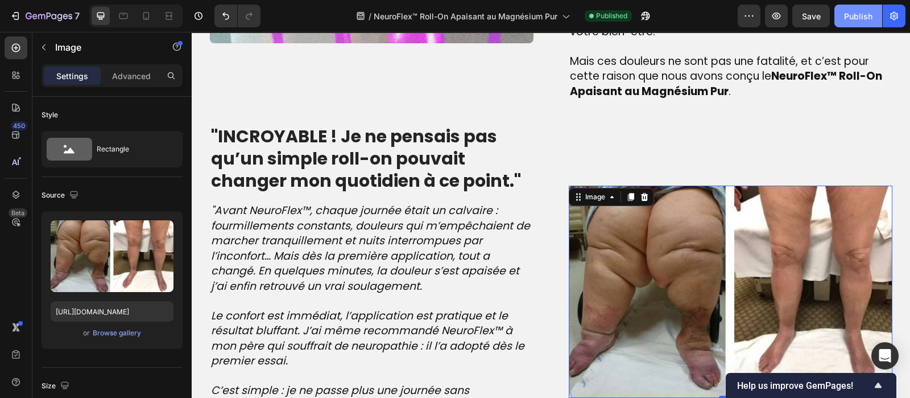
click at [850, 18] on div "Publish" at bounding box center [858, 16] width 28 height 12
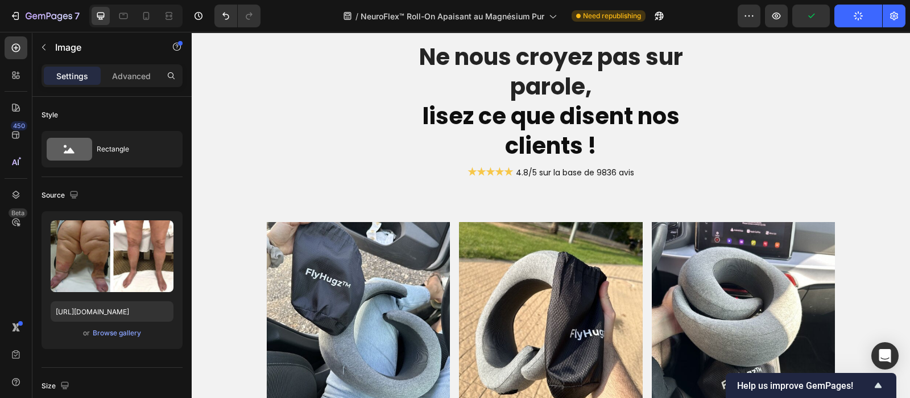
scroll to position [2619, 0]
click at [296, 304] on img at bounding box center [359, 313] width 184 height 184
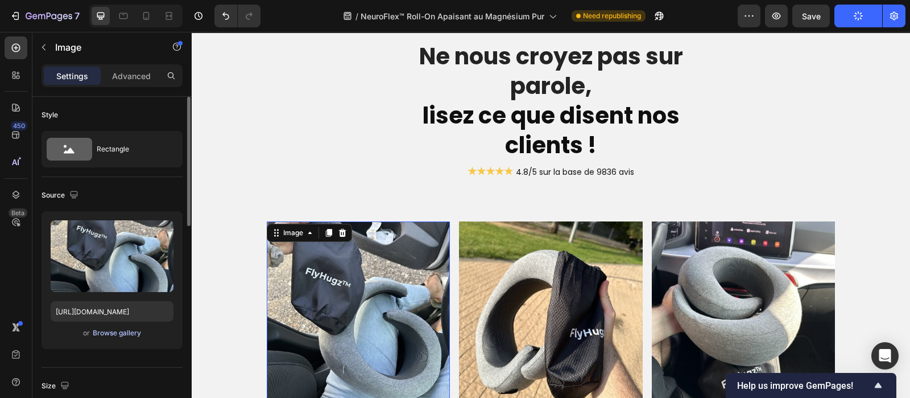
click at [108, 330] on div "Browse gallery" at bounding box center [117, 333] width 48 height 10
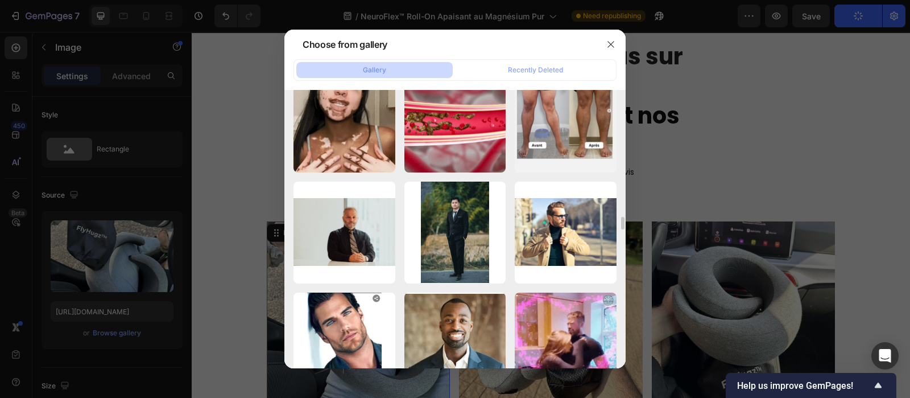
scroll to position [5014, 0]
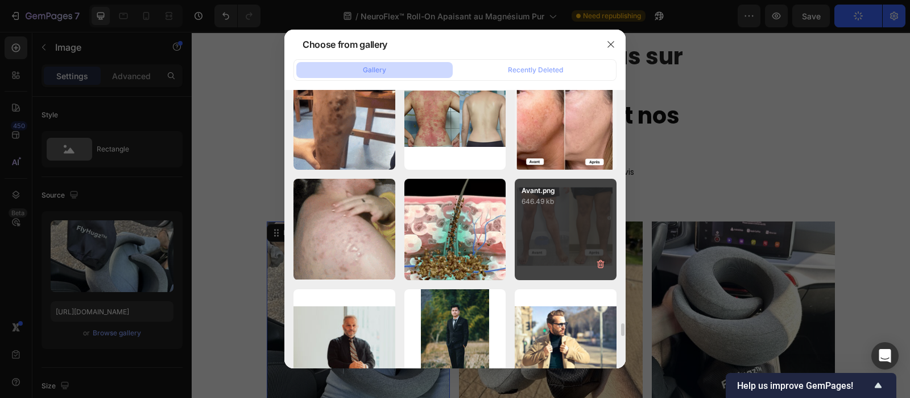
click at [575, 226] on div "Avant.png 646.49 kb" at bounding box center [566, 230] width 102 height 102
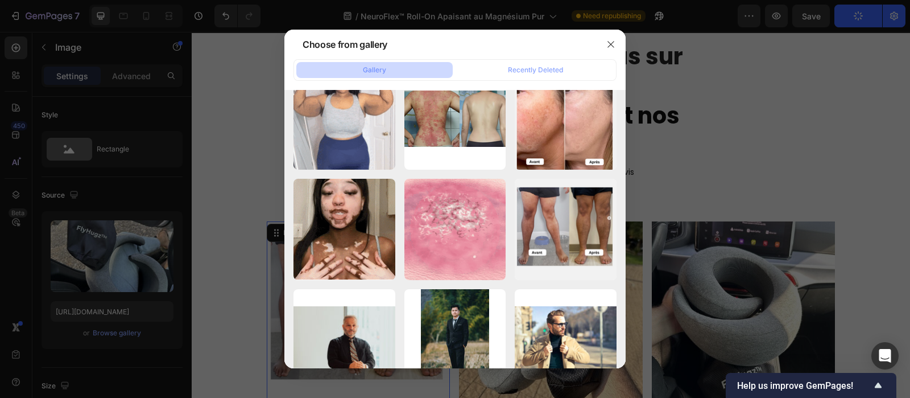
type input "https://cdn.shopify.com/s/files/1/0810/9329/6452/files/gempages_540190890933617…"
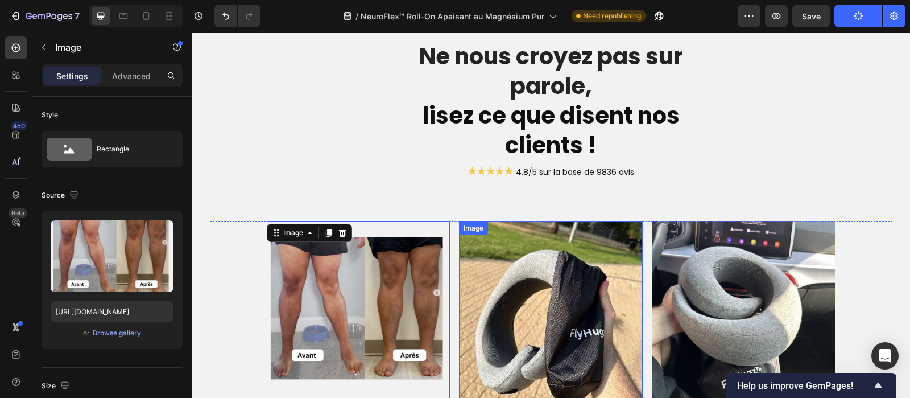
click at [522, 298] on img at bounding box center [551, 313] width 184 height 184
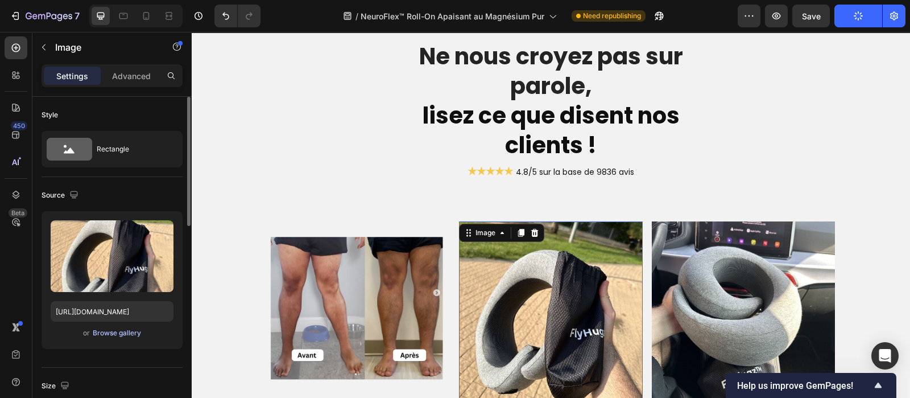
click at [118, 334] on div "Browse gallery" at bounding box center [117, 333] width 48 height 10
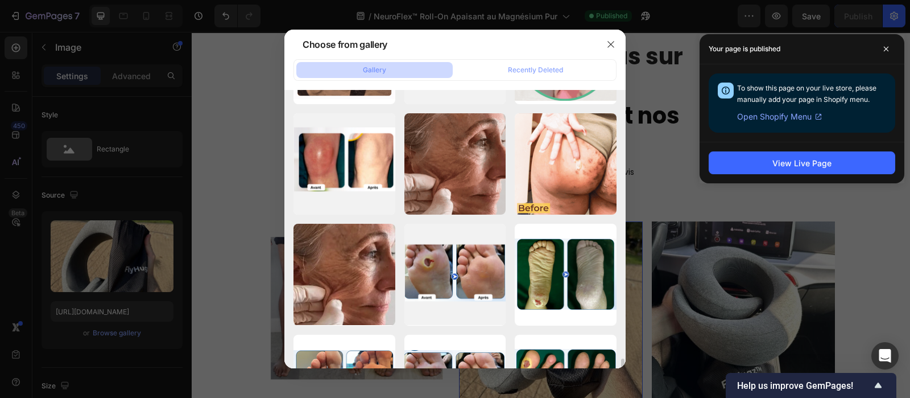
scroll to position [6086, 0]
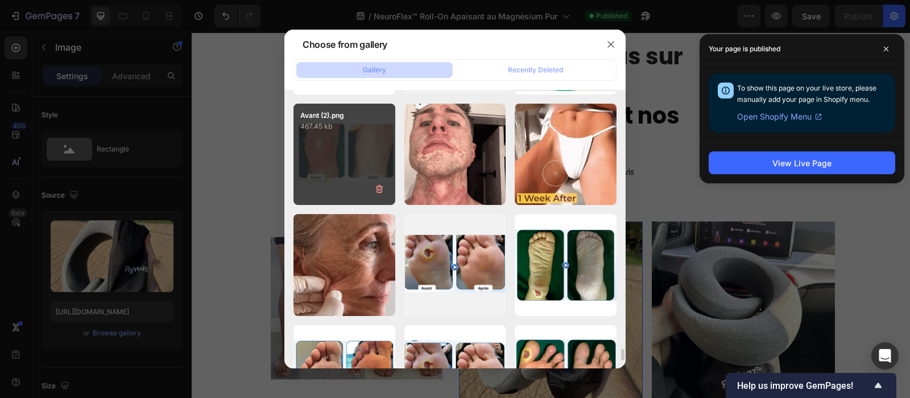
click at [361, 169] on div "Avant (2).png 467.45 kb" at bounding box center [345, 155] width 102 height 102
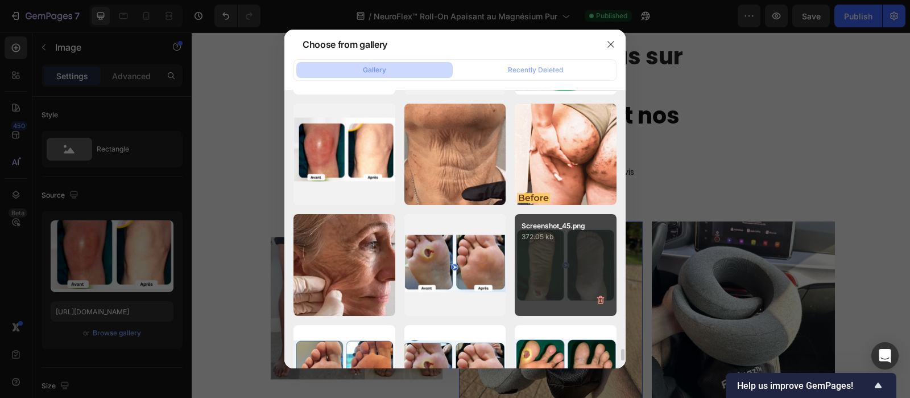
type input "https://cdn.shopify.com/s/files/1/0810/9329/6452/files/gempages_540190890933617…"
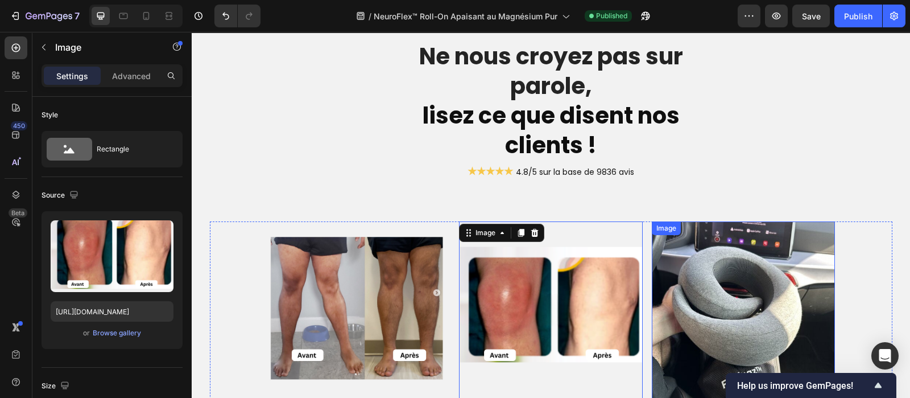
click at [700, 305] on img at bounding box center [744, 313] width 184 height 184
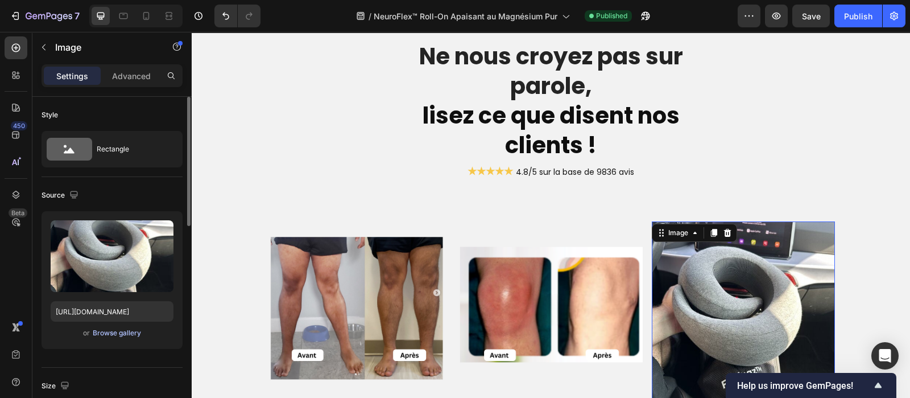
click at [122, 330] on div "Browse gallery" at bounding box center [117, 333] width 48 height 10
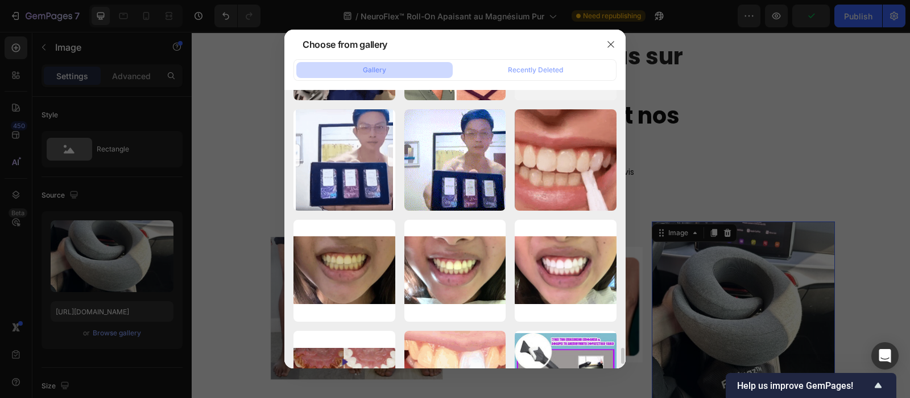
scroll to position [4657, 0]
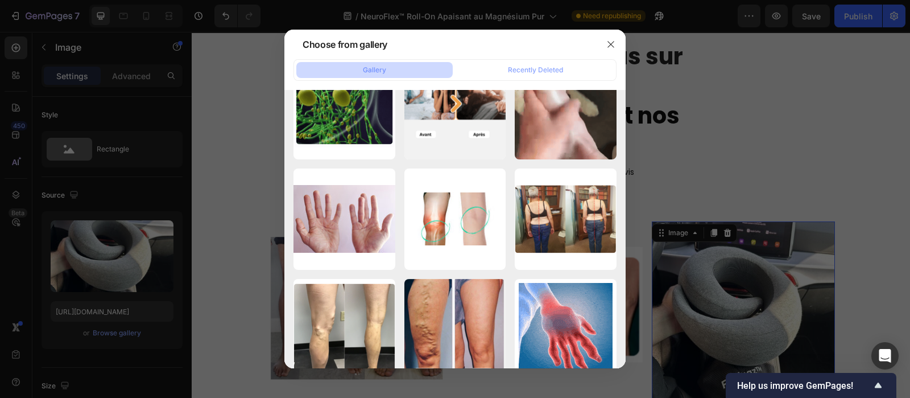
scroll to position [6814, 0]
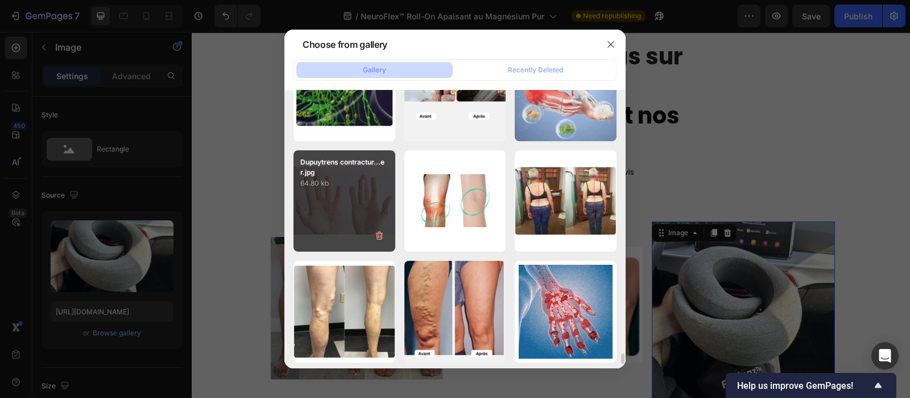
click at [369, 200] on div "Dupuytrens contractur...er.jpg 64.80 kb" at bounding box center [345, 201] width 102 height 102
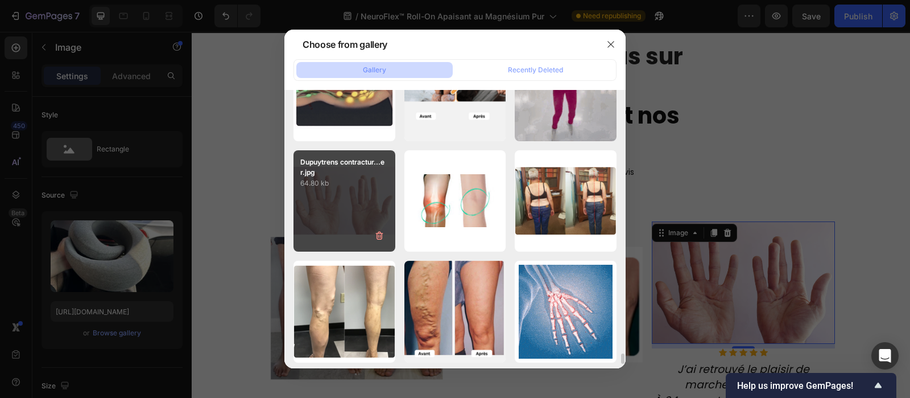
type input "[URL][DOMAIN_NAME]"
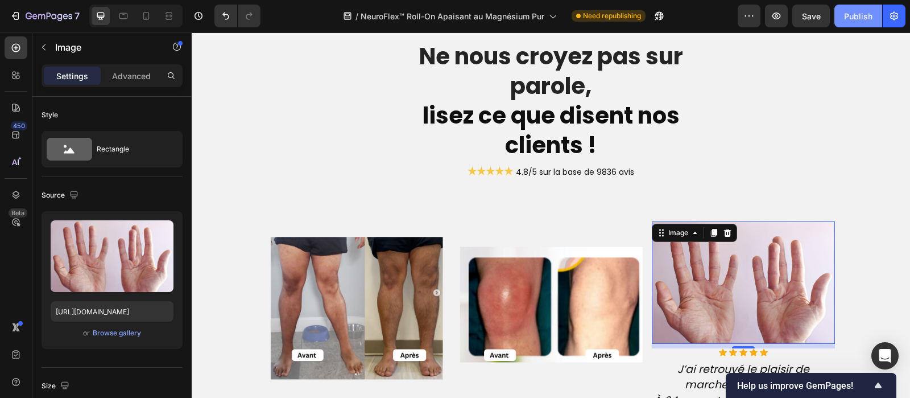
click at [853, 10] on div "Publish" at bounding box center [858, 16] width 28 height 12
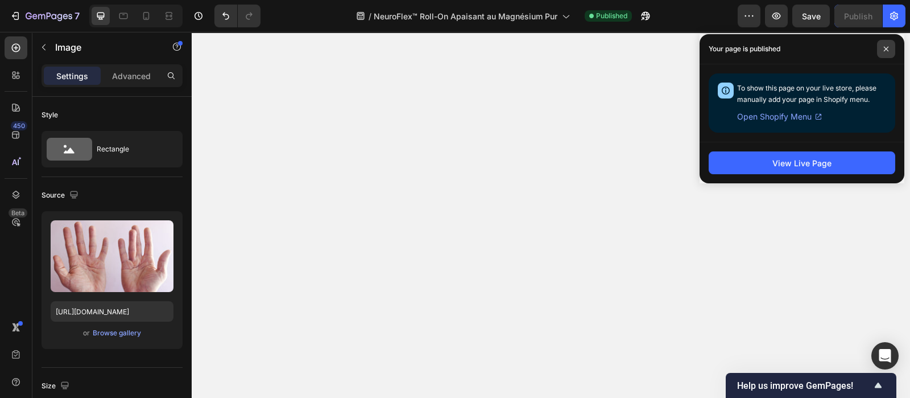
scroll to position [0, 0]
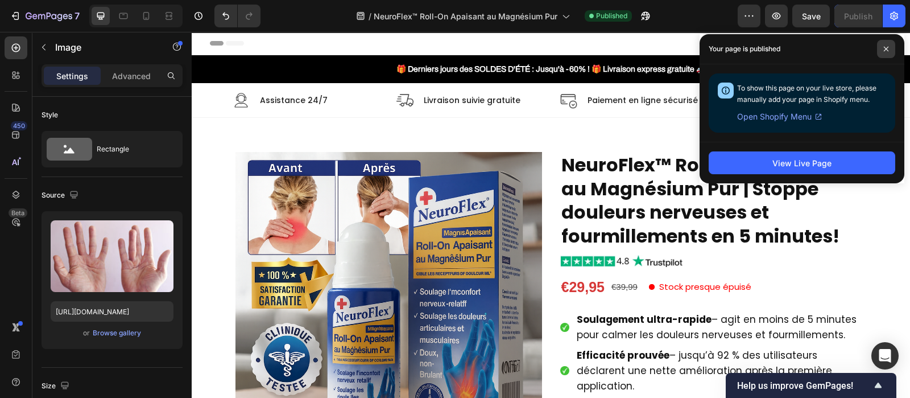
click at [885, 49] on icon at bounding box center [886, 49] width 6 height 6
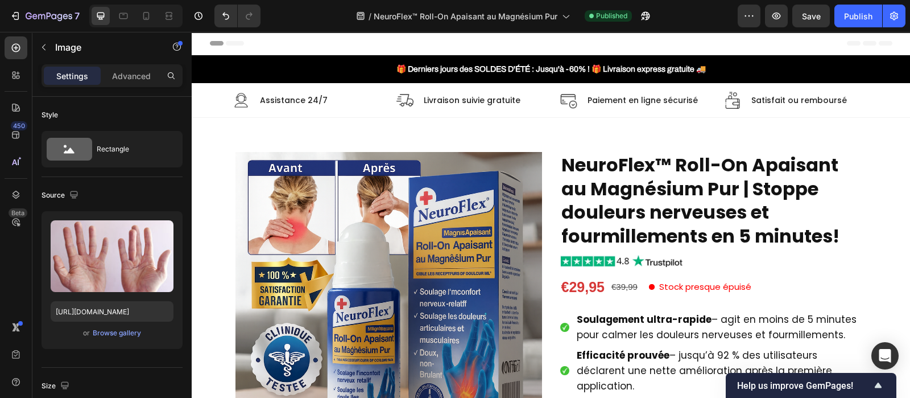
drag, startPoint x: 853, startPoint y: 10, endPoint x: 271, endPoint y: -86, distance: 589.8
click at [271, 0] on html "7 Version history / NeuroFlex™ Roll-On Apaisant au Magnésium Pur Published Prev…" at bounding box center [455, 0] width 910 height 0
click at [863, 15] on div "Publish" at bounding box center [858, 16] width 28 height 12
click at [641, 14] on icon "button" at bounding box center [645, 15] width 11 height 11
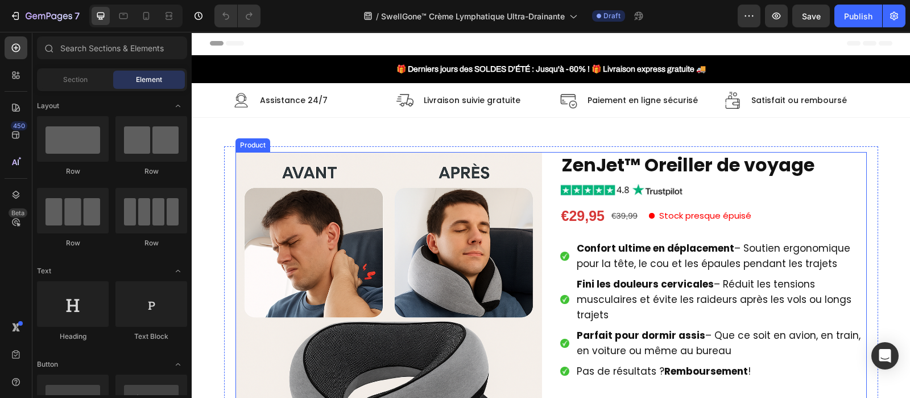
click at [548, 178] on div "Product Images ZenJet™ Oreiller de voyage Product Title Image €29,95 Product Pr…" at bounding box center [550, 399] width 631 height 494
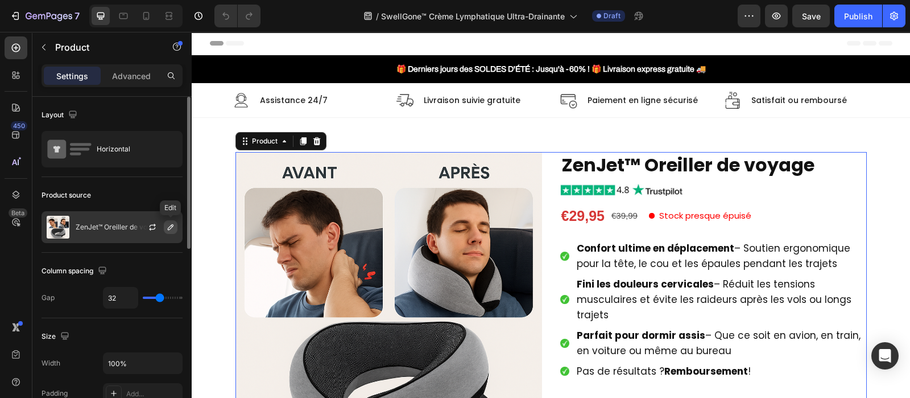
click at [166, 225] on icon "button" at bounding box center [170, 226] width 9 height 9
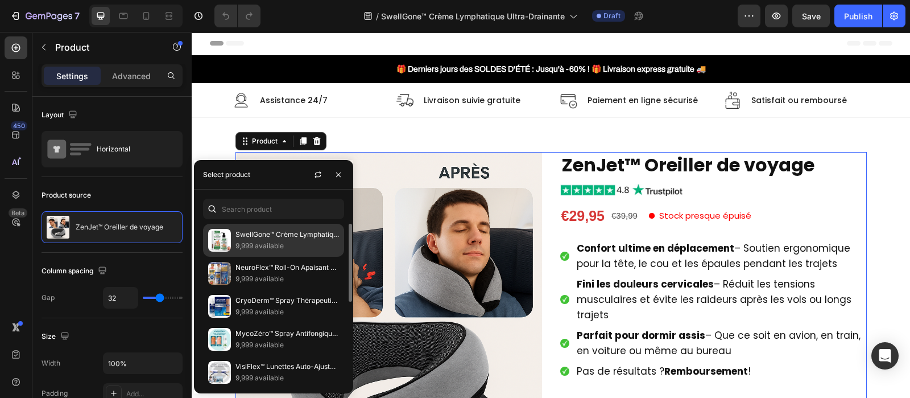
click at [259, 234] on p "SwellGone™ Crème Lymphatique Ultra-Drainante | Élimine œdèmes, gonflements et j…" at bounding box center [287, 234] width 104 height 11
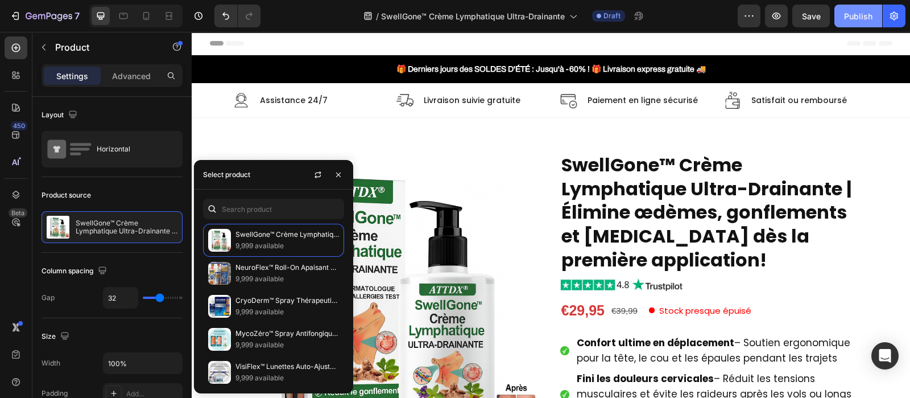
click at [863, 17] on div "Publish" at bounding box center [858, 16] width 28 height 12
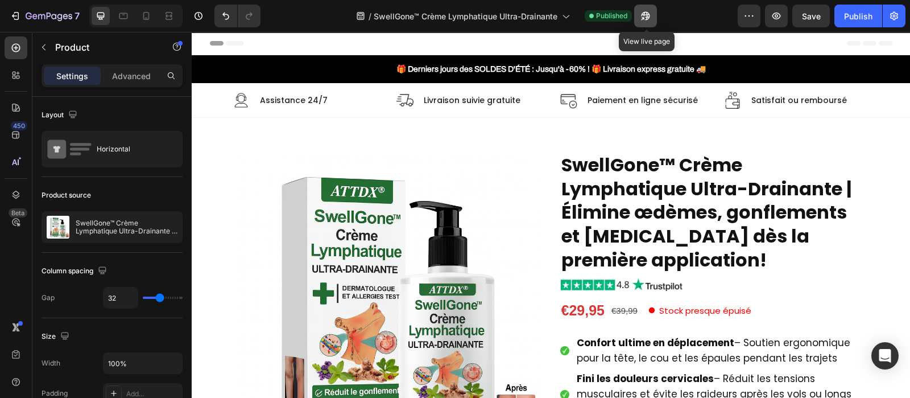
click at [649, 16] on icon "button" at bounding box center [645, 15] width 11 height 11
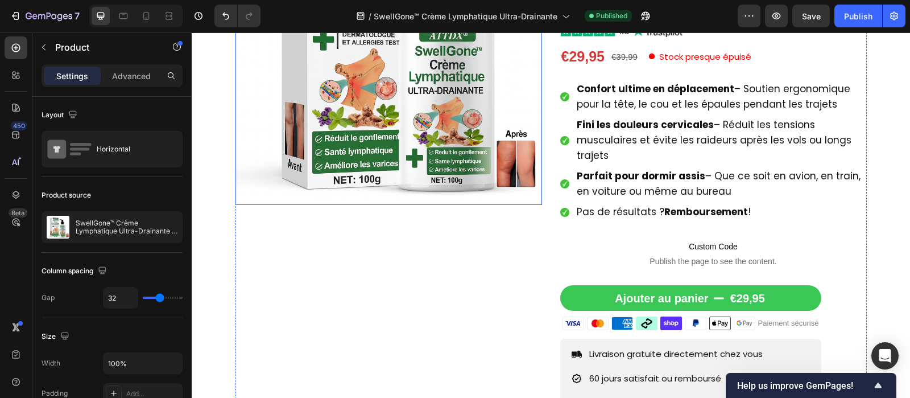
scroll to position [250, 0]
